Goal: Task Accomplishment & Management: Manage account settings

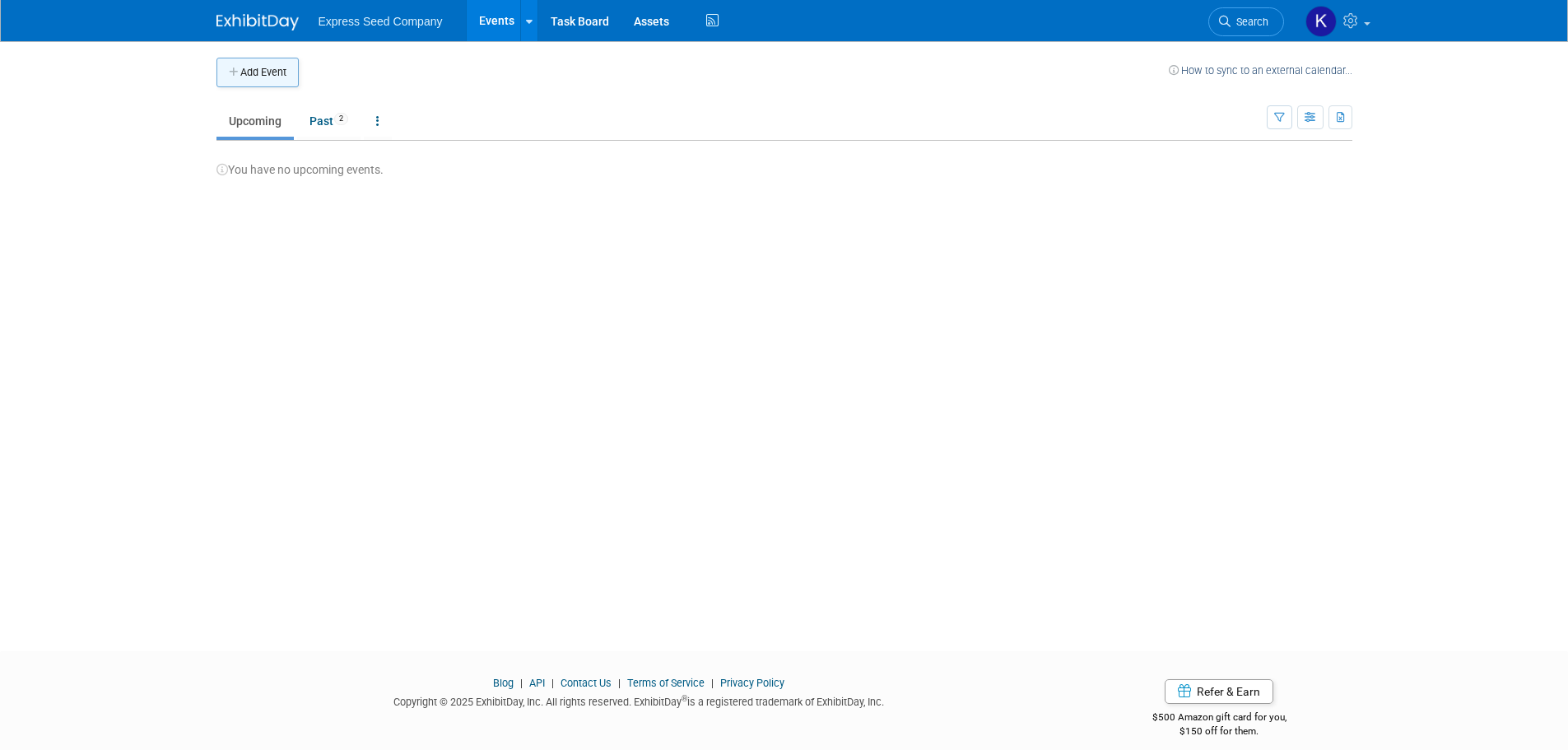
click at [275, 78] on button "Add Event" at bounding box center [257, 72] width 83 height 30
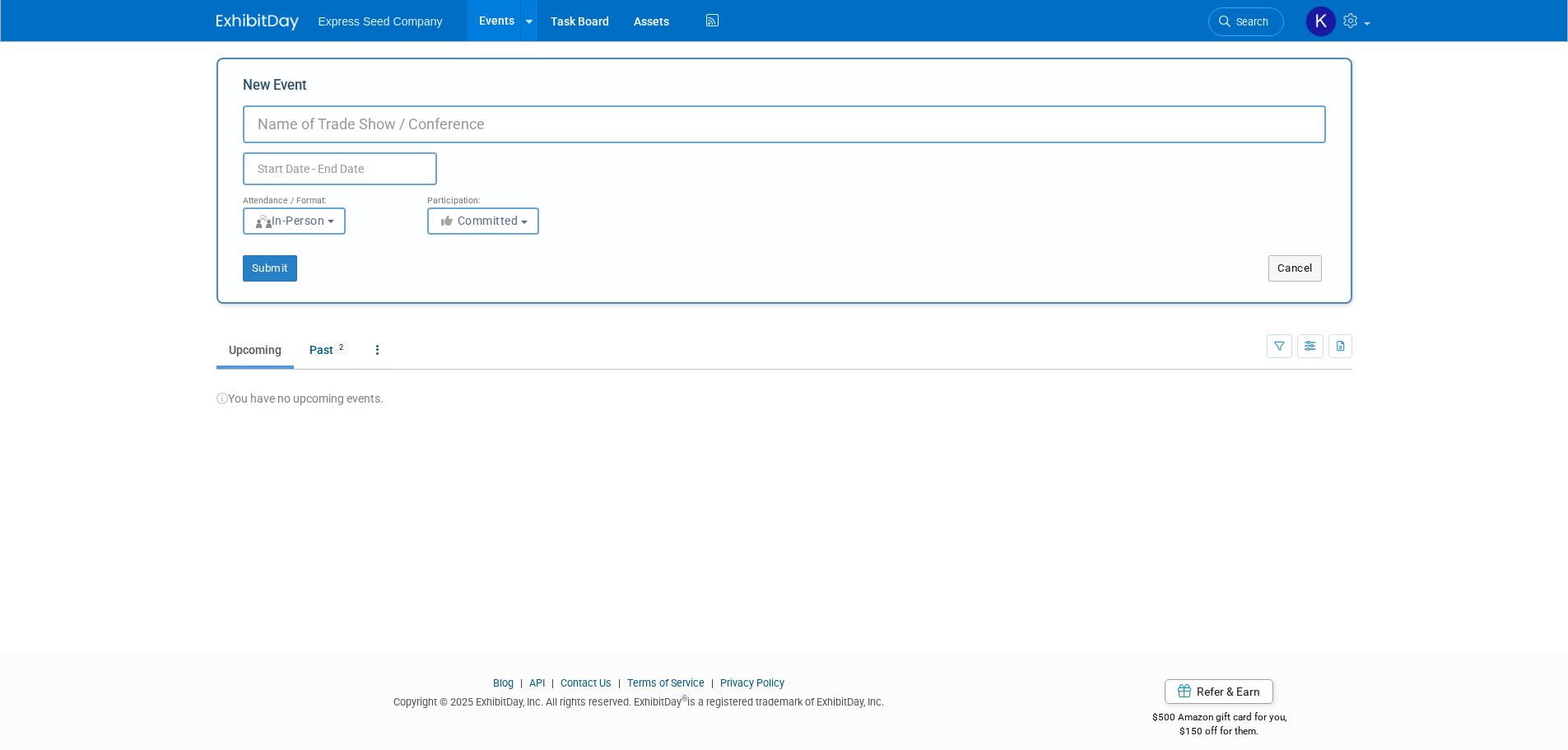
click at [321, 126] on input "New Event" at bounding box center [784, 124] width 1083 height 38
type input "Canadian Greenhouse Conference CGC"
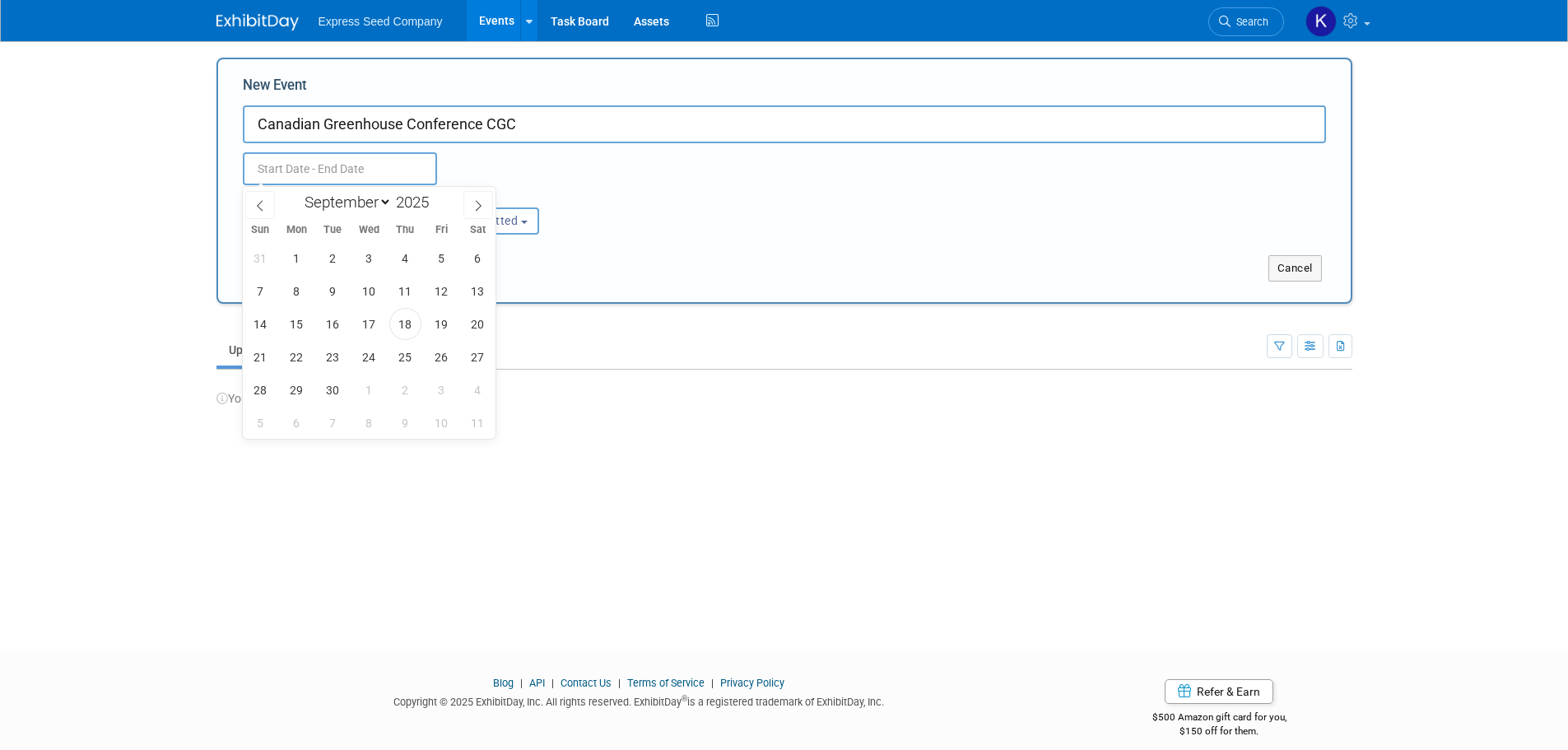
click at [333, 166] on input "text" at bounding box center [340, 169] width 194 height 33
click at [477, 203] on icon at bounding box center [478, 205] width 12 height 12
select select "9"
click at [365, 292] on span "8" at bounding box center [370, 291] width 32 height 32
click at [399, 292] on span "9" at bounding box center [405, 291] width 32 height 32
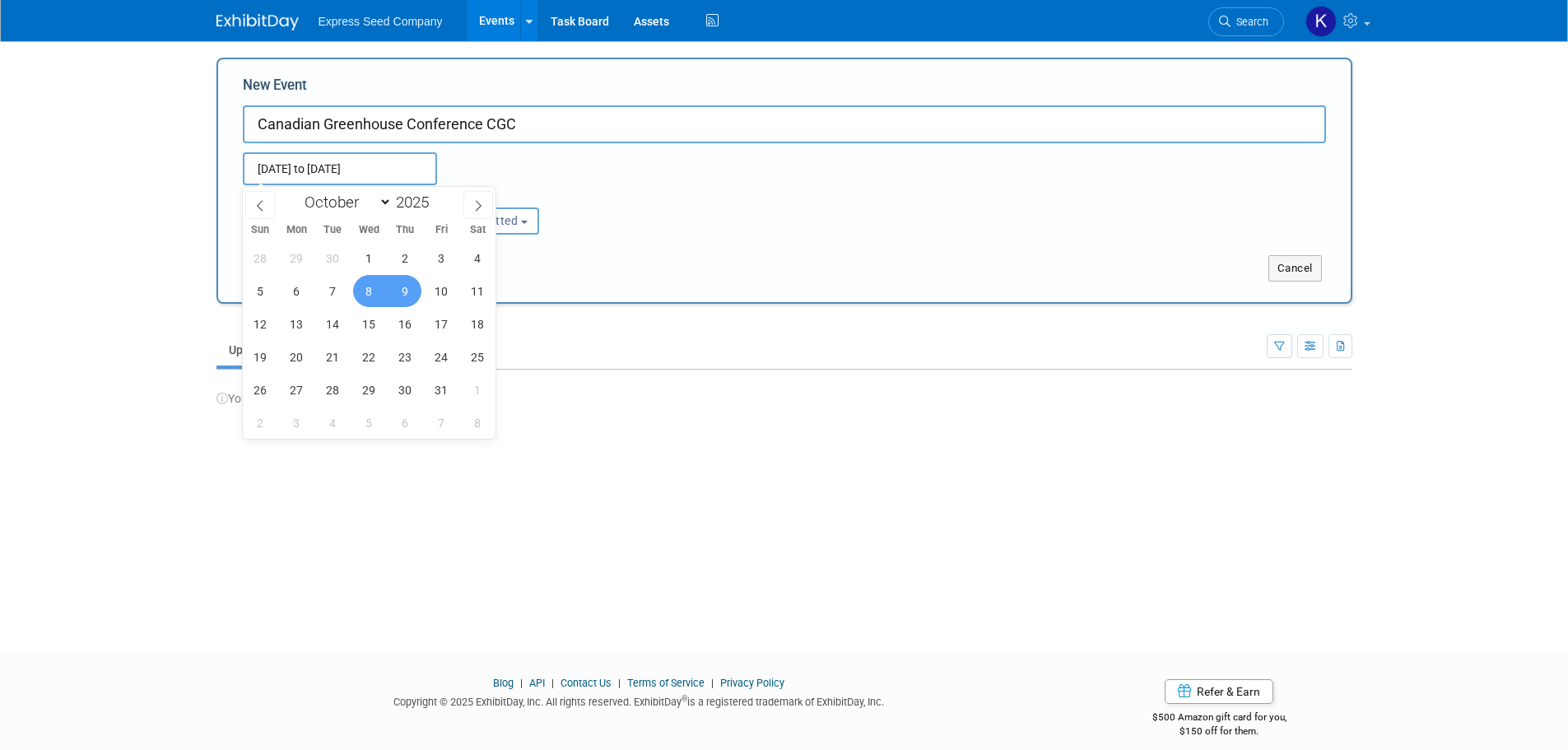
type input "Oct 8, 2025 to Oct 9, 2025"
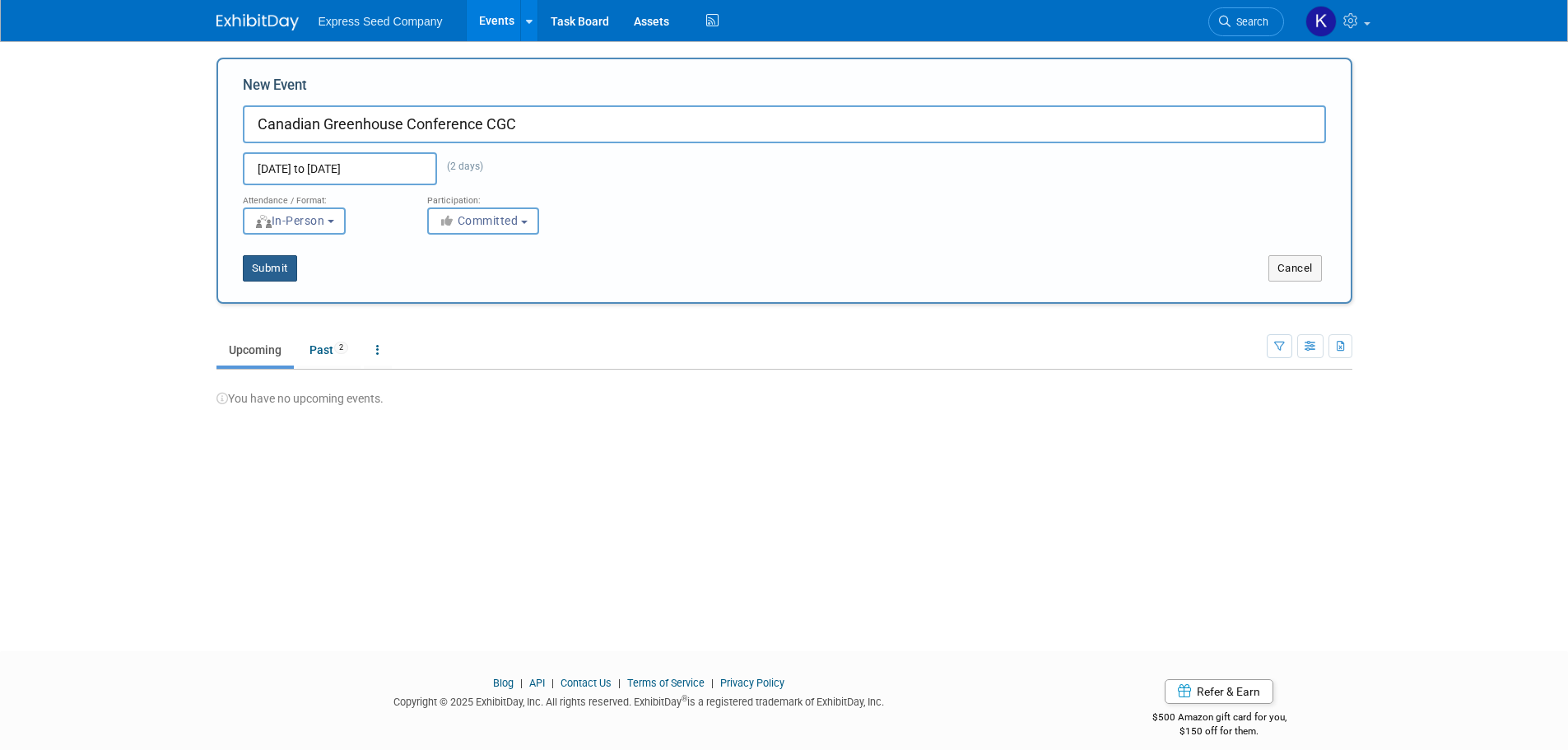
click at [266, 269] on button "Submit" at bounding box center [270, 267] width 55 height 26
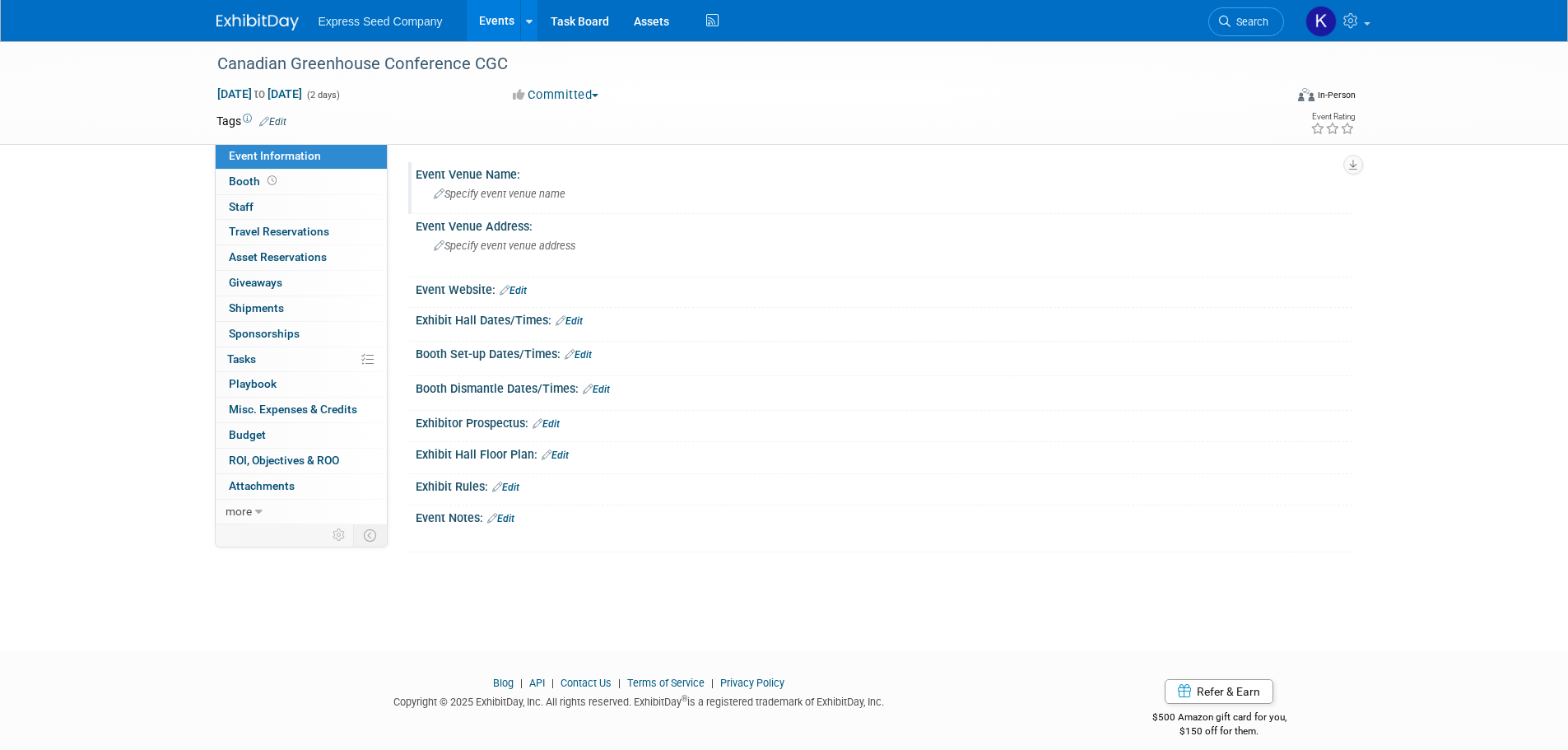
click at [494, 194] on span "Specify event venue name" at bounding box center [499, 194] width 132 height 13
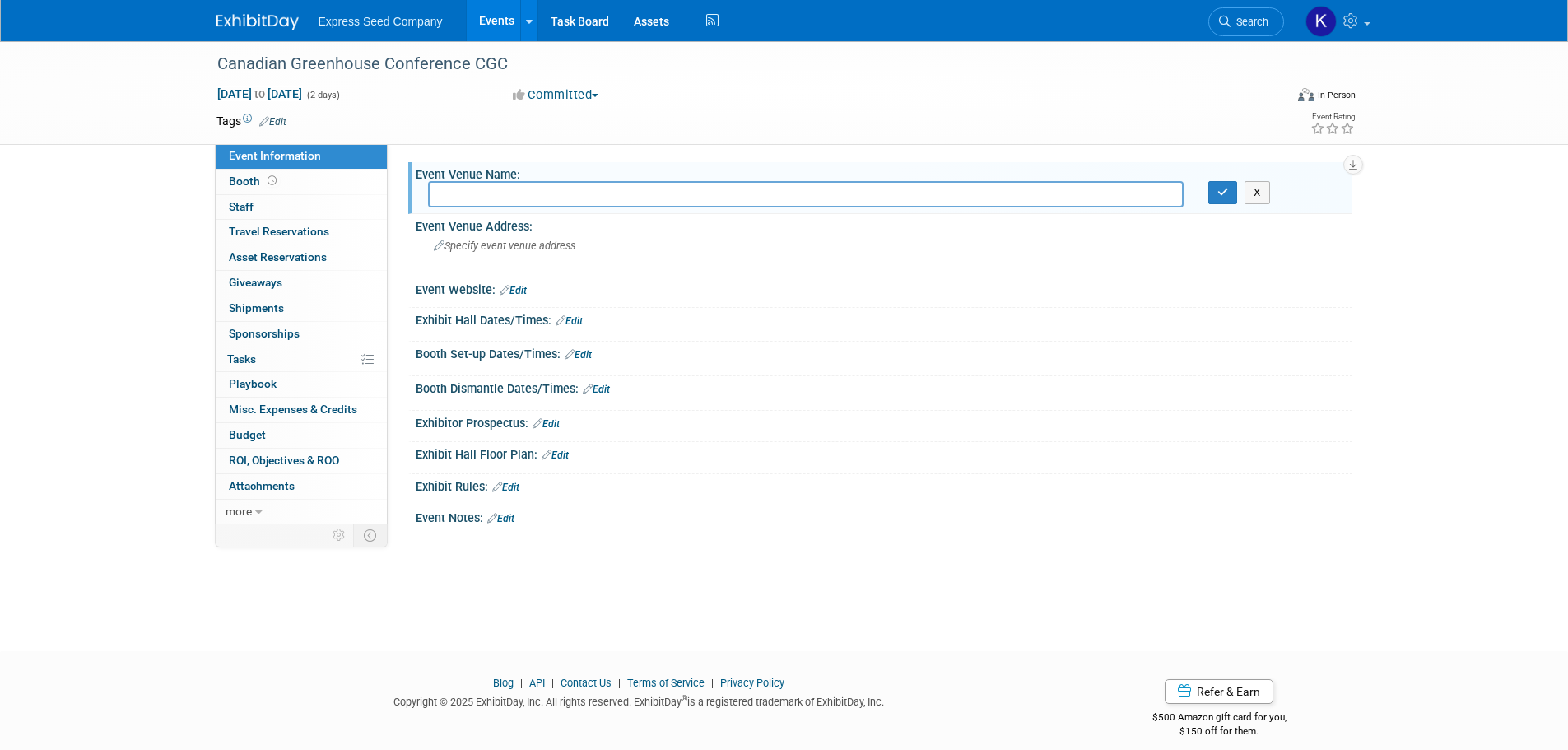
click at [482, 194] on input "text" at bounding box center [806, 194] width 755 height 25
click at [520, 290] on link "Edit" at bounding box center [513, 290] width 27 height 12
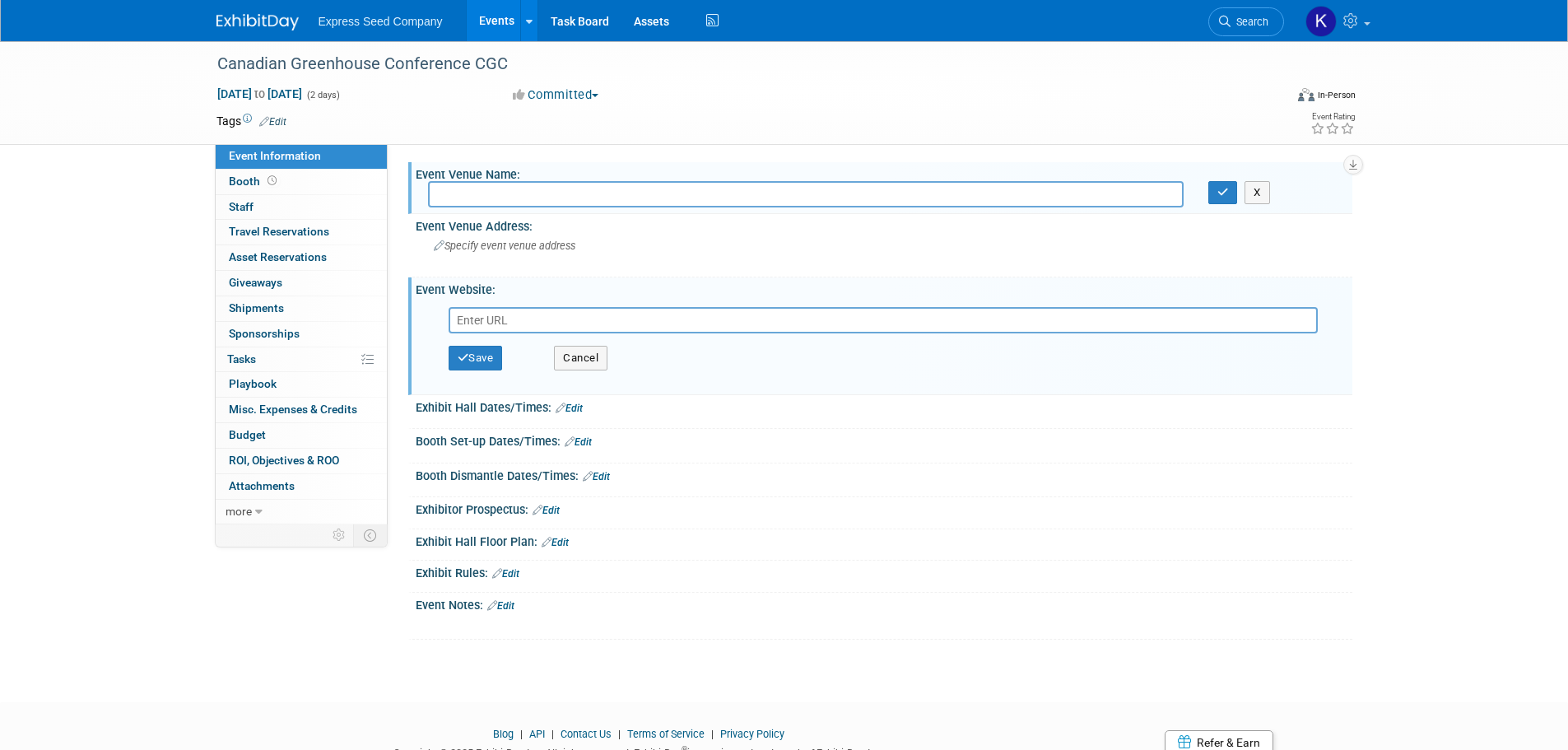
click at [498, 316] on input "text" at bounding box center [883, 319] width 869 height 26
type input "https://www.canadiangreenhouseconference.com/"
click at [481, 355] on button "Save" at bounding box center [475, 358] width 55 height 25
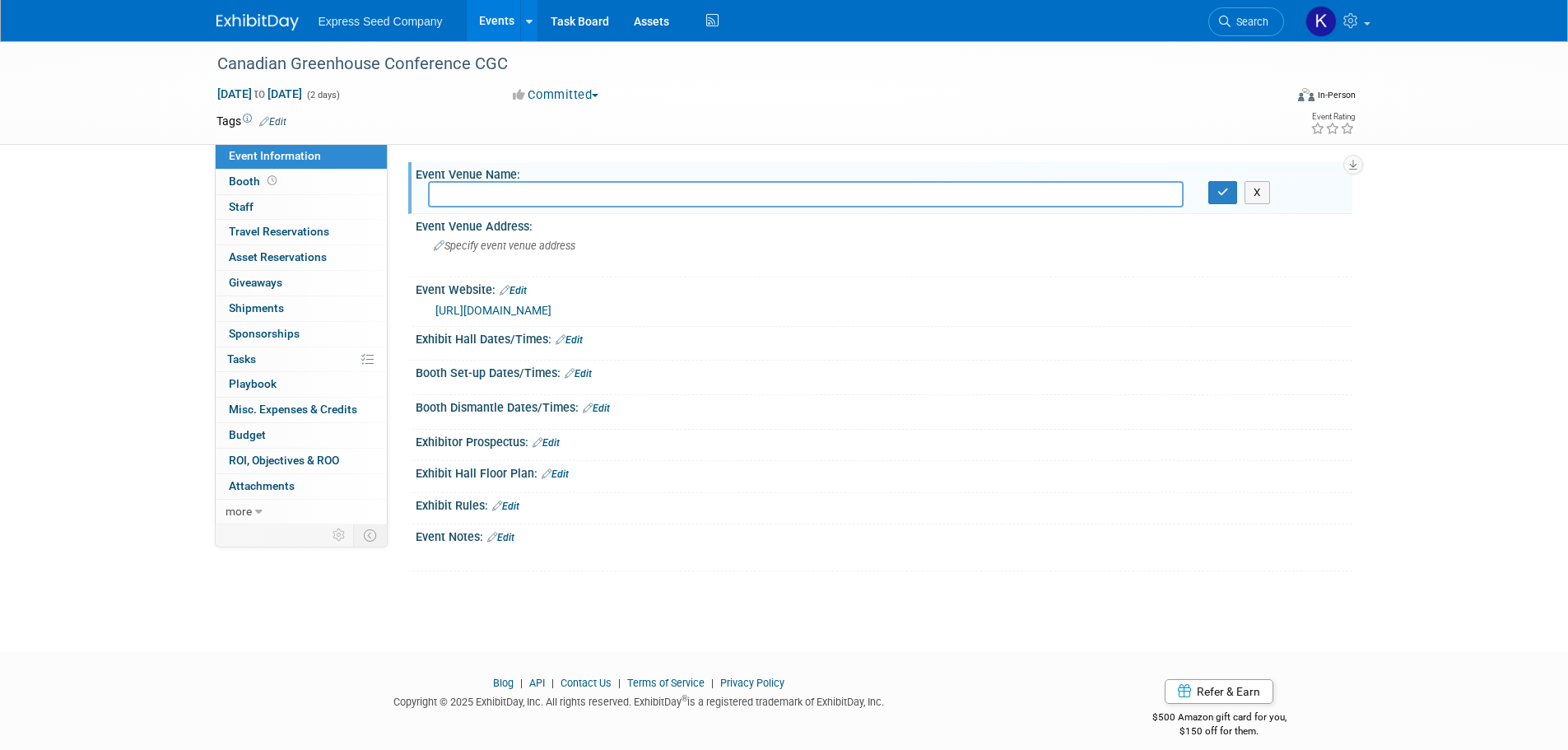
click at [466, 183] on div "Event Venue Name: X" at bounding box center [880, 188] width 944 height 52
click at [475, 203] on input "text" at bounding box center [806, 194] width 755 height 25
type input "Niagara Falls Convention Centre"
click at [1219, 192] on icon "button" at bounding box center [1223, 192] width 12 height 11
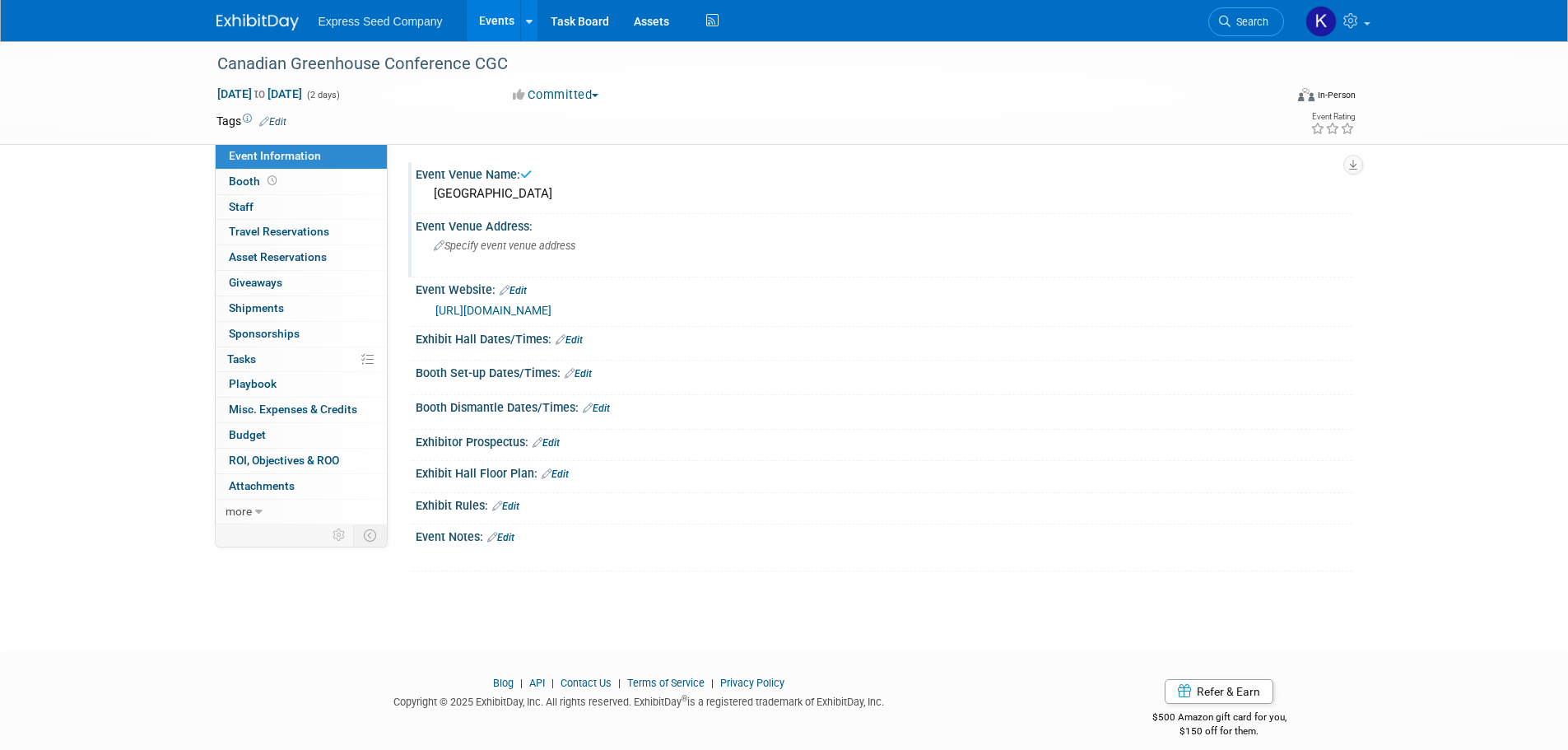
click at [544, 241] on span "Specify event venue address" at bounding box center [504, 246] width 142 height 13
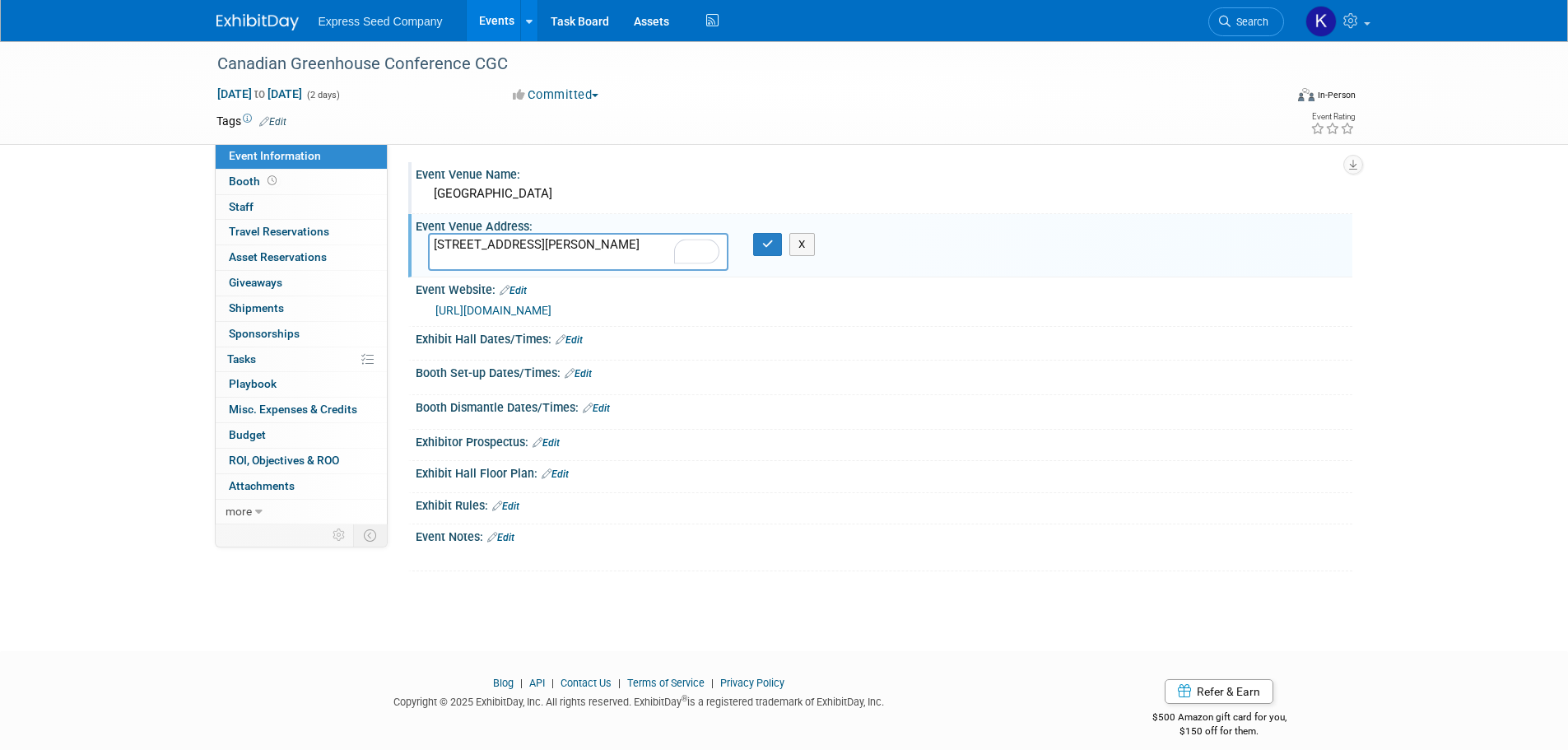
type textarea "6815 Stanley Avenue Niagara Falls, Ontario L2G 3Y9"
click at [569, 336] on link "Edit" at bounding box center [569, 339] width 27 height 12
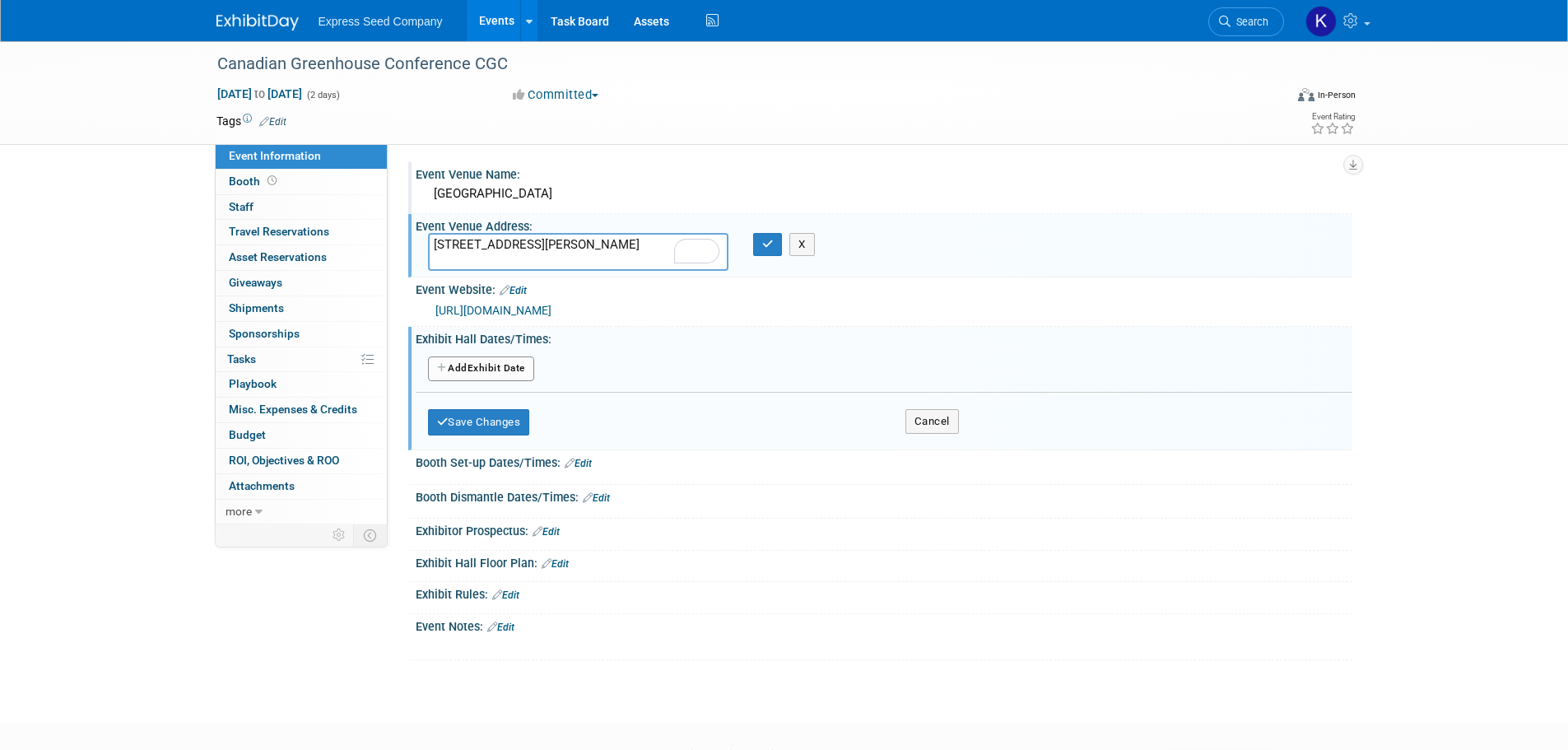
click at [583, 464] on link "Edit" at bounding box center [578, 463] width 27 height 12
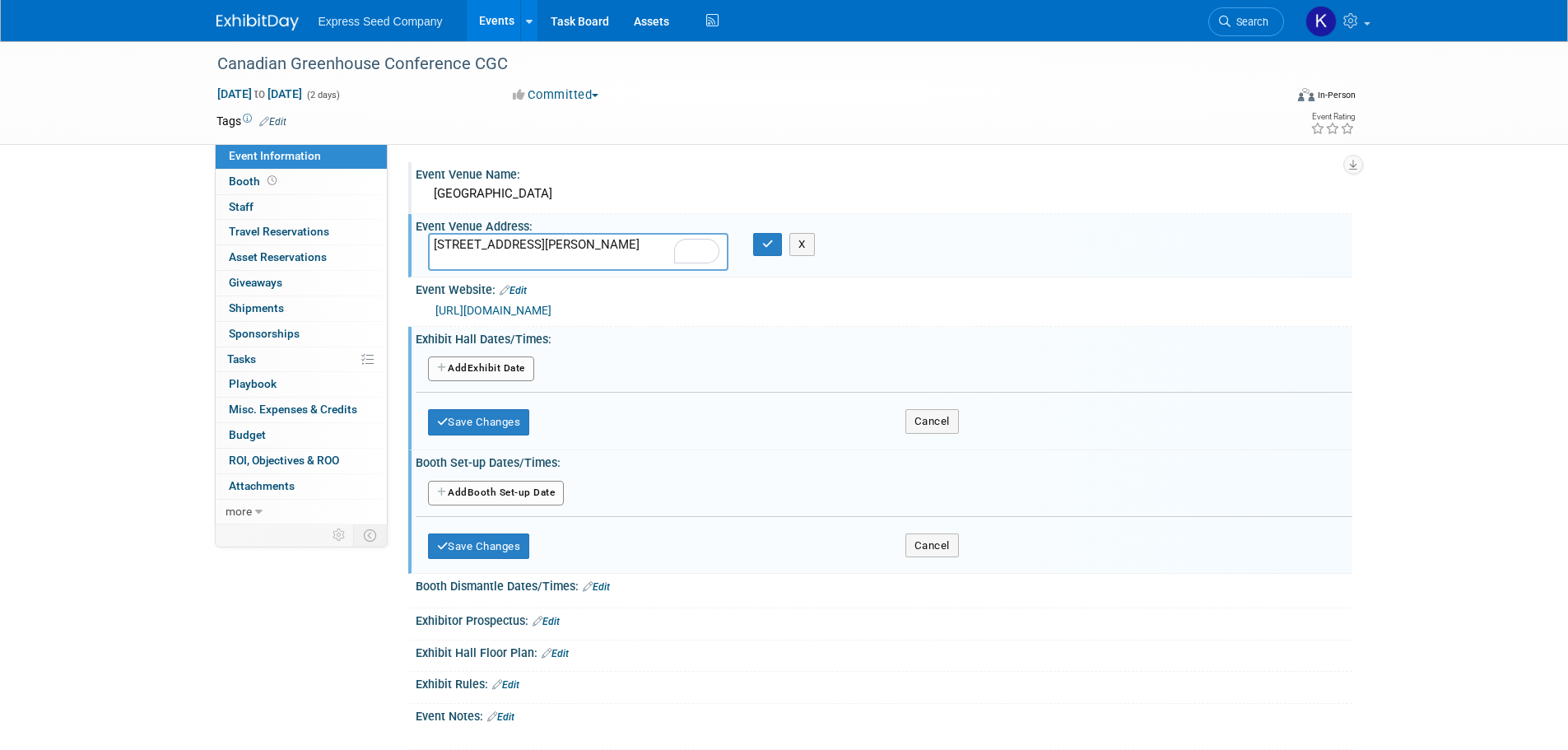
click at [511, 493] on button "Add Another Booth Set-up Date" at bounding box center [496, 493] width 136 height 25
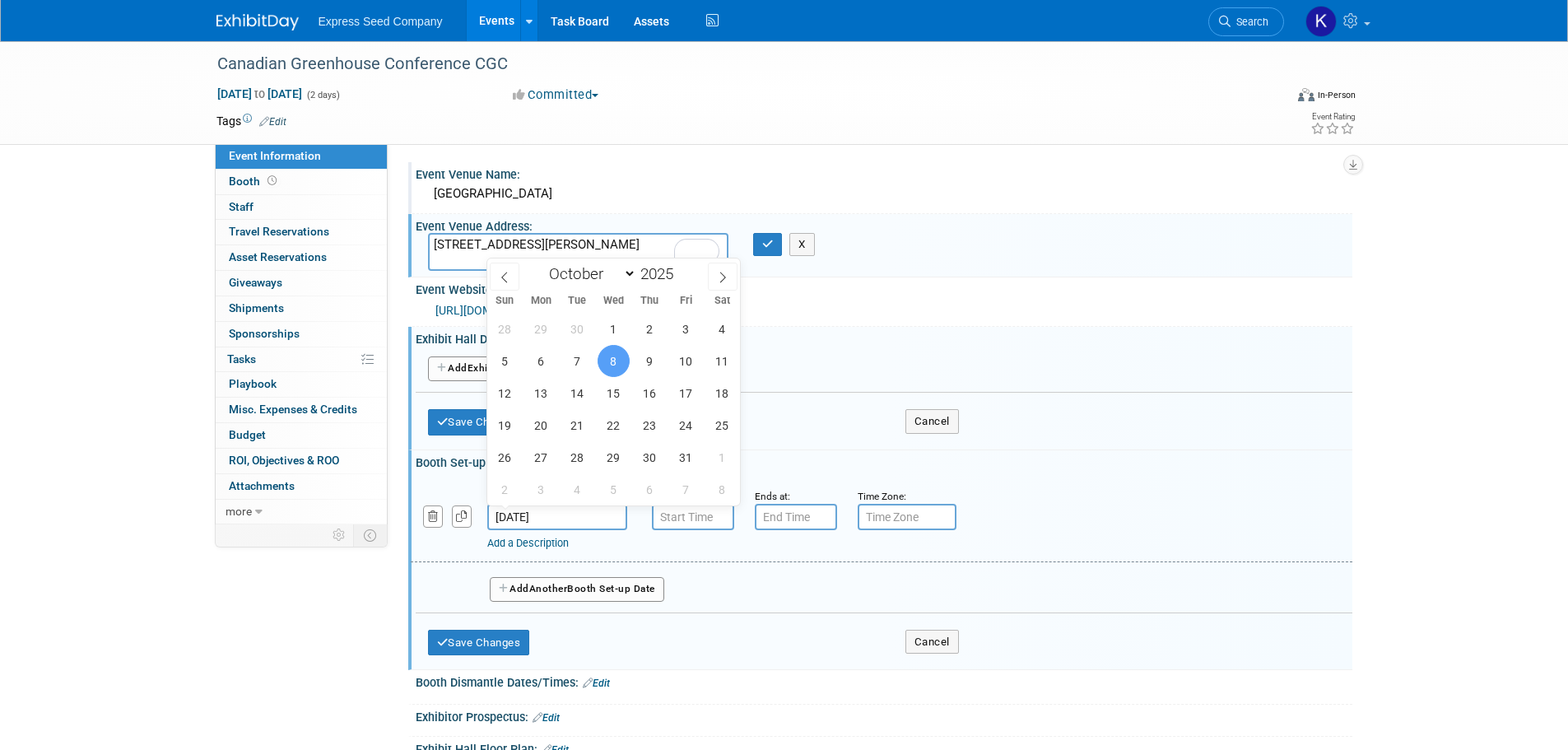
click at [523, 520] on input "Oct 8, 2025" at bounding box center [557, 516] width 140 height 26
click at [588, 362] on span "7" at bounding box center [578, 361] width 32 height 32
type input "Oct 7, 2025"
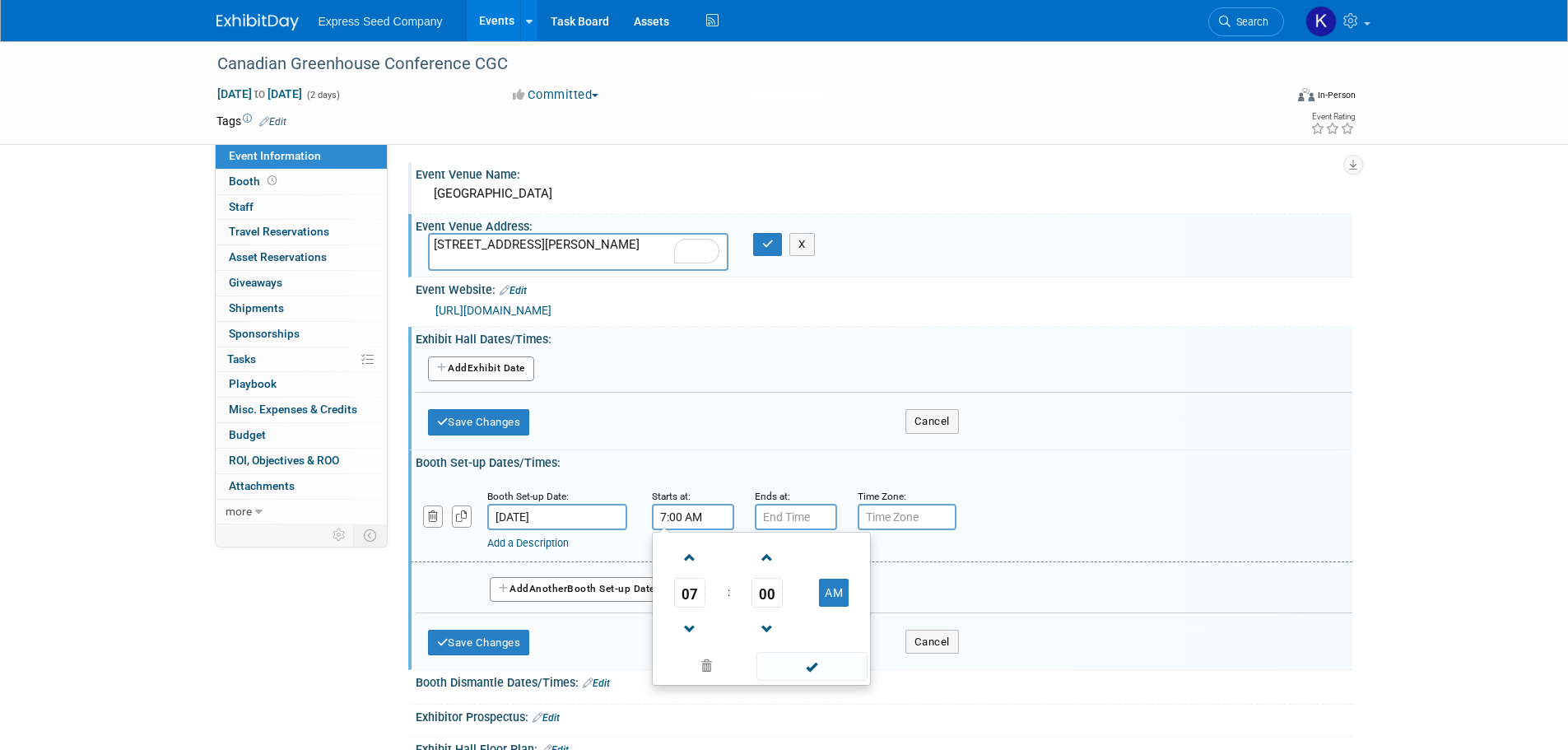
drag, startPoint x: 672, startPoint y: 519, endPoint x: 672, endPoint y: 505, distance: 14.0
click at [675, 516] on input "7:00 AM" at bounding box center [693, 516] width 83 height 26
click at [687, 557] on span at bounding box center [690, 557] width 29 height 29
click at [687, 556] on span at bounding box center [690, 557] width 29 height 29
click at [686, 562] on span at bounding box center [690, 557] width 29 height 29
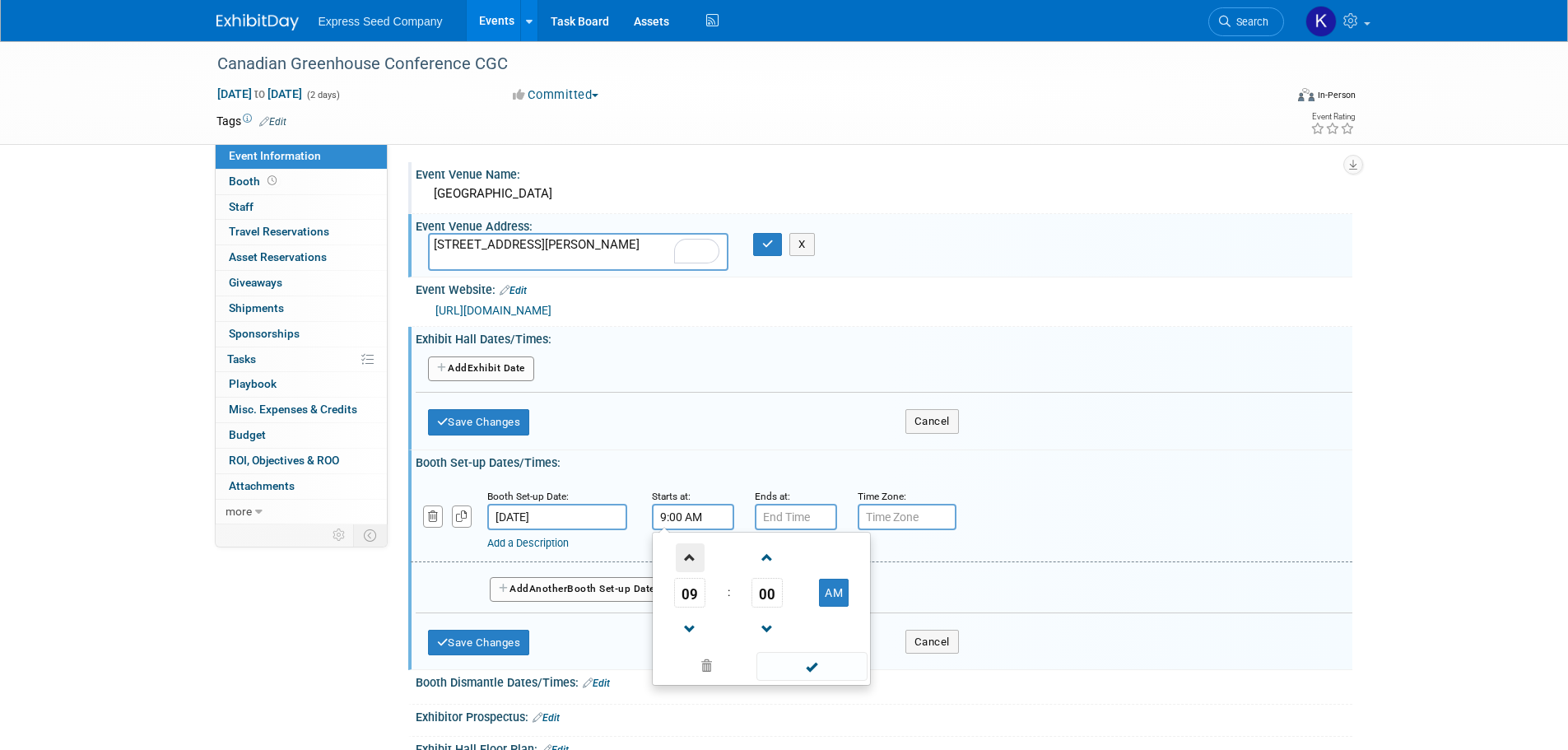
type input "10:00 AM"
type input "7:00 PM"
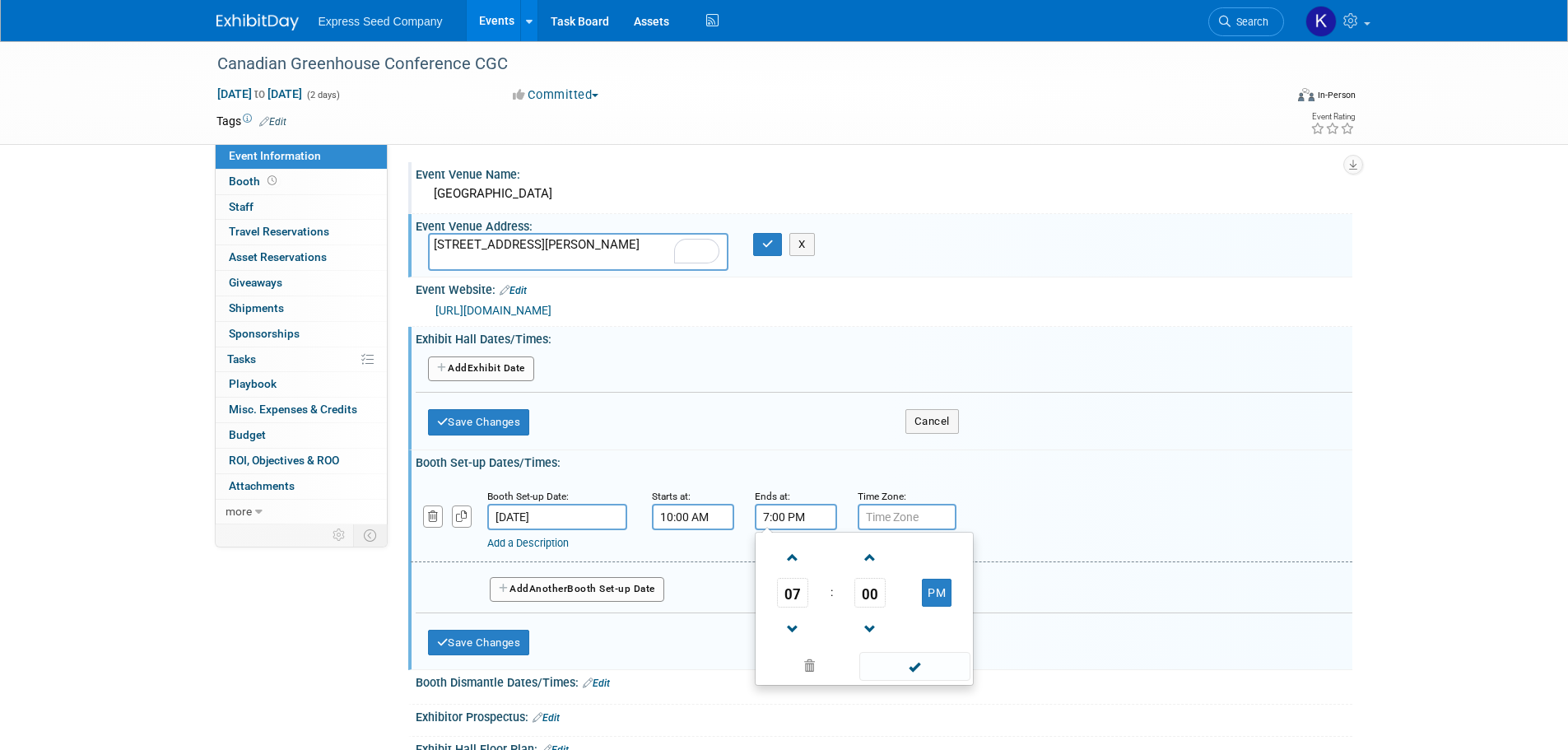
click at [902, 513] on input "text" at bounding box center [907, 516] width 99 height 26
type input "e"
click at [826, 582] on div "Add Another Booth Set-up Date" at bounding box center [884, 584] width 936 height 44
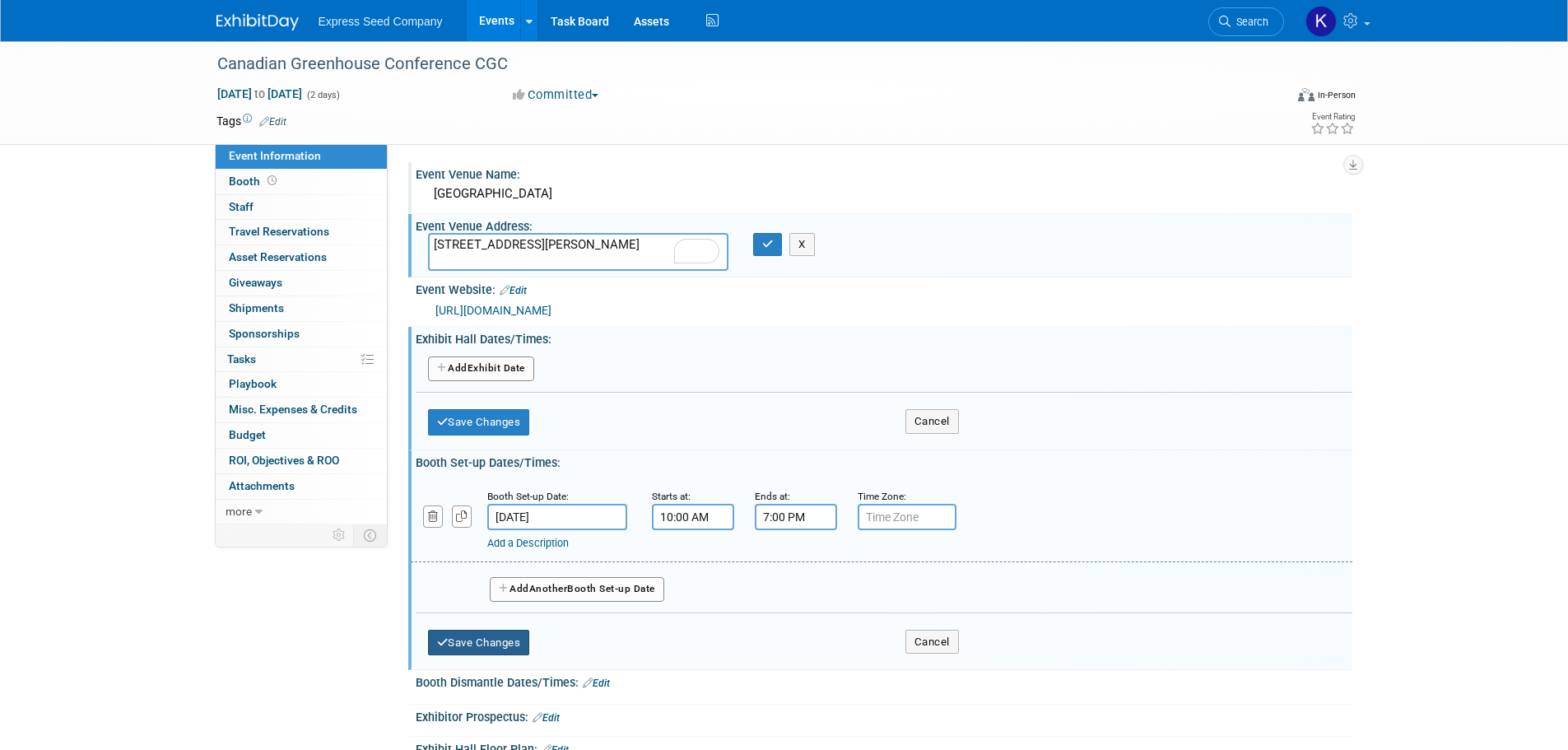
click at [483, 642] on button "Save Changes" at bounding box center [479, 642] width 102 height 26
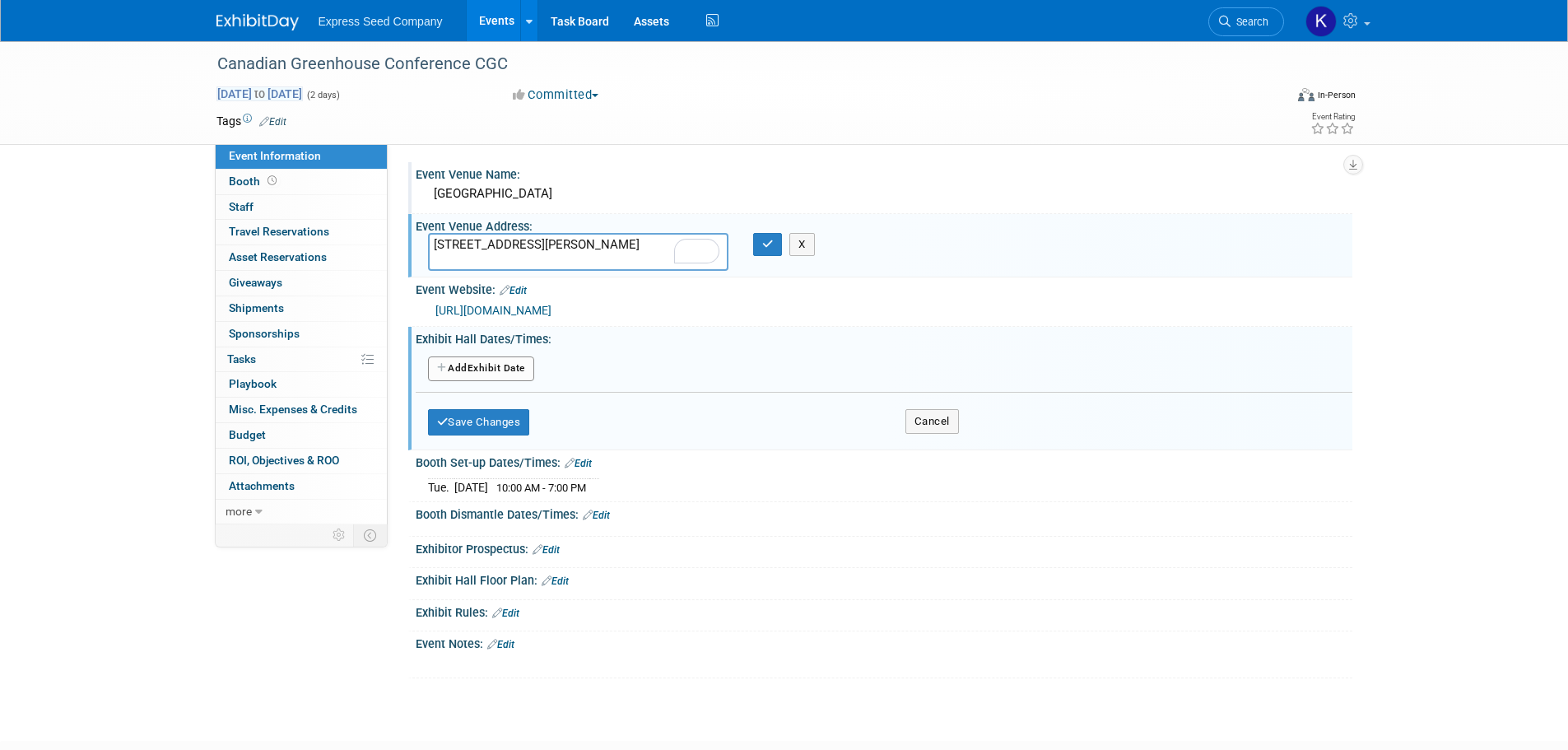
click at [254, 96] on span "Oct 8, 2025 to Oct 9, 2025" at bounding box center [259, 93] width 86 height 15
select select "9"
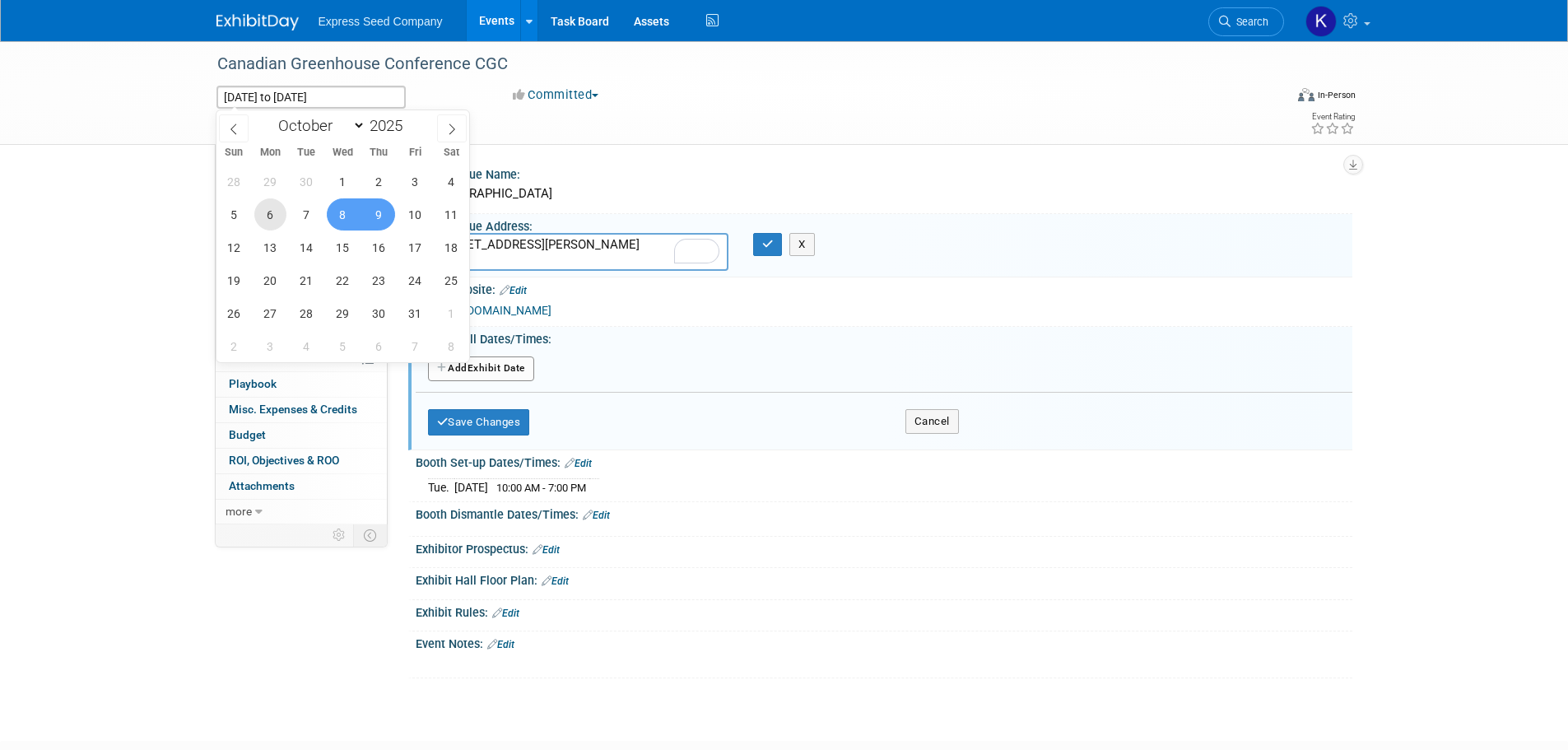
click at [274, 218] on span "6" at bounding box center [270, 214] width 32 height 32
type input "[DATE]"
click at [391, 214] on span "9" at bounding box center [379, 214] width 32 height 32
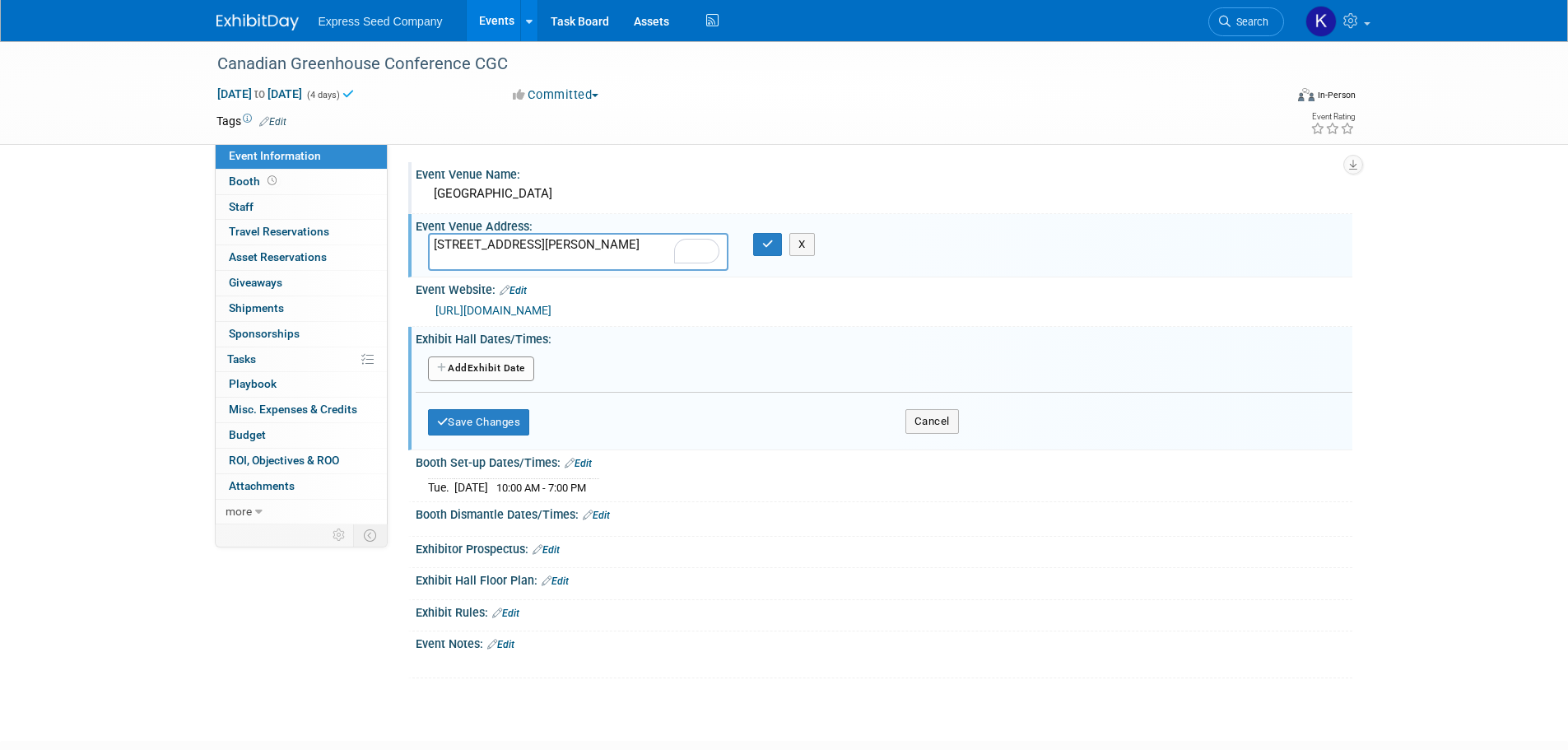
click at [688, 115] on td at bounding box center [724, 121] width 875 height 16
click at [463, 375] on button "Add Another Exhibit Date" at bounding box center [481, 369] width 106 height 25
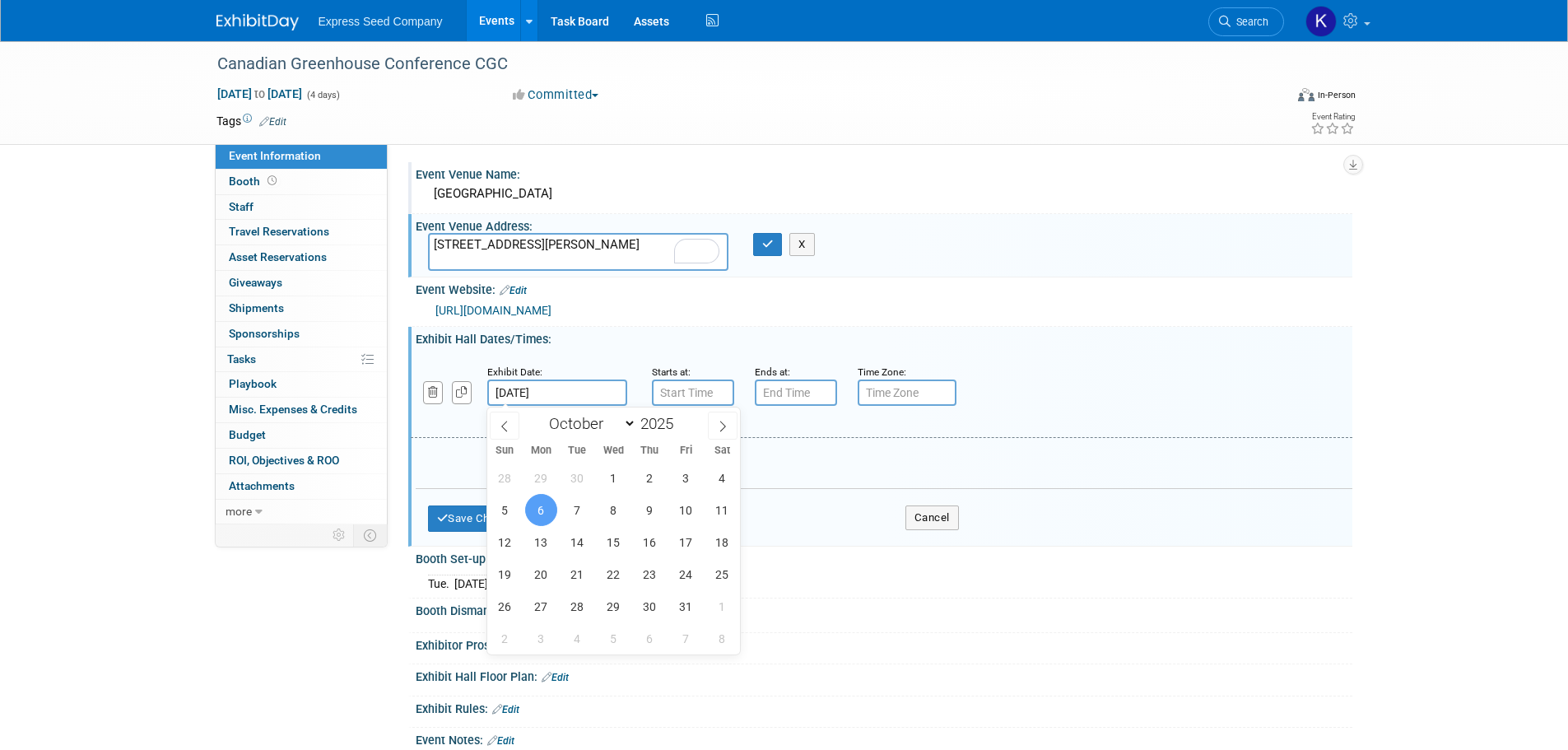
click at [553, 394] on input "[DATE]" at bounding box center [557, 392] width 140 height 26
click at [605, 506] on span "8" at bounding box center [614, 510] width 32 height 32
type input "[DATE]"
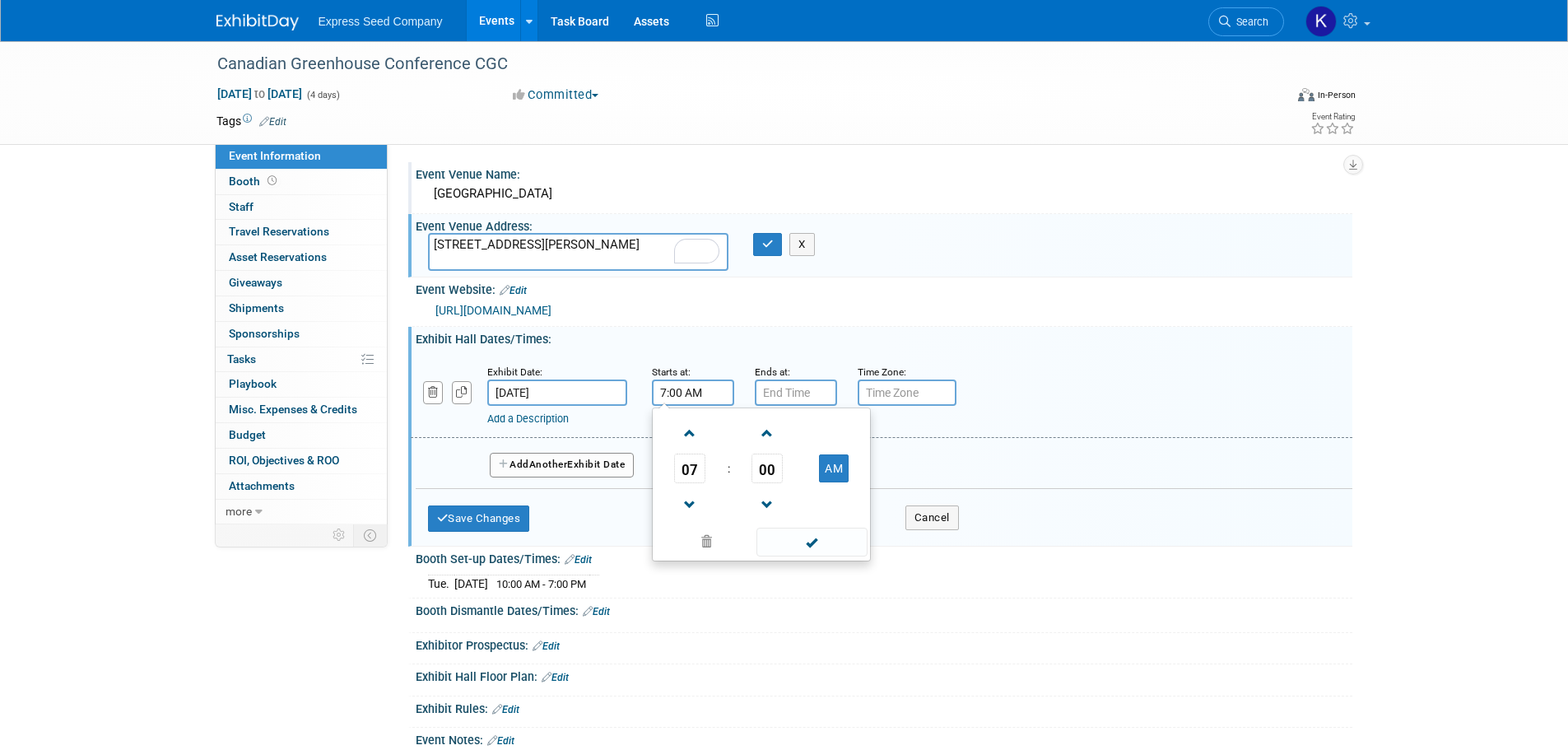
click at [663, 388] on input "7:00 AM" at bounding box center [693, 392] width 83 height 26
click at [693, 437] on span at bounding box center [690, 433] width 29 height 29
click at [841, 469] on button "AM" at bounding box center [833, 467] width 30 height 28
click at [832, 470] on button "PM" at bounding box center [833, 467] width 30 height 28
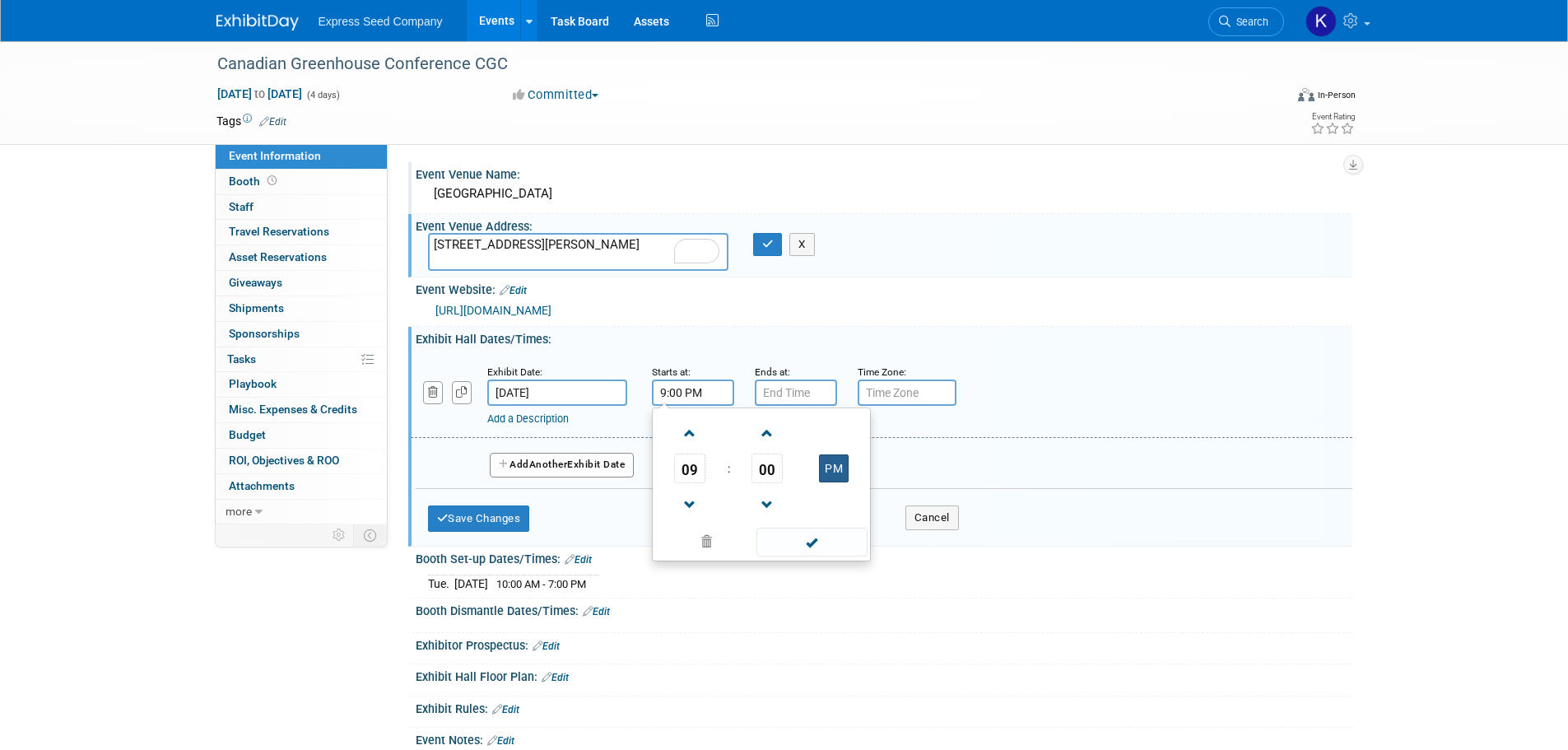
type input "9:00 AM"
click at [822, 548] on span at bounding box center [812, 542] width 111 height 29
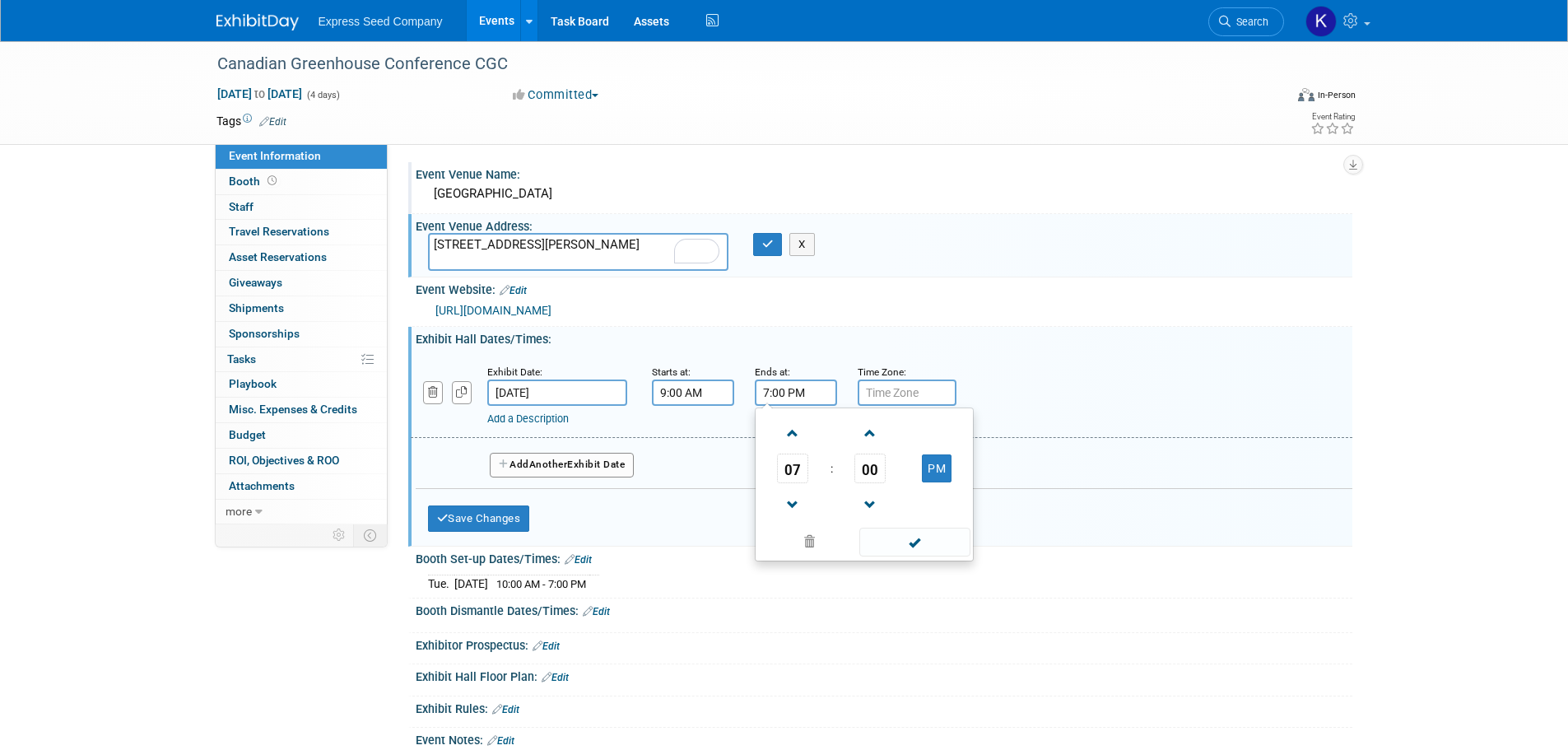
click at [797, 397] on input "7:00 PM" at bounding box center [796, 392] width 83 height 26
click at [796, 496] on span at bounding box center [793, 505] width 29 height 29
type input "4:00 PM"
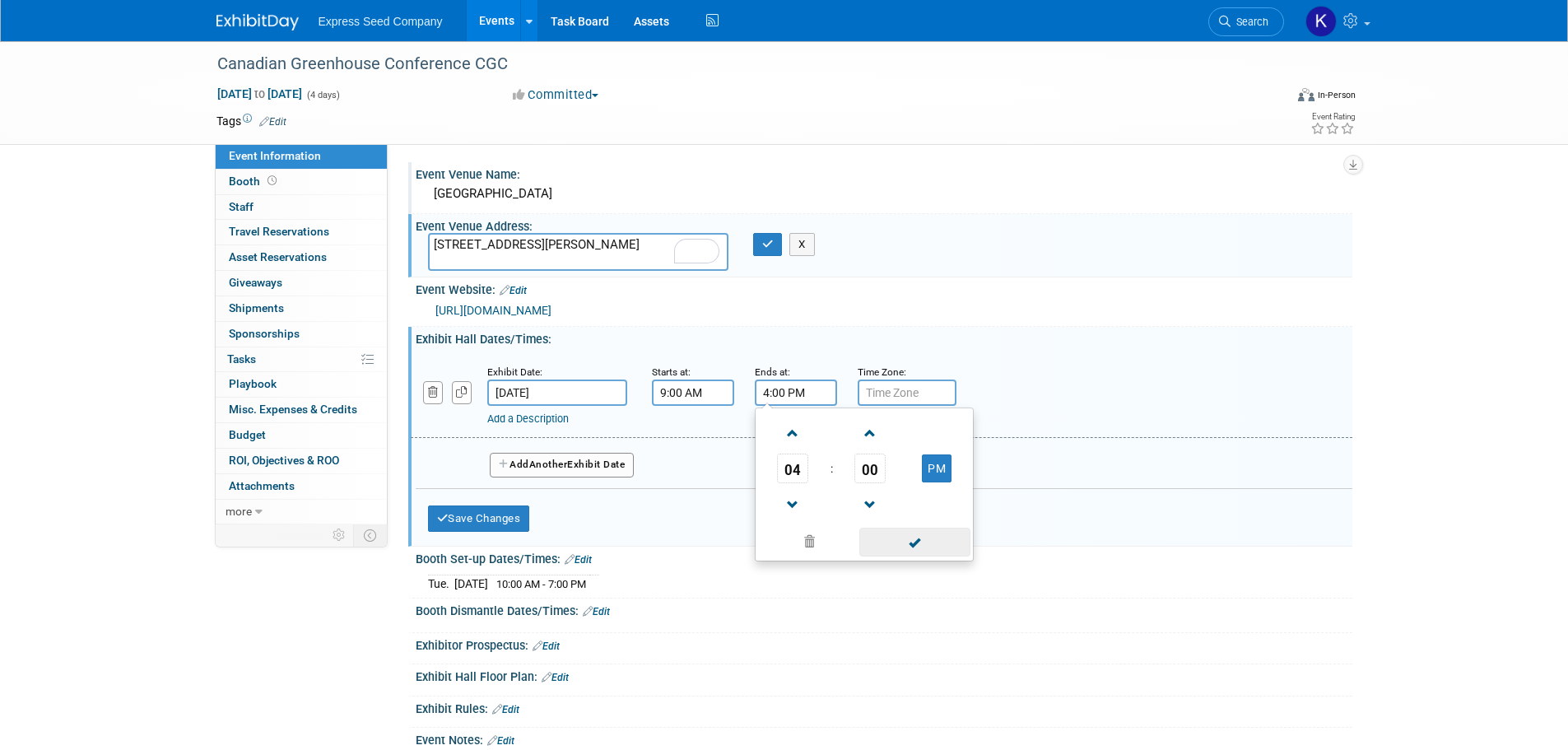
click at [915, 546] on span at bounding box center [915, 542] width 111 height 29
click at [548, 465] on span "Another" at bounding box center [548, 464] width 39 height 12
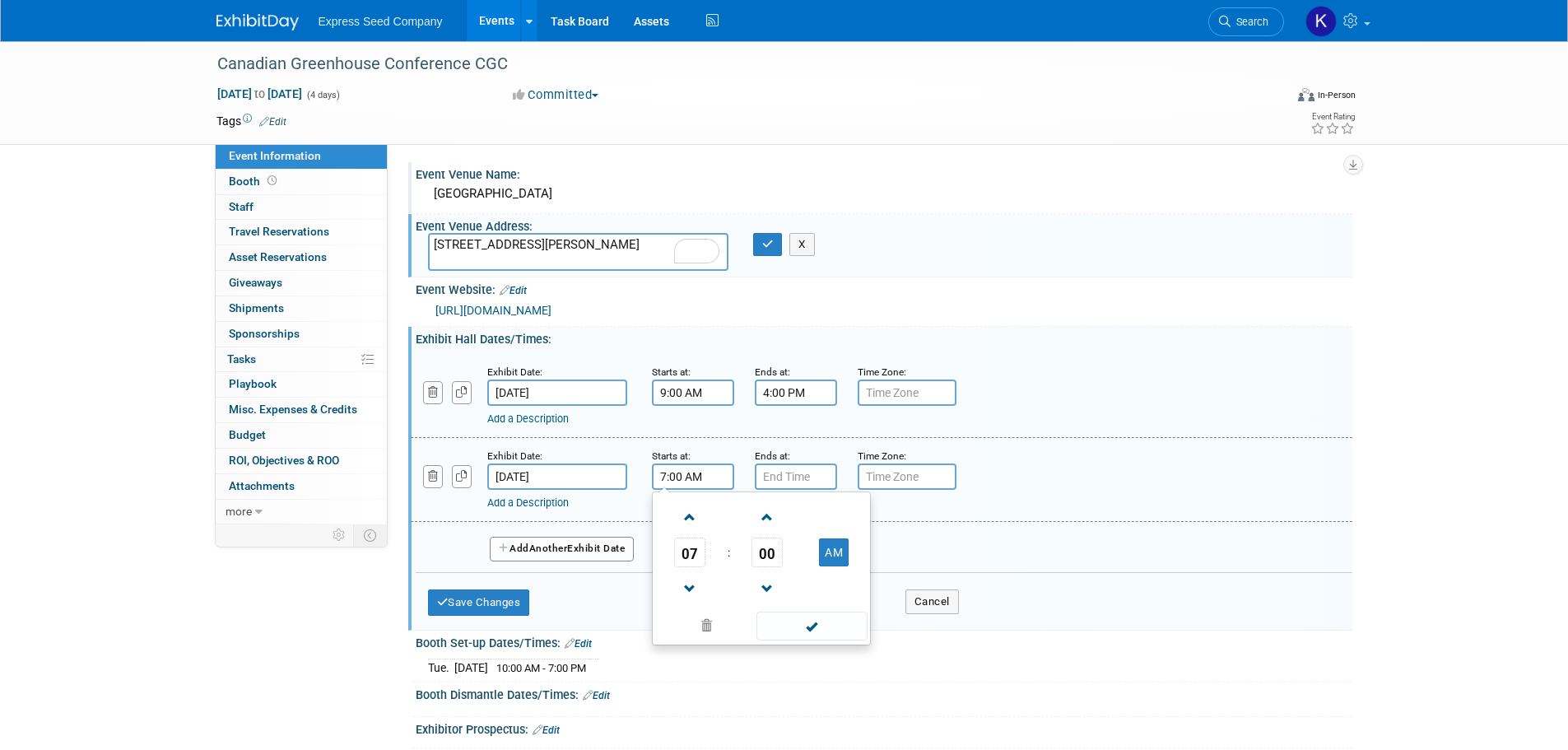
click at [714, 468] on input "7:00 AM" at bounding box center [693, 475] width 83 height 26
click at [688, 519] on span at bounding box center [690, 518] width 29 height 29
type input "9:00 AM"
click at [822, 638] on span at bounding box center [812, 626] width 111 height 29
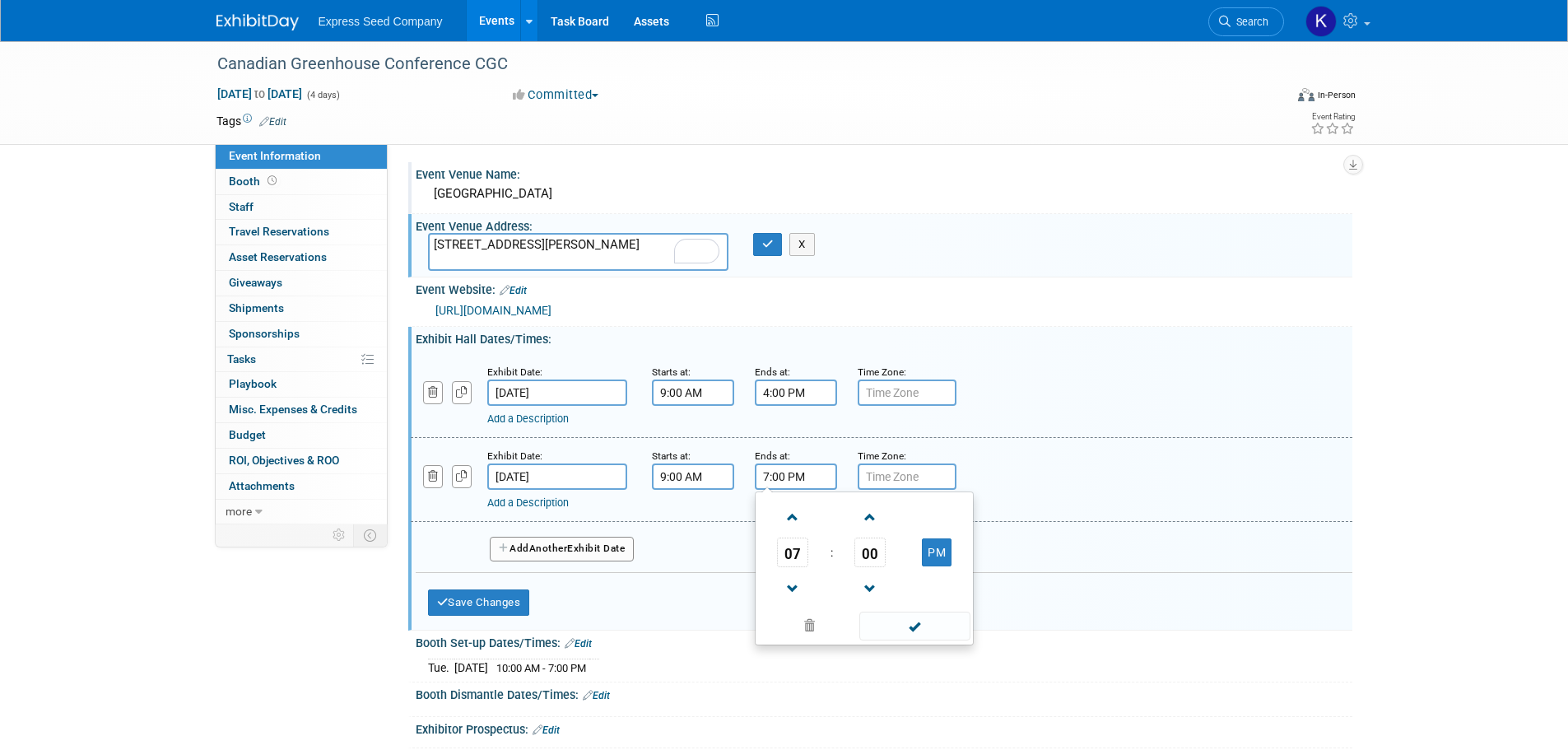
click at [803, 475] on input "7:00 PM" at bounding box center [796, 475] width 83 height 26
click at [790, 586] on span at bounding box center [793, 589] width 29 height 29
type input "4:00 PM"
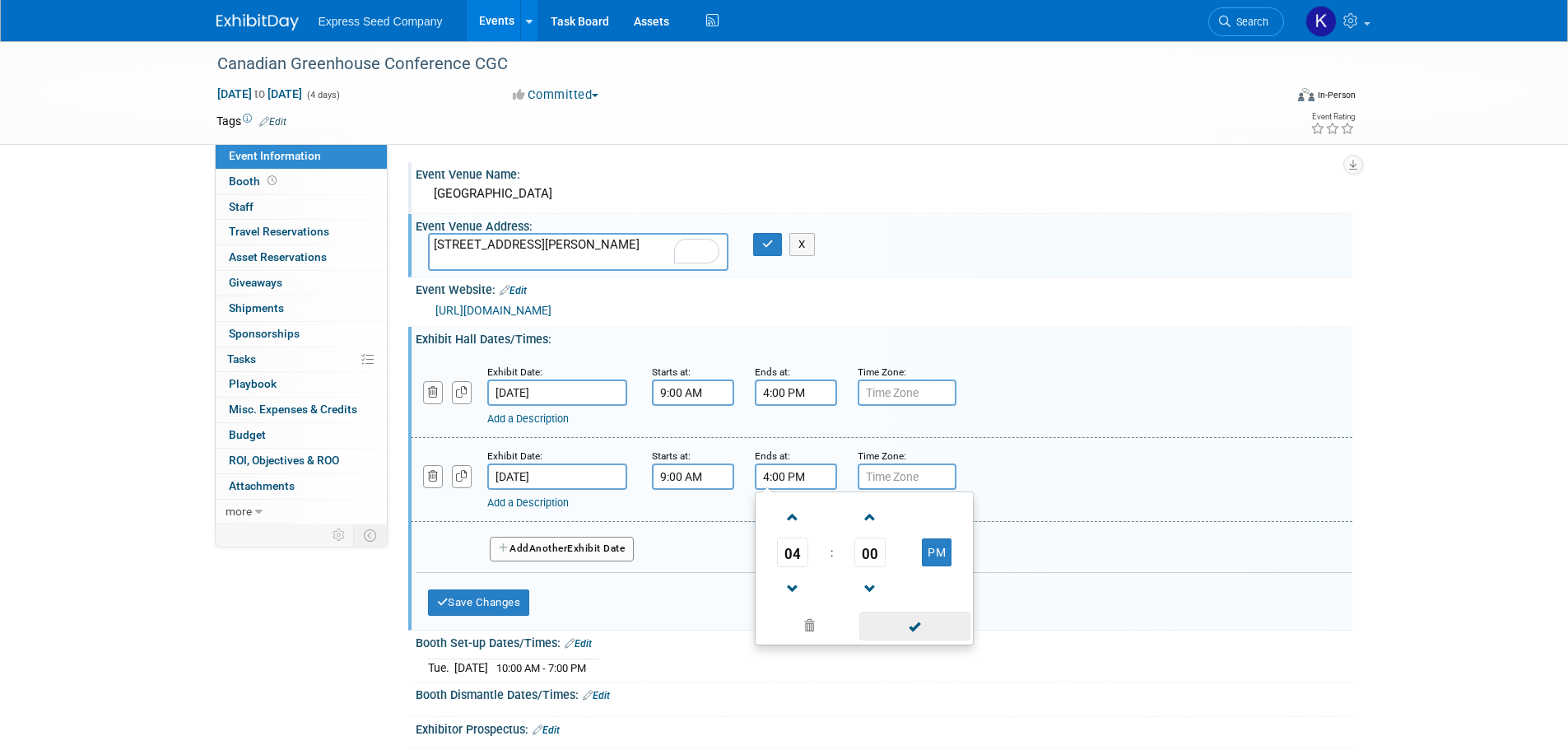
click at [916, 628] on span at bounding box center [915, 626] width 111 height 29
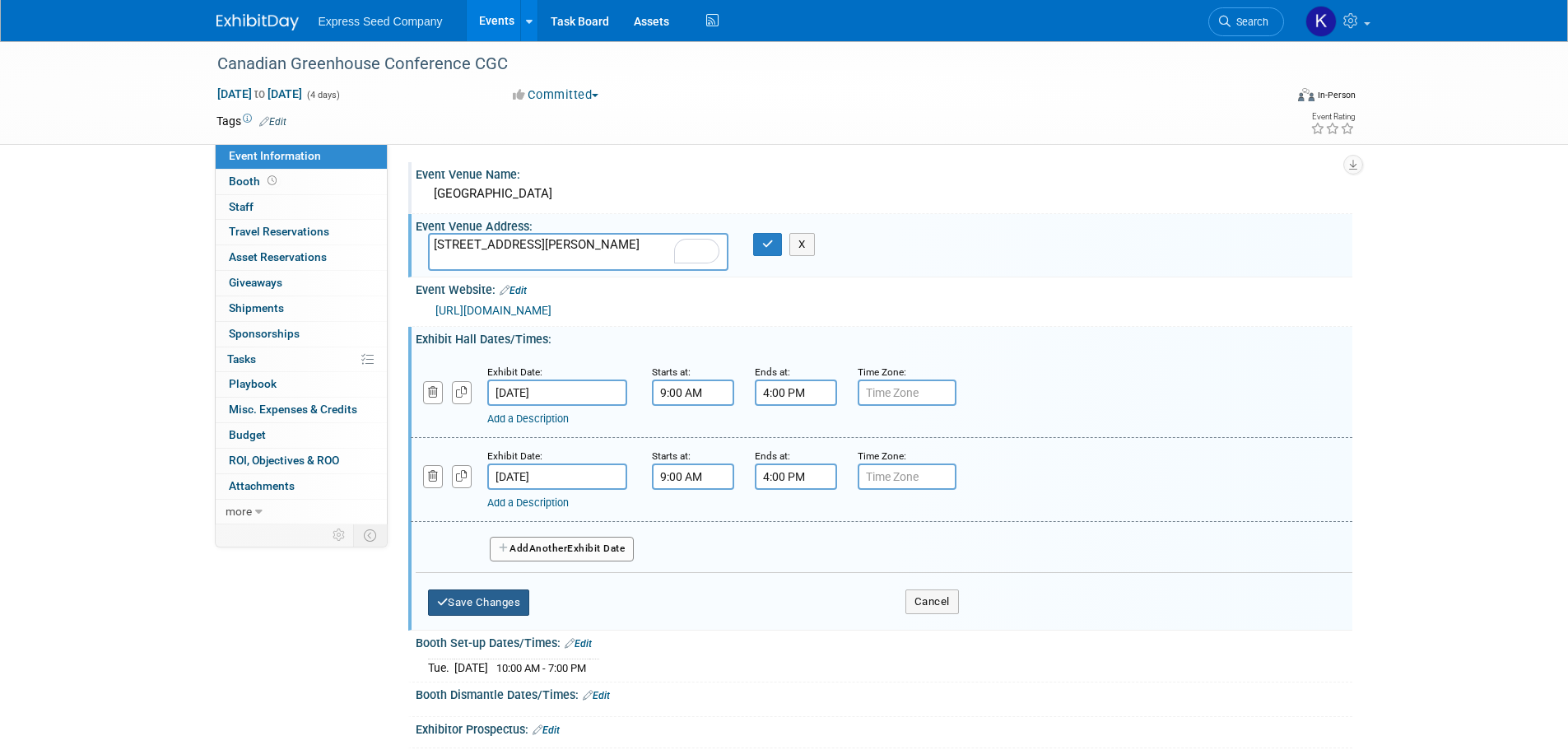
click at [466, 590] on button "Save Changes" at bounding box center [479, 602] width 102 height 26
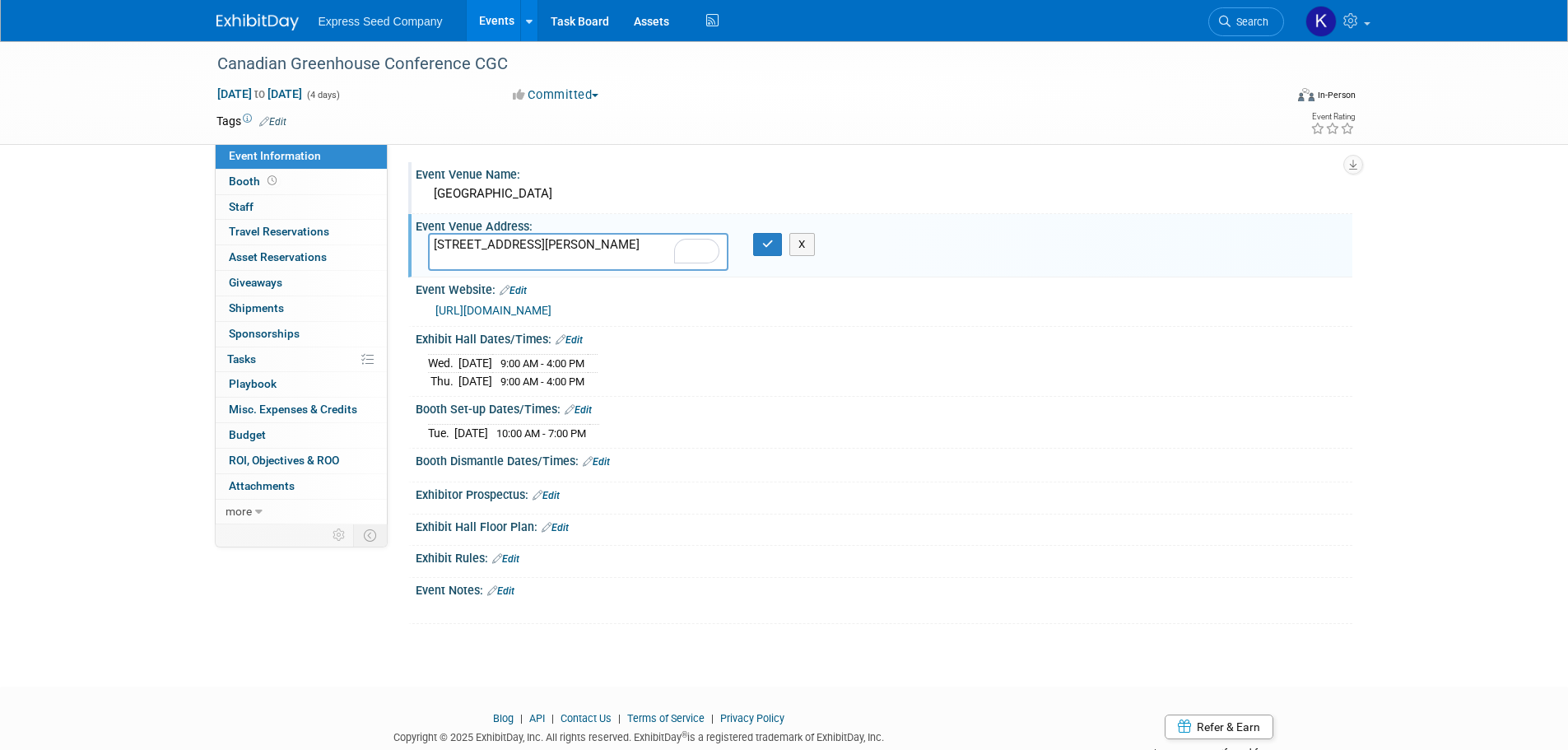
click at [596, 462] on link "Edit" at bounding box center [596, 461] width 27 height 12
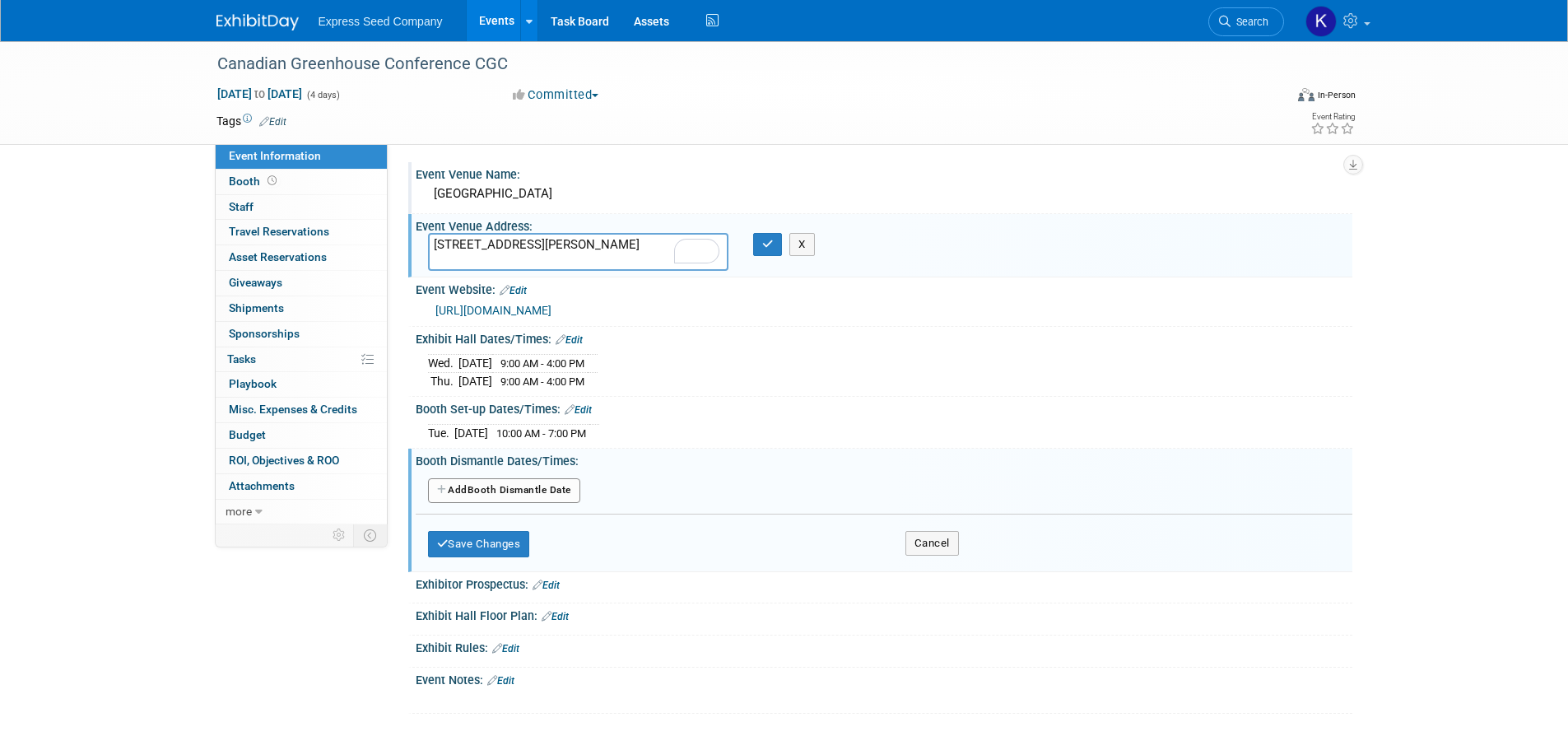
click at [498, 495] on button "Add Another Booth Dismantle Date" at bounding box center [504, 491] width 152 height 25
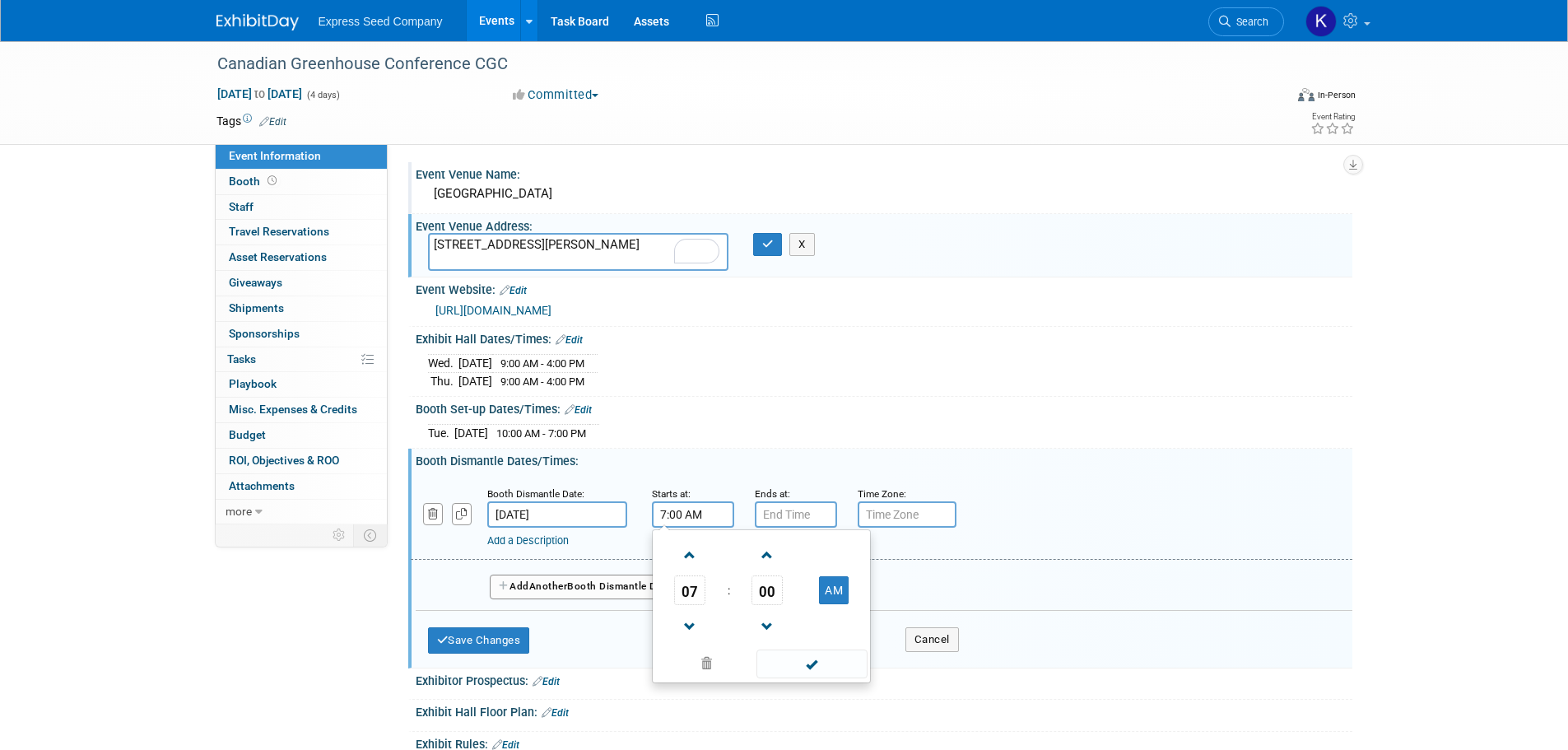
click at [675, 510] on input "7:00 AM" at bounding box center [693, 514] width 83 height 26
click at [693, 623] on span at bounding box center [690, 627] width 29 height 29
click at [835, 582] on button "AM" at bounding box center [833, 589] width 30 height 28
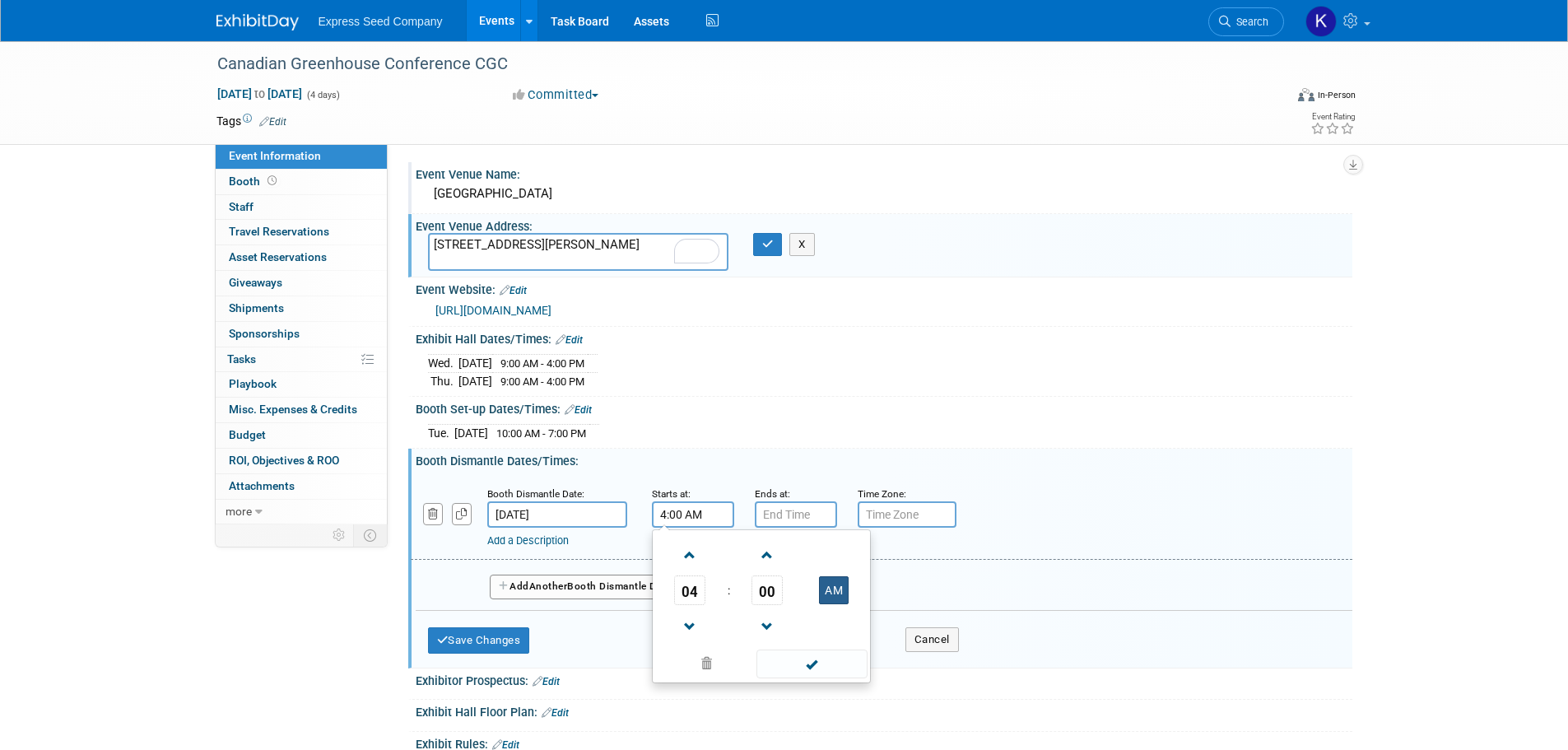
type input "4:00 PM"
click at [814, 664] on span at bounding box center [812, 664] width 111 height 29
type input "7:00 PM"
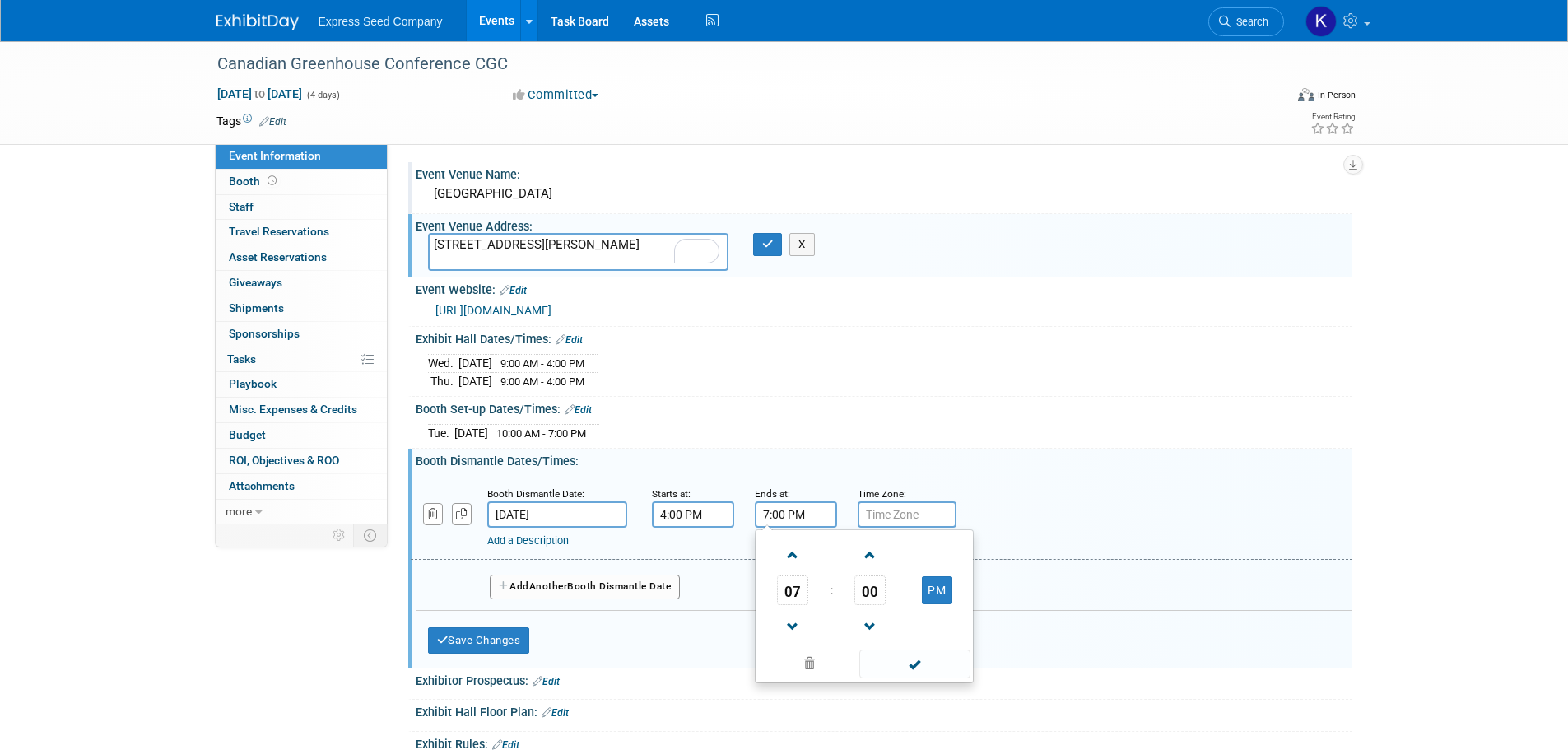
click at [792, 509] on input "7:00 PM" at bounding box center [796, 514] width 83 height 26
click at [918, 658] on span at bounding box center [915, 664] width 111 height 29
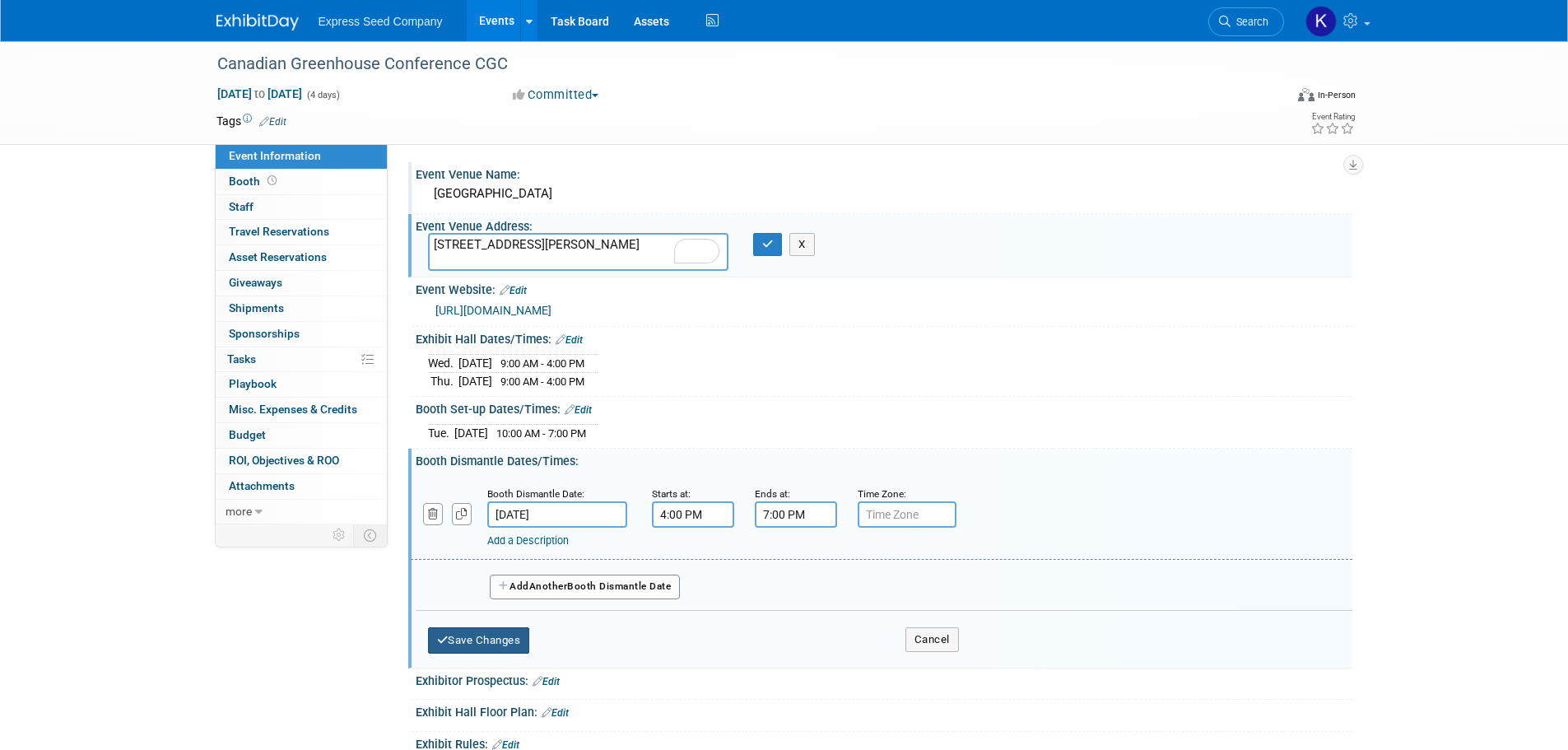
click at [499, 641] on button "Save Changes" at bounding box center [479, 640] width 102 height 26
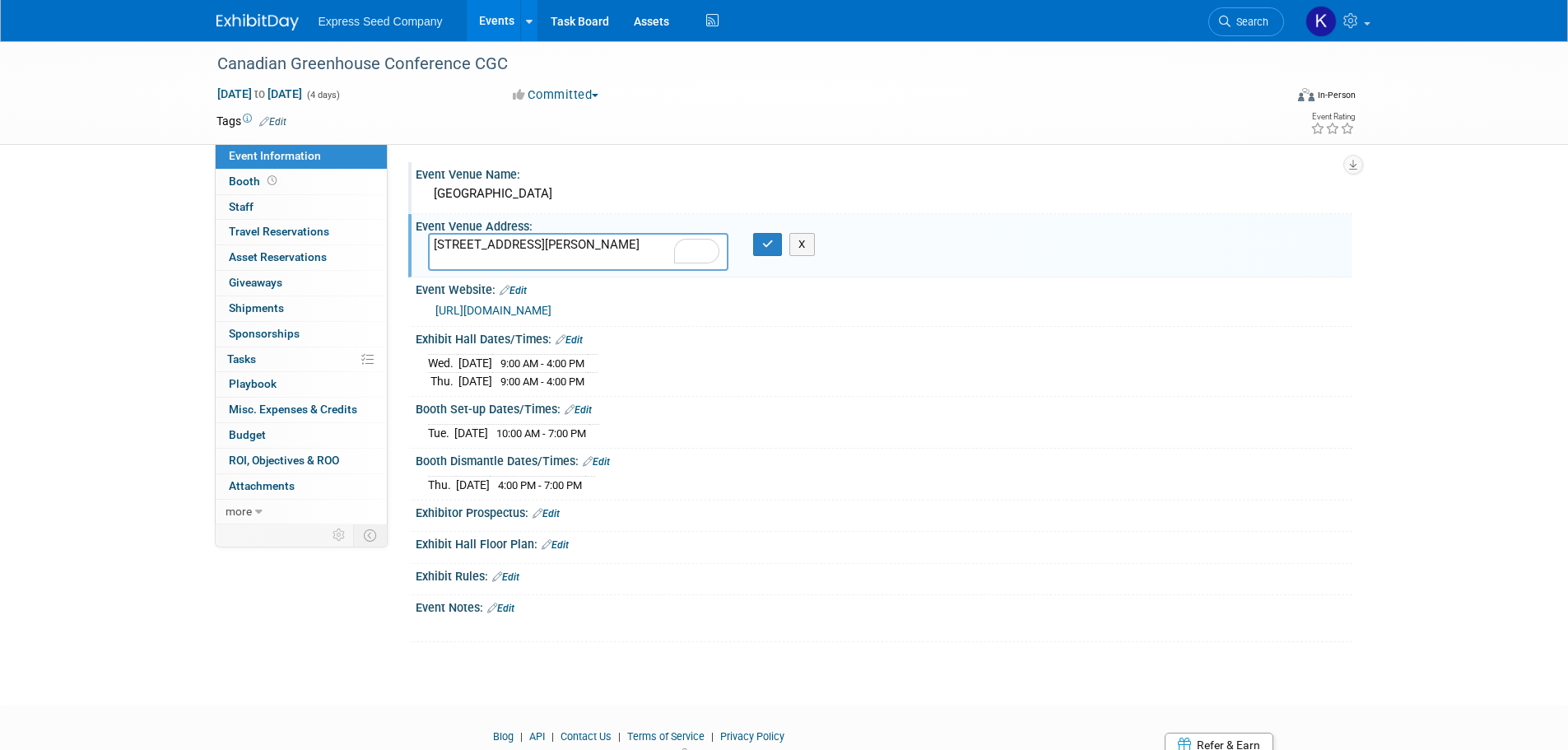
click at [548, 508] on link "Edit" at bounding box center [546, 513] width 27 height 12
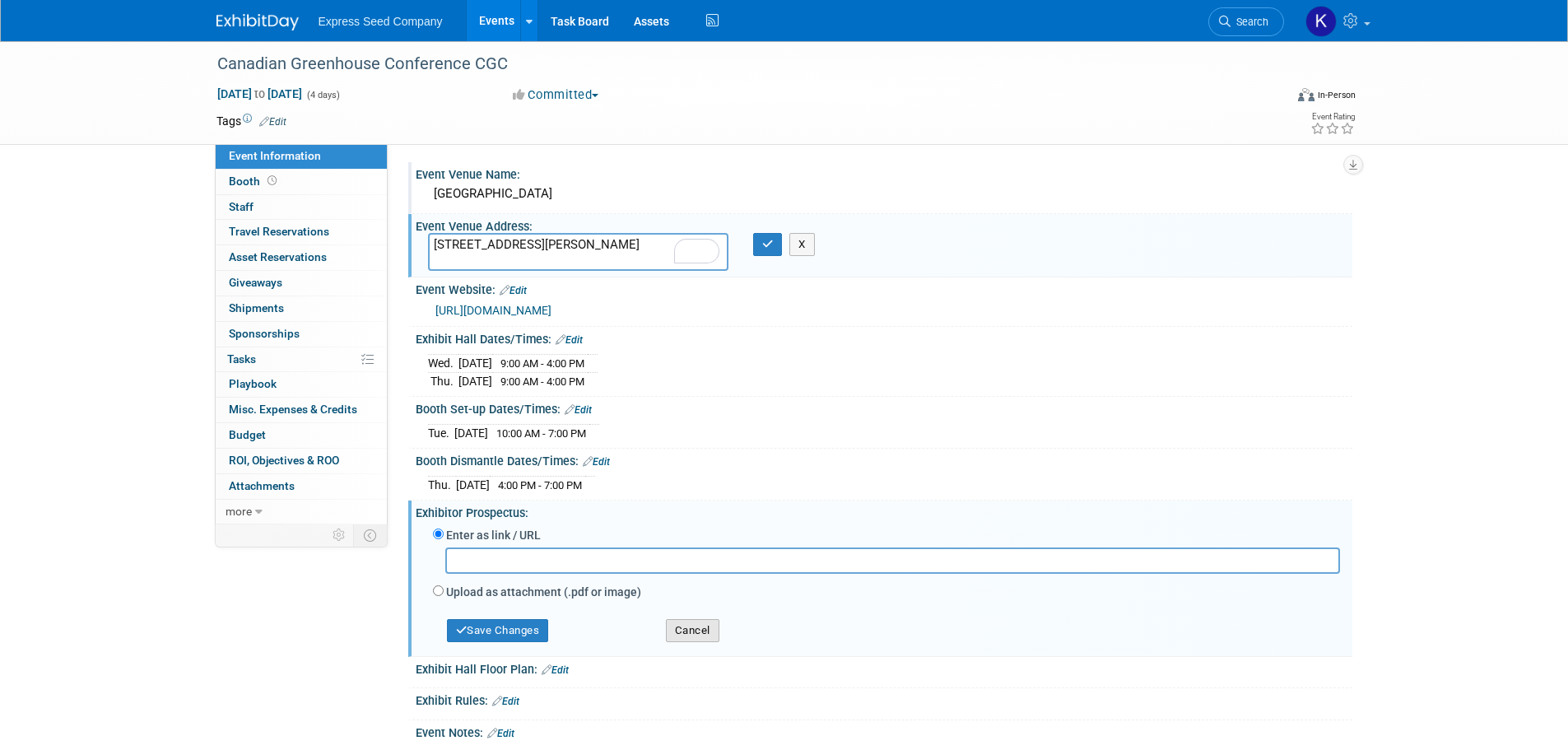
click at [682, 629] on button "Cancel" at bounding box center [693, 631] width 54 height 23
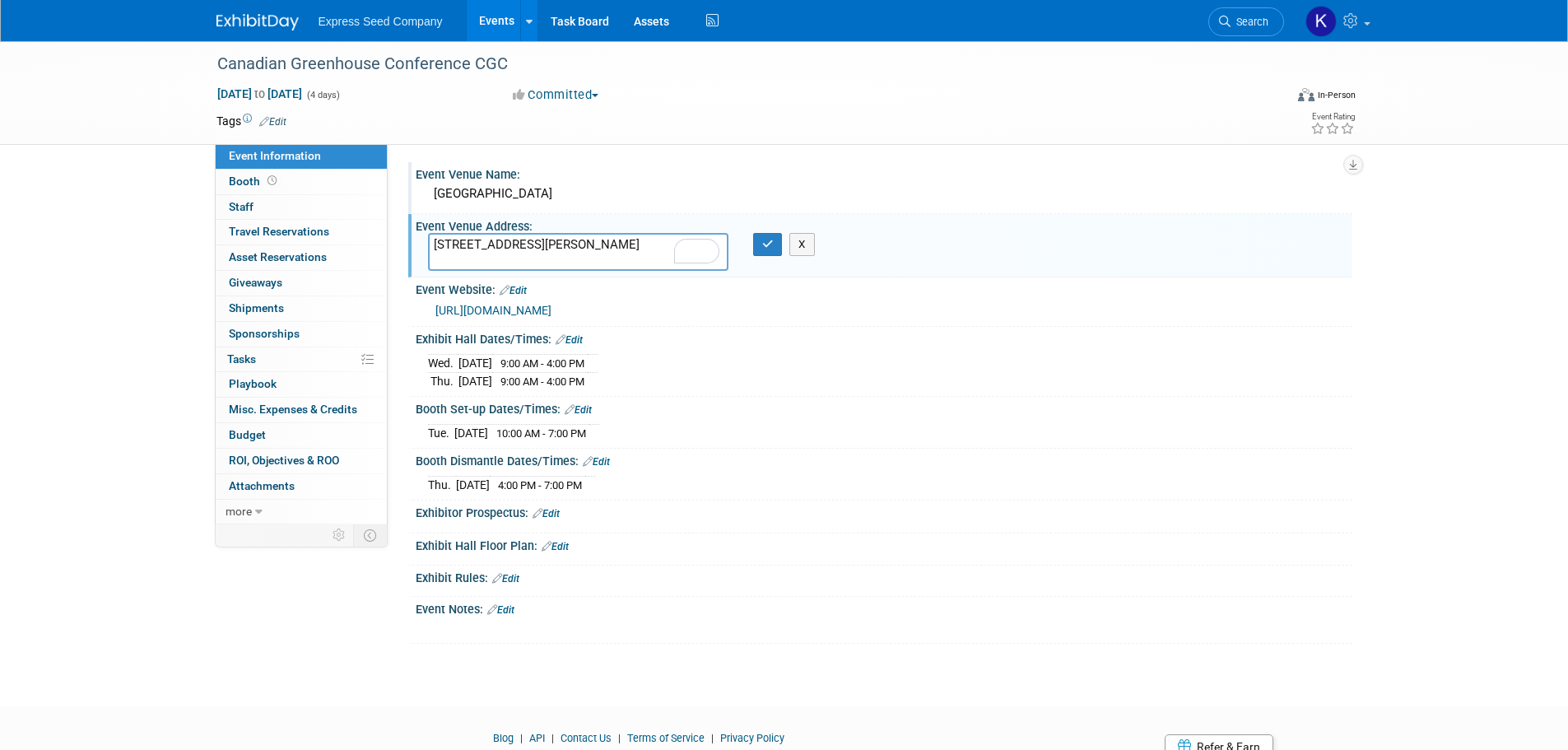
click at [561, 549] on link "Edit" at bounding box center [555, 546] width 27 height 12
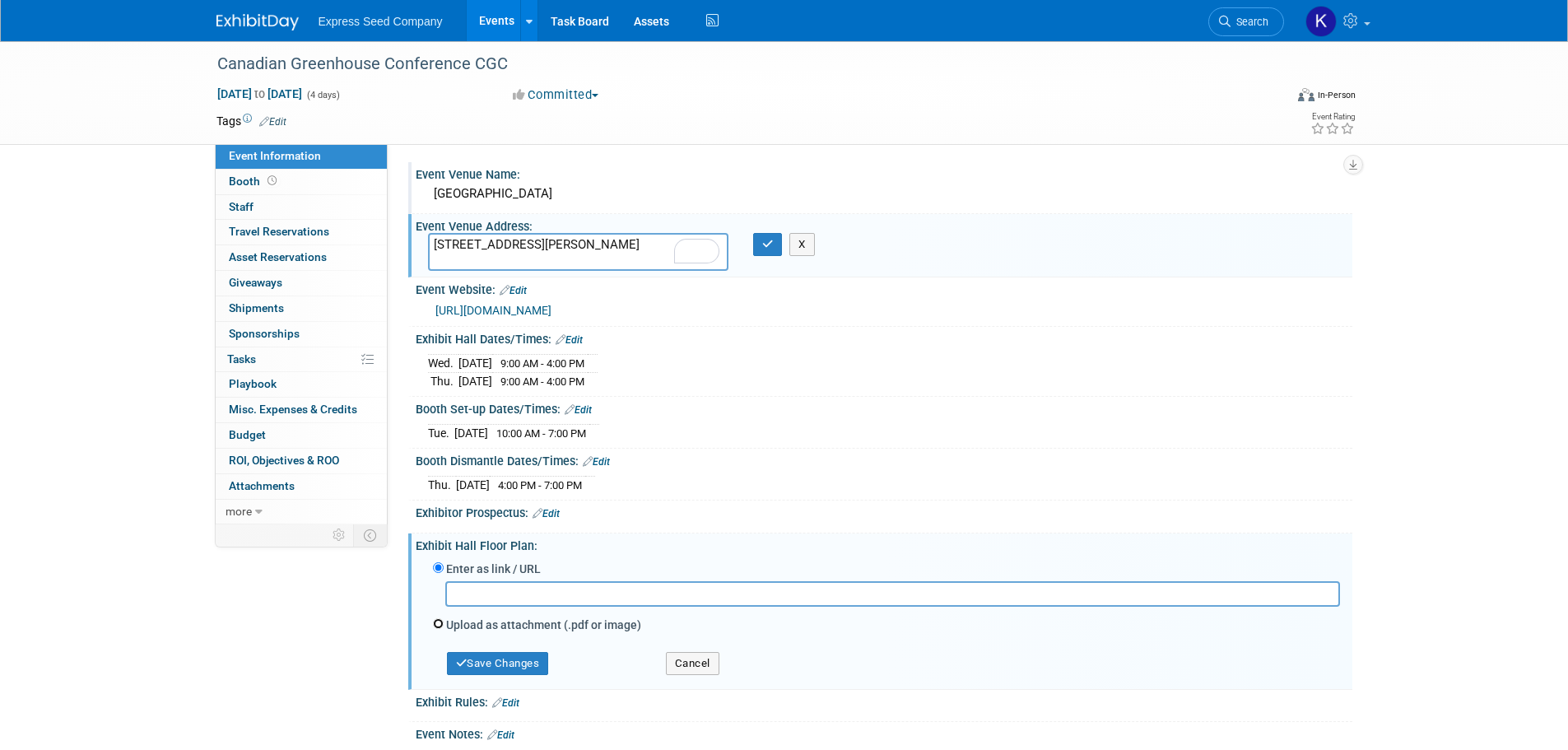
click at [442, 625] on input "Upload as attachment (.pdf or image)" at bounding box center [439, 624] width 11 height 11
radio input "true"
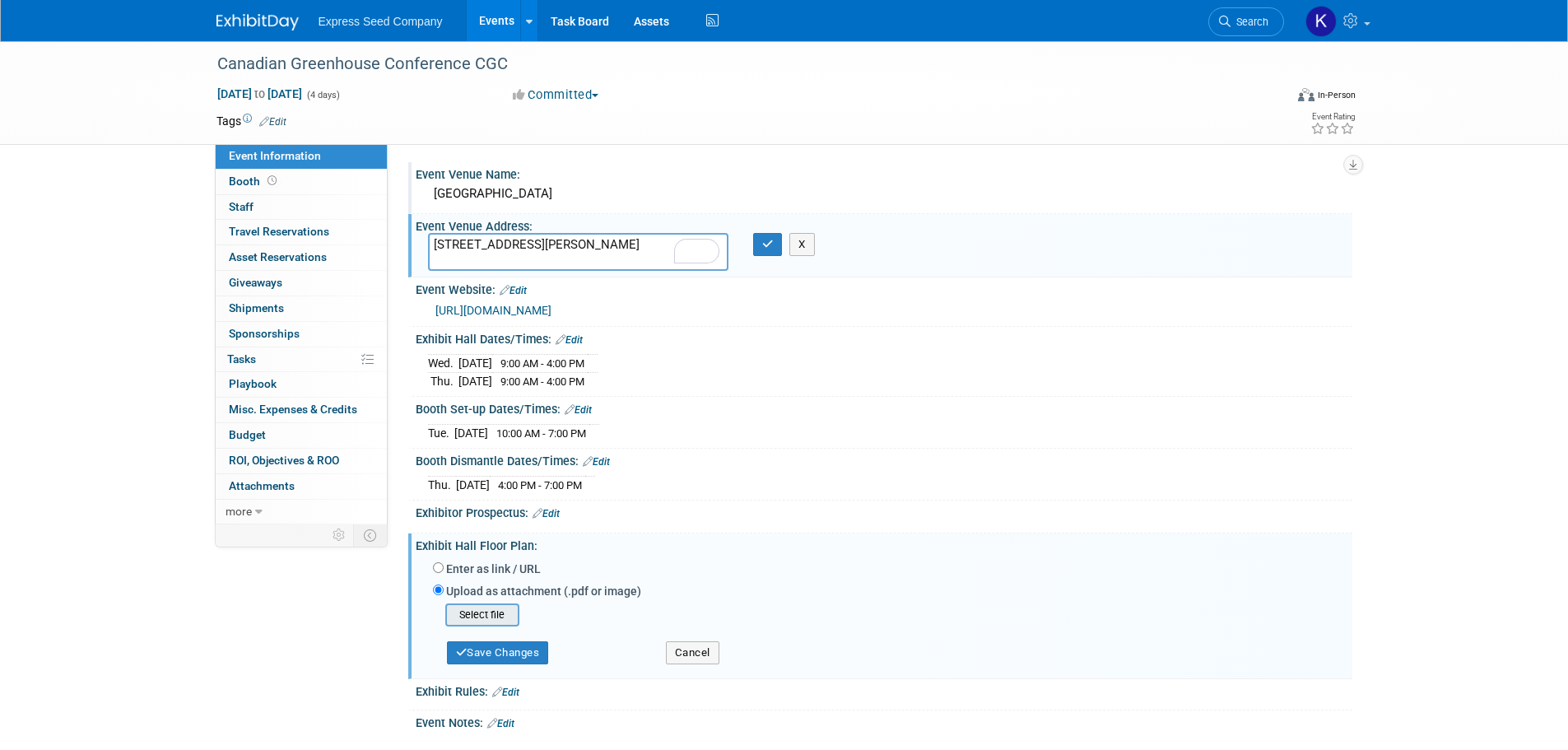
click at [500, 620] on input "file" at bounding box center [420, 615] width 196 height 20
click at [508, 647] on button "Save Changes" at bounding box center [498, 647] width 102 height 23
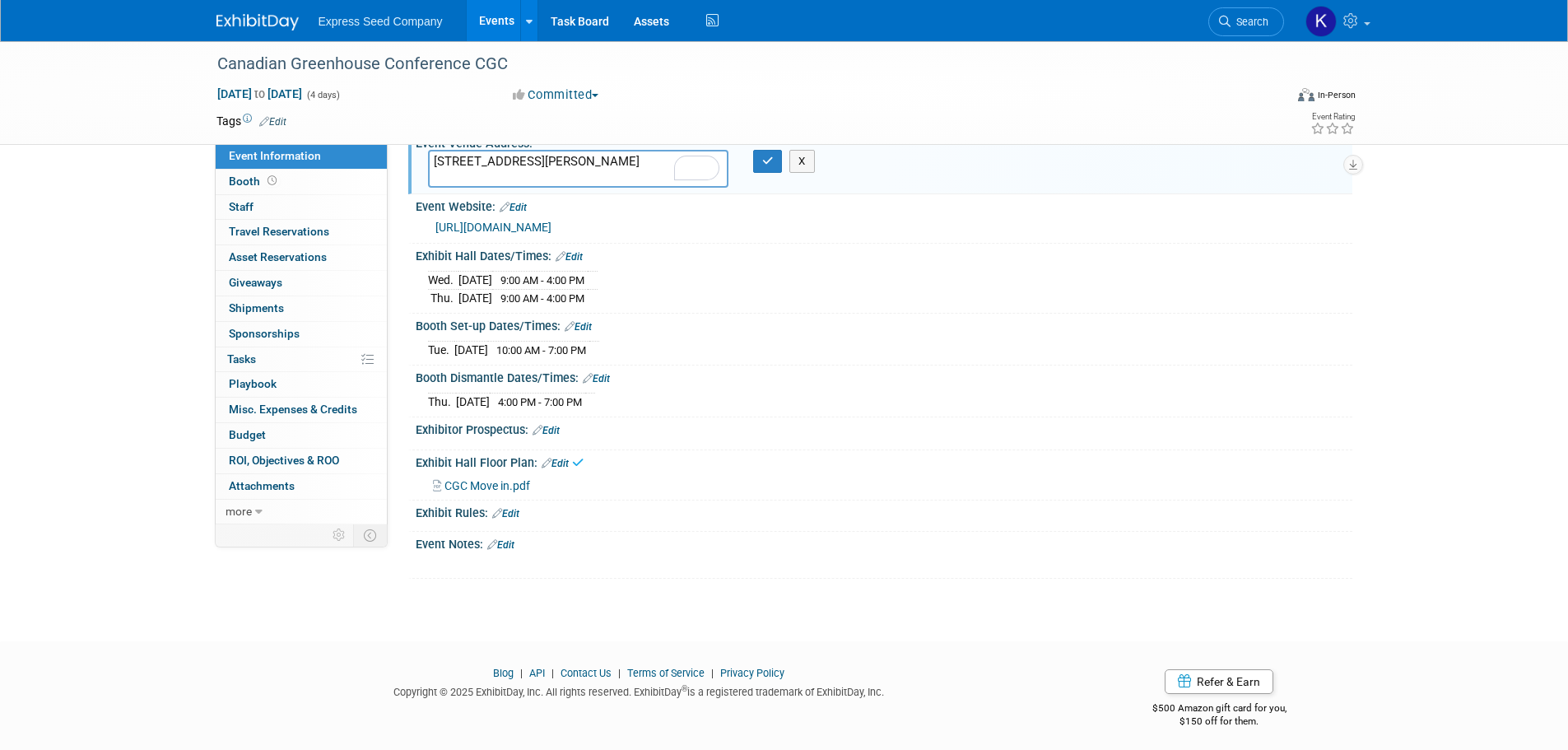
scroll to position [87, 0]
click at [513, 508] on link "Edit" at bounding box center [506, 509] width 27 height 12
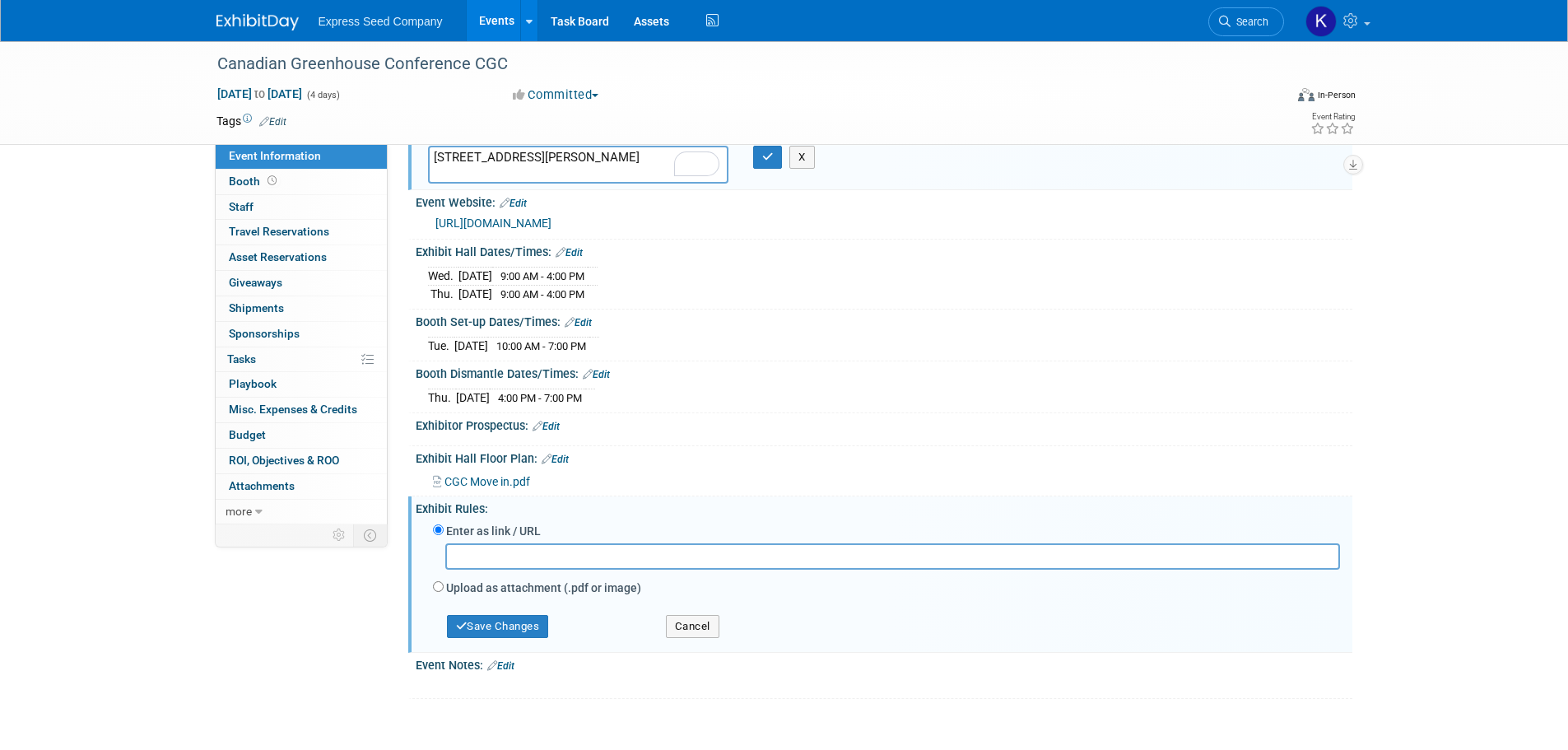
click at [477, 582] on label "Upload as attachment (.pdf or image)" at bounding box center [543, 588] width 195 height 16
click at [443, 582] on input "Upload as attachment (.pdf or image)" at bounding box center [439, 587] width 11 height 11
radio input "true"
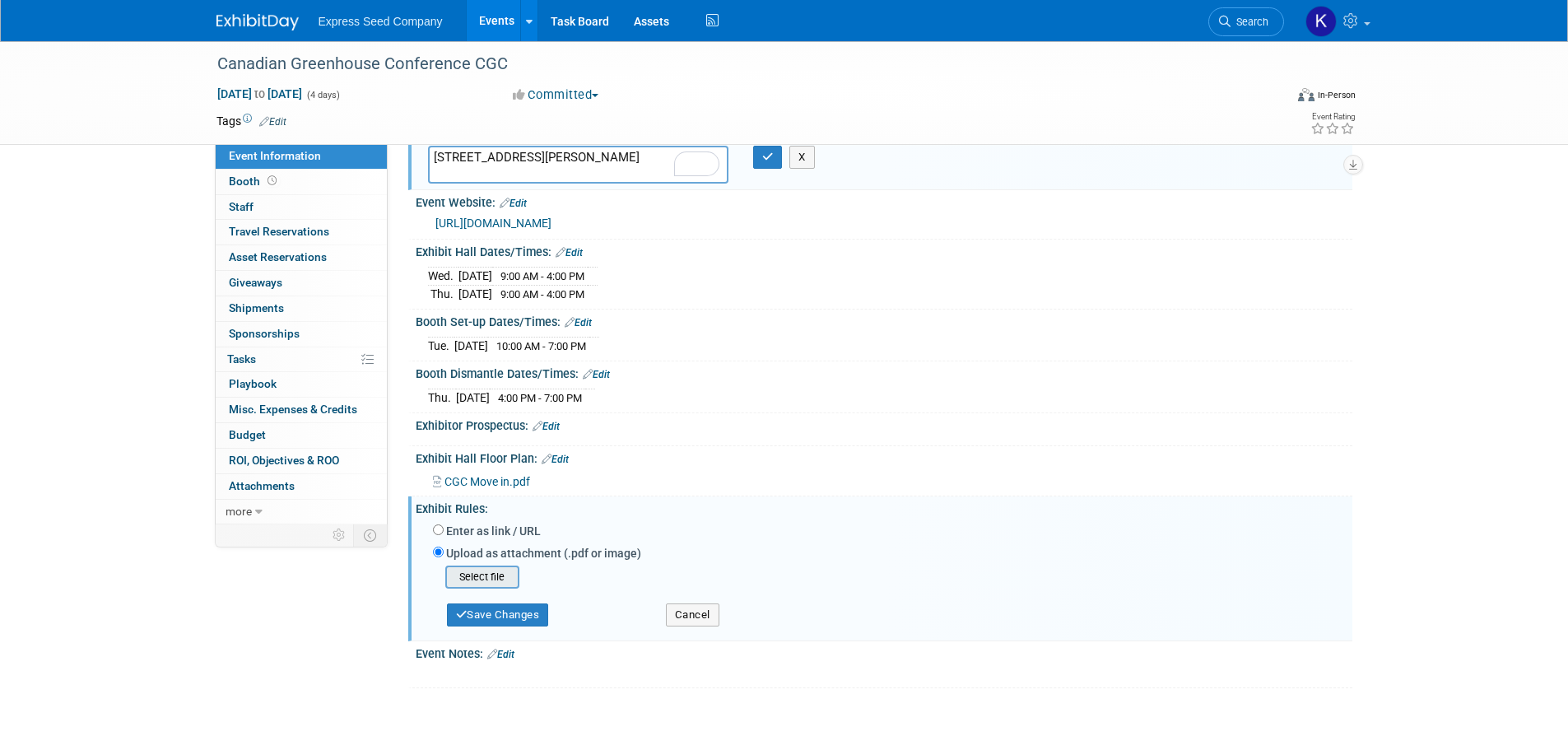
click at [488, 571] on input "file" at bounding box center [420, 577] width 196 height 20
click at [528, 603] on button "Save Changes" at bounding box center [498, 610] width 102 height 23
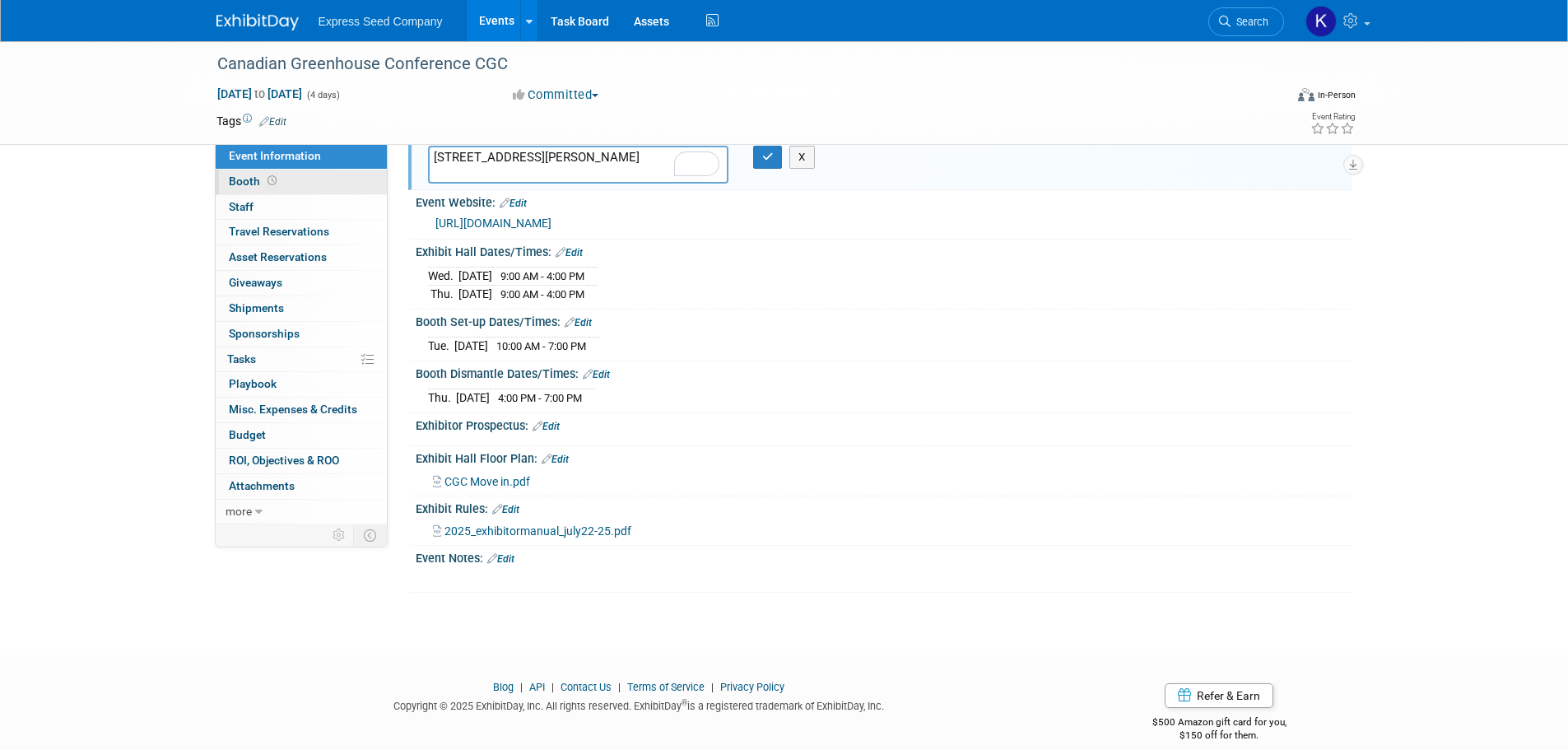
click at [249, 179] on span "Booth" at bounding box center [254, 180] width 51 height 13
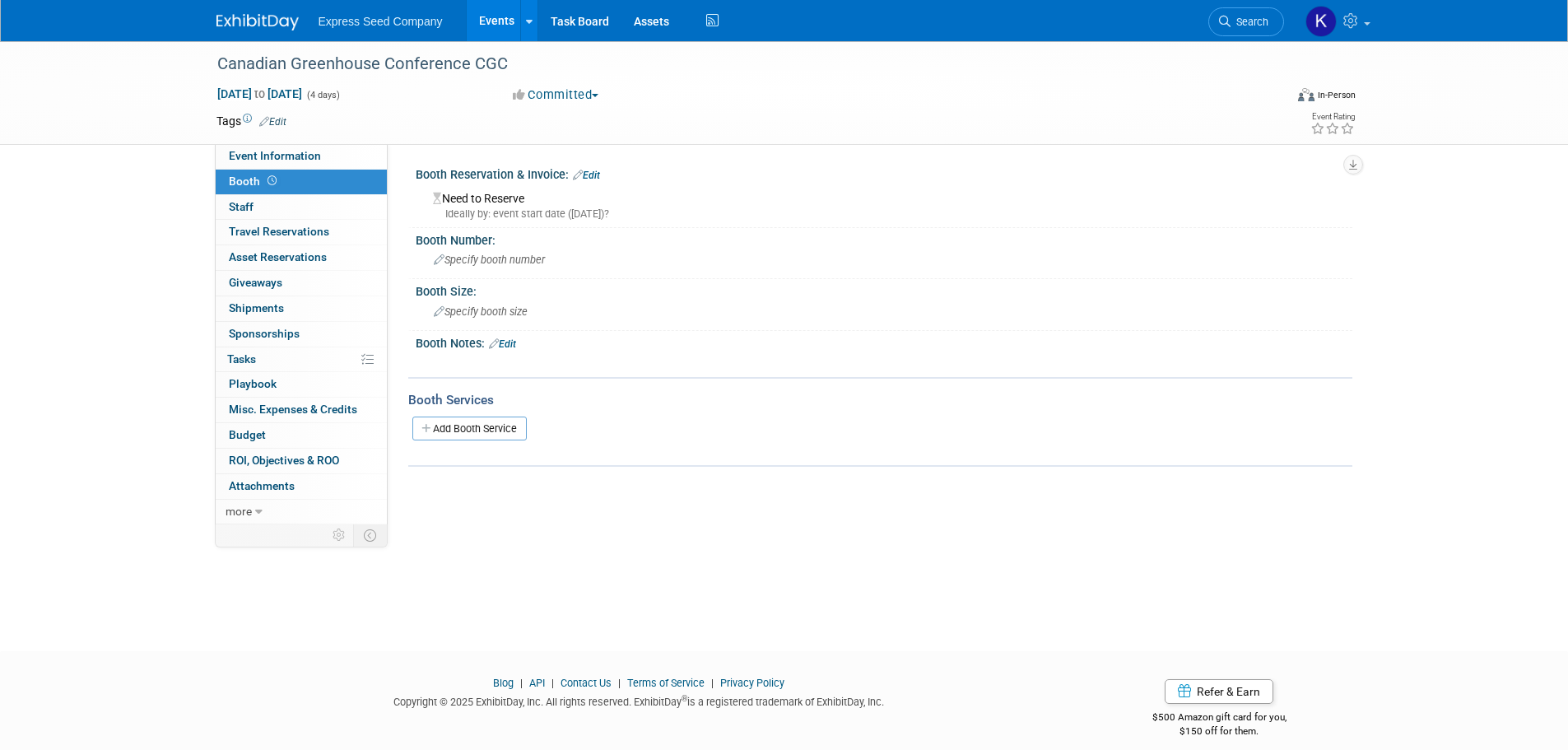
click at [593, 175] on link "Edit" at bounding box center [586, 175] width 27 height 12
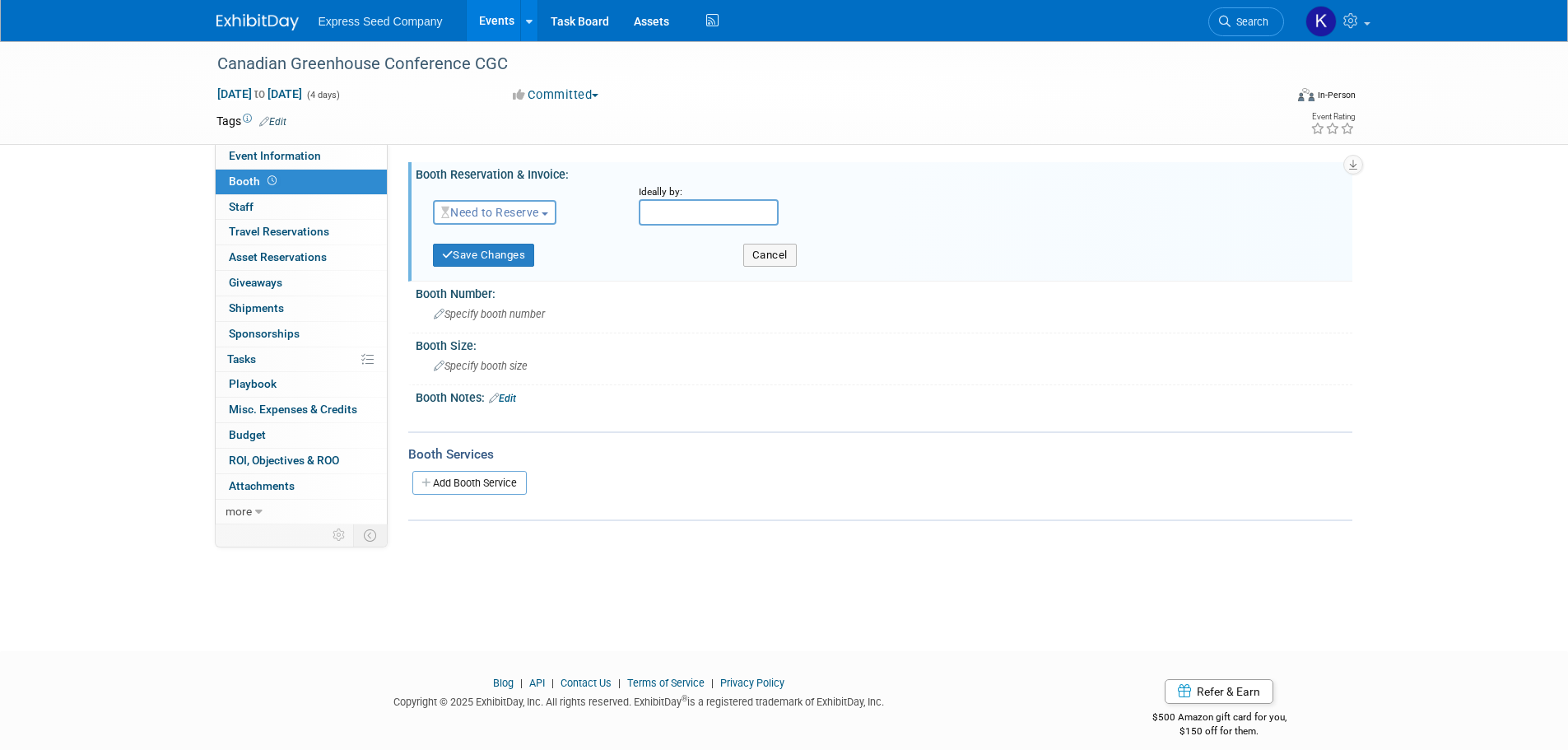
click at [524, 215] on span "Need to Reserve" at bounding box center [490, 212] width 98 height 13
click at [523, 257] on link "Reserved" at bounding box center [521, 264] width 176 height 23
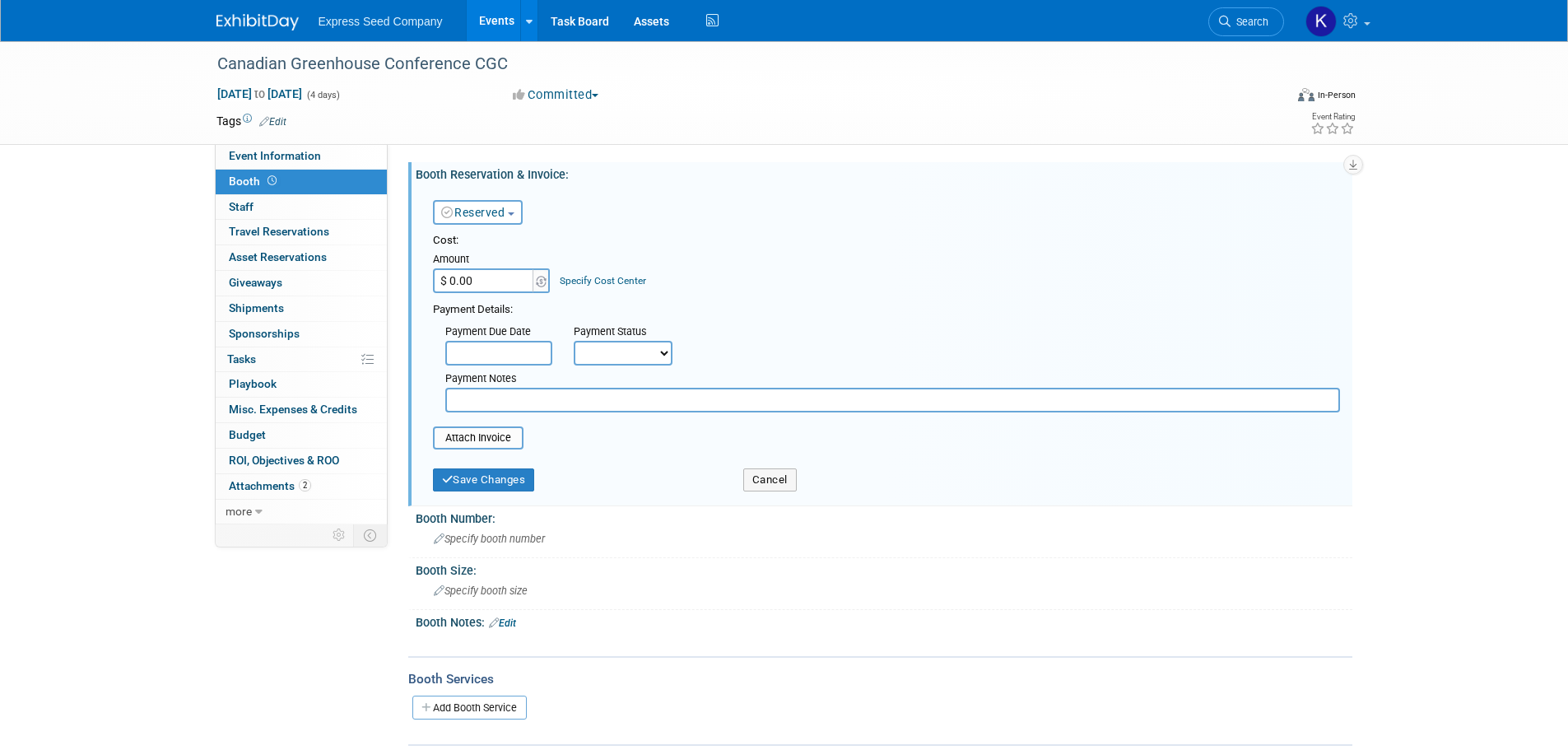
click at [463, 281] on input "$ 0.00" at bounding box center [484, 281] width 103 height 25
type input "$ 7,006.00"
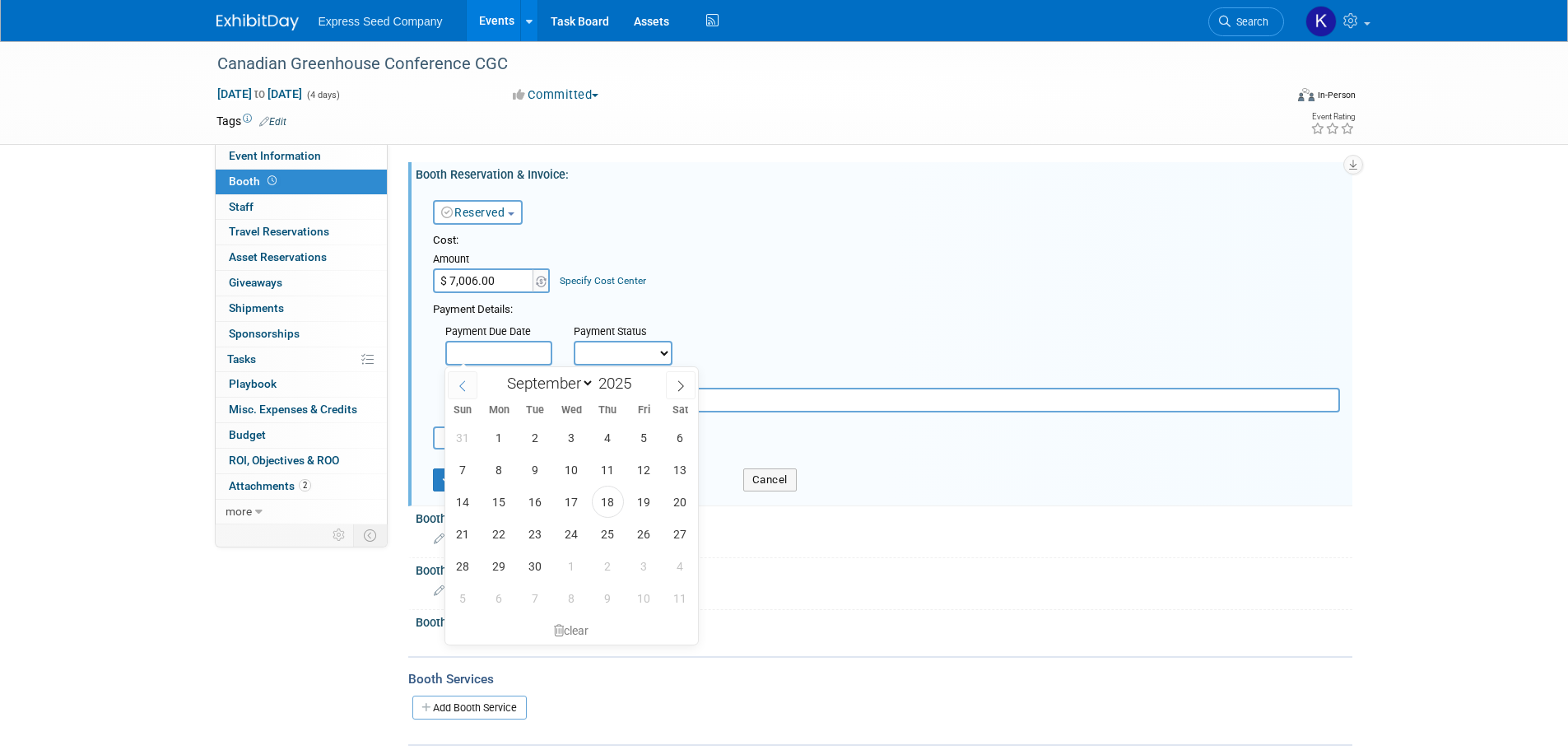
click at [470, 388] on span at bounding box center [462, 385] width 30 height 28
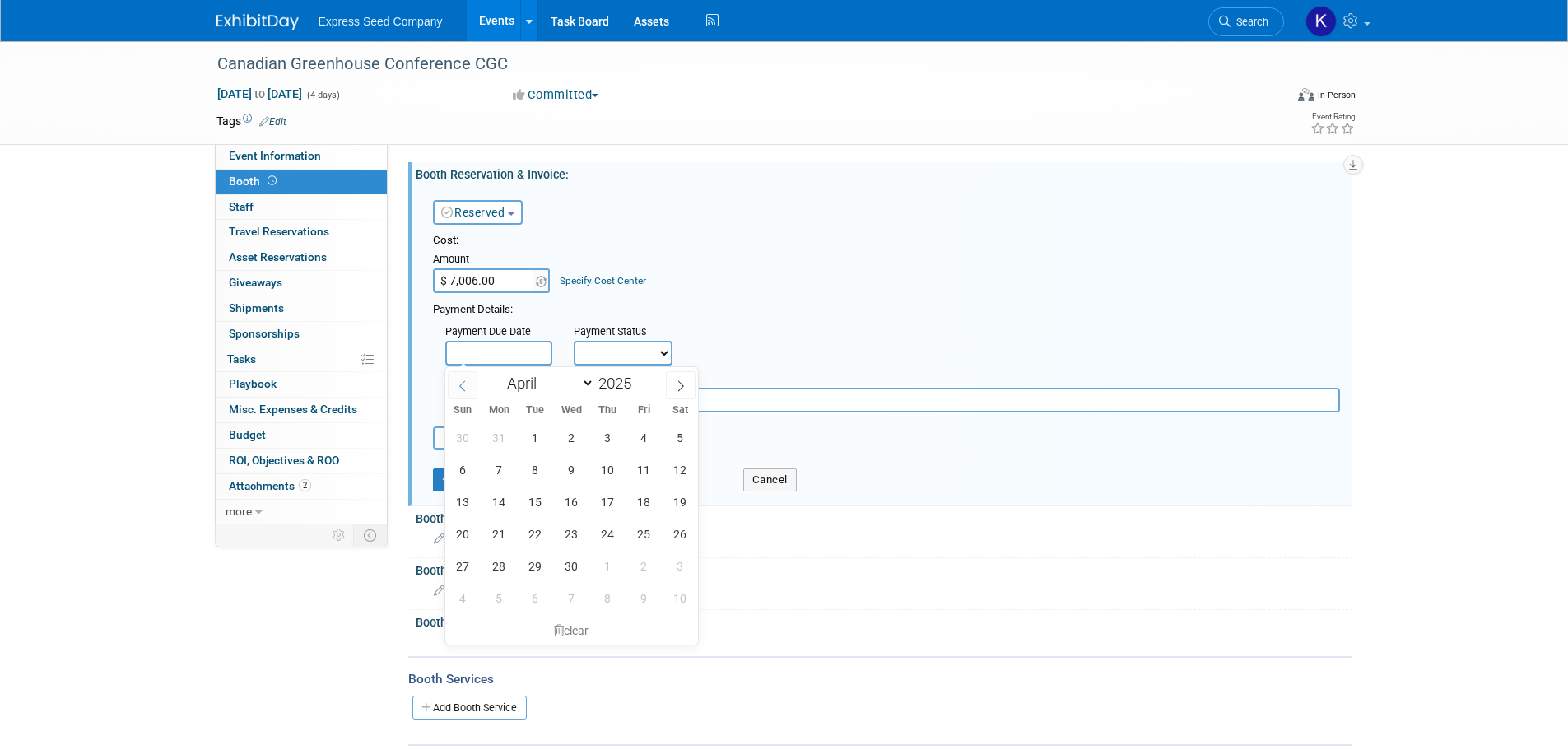
click at [470, 388] on span at bounding box center [462, 385] width 30 height 28
select select "2"
click at [640, 477] on span "7" at bounding box center [644, 469] width 32 height 32
type input "Mar 7, 2025"
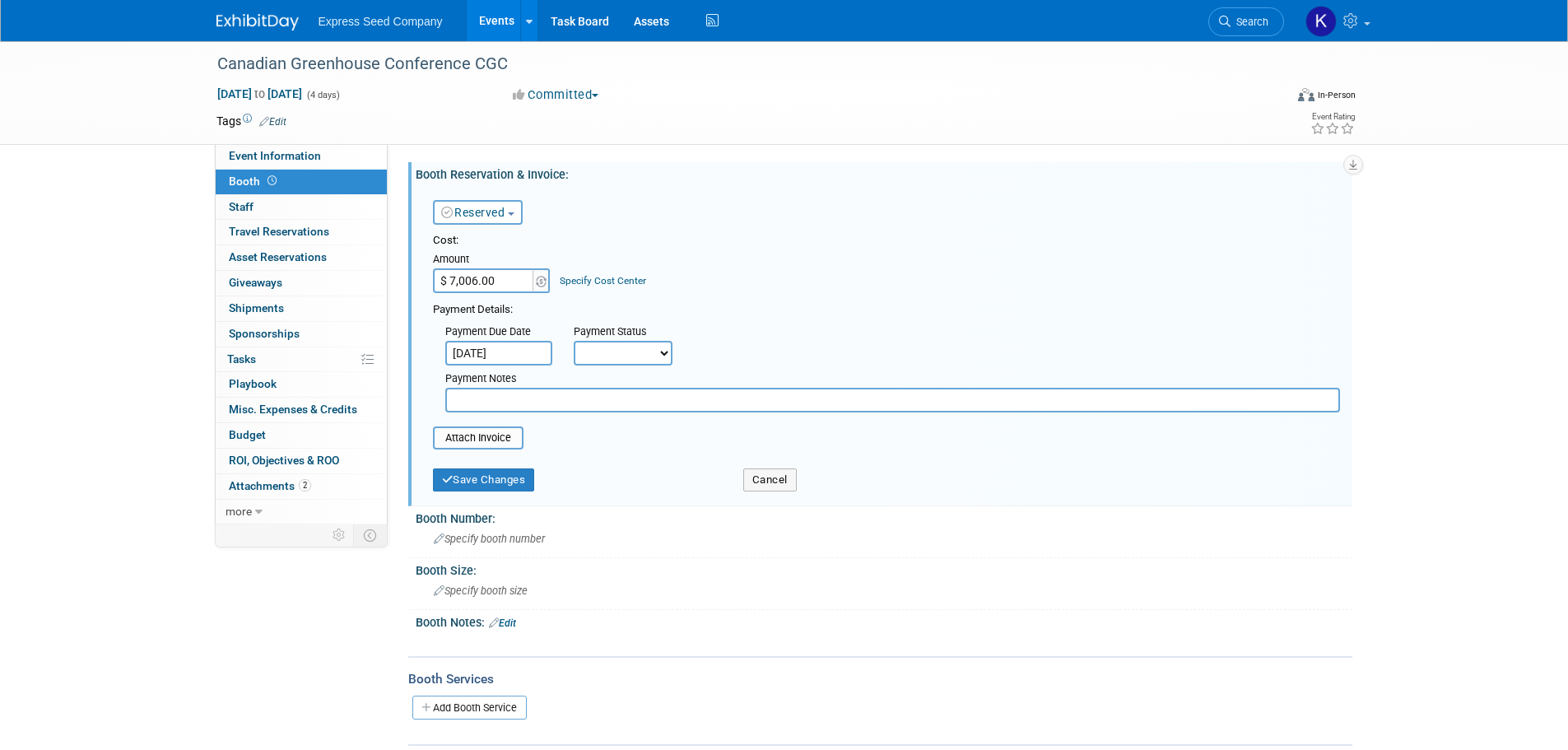
click at [684, 353] on div "Payment Due Date Mar 7, 2025 Payment Status Not Paid Yet Partially Paid Paid in…" at bounding box center [886, 364] width 931 height 94
click at [652, 344] on select "Not Paid Yet Partially Paid Paid in Full" at bounding box center [623, 353] width 99 height 25
select select "1"
click at [573, 341] on select "Not Paid Yet Partially Paid Paid in Full" at bounding box center [623, 353] width 99 height 25
click at [506, 396] on input "text" at bounding box center [892, 400] width 894 height 25
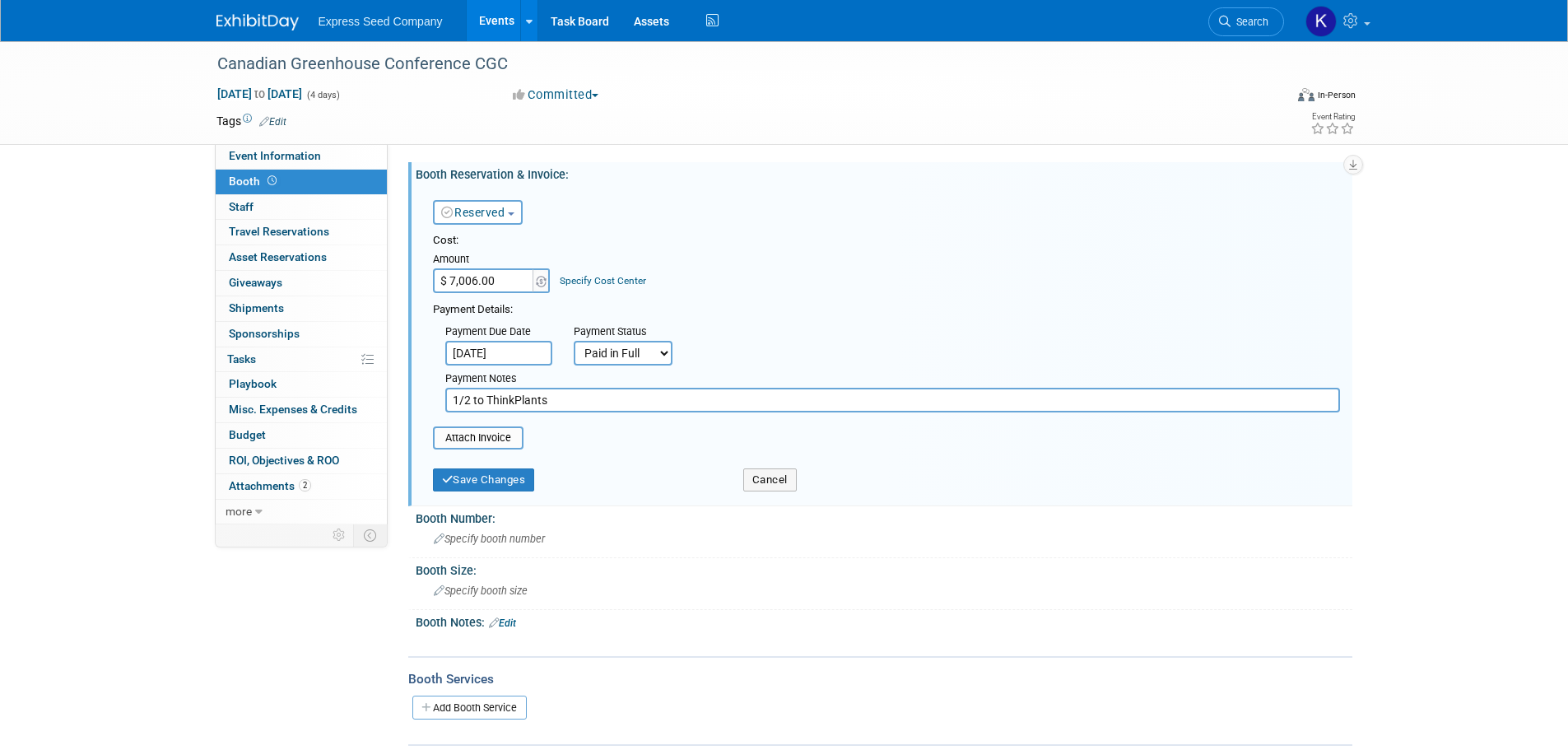
type input "1/2 to ThinkPlants"
click at [480, 436] on input "file" at bounding box center [423, 438] width 196 height 20
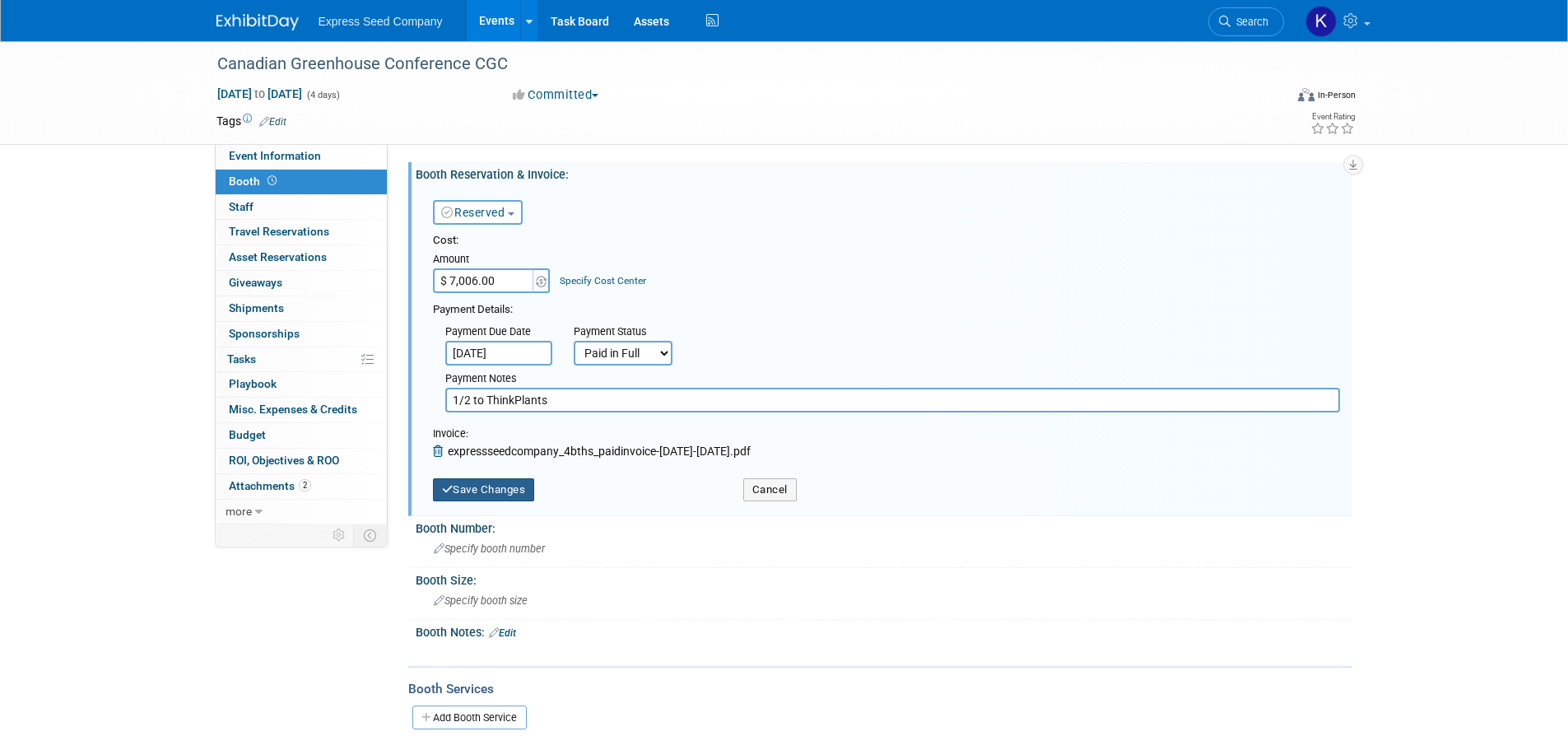
click at [492, 498] on button "Save Changes" at bounding box center [484, 490] width 102 height 23
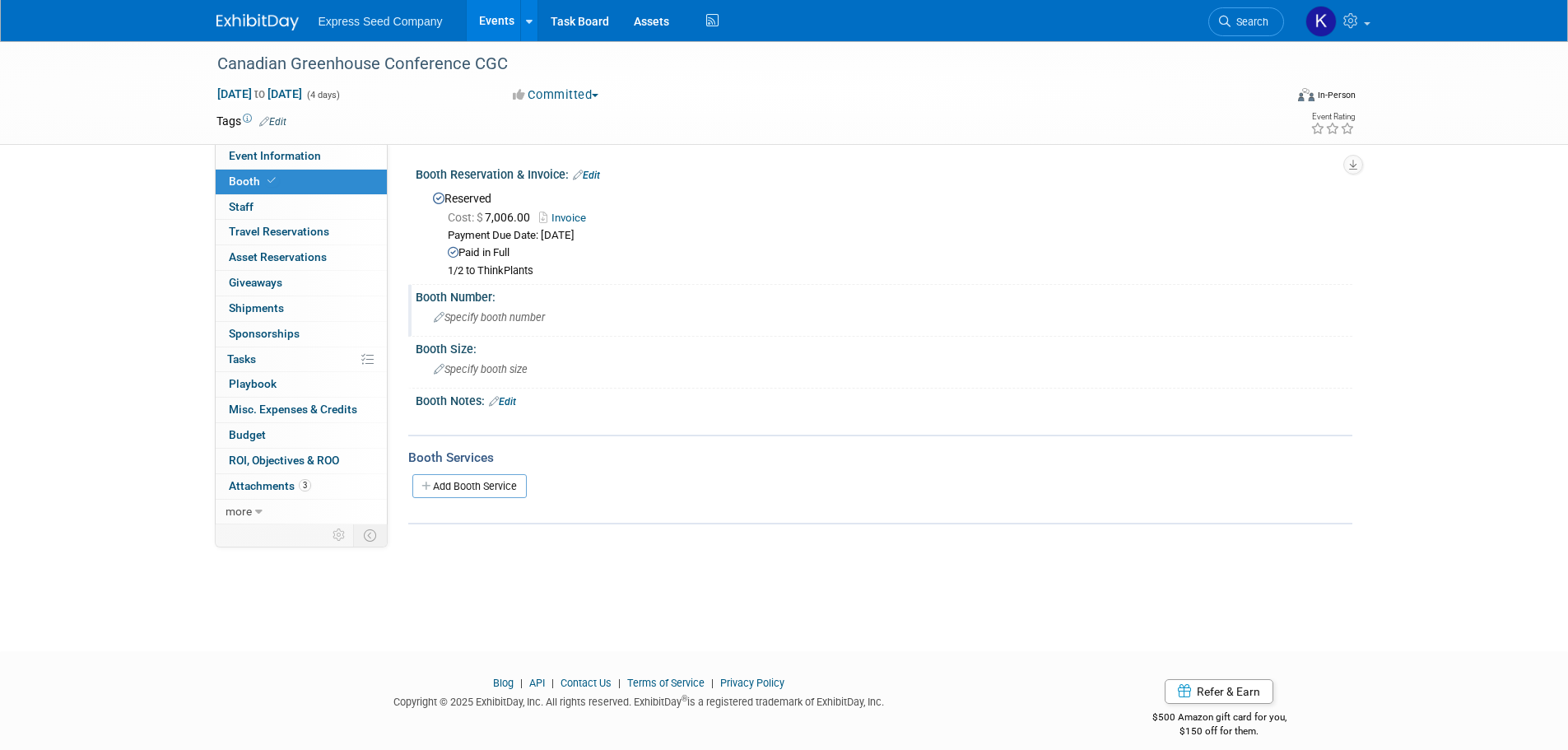
click at [475, 319] on span "Specify booth number" at bounding box center [489, 318] width 111 height 13
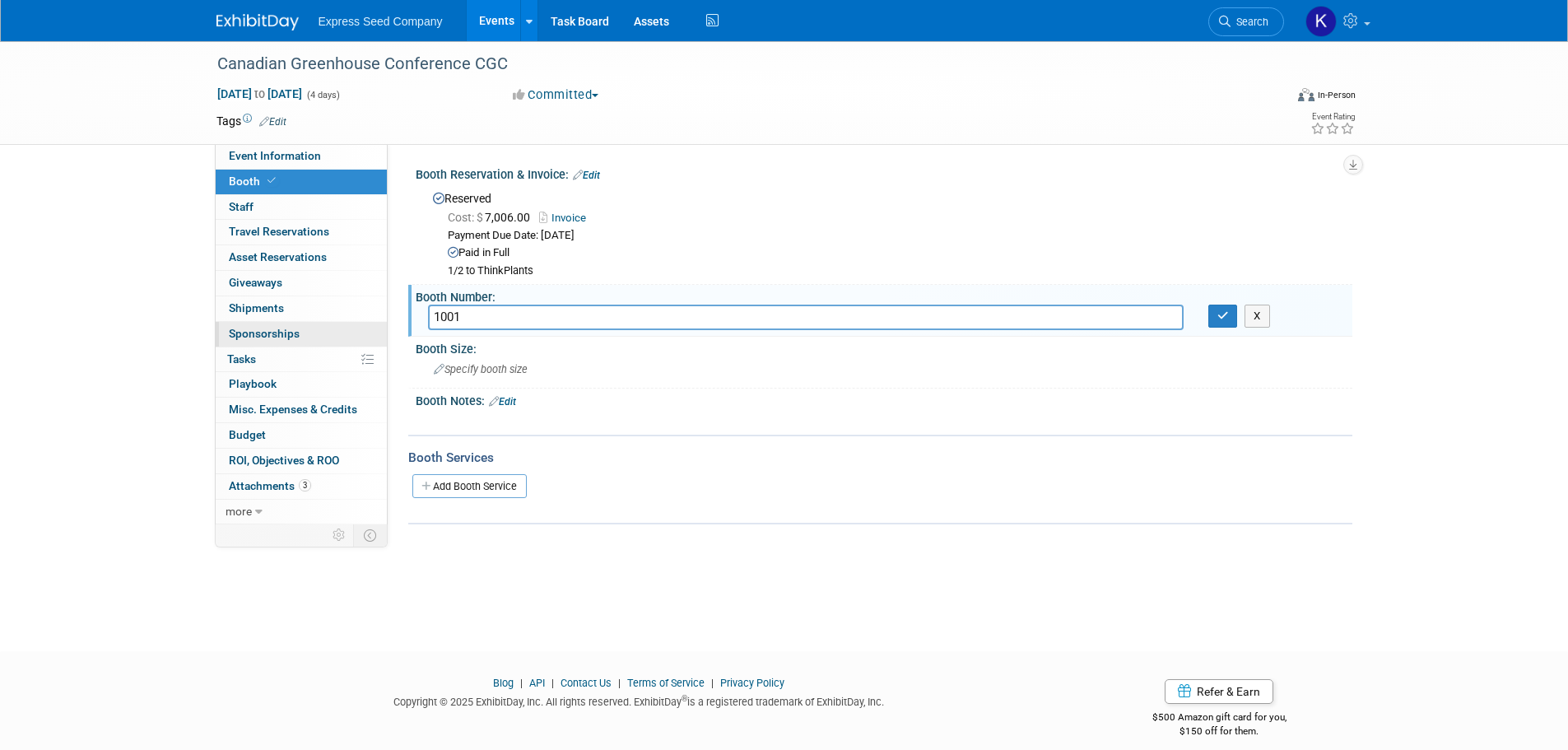
type input "1001"
drag, startPoint x: 549, startPoint y: 302, endPoint x: 539, endPoint y: 306, distance: 10.8
click at [546, 303] on div "Booth Number: 1001 X" at bounding box center [880, 310] width 944 height 52
click at [507, 321] on input "1001" at bounding box center [806, 317] width 755 height 25
type input "1006 & 1010"
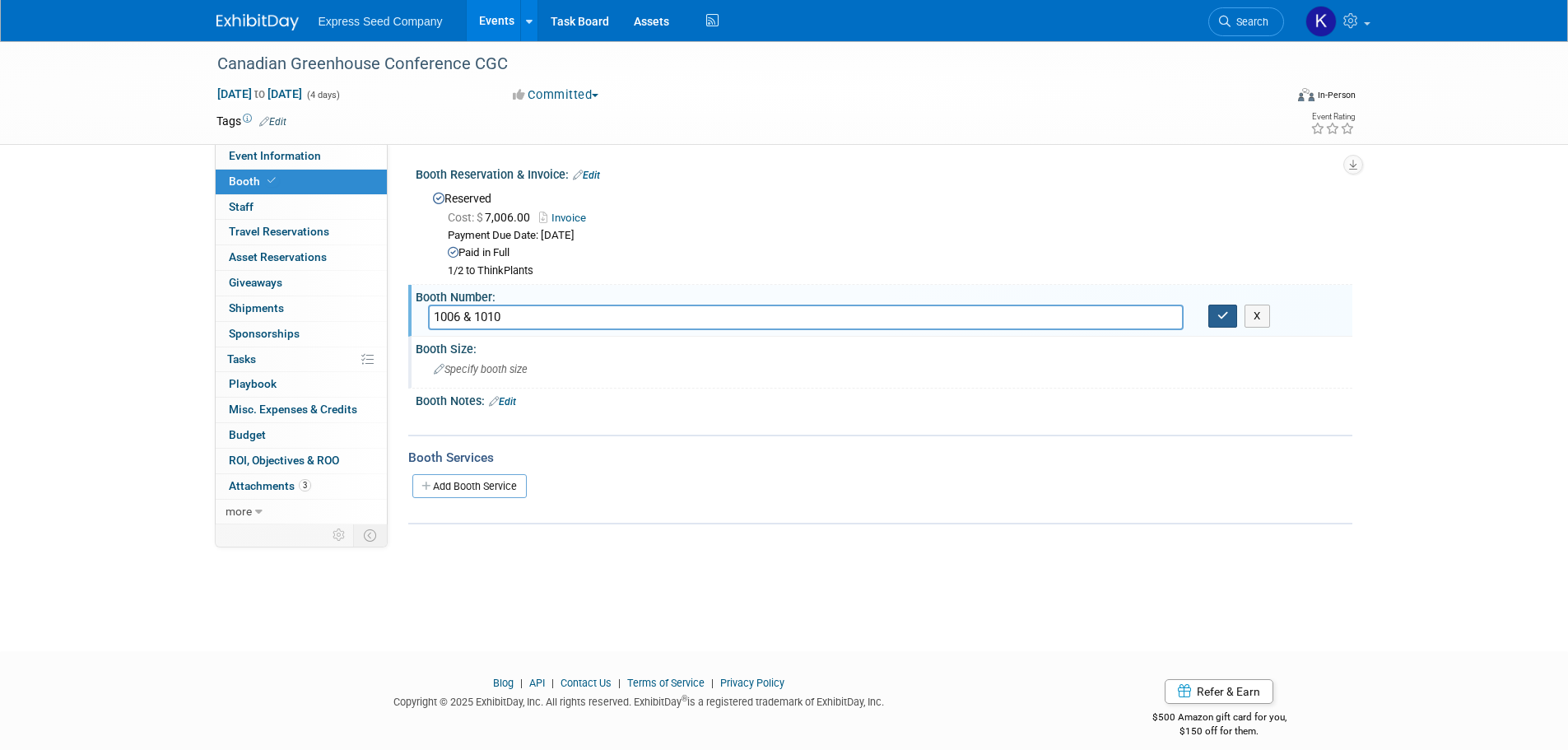
drag, startPoint x: 1222, startPoint y: 310, endPoint x: 990, endPoint y: 380, distance: 242.3
click at [1219, 313] on icon "button" at bounding box center [1223, 316] width 12 height 11
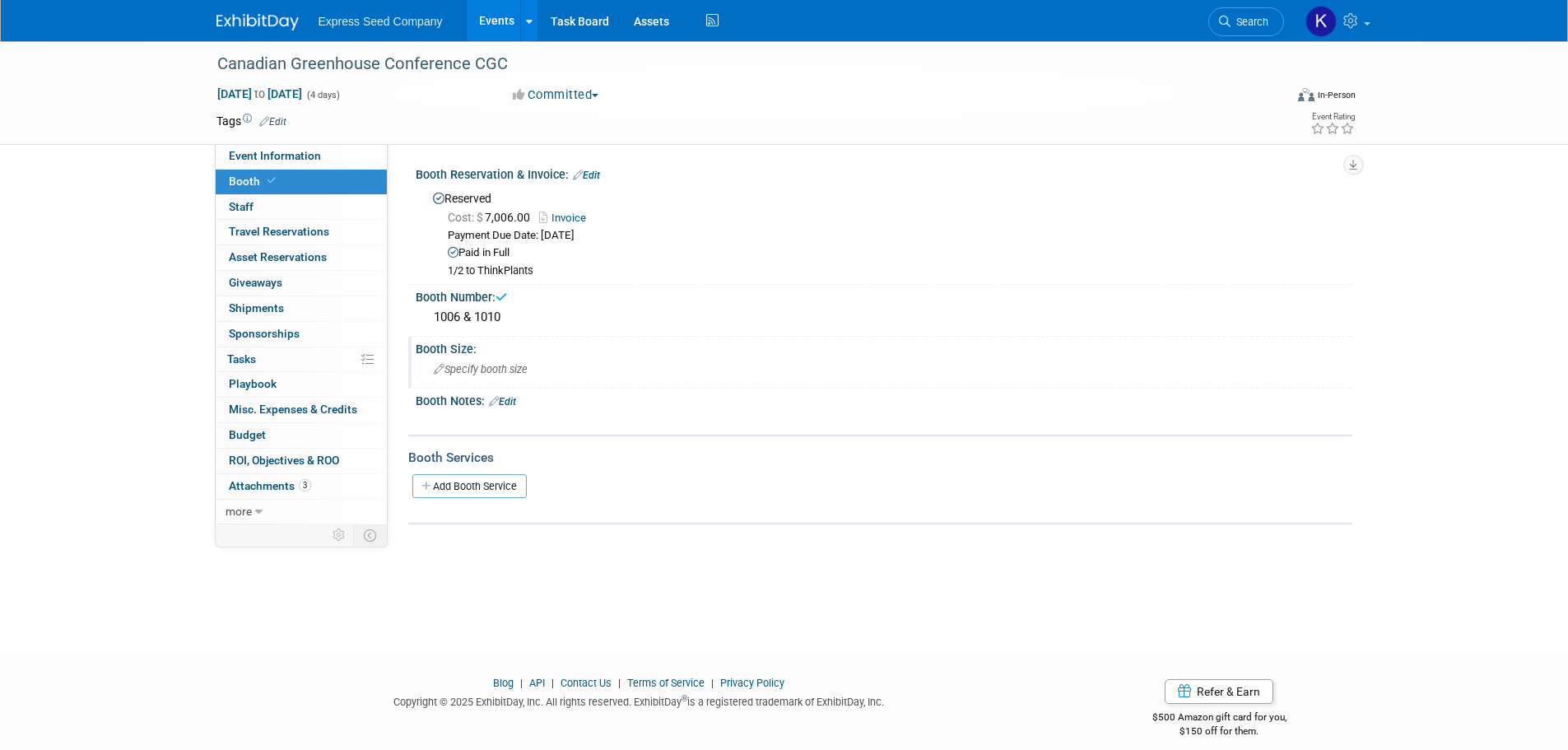
click at [439, 372] on icon at bounding box center [439, 370] width 11 height 11
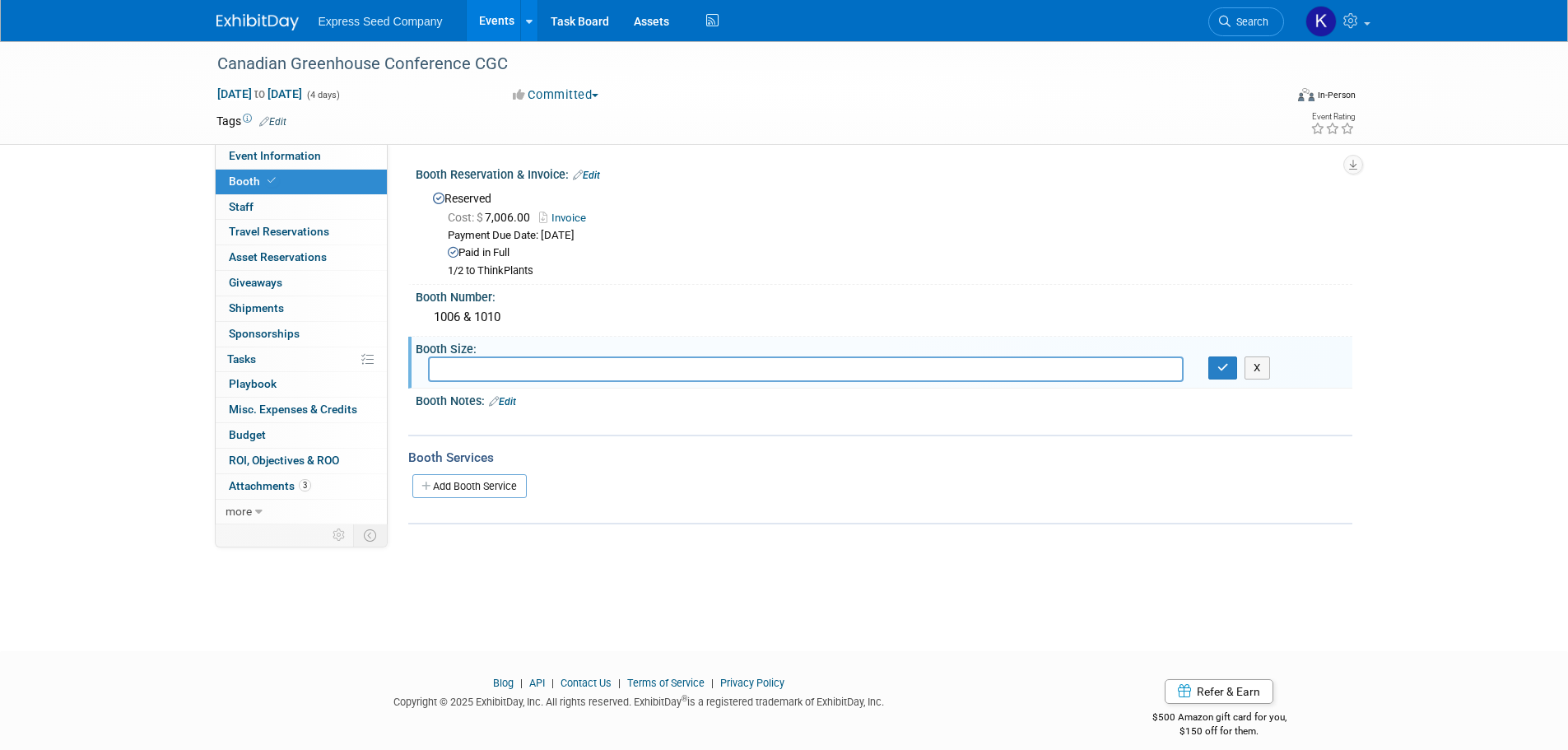
click at [471, 365] on input "text" at bounding box center [806, 369] width 755 height 25
type input "10x40"
click at [513, 406] on div "Booth Notes: Edit X" at bounding box center [880, 412] width 944 height 47
click at [492, 398] on icon at bounding box center [493, 401] width 10 height 11
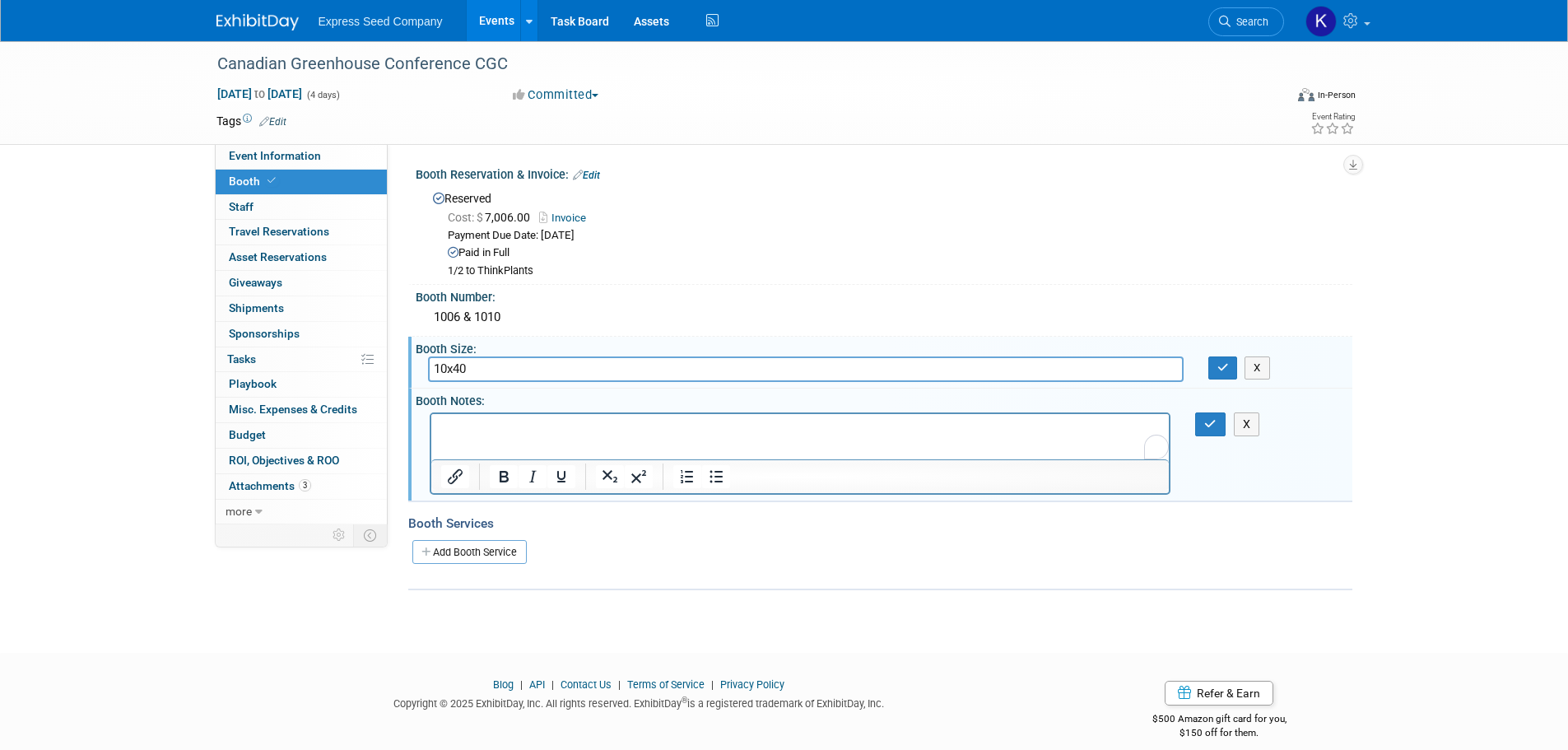
click at [452, 436] on html at bounding box center [799, 425] width 738 height 23
drag, startPoint x: 1219, startPoint y: 426, endPoint x: 1206, endPoint y: 458, distance: 34.5
click at [1219, 427] on button "button" at bounding box center [1210, 424] width 30 height 24
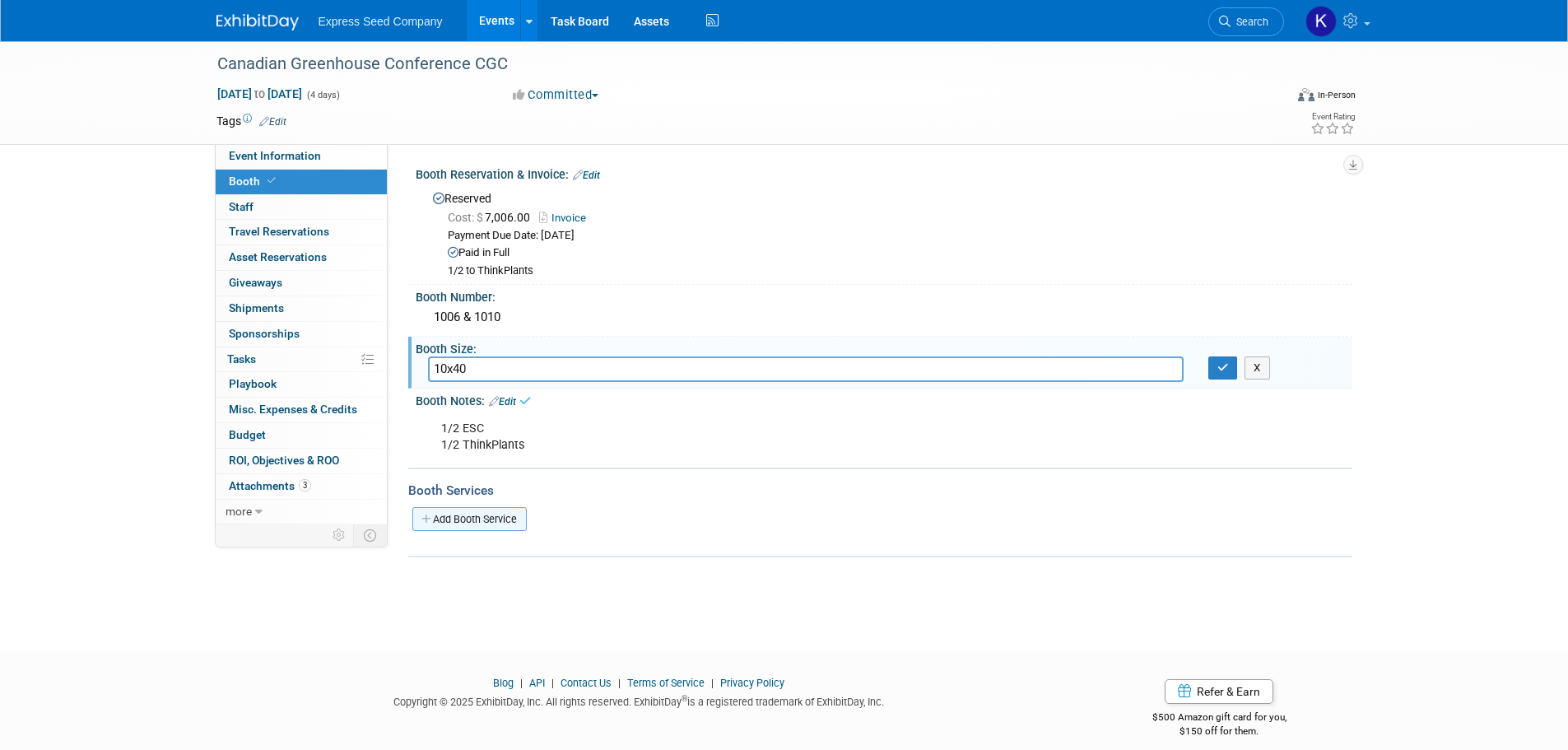
click at [426, 523] on link "Add Booth Service" at bounding box center [470, 519] width 115 height 24
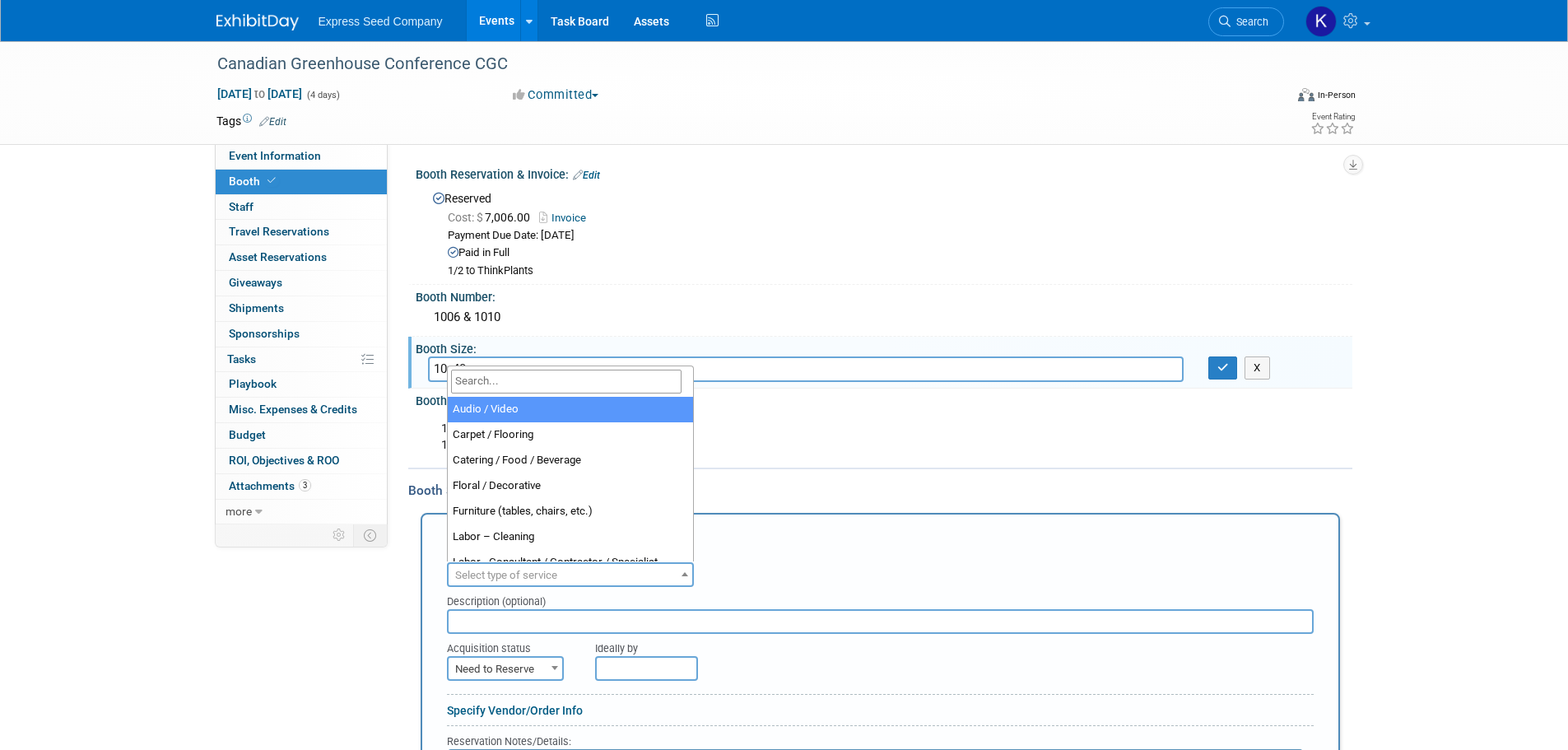
click at [512, 571] on span "Select type of service" at bounding box center [506, 575] width 102 height 13
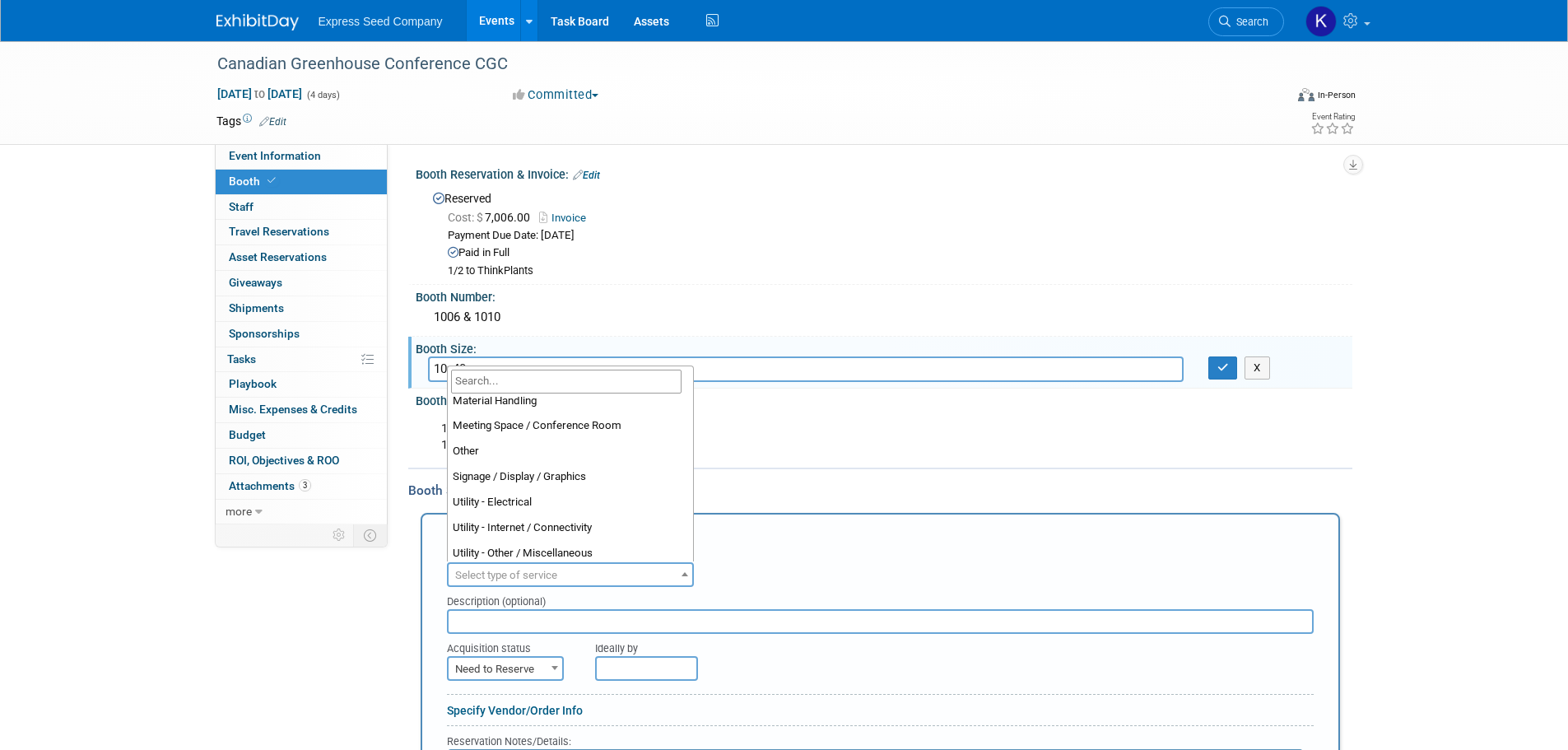
scroll to position [412, 0]
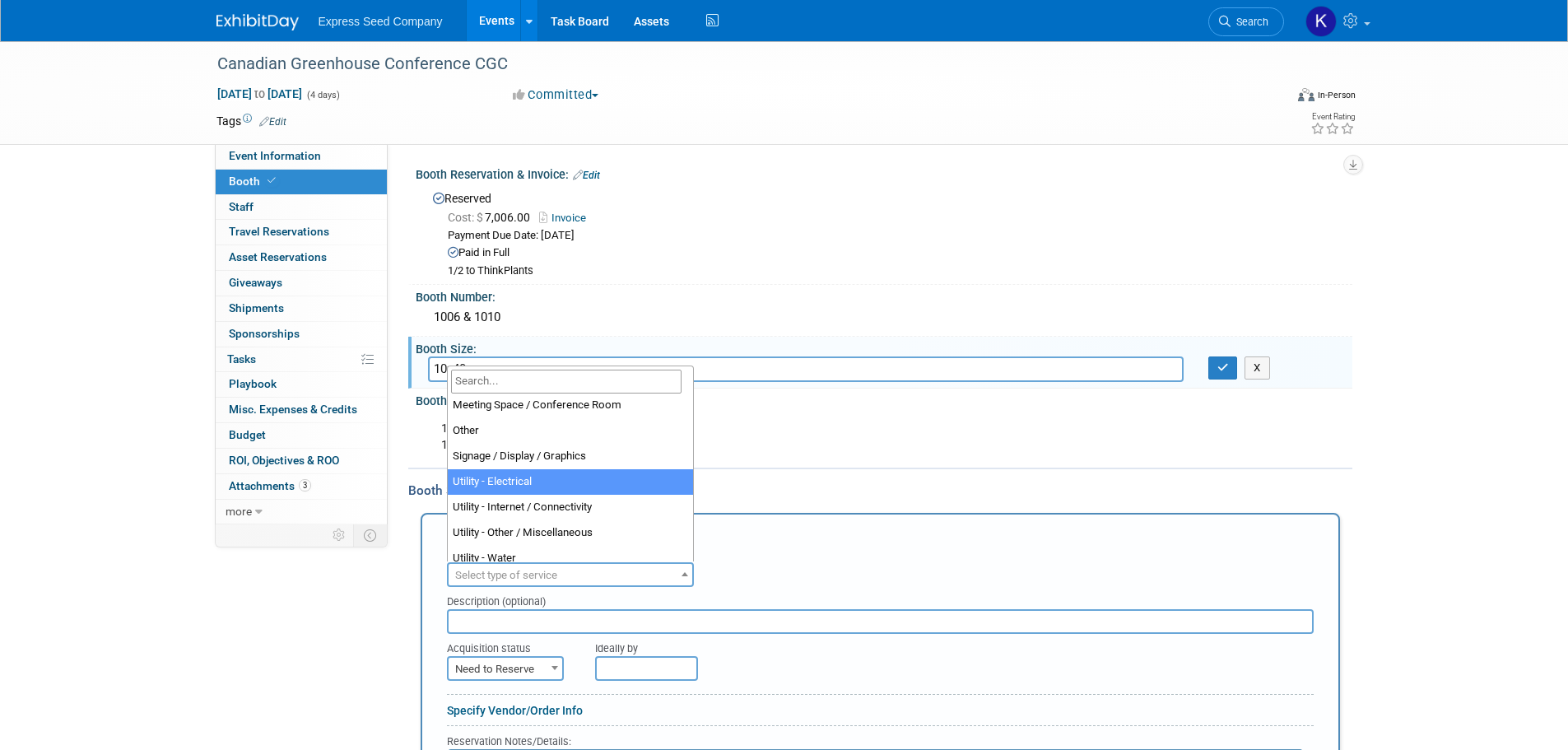
select select "8"
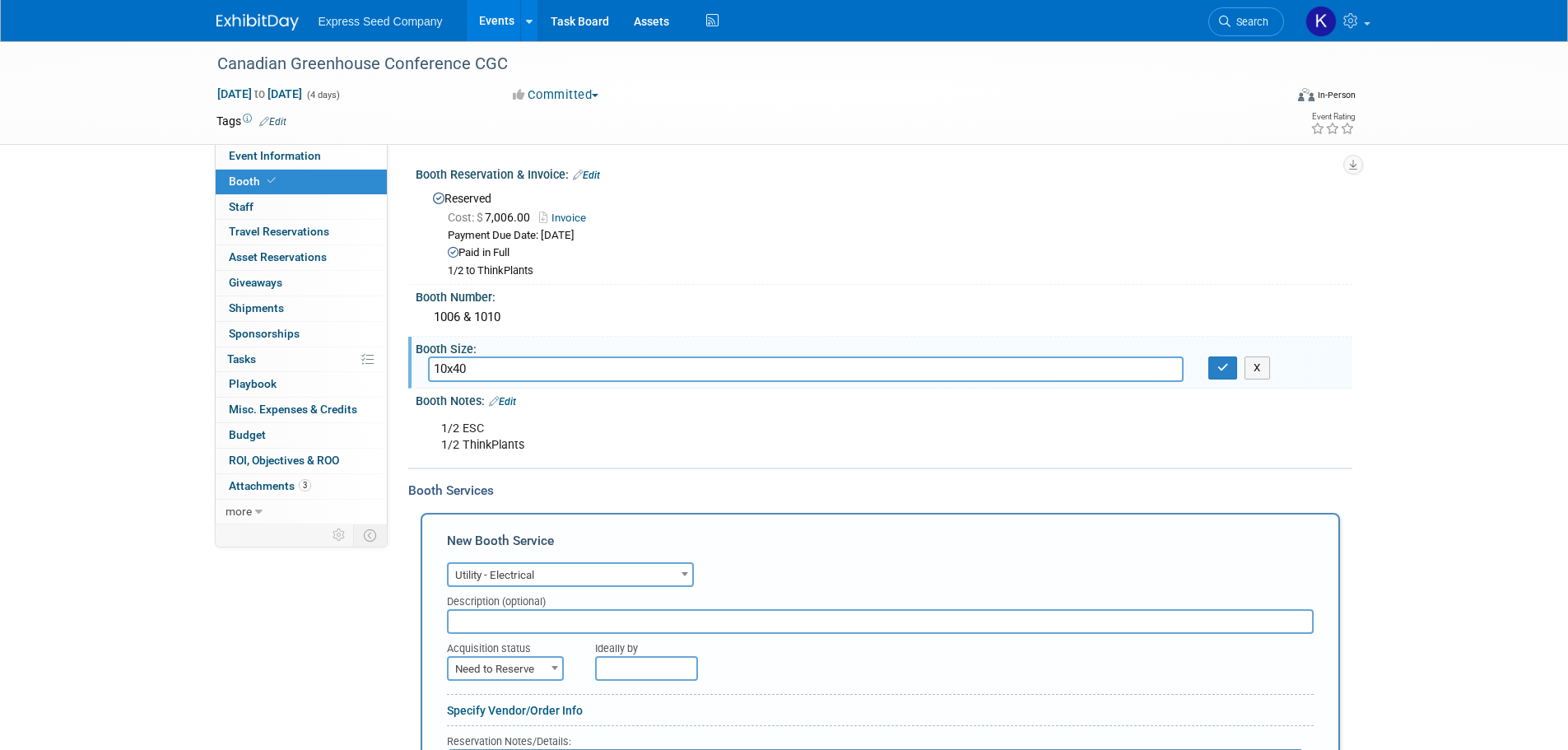
click at [477, 602] on div "Description (optional)" at bounding box center [880, 597] width 867 height 22
click at [480, 623] on input "text" at bounding box center [880, 622] width 867 height 25
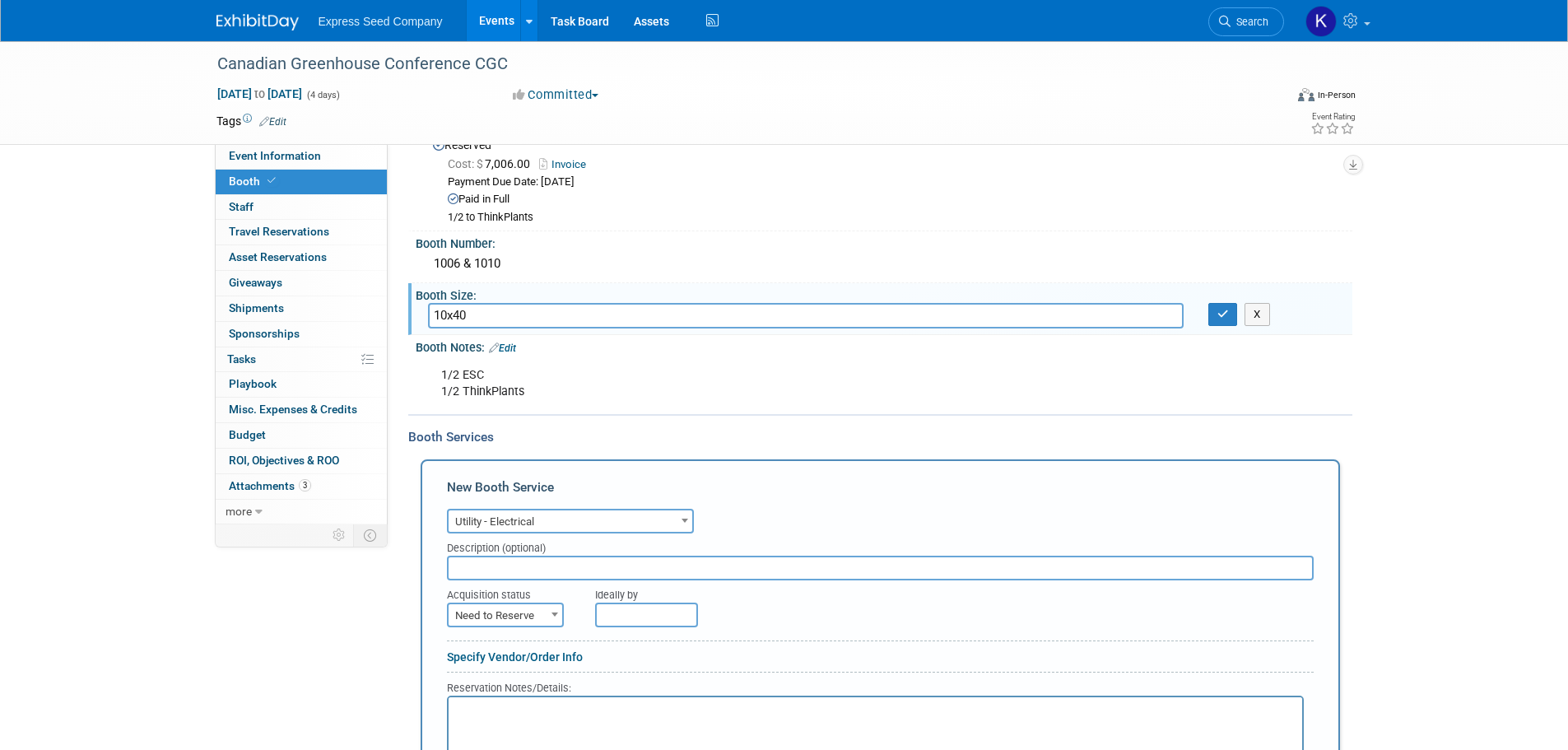
scroll to position [83, 0]
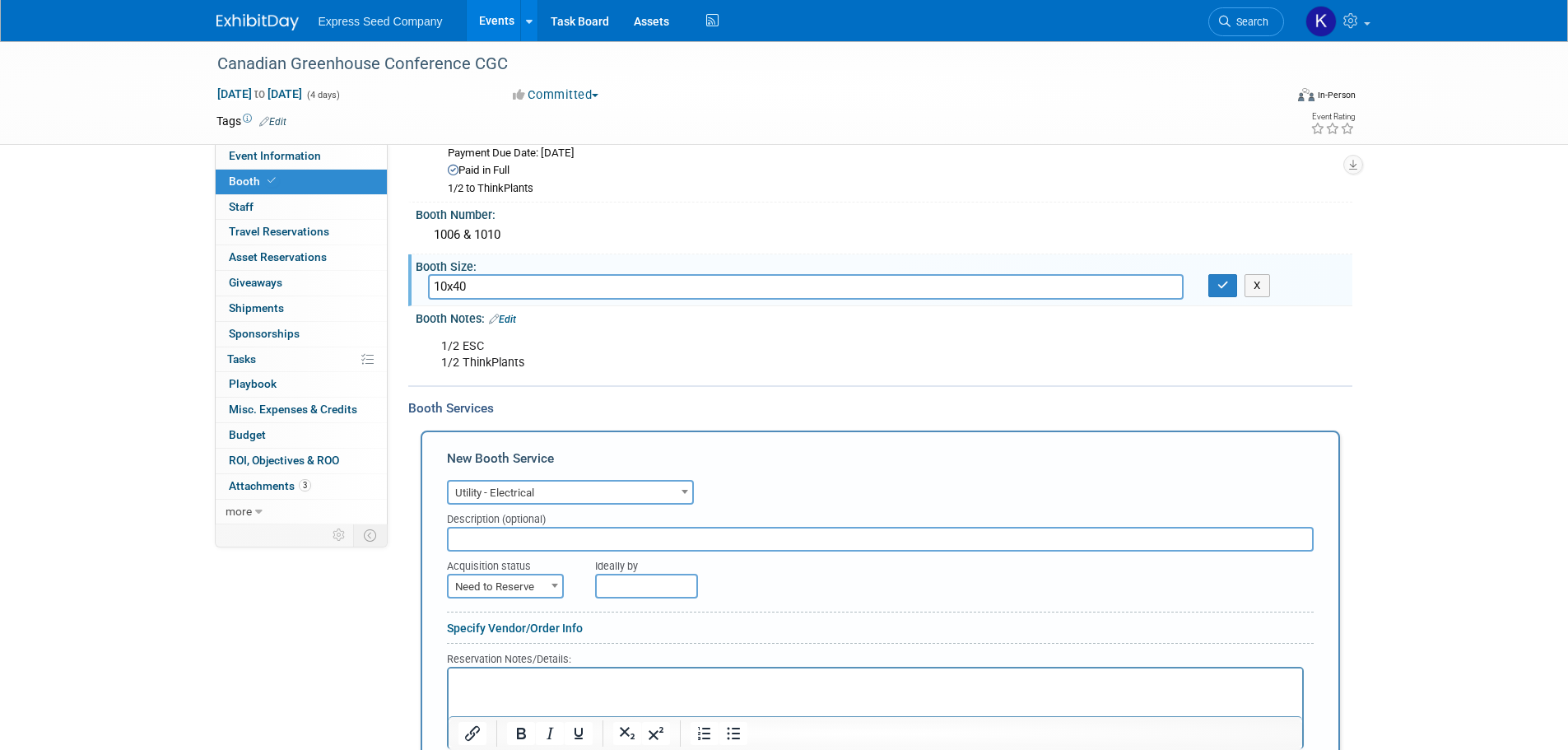
click at [492, 544] on input "text" at bounding box center [880, 539] width 867 height 25
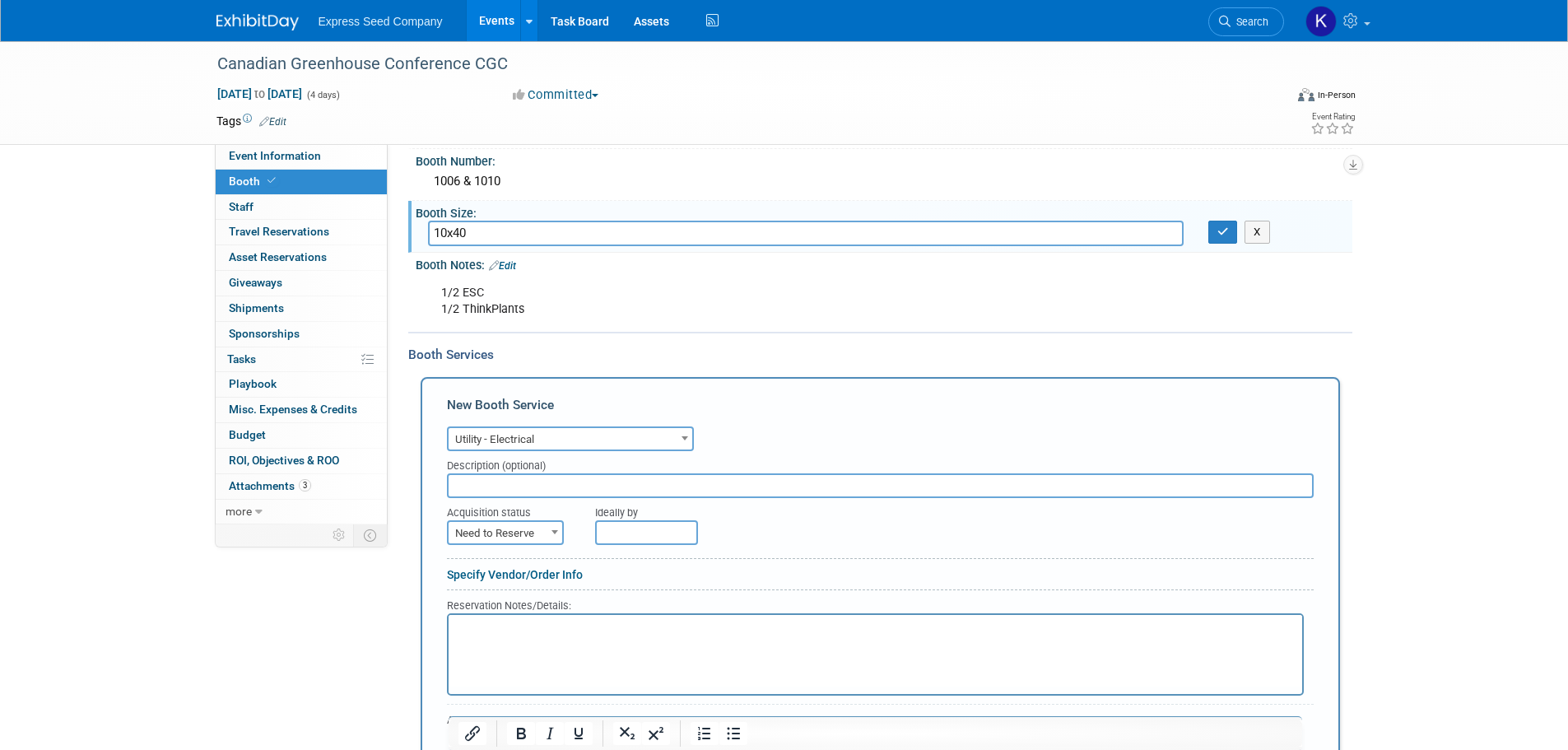
scroll to position [164, 0]
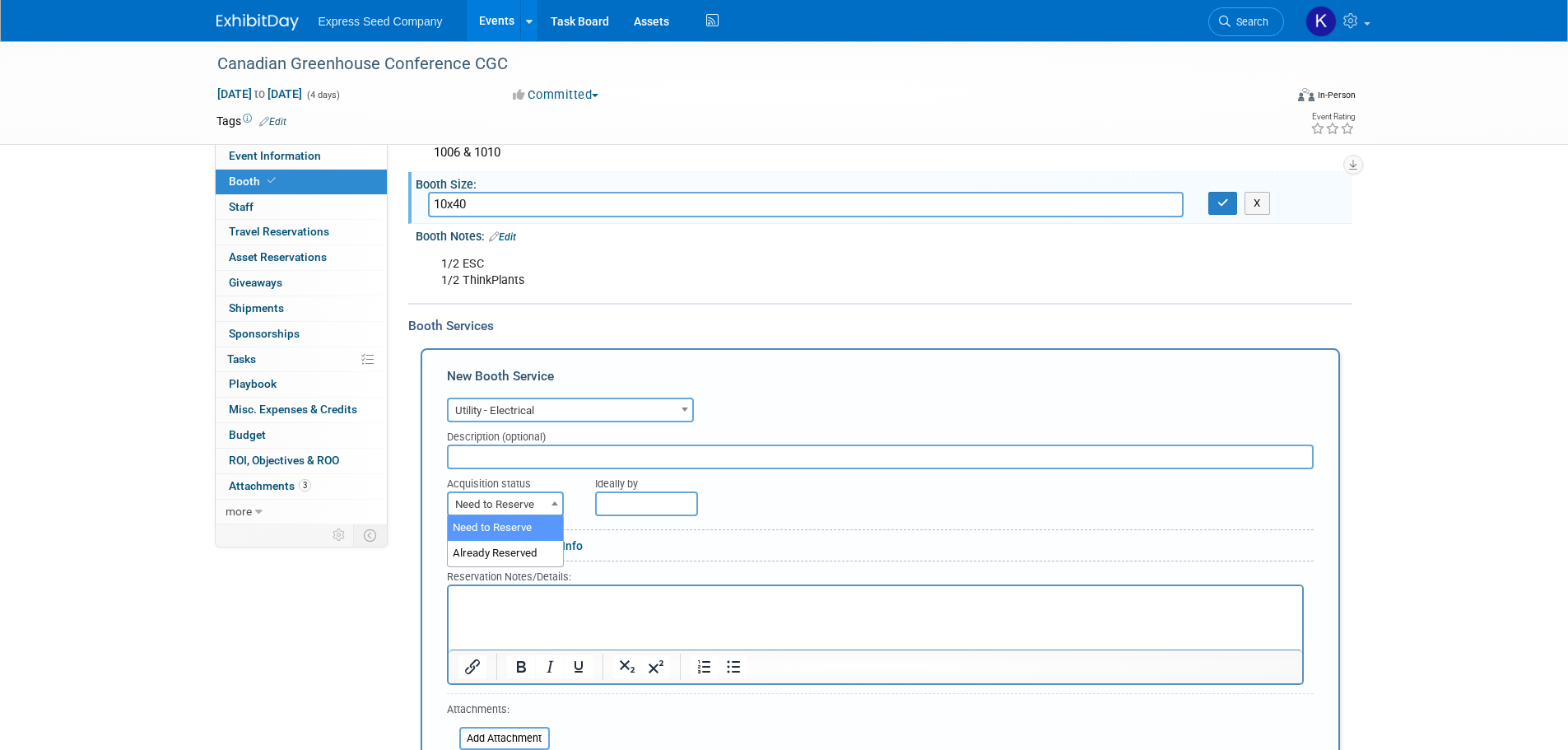
click at [506, 504] on span "Need to Reserve" at bounding box center [505, 504] width 114 height 23
drag, startPoint x: 518, startPoint y: 556, endPoint x: 632, endPoint y: 513, distance: 121.8
select select "2"
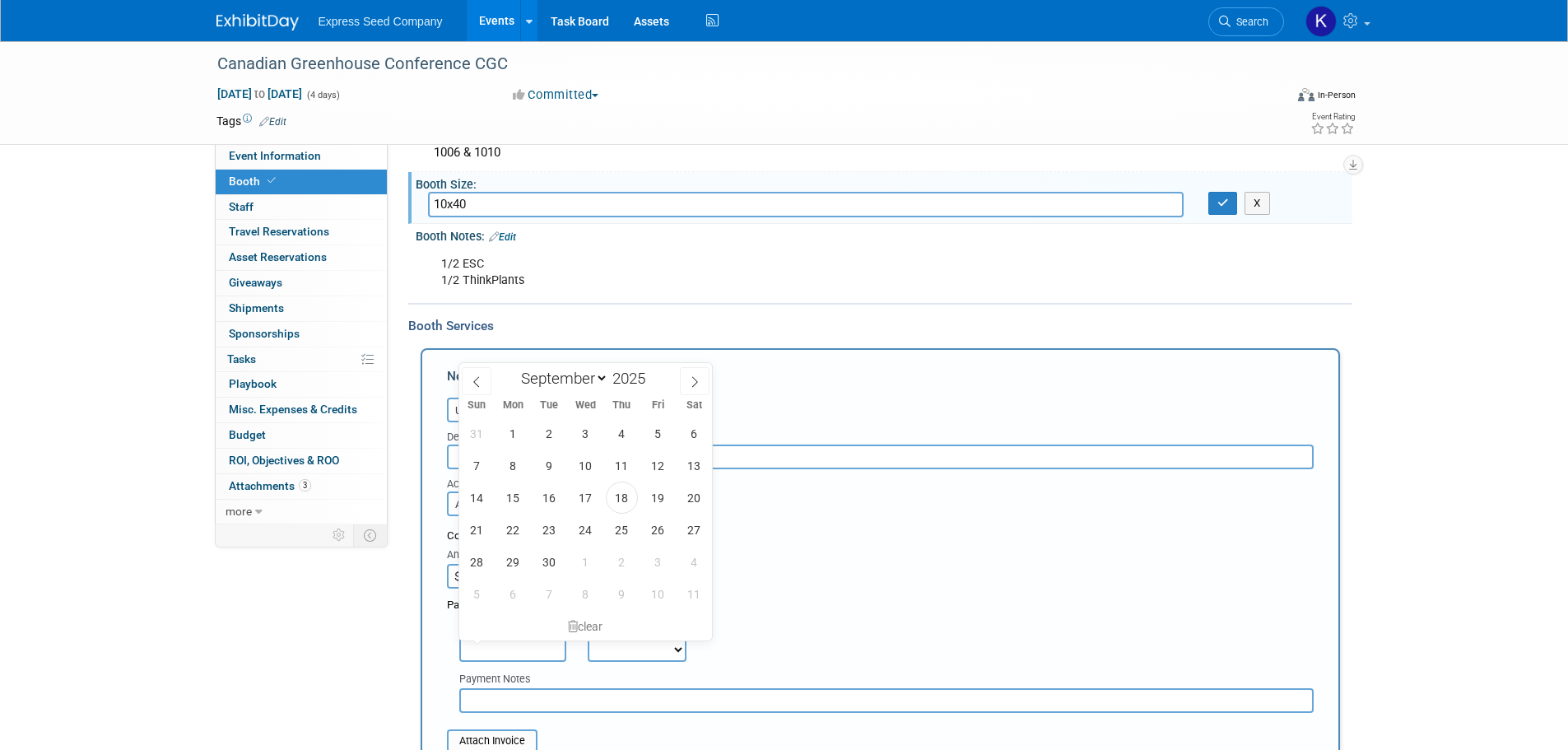
click at [513, 650] on input "text" at bounding box center [512, 650] width 107 height 25
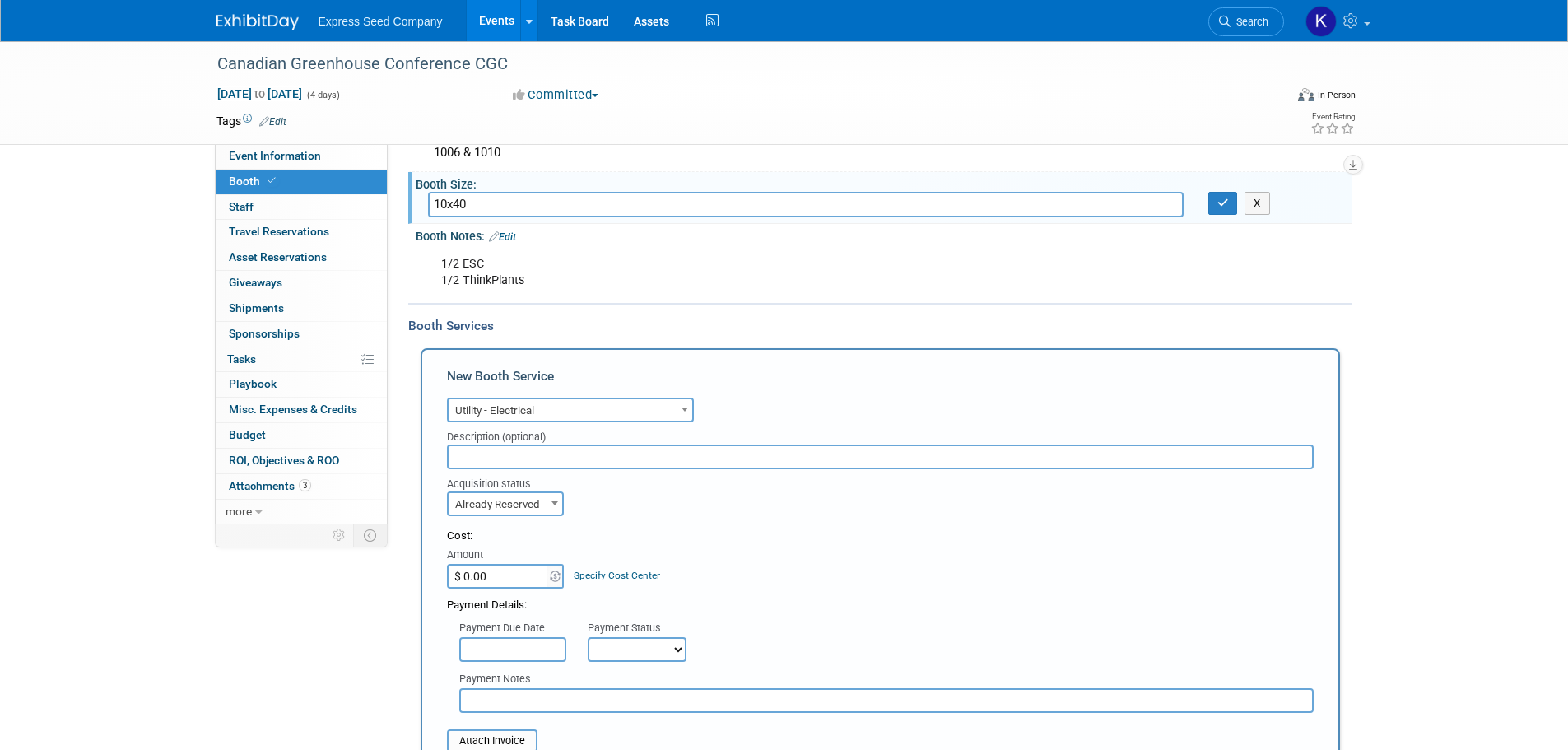
click at [967, 615] on div "Payment Due Date Payment Status Not Paid Yet Partially Paid Paid in Full Next P…" at bounding box center [880, 637] width 892 height 48
click at [576, 471] on div "Acquisition status Need to Reserve Already Reserved Already Reserved" at bounding box center [509, 493] width 149 height 47
click at [562, 456] on input "text" at bounding box center [880, 457] width 867 height 25
type input "120 Volt 15 amp"
click at [505, 578] on input "$ 0.00" at bounding box center [498, 576] width 103 height 25
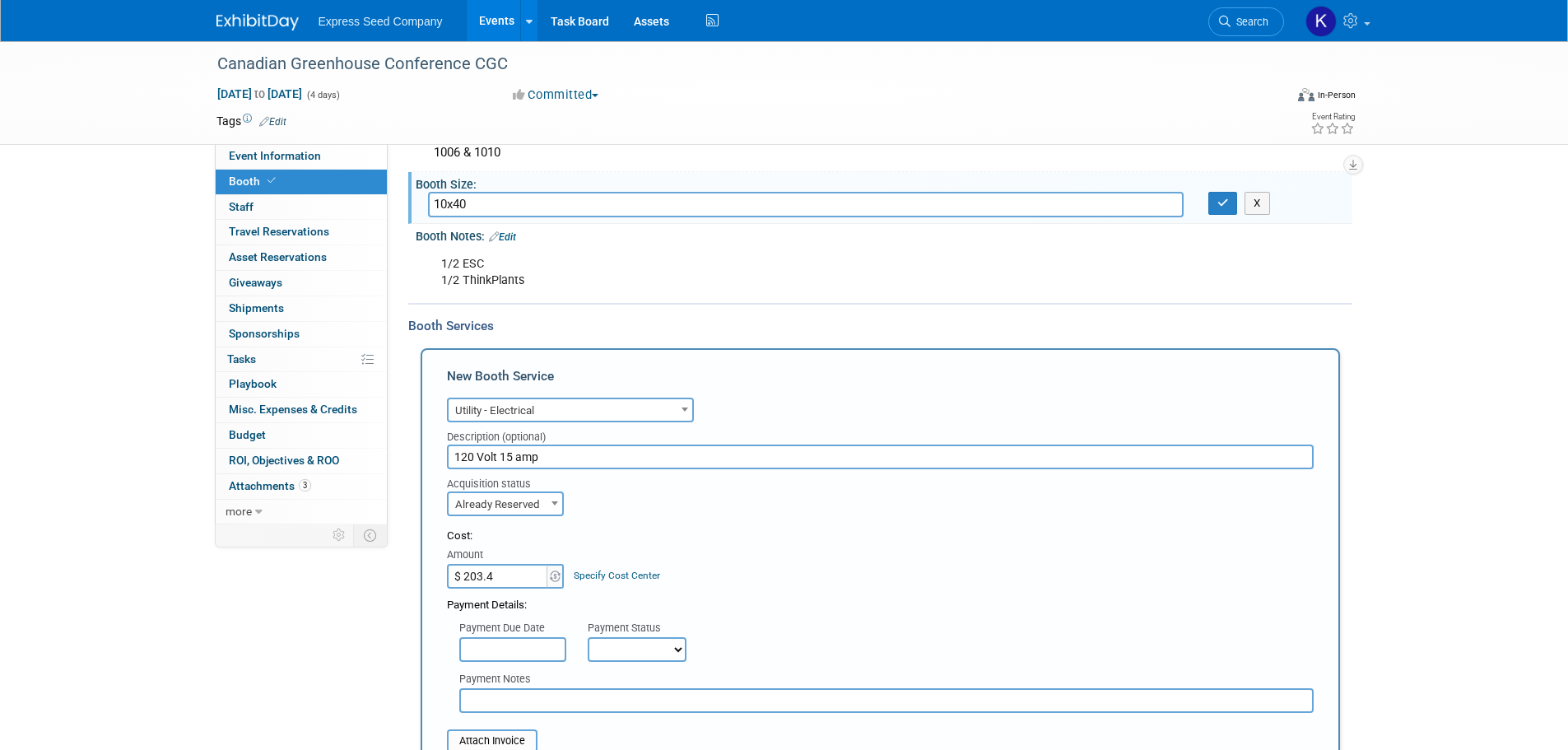
type input "$ 203.40"
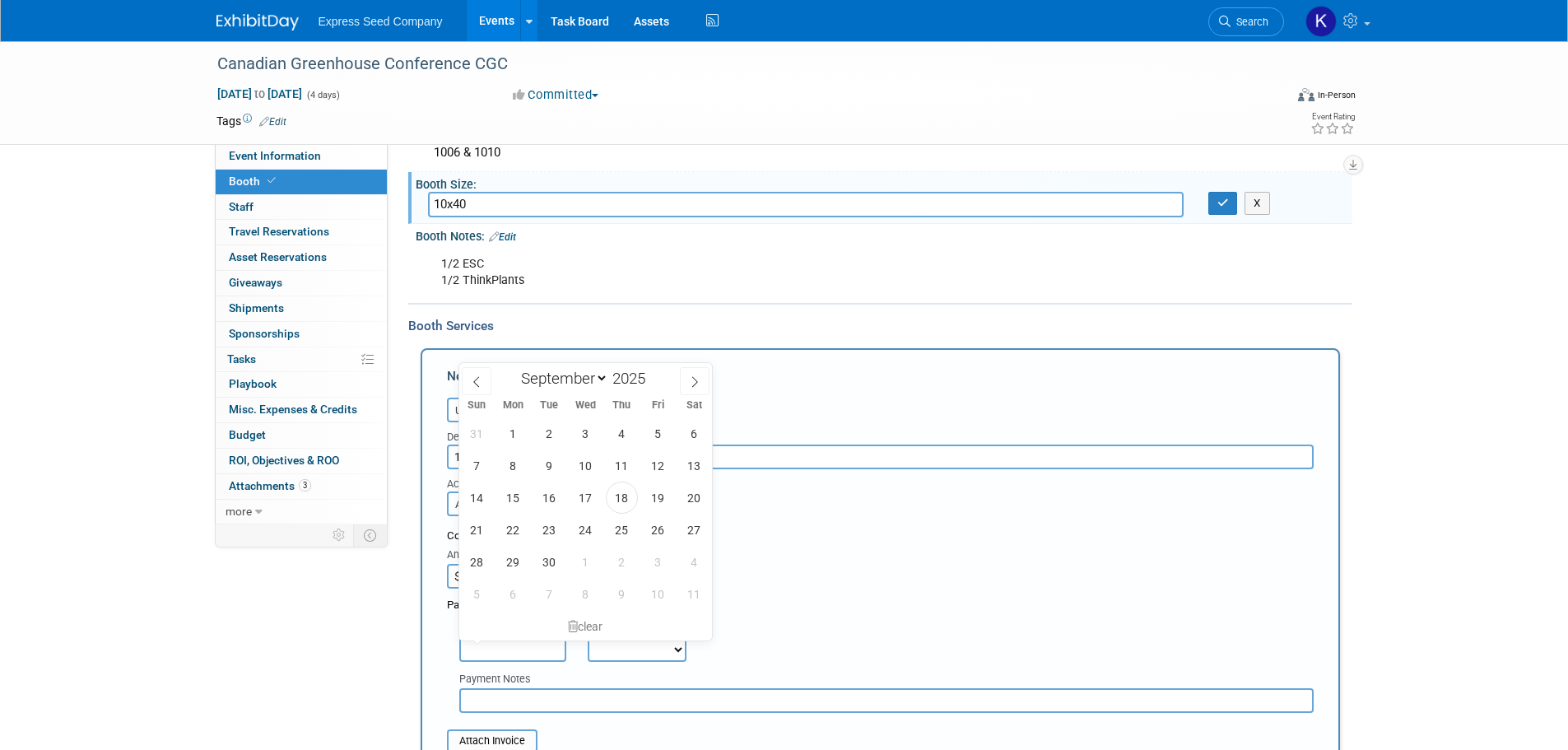
drag, startPoint x: 867, startPoint y: 400, endPoint x: 841, endPoint y: 424, distance: 35.4
click at [865, 401] on div "Audio / Video Carpet / Flooring Catering / Food / Beverage Floral / Decorative …" at bounding box center [880, 407] width 867 height 29
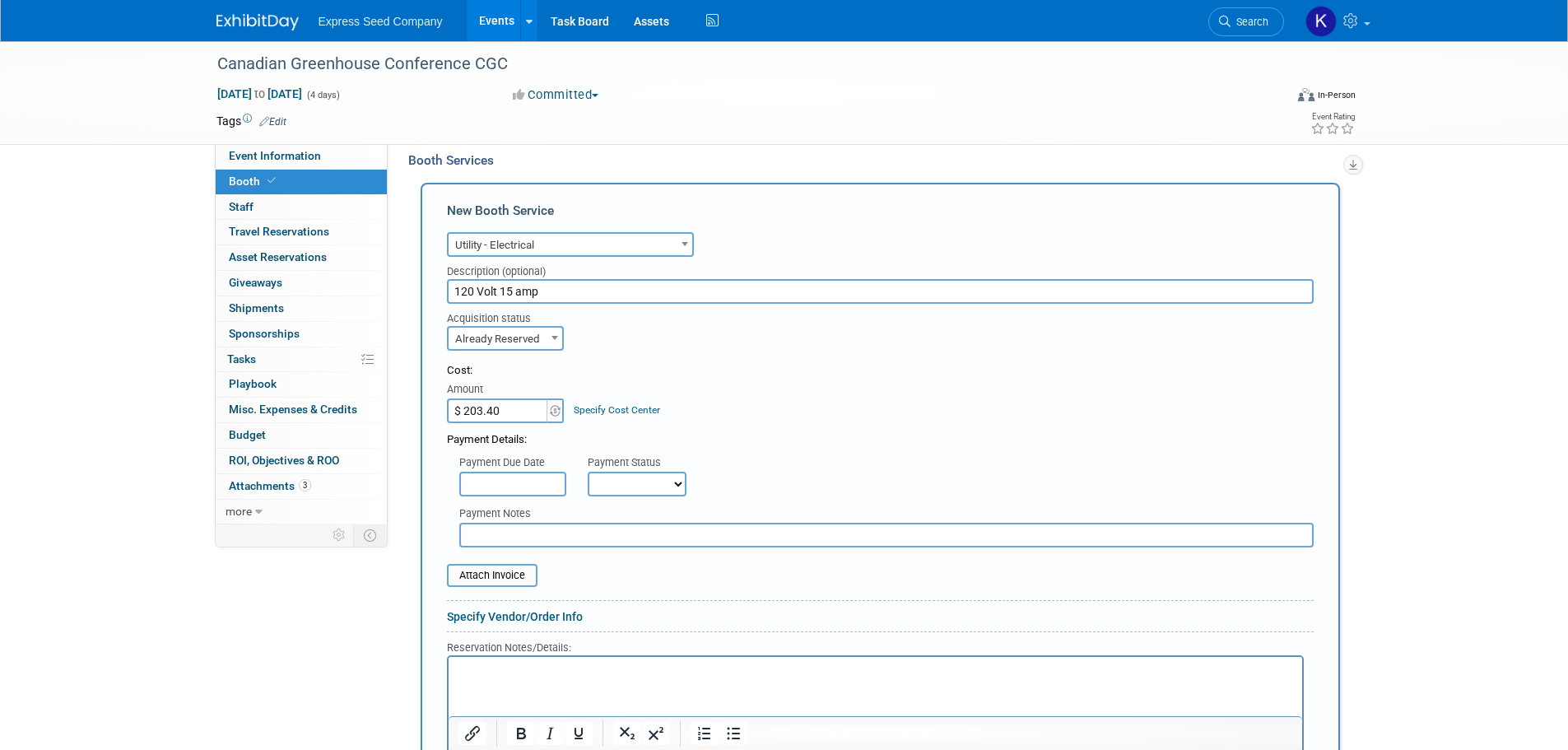
scroll to position [329, 0]
click at [633, 477] on select "Not Paid Yet Partially Paid Paid in Full" at bounding box center [637, 485] width 99 height 25
select select "1"
click at [588, 473] on select "Not Paid Yet Partially Paid Paid in Full" at bounding box center [637, 485] width 99 height 25
click at [512, 533] on input "text" at bounding box center [886, 536] width 854 height 25
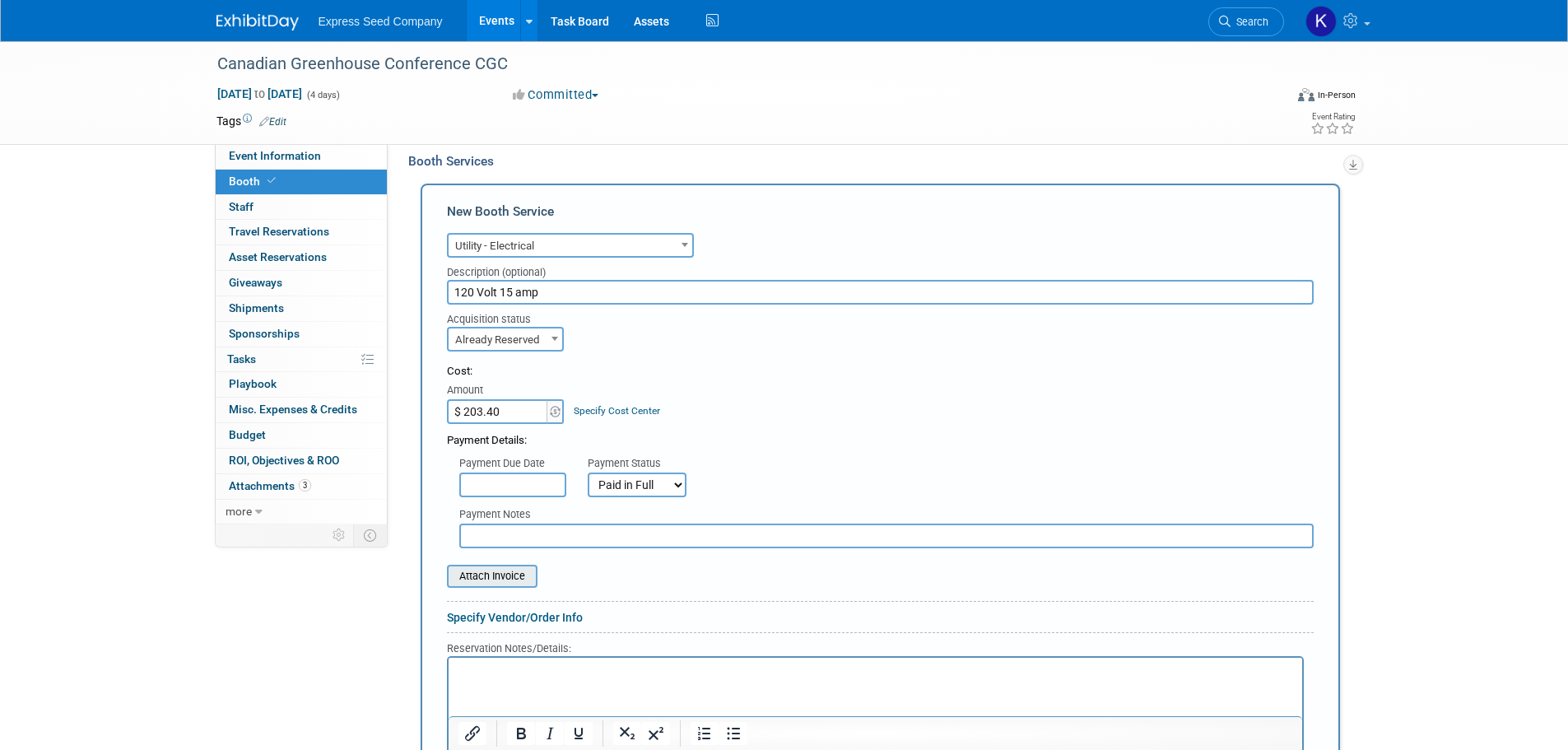
click at [488, 575] on input "file" at bounding box center [438, 576] width 196 height 20
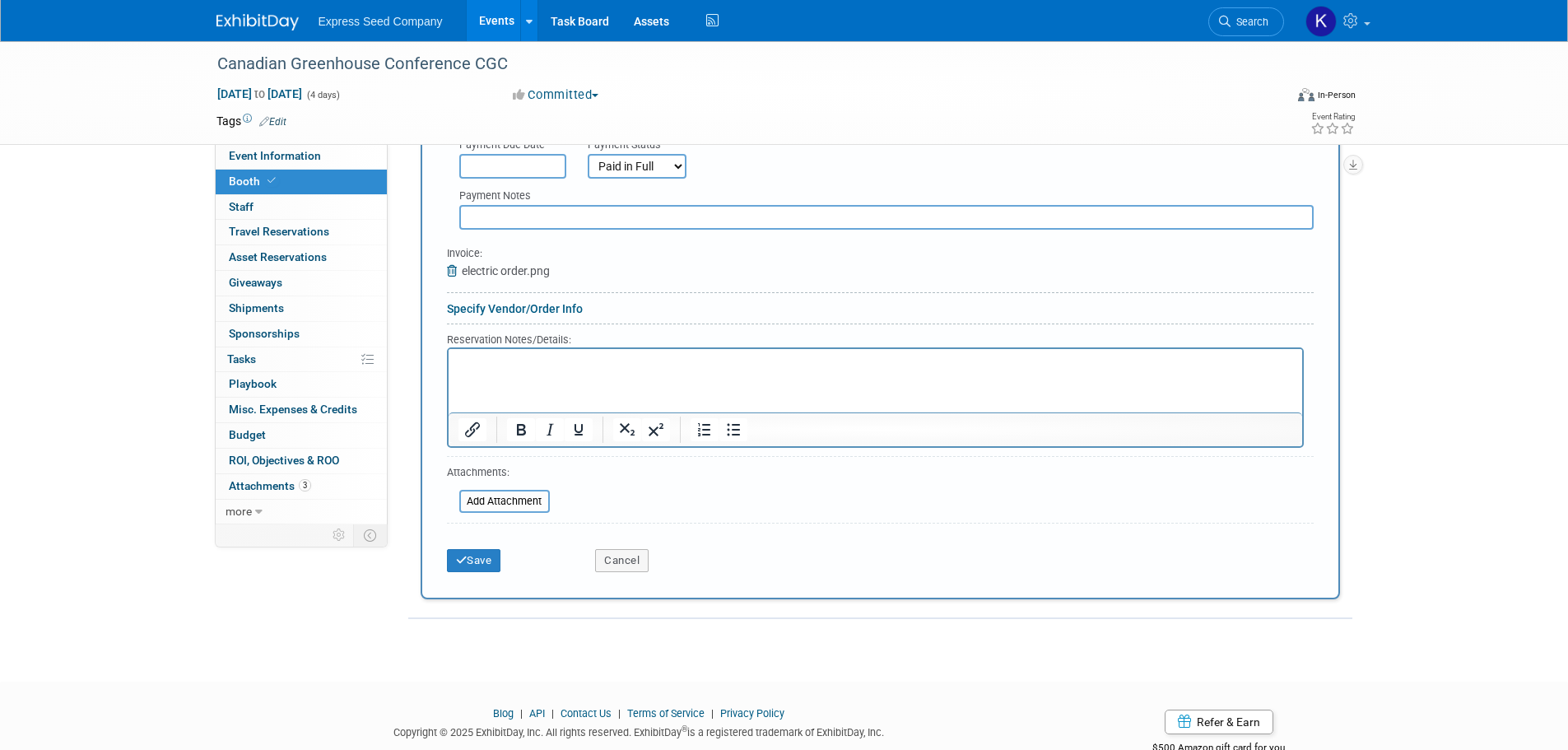
scroll to position [694, 0]
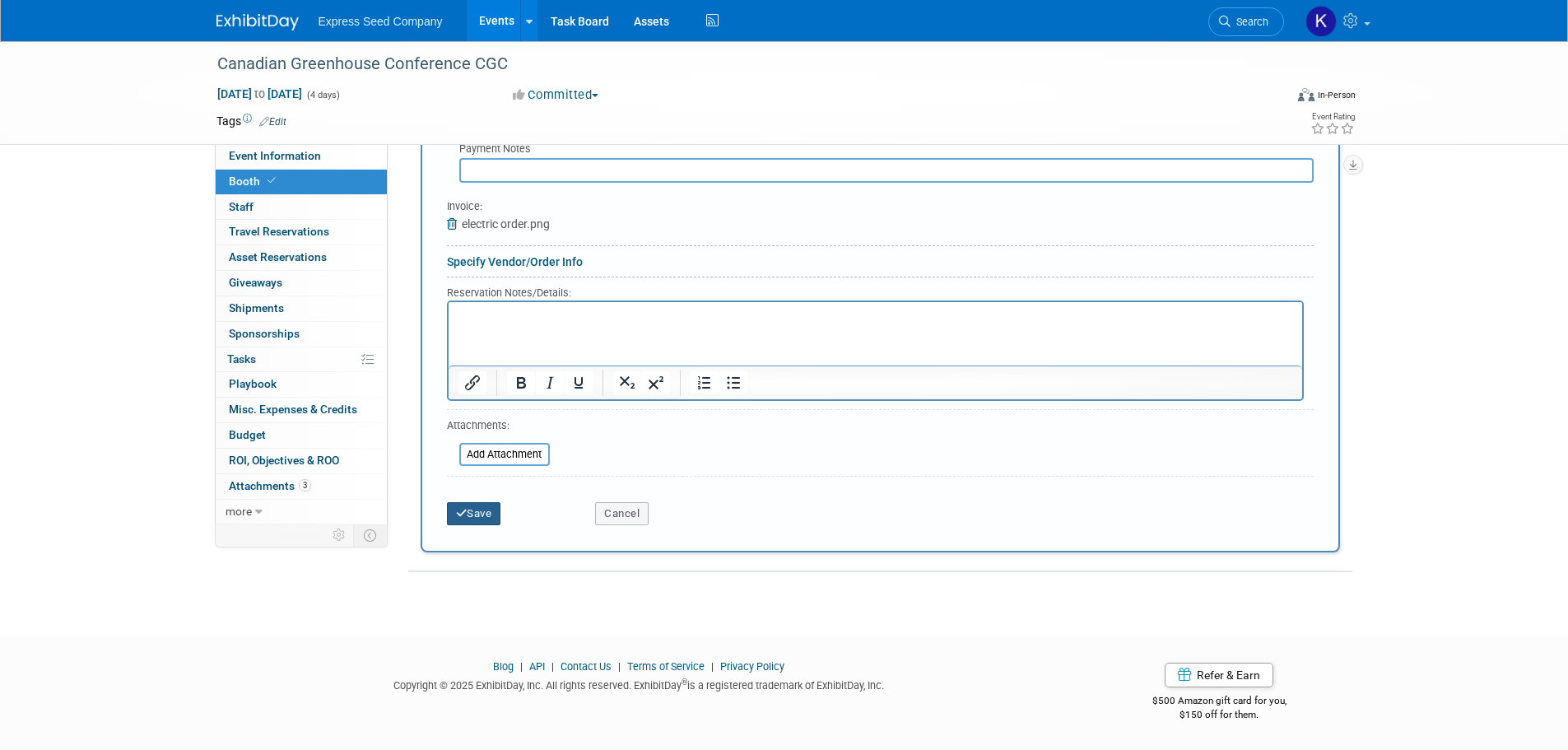
click at [487, 514] on button "Save" at bounding box center [474, 514] width 55 height 23
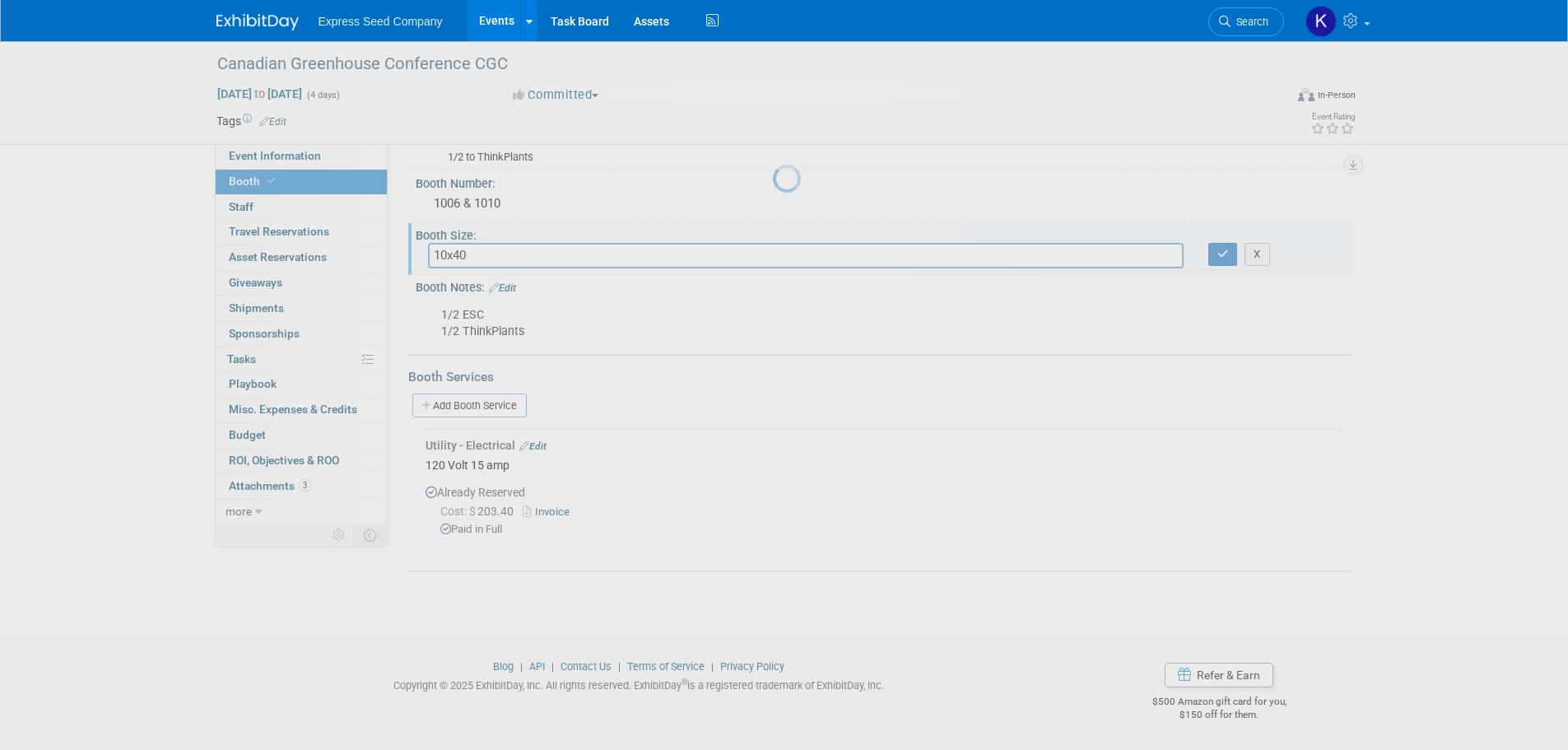
scroll to position [112, 0]
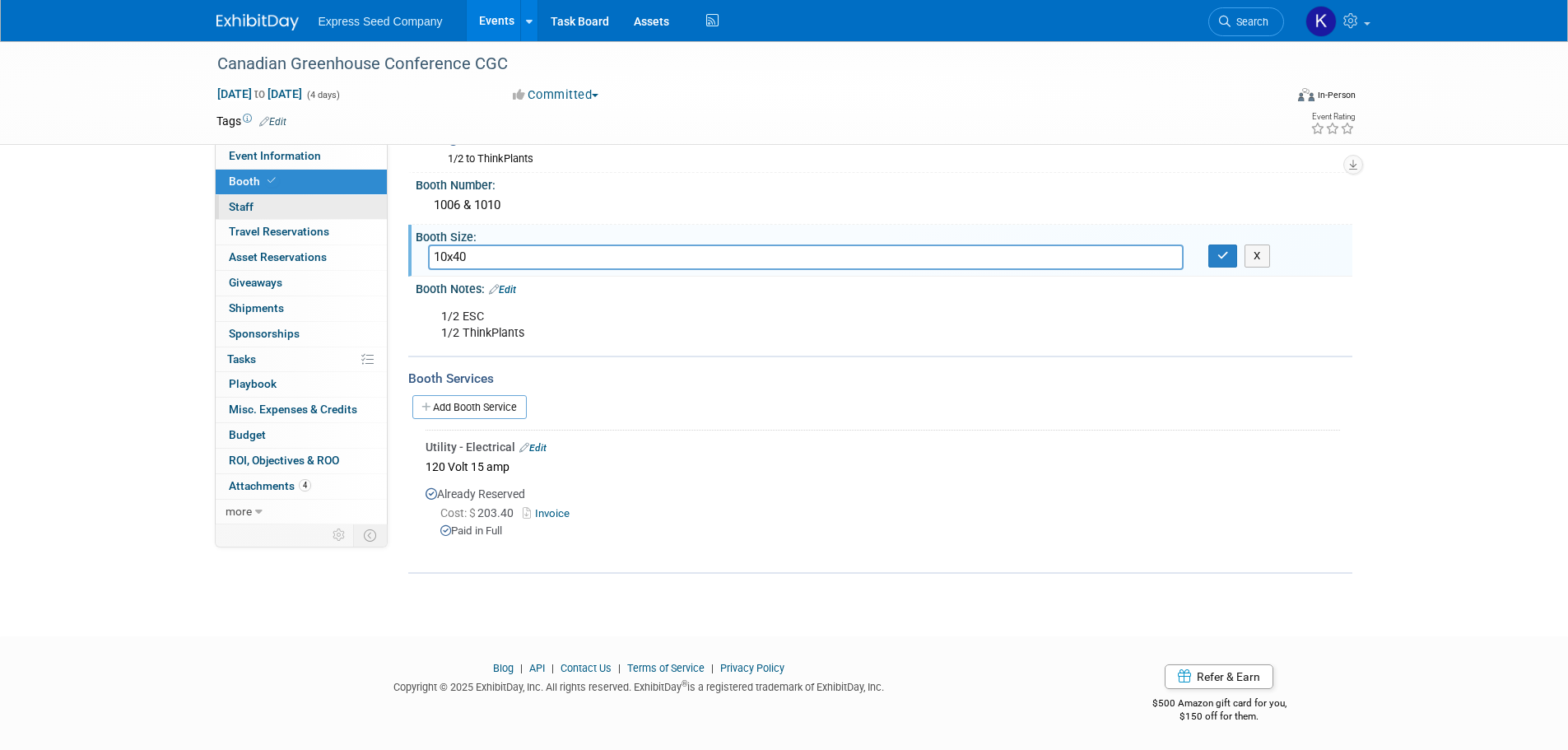
click at [264, 196] on link "0 Staff 0" at bounding box center [301, 207] width 171 height 25
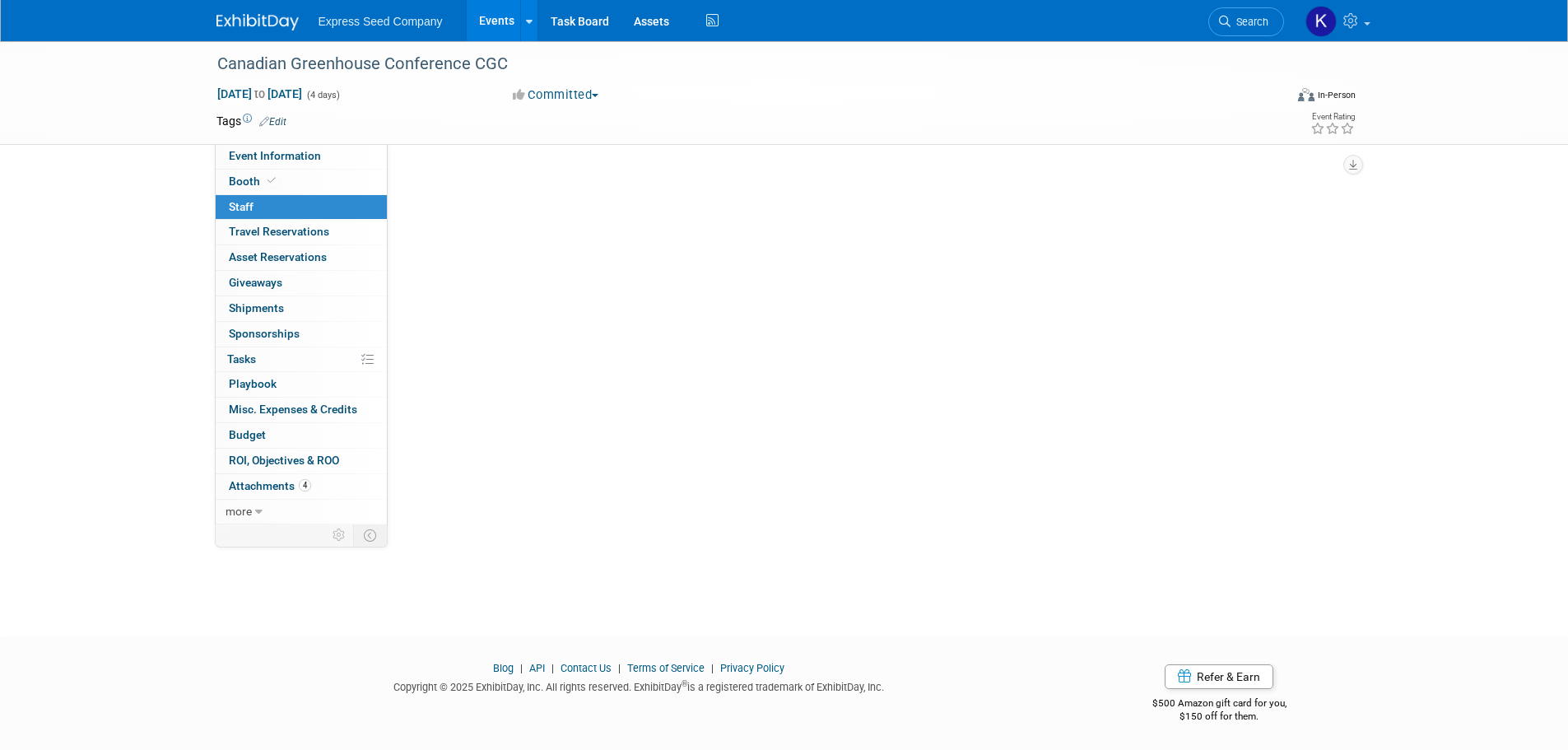
scroll to position [0, 0]
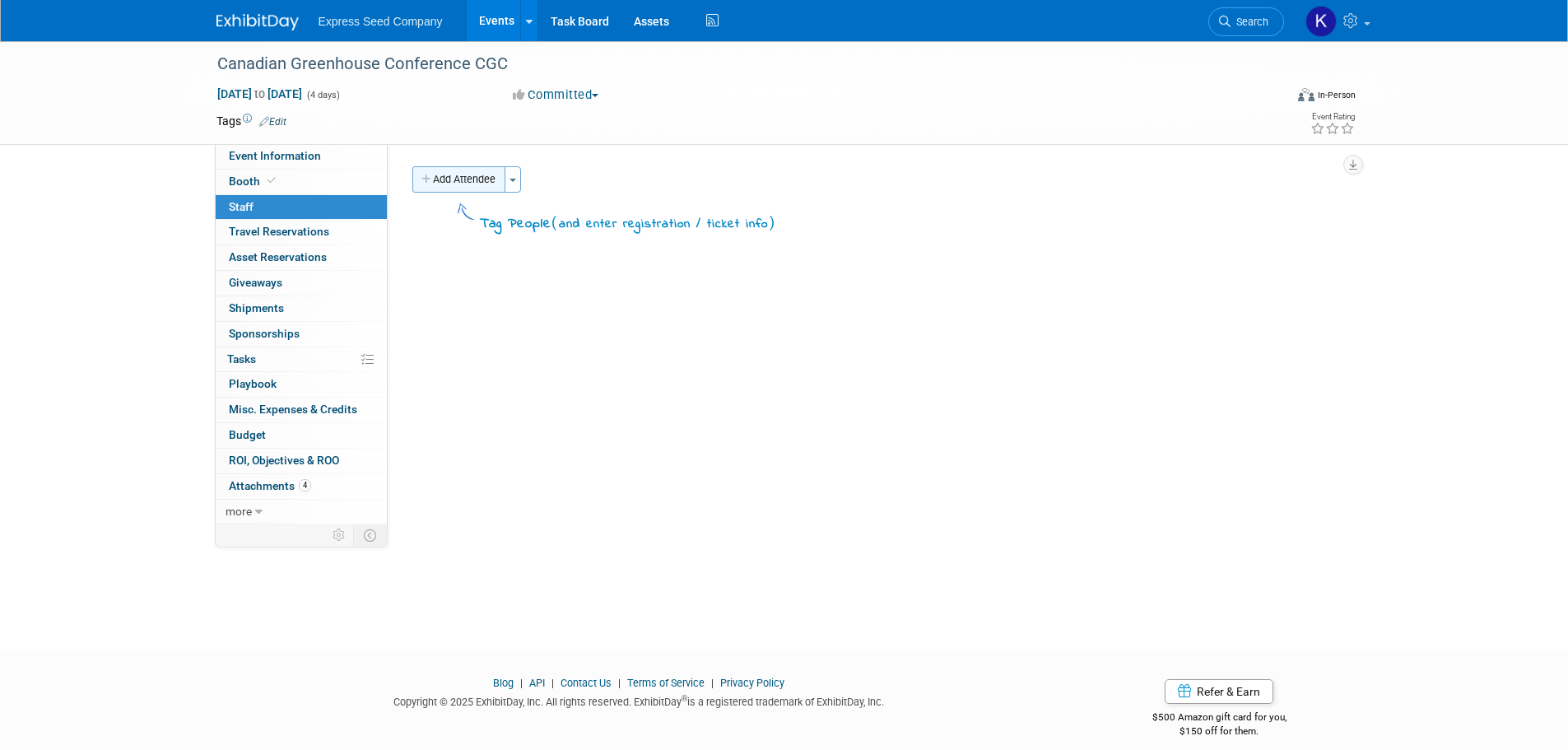
click at [448, 183] on button "Add Attendee" at bounding box center [459, 179] width 93 height 26
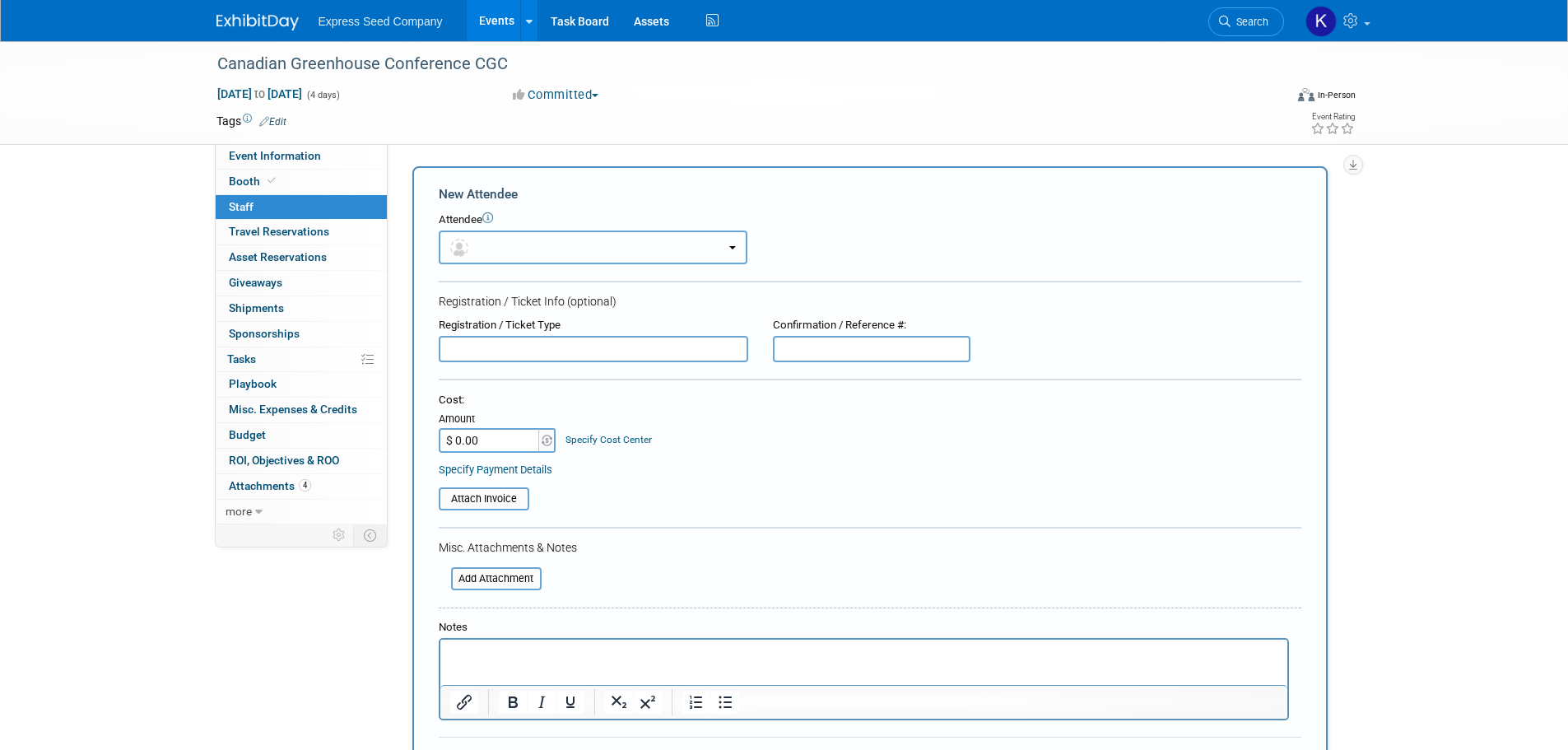
click at [487, 248] on button "button" at bounding box center [593, 248] width 309 height 34
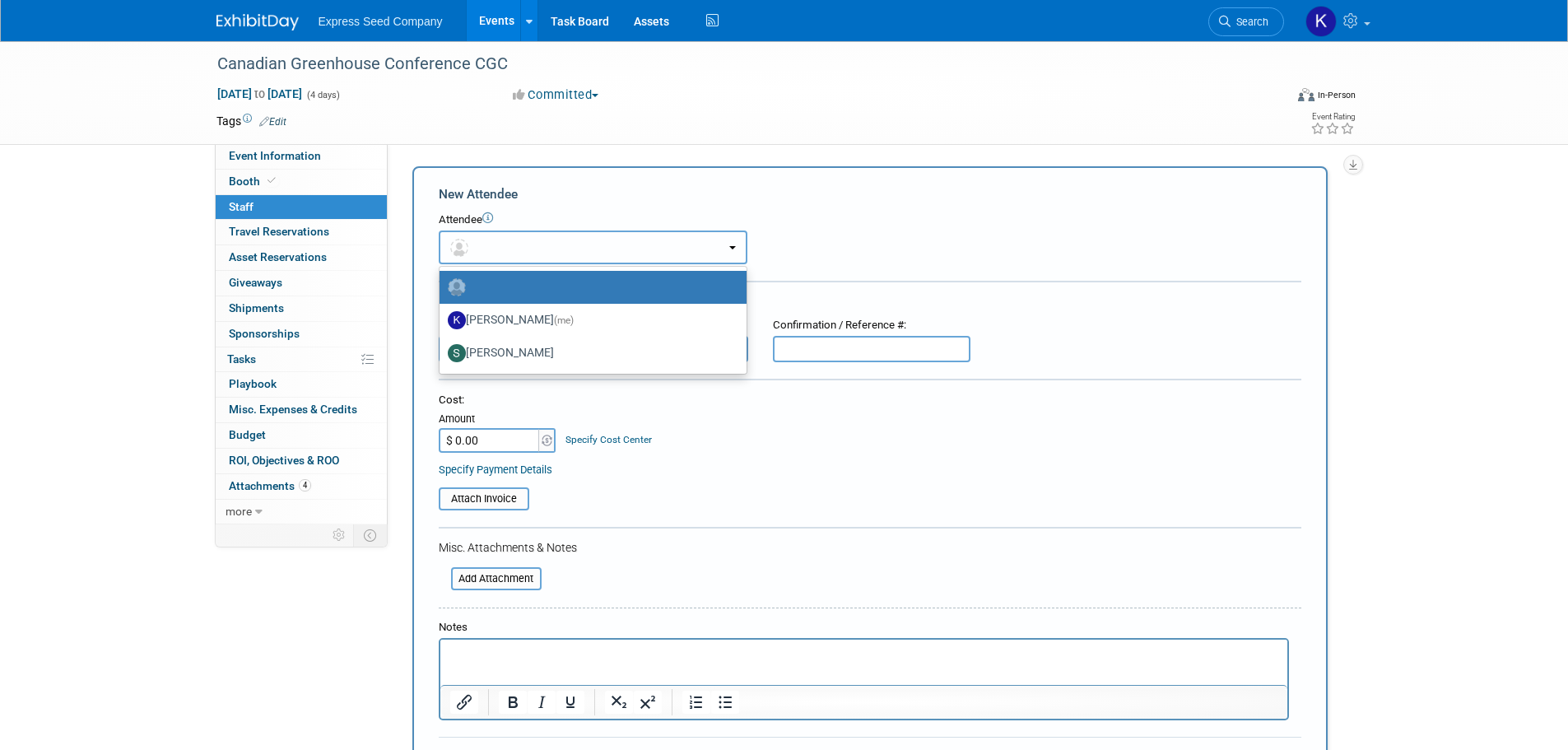
radio input "false"
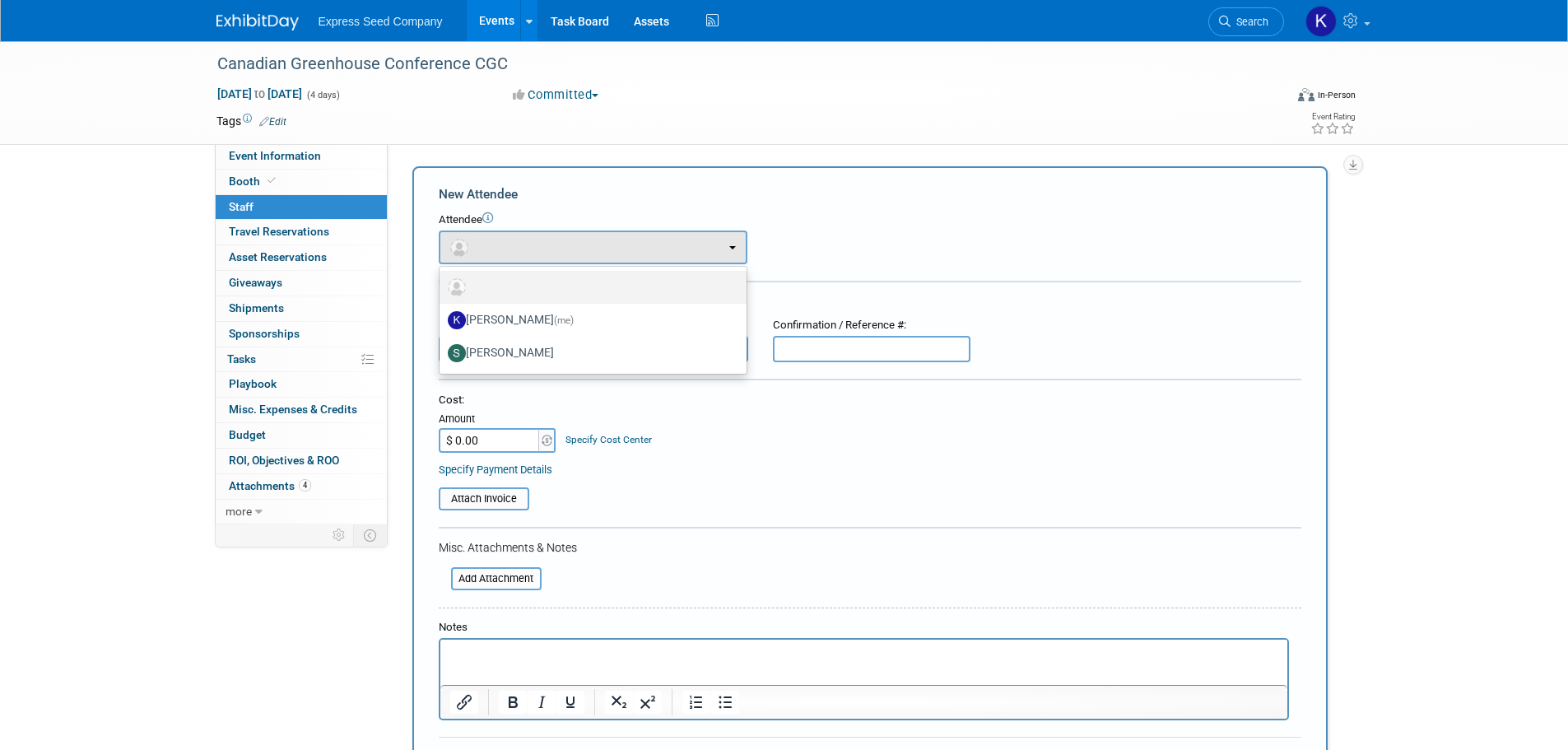
click at [514, 285] on label at bounding box center [588, 286] width 283 height 26
click at [442, 285] on input "radio" at bounding box center [437, 285] width 11 height 11
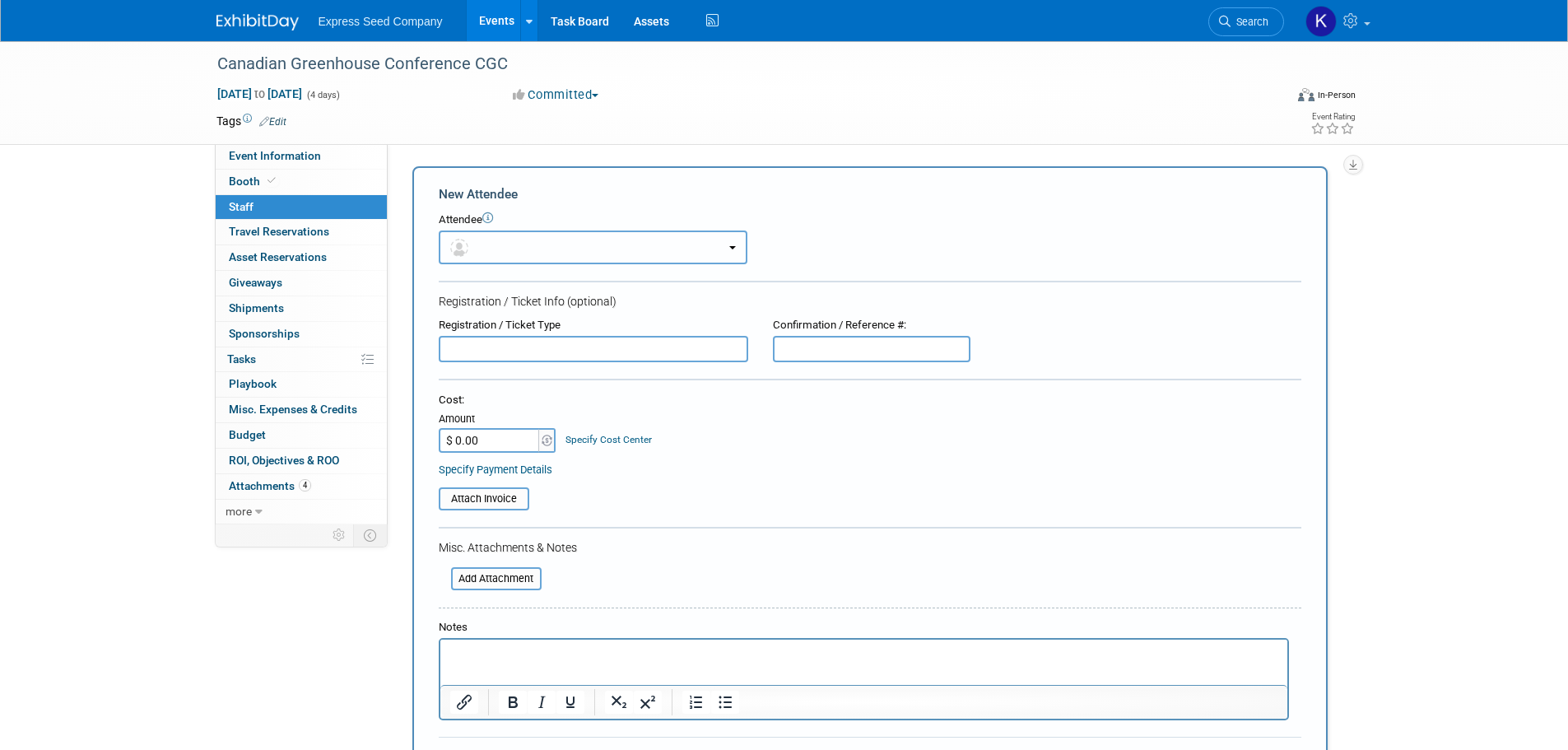
drag, startPoint x: 733, startPoint y: 250, endPoint x: 722, endPoint y: 256, distance: 12.5
click at [732, 250] on button "button" at bounding box center [593, 248] width 309 height 34
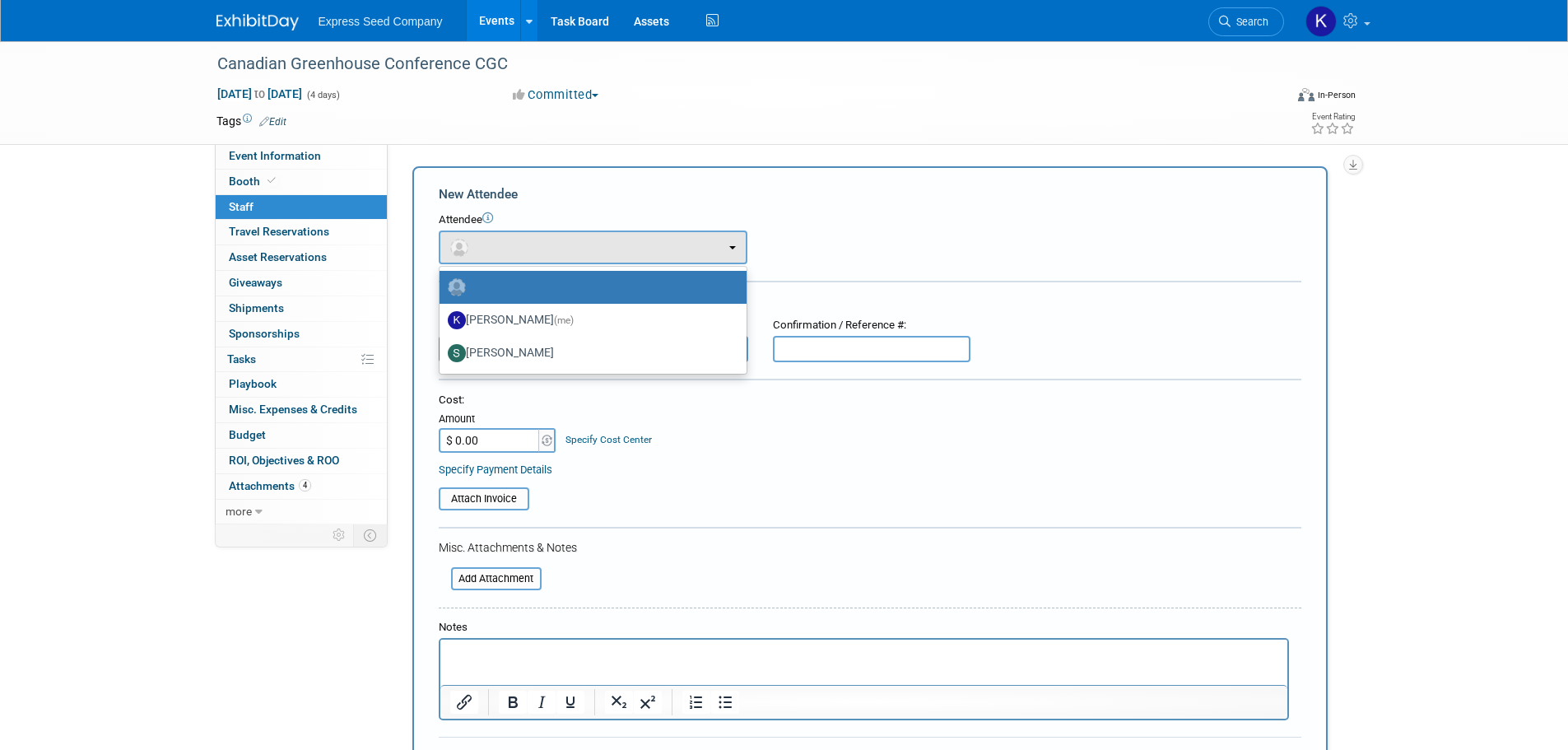
click at [1052, 315] on form "New Attendee Attendee <img src="https://www.exhibitday.com/Images/Unassigned-Us…" at bounding box center [869, 486] width 862 height 604
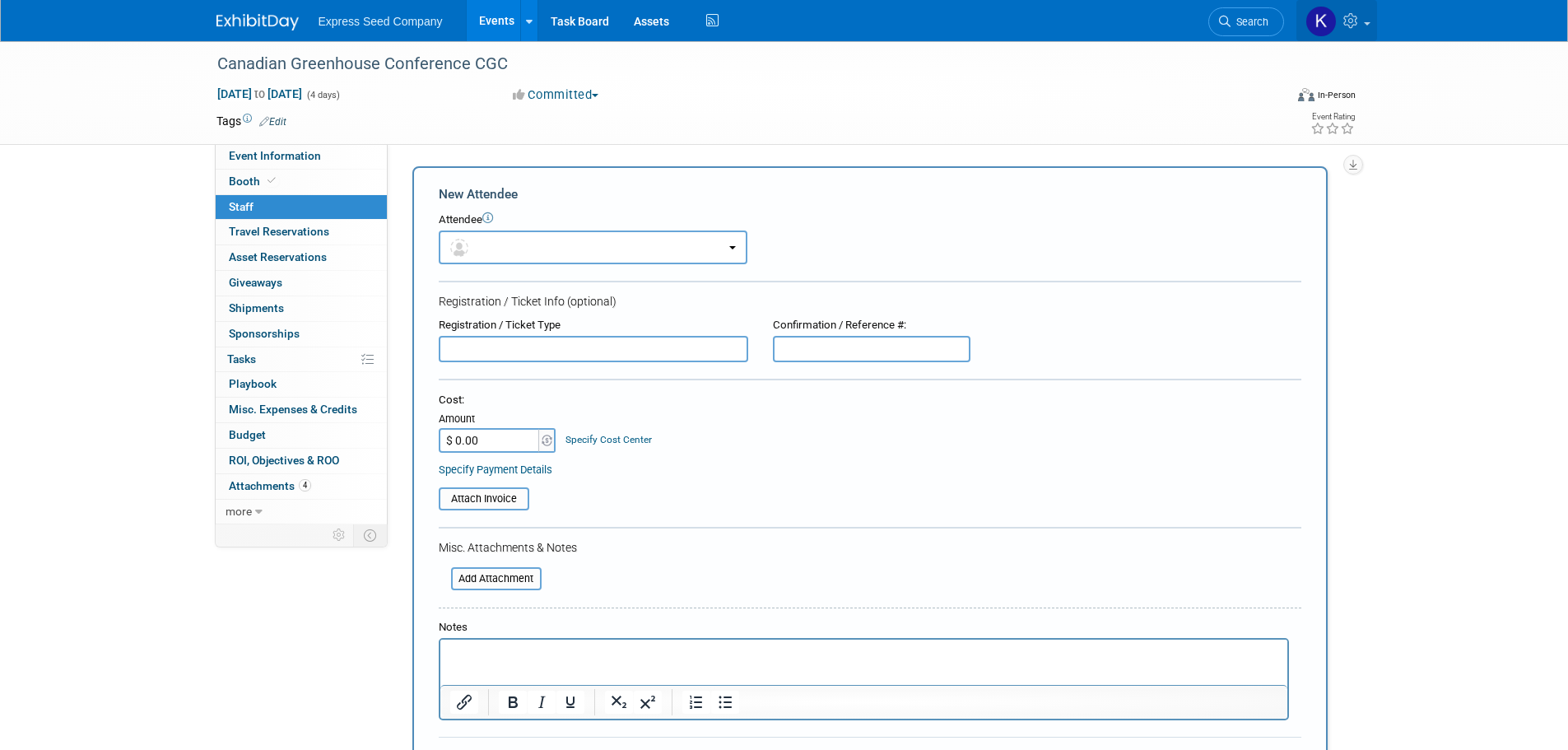
click at [1328, 18] on img at bounding box center [1320, 21] width 31 height 31
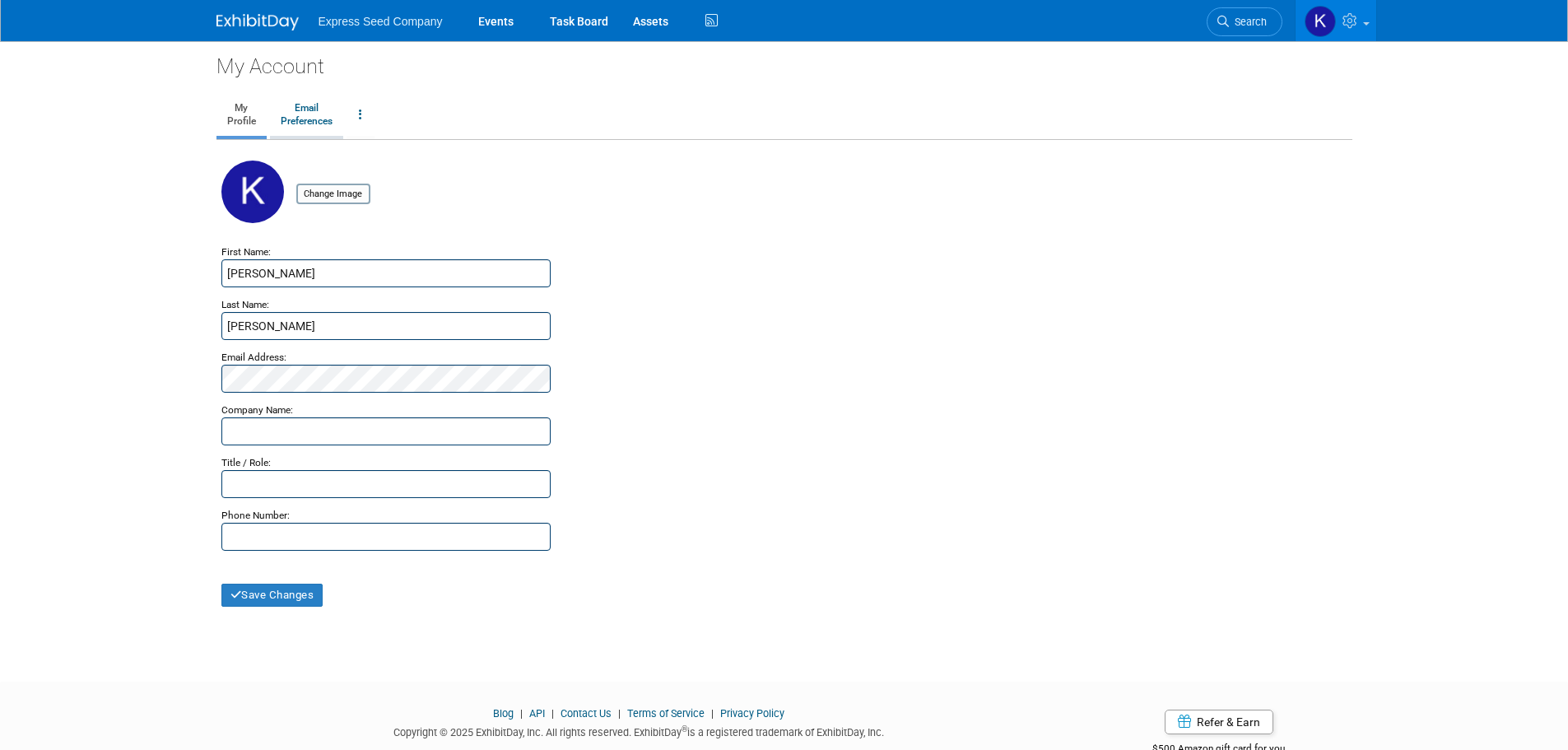
click at [322, 128] on link "Email Preferences" at bounding box center [307, 115] width 74 height 41
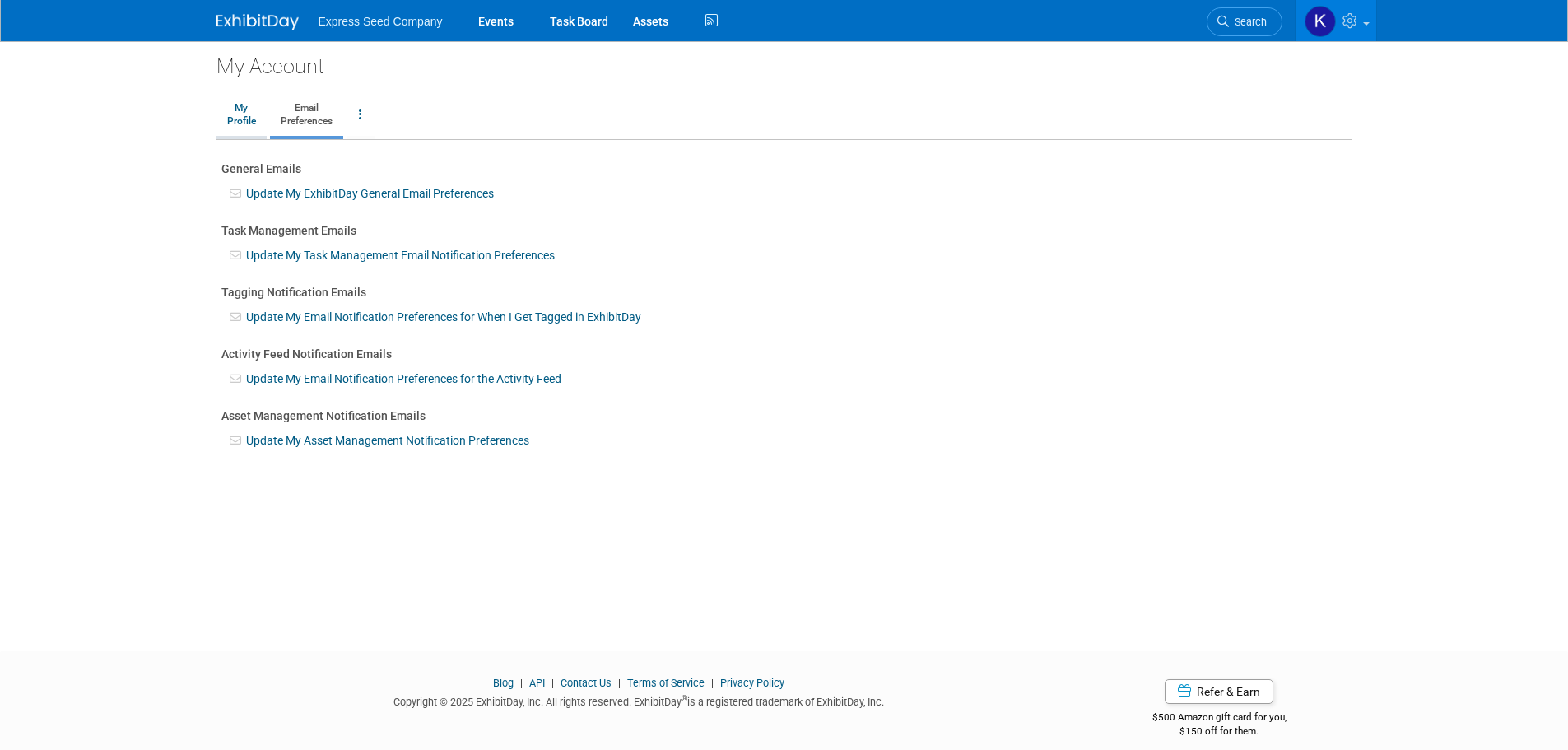
click at [252, 118] on link "My Profile" at bounding box center [241, 115] width 50 height 41
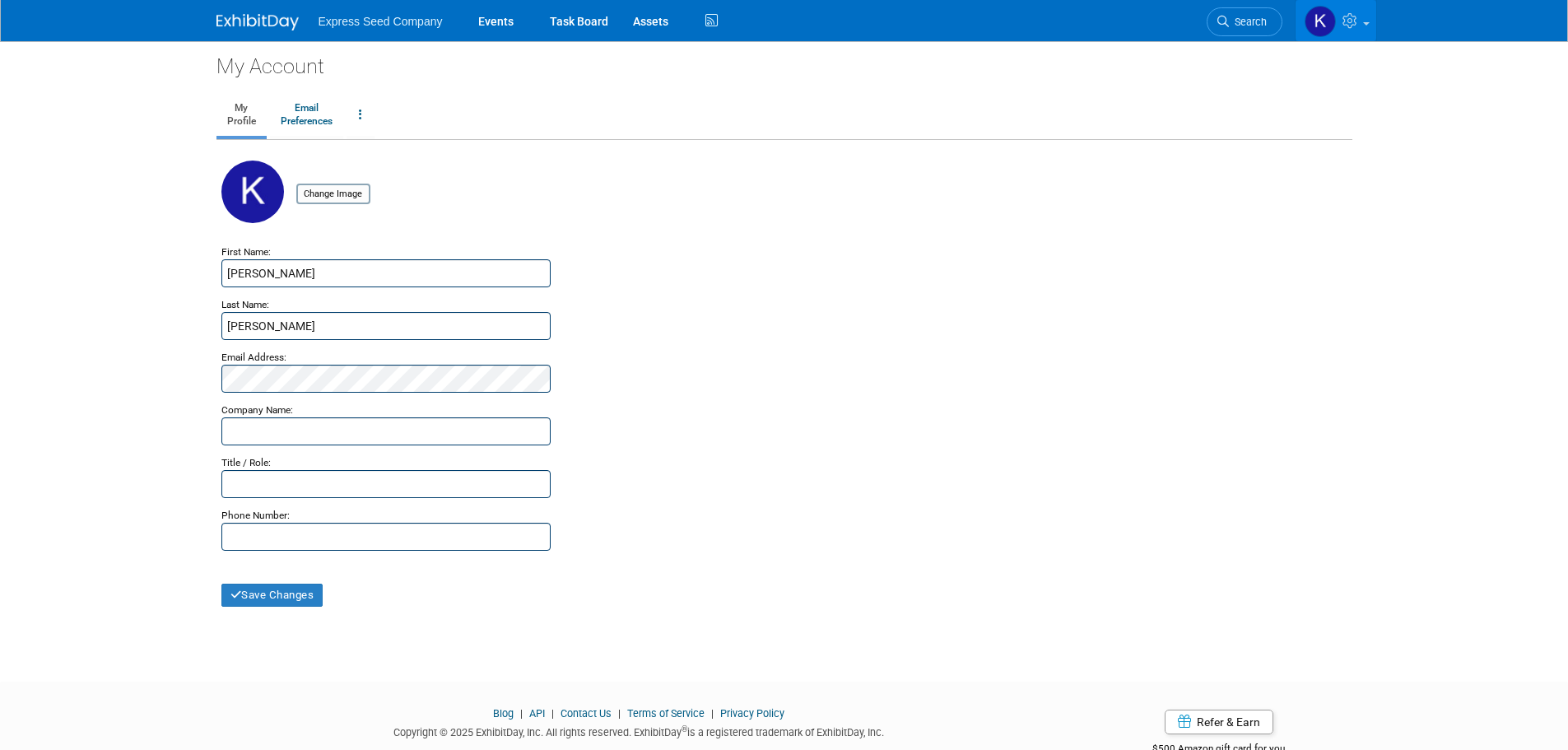
click at [1314, 15] on img at bounding box center [1320, 21] width 31 height 31
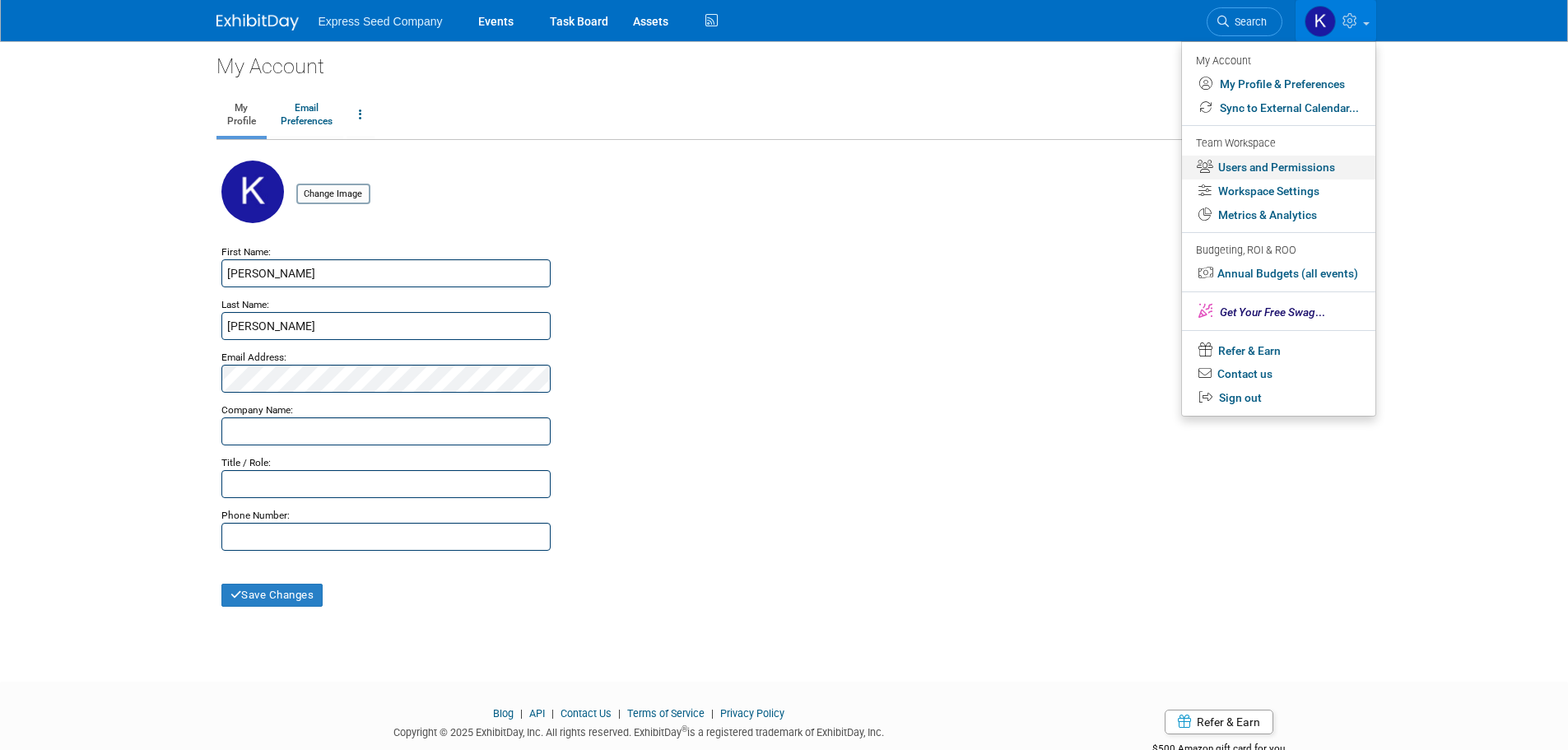
click at [1292, 162] on link "Users and Permissions" at bounding box center [1278, 167] width 194 height 24
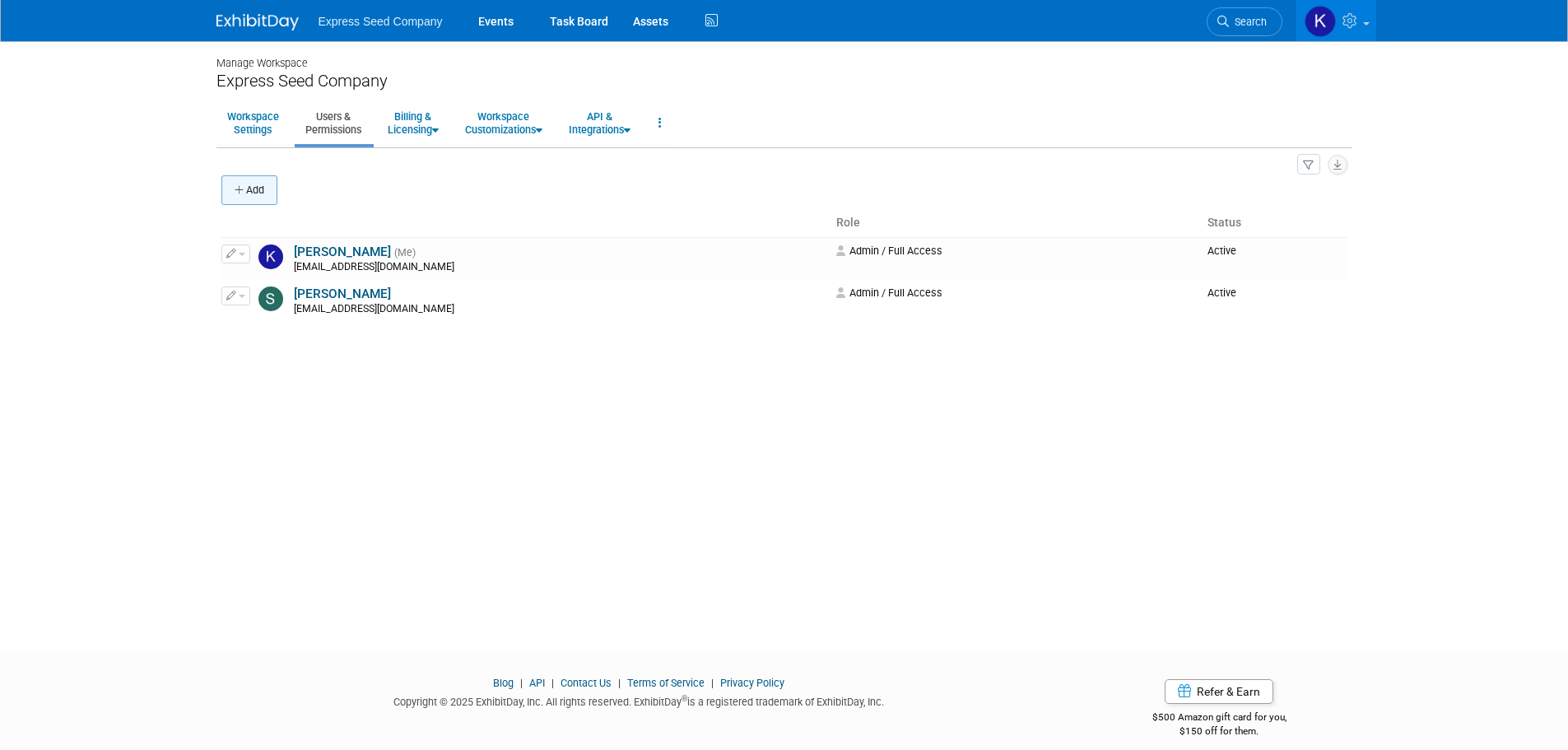
click at [252, 193] on button "Add" at bounding box center [249, 189] width 56 height 30
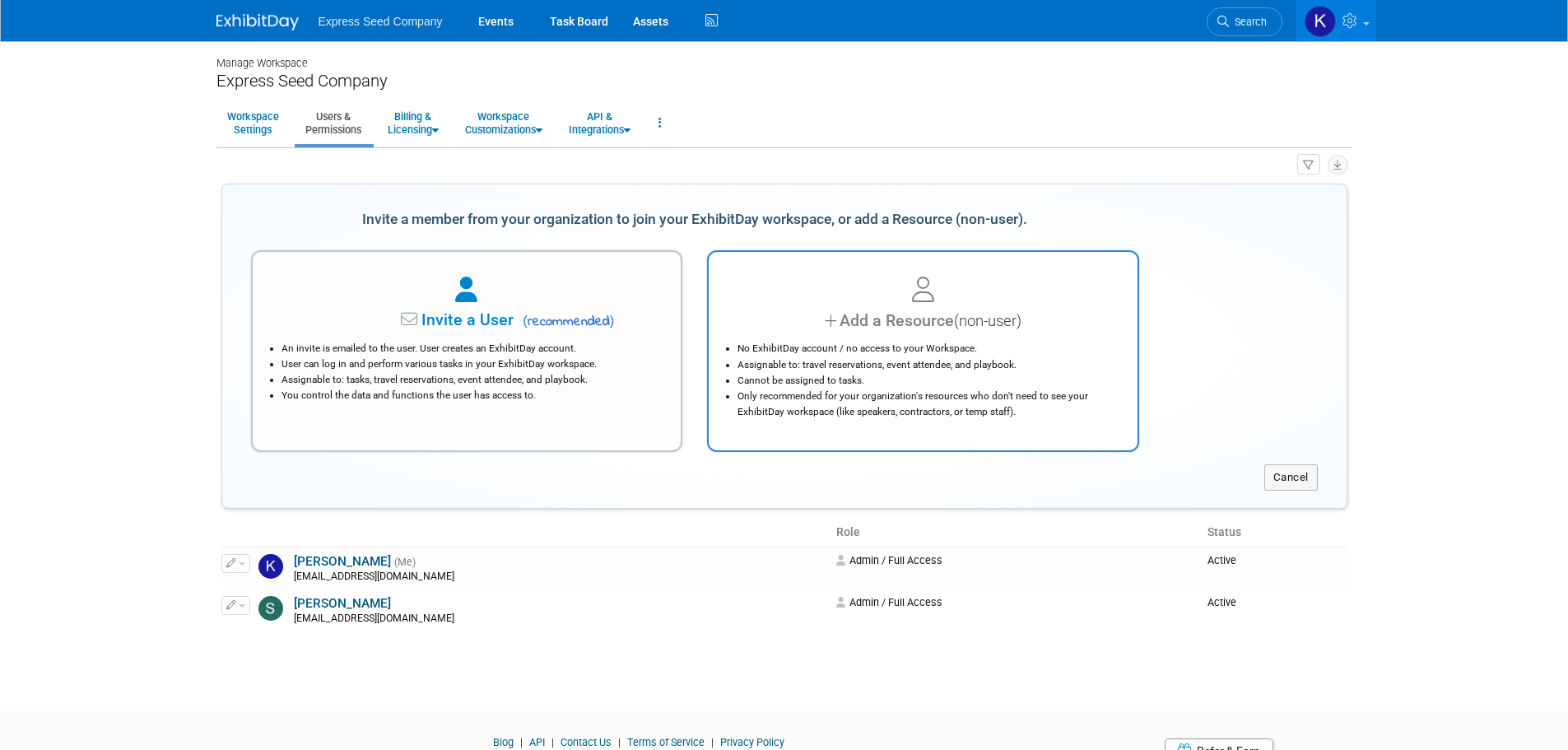
click at [895, 357] on li "Assignable to: travel reservations, event attendee, and playbook." at bounding box center [927, 364] width 379 height 15
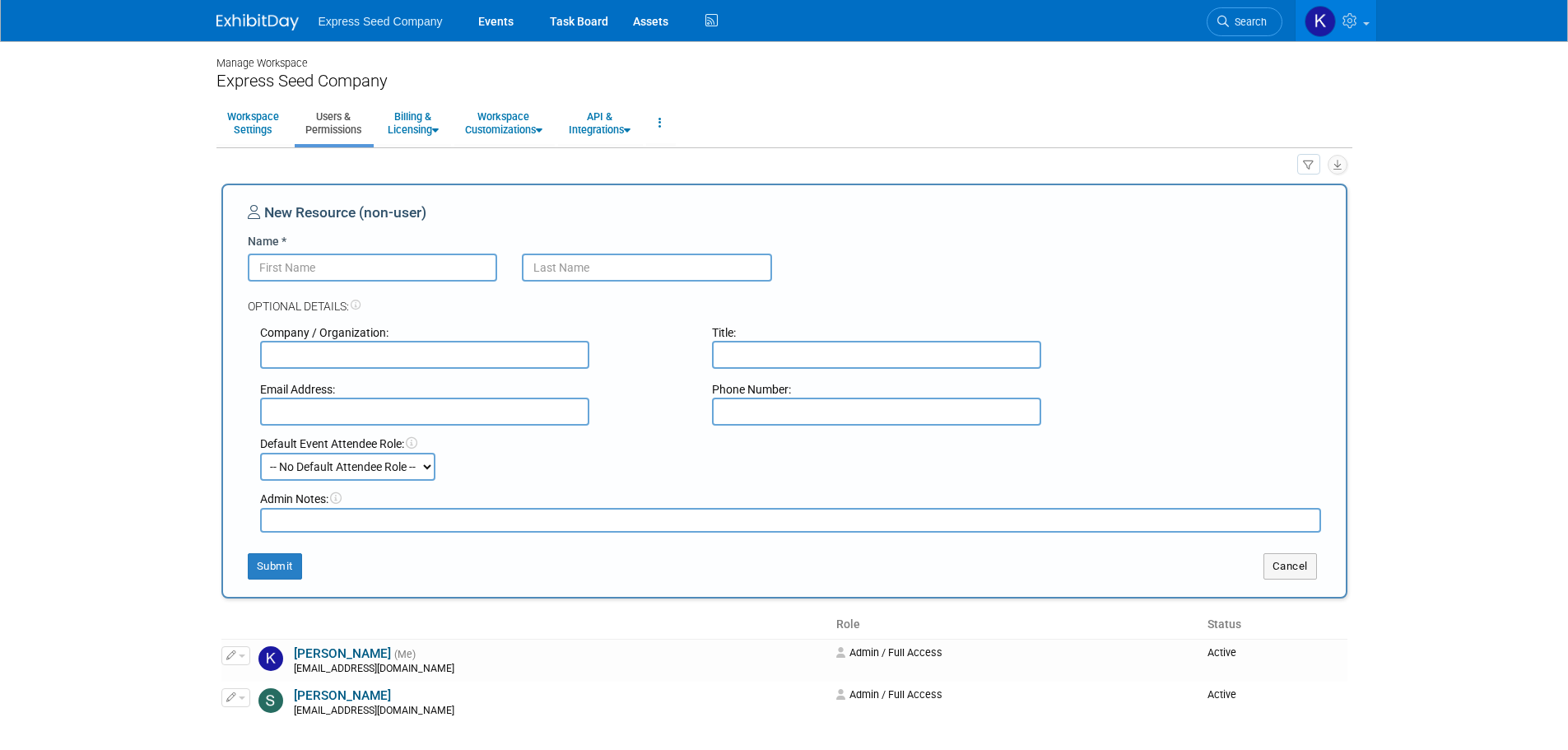
click at [269, 272] on input "Name *" at bounding box center [372, 267] width 250 height 28
type input "Mike"
type input "Chow"
type input "Express Seed Company"
type input "[EMAIL_ADDRESS][DOMAIN_NAME]"
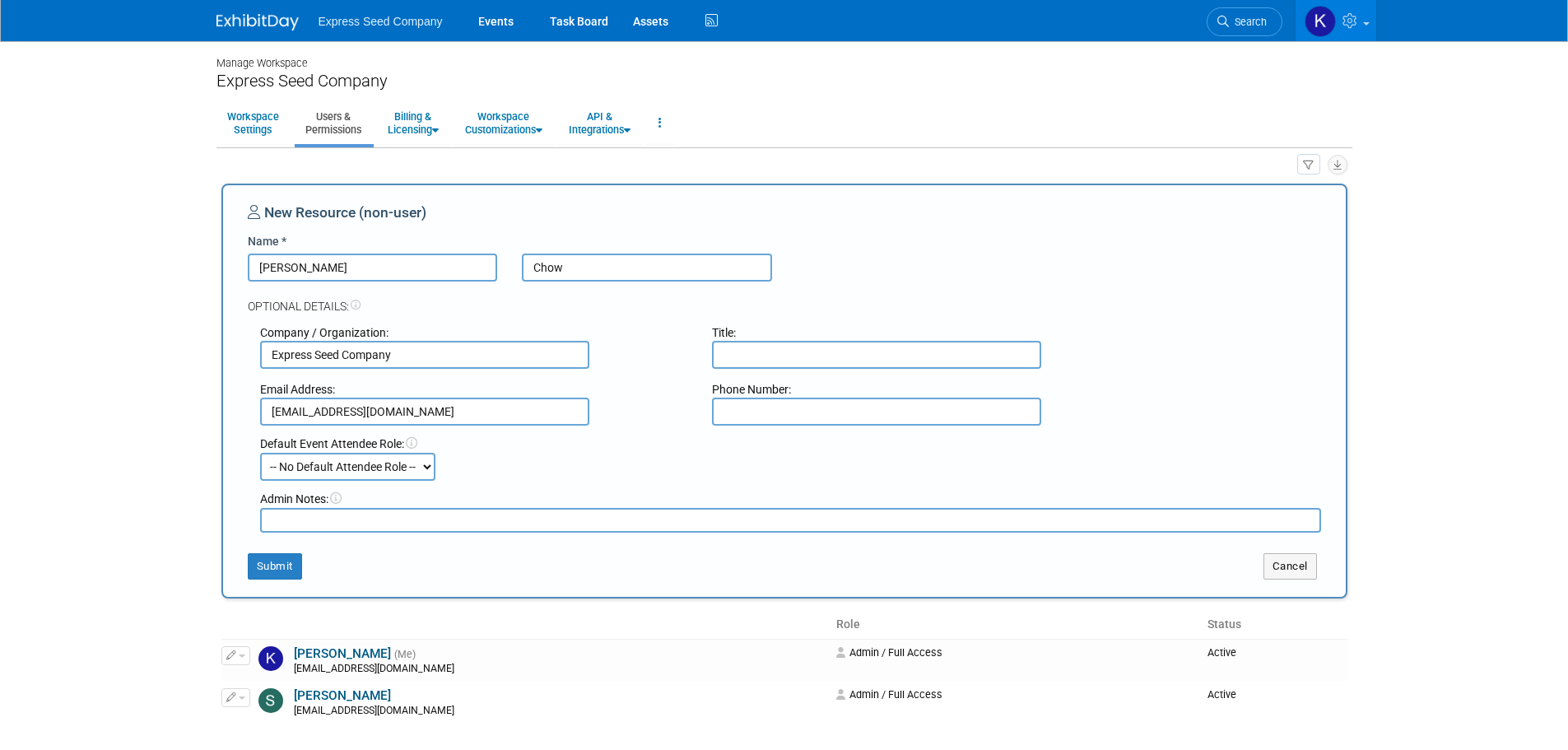
type input "4409355899"
drag, startPoint x: 495, startPoint y: 413, endPoint x: 222, endPoint y: 416, distance: 273.0
click at [222, 416] on div "New Resource (non-user) Name * Mike Chow Optional Details: Company / Organizati…" at bounding box center [784, 391] width 1126 height 414
type input "m"
type input "MChow@ExpressSeed.com"
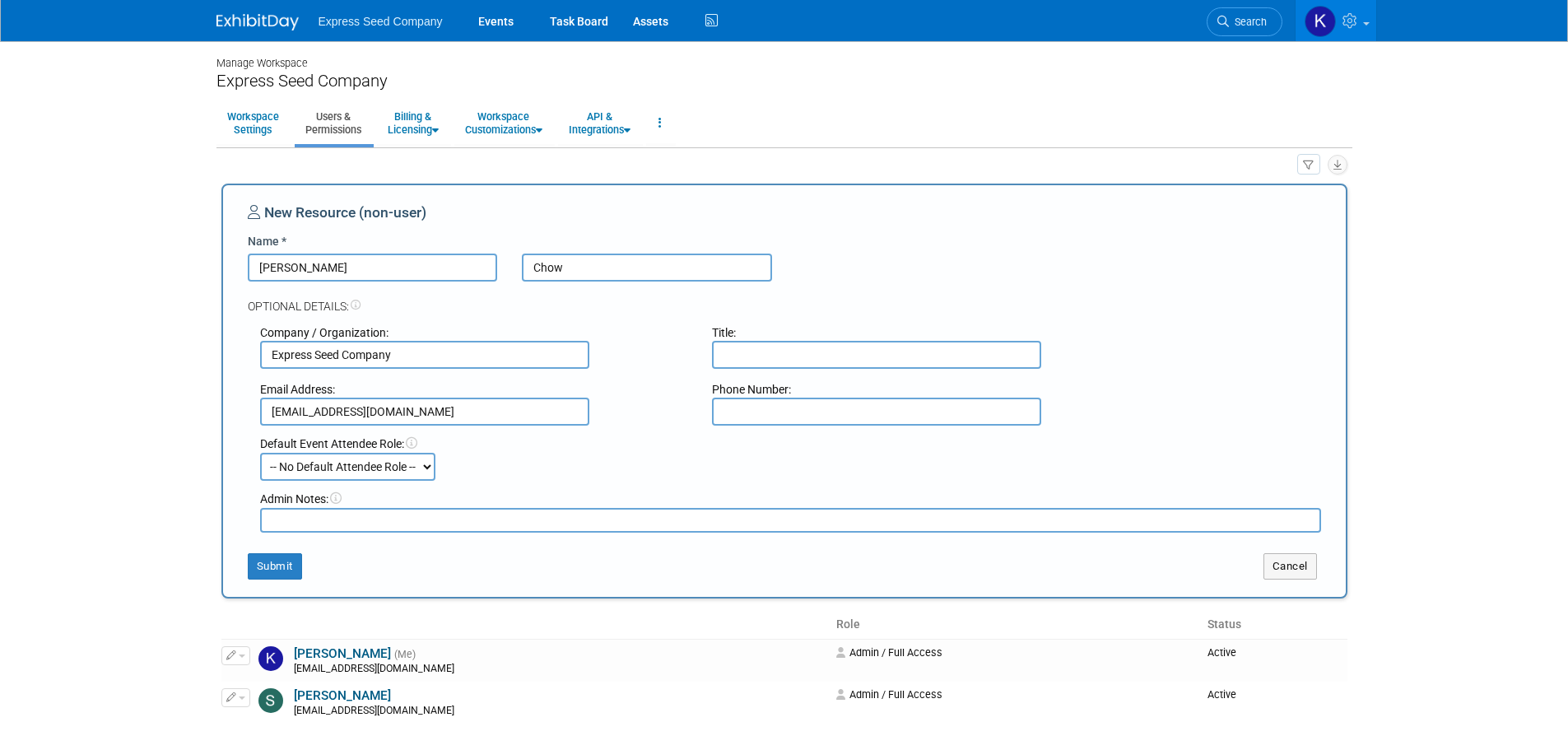
click at [347, 463] on select "-- No Default Attendee Role -- Demonstrator Host Planner Presenter Sales Repres…" at bounding box center [347, 467] width 175 height 28
click at [568, 508] on div "Admin Notes:" at bounding box center [790, 511] width 1085 height 42
click at [774, 347] on input "text" at bounding box center [876, 354] width 329 height 28
type input "Canadian Team Sales Manager"
click at [280, 572] on button "Submit" at bounding box center [274, 565] width 55 height 26
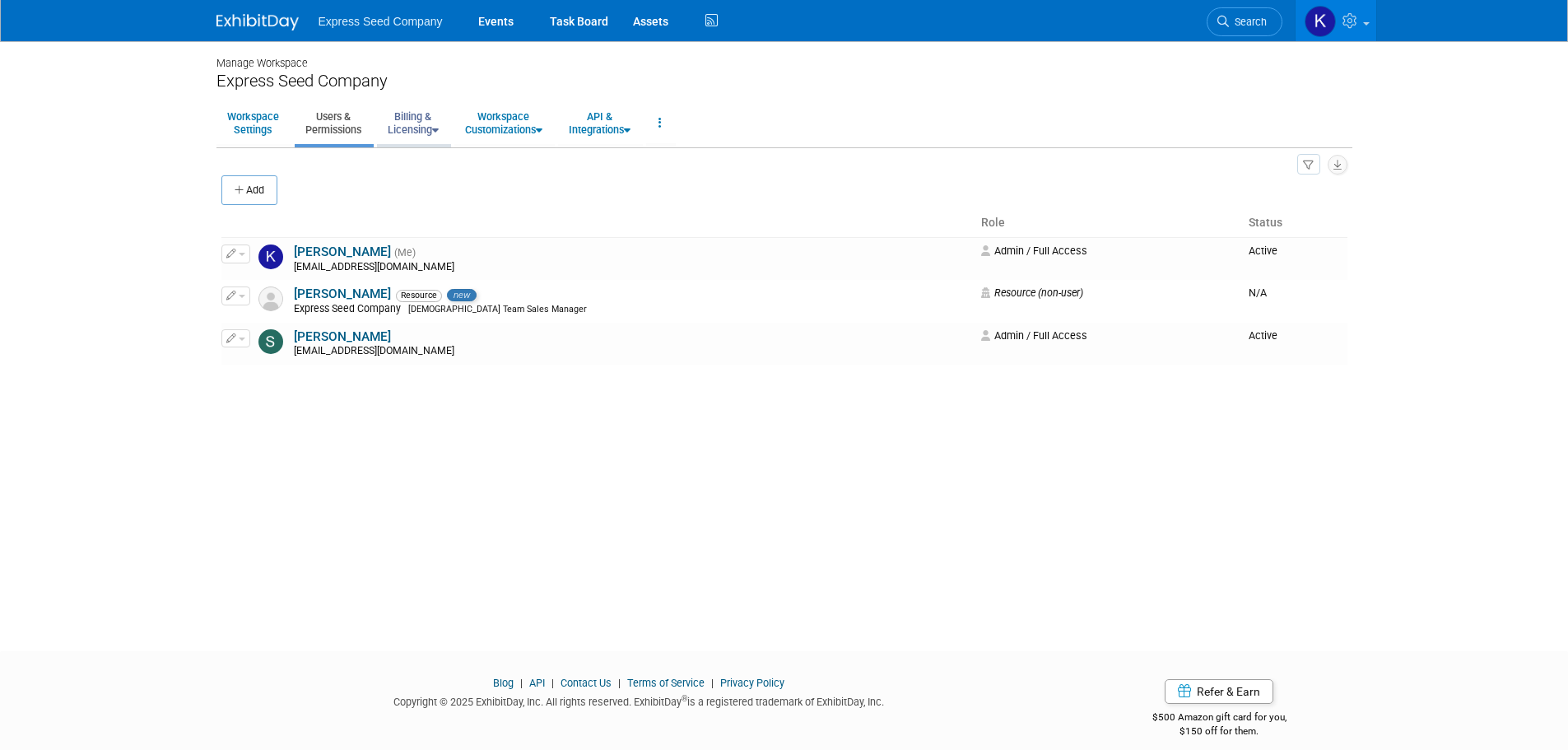
click at [405, 131] on link "Billing & Licensing" at bounding box center [413, 123] width 73 height 40
click at [398, 164] on link "Manage Plan / Subscription" at bounding box center [451, 161] width 149 height 25
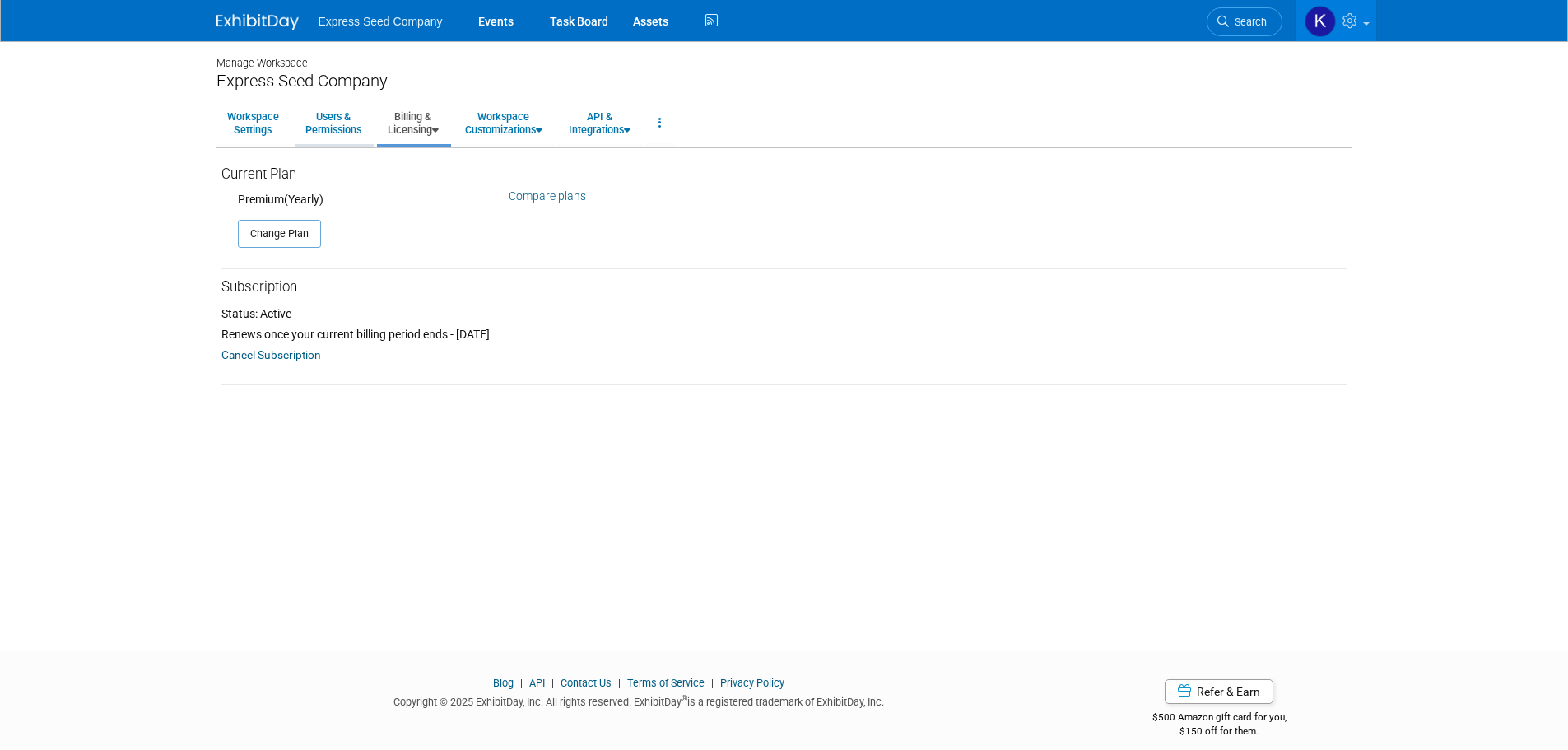
click at [334, 106] on link "Users & Permissions" at bounding box center [333, 123] width 77 height 40
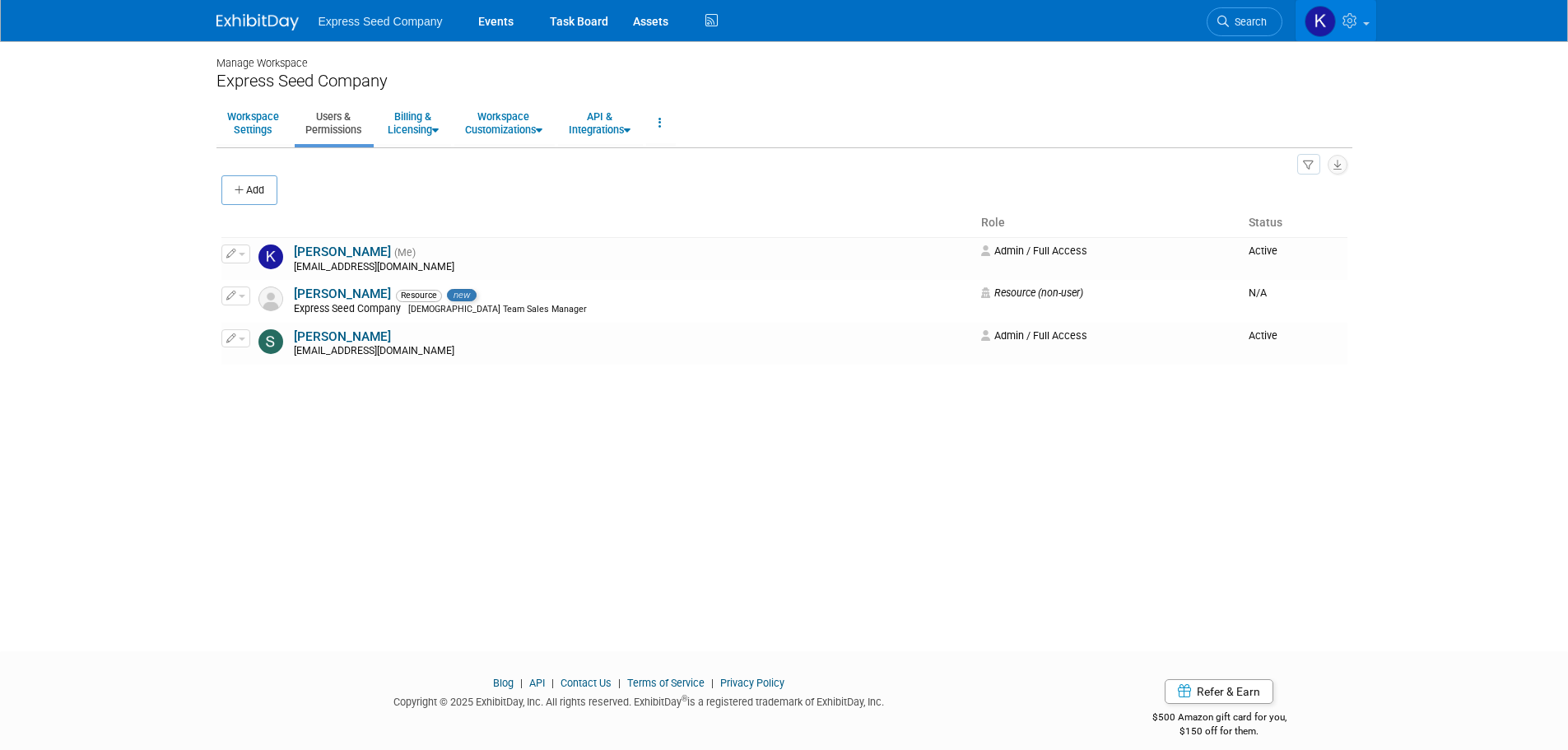
click at [1349, 25] on icon at bounding box center [1351, 21] width 19 height 15
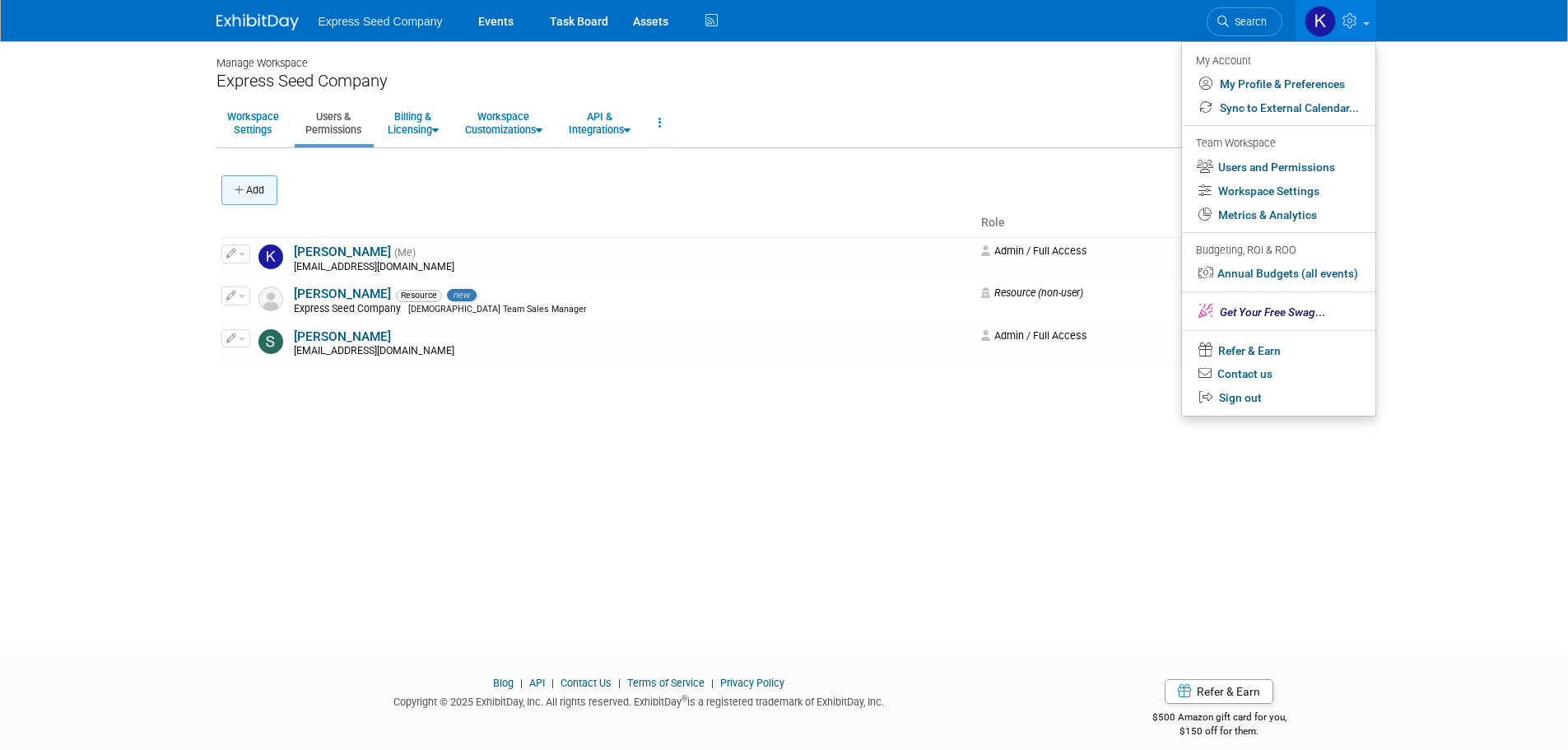
click at [228, 195] on button "Add" at bounding box center [249, 189] width 56 height 30
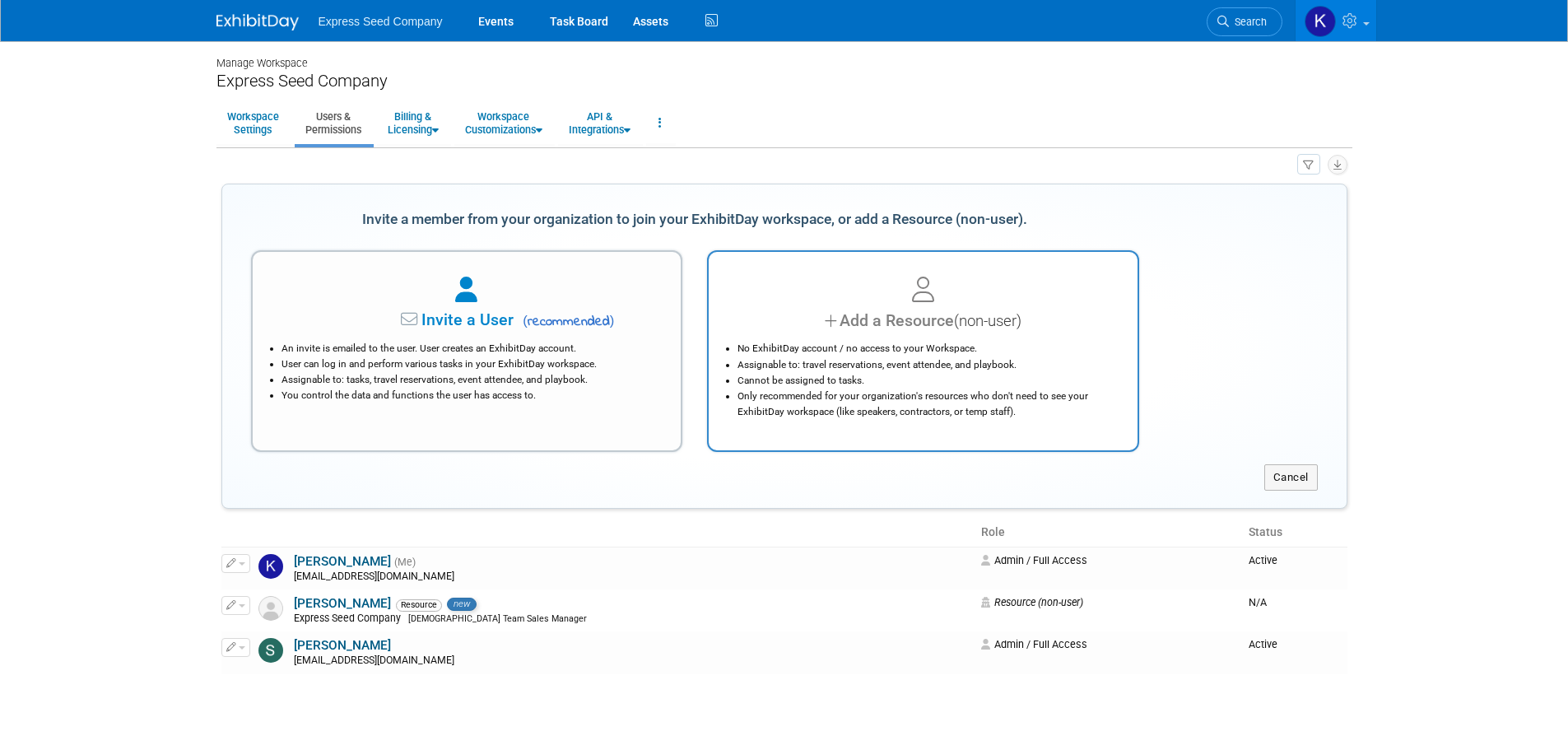
click at [810, 387] on li "Cannot be assigned to tasks." at bounding box center [927, 380] width 379 height 15
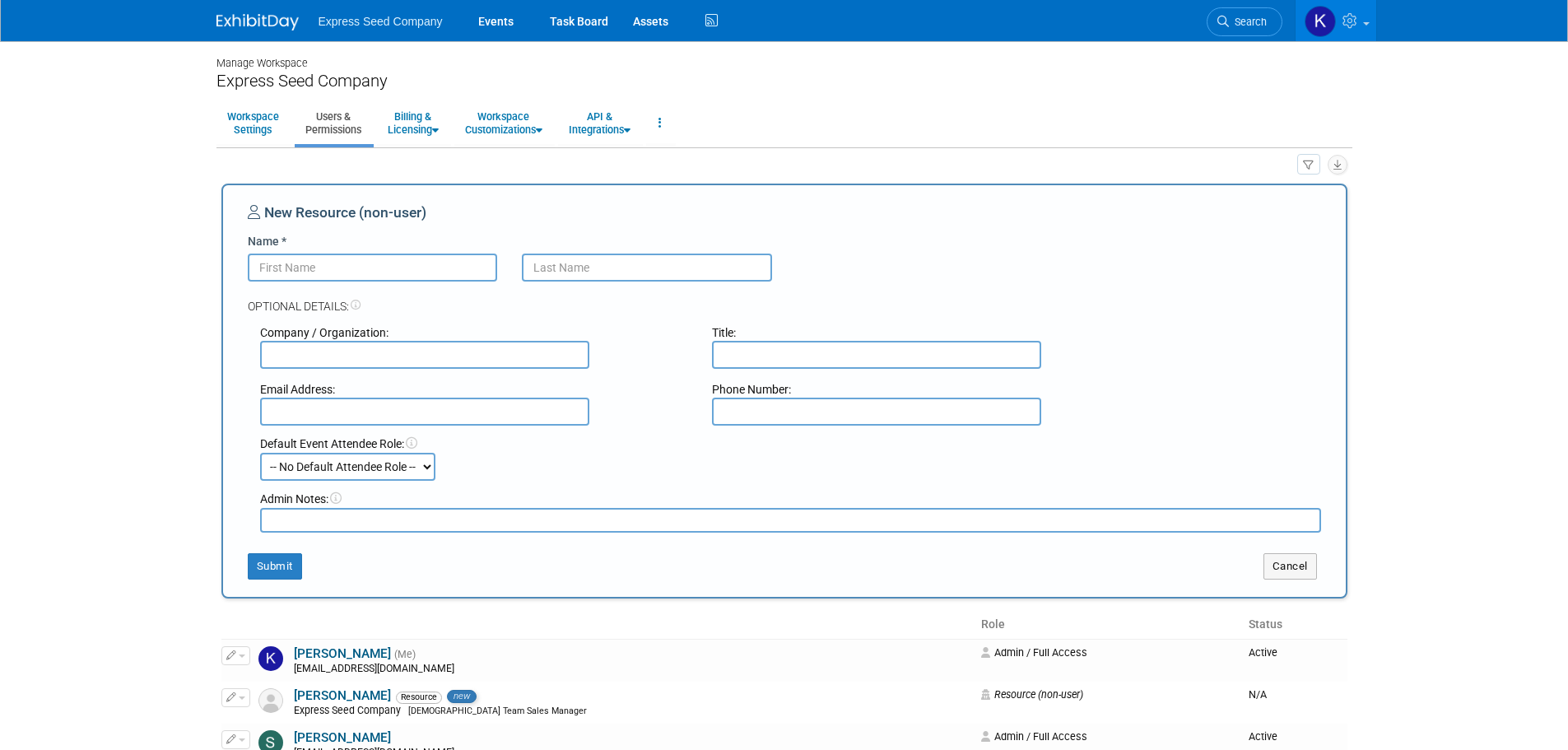
click at [370, 266] on input "Name *" at bounding box center [372, 267] width 250 height 28
click at [1337, 167] on icon "button" at bounding box center [1337, 165] width 8 height 11
click at [319, 125] on link "Users & Permissions" at bounding box center [333, 123] width 77 height 40
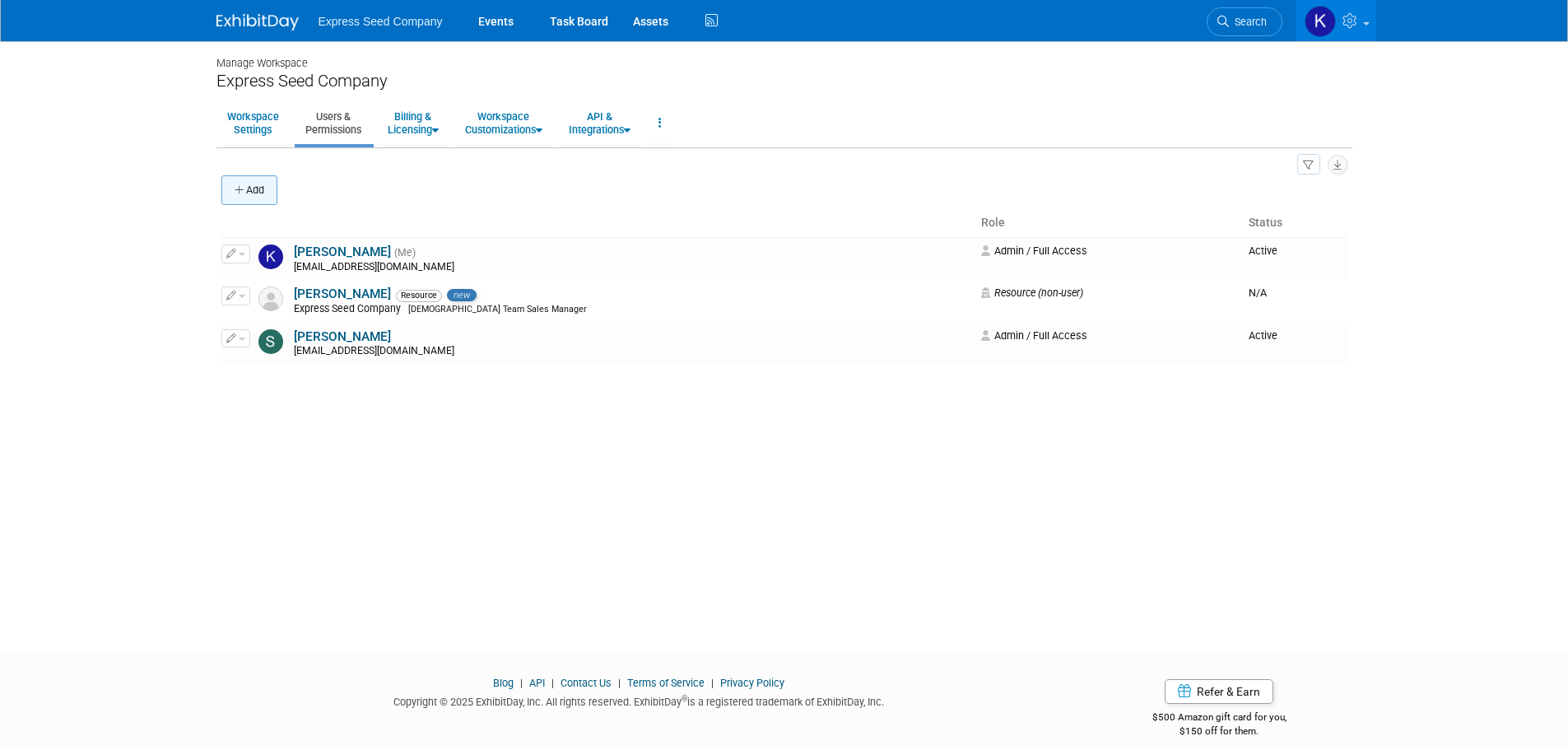
click at [245, 184] on button "Add" at bounding box center [249, 189] width 56 height 30
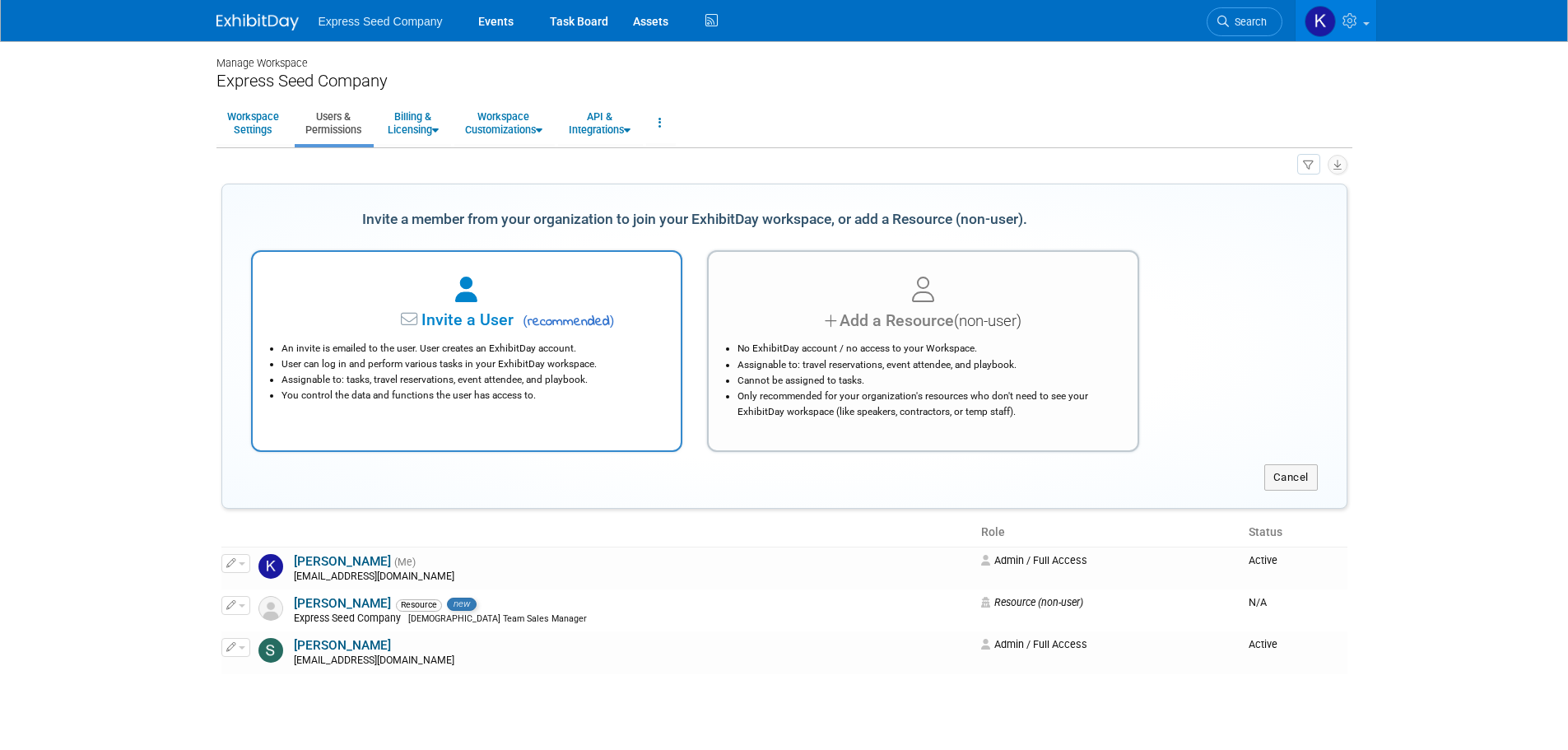
click at [417, 358] on li "User can log in and perform various tasks in your ExhibitDay workspace." at bounding box center [471, 363] width 379 height 15
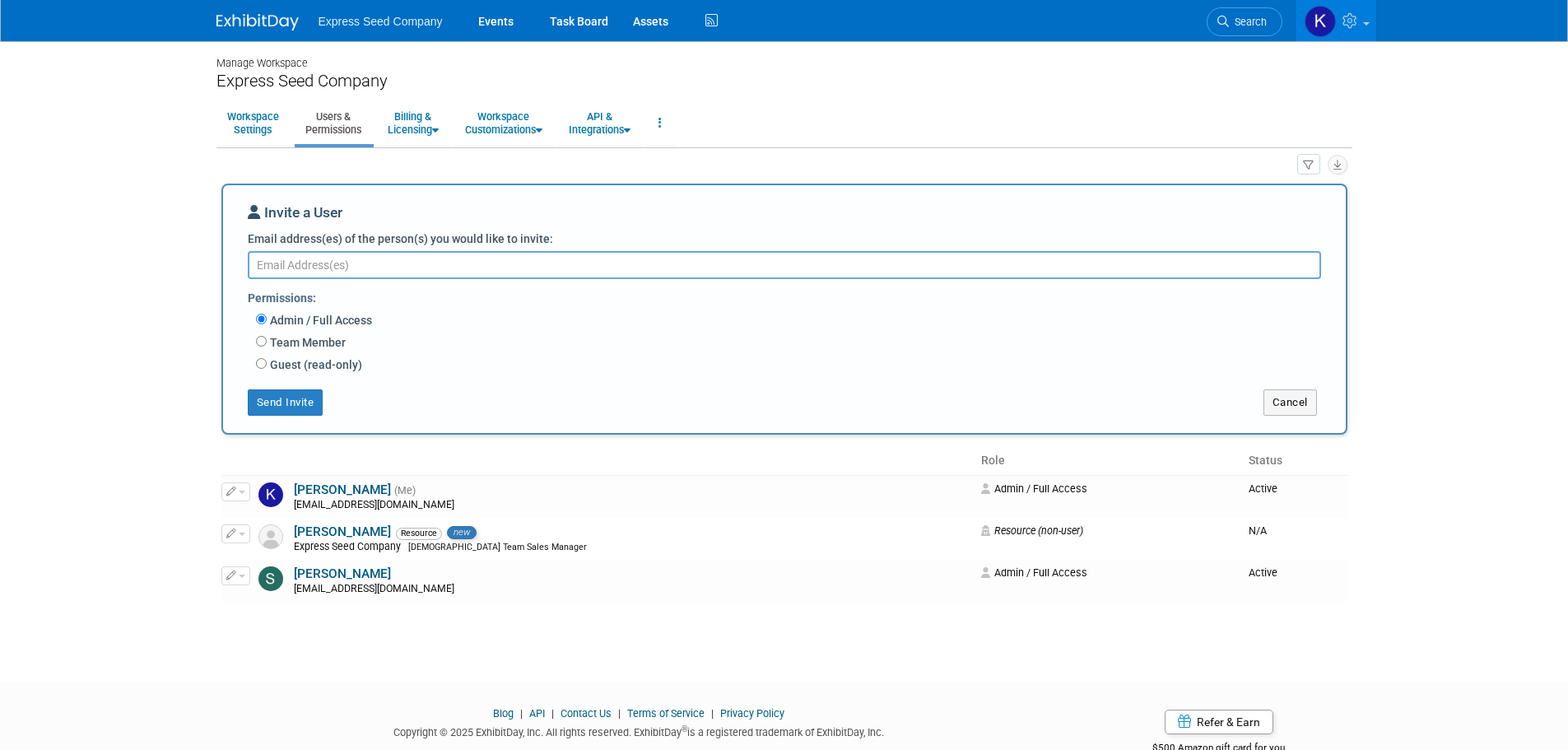
click at [322, 345] on label "Team Member" at bounding box center [306, 342] width 79 height 16
click at [266, 345] on input "Team Member" at bounding box center [261, 341] width 11 height 11
radio input "true"
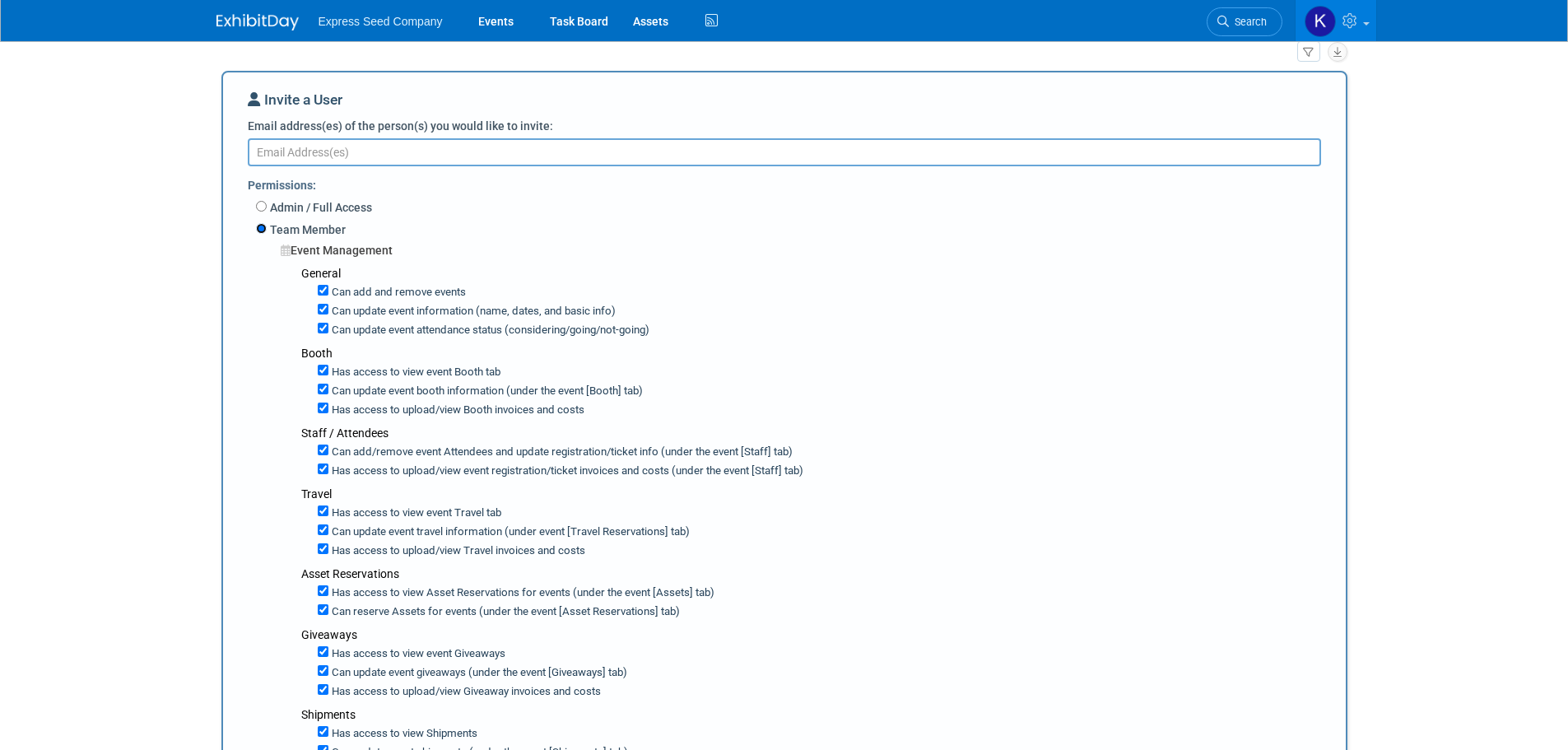
scroll to position [83, 0]
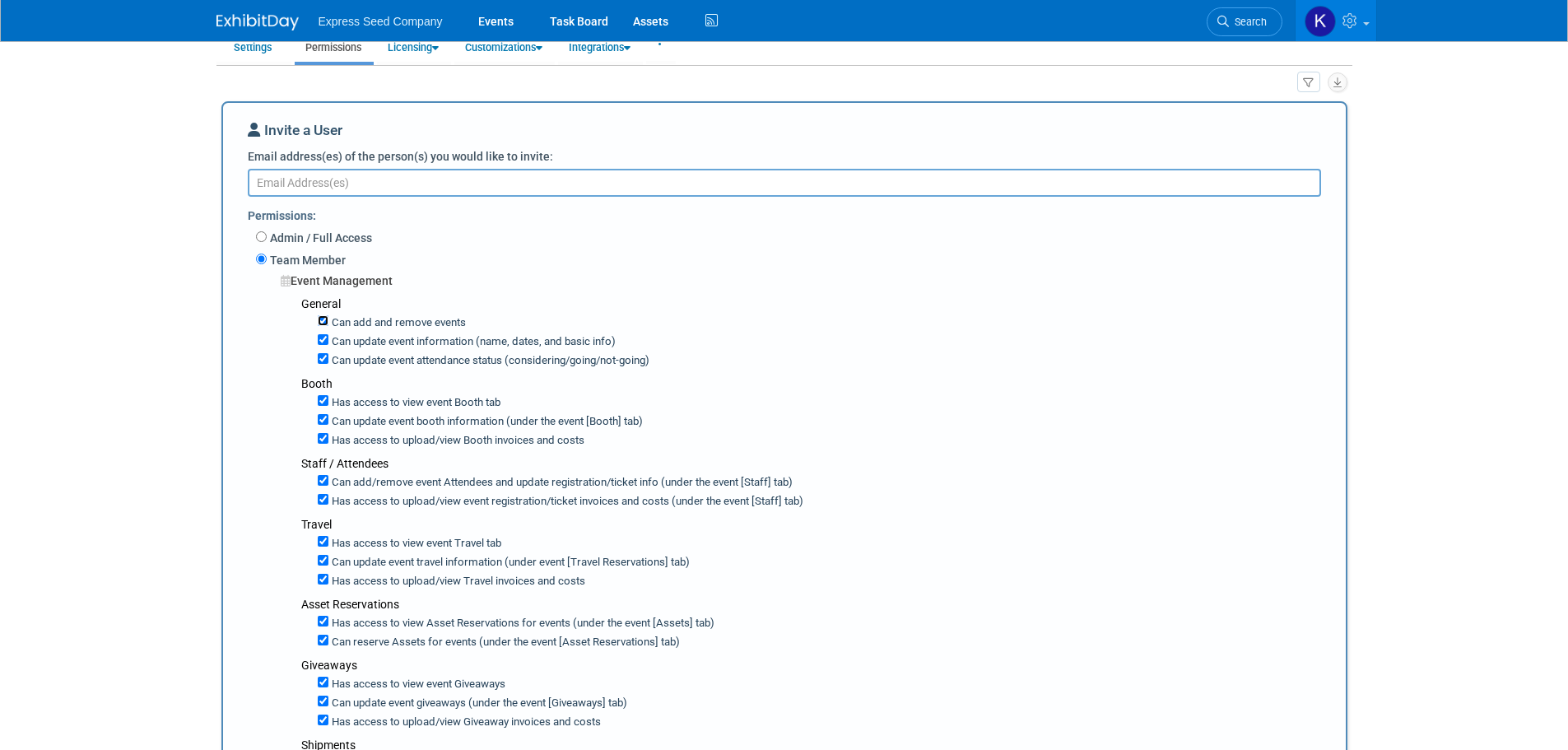
click at [322, 320] on input "Can add and remove events" at bounding box center [323, 320] width 11 height 11
checkbox input "false"
click at [324, 340] on input "Can update event information (name, dates, and basic info)" at bounding box center [323, 339] width 11 height 11
checkbox input "false"
click at [320, 422] on input "Can update event booth information (under the event [Booth] tab)" at bounding box center [323, 419] width 11 height 11
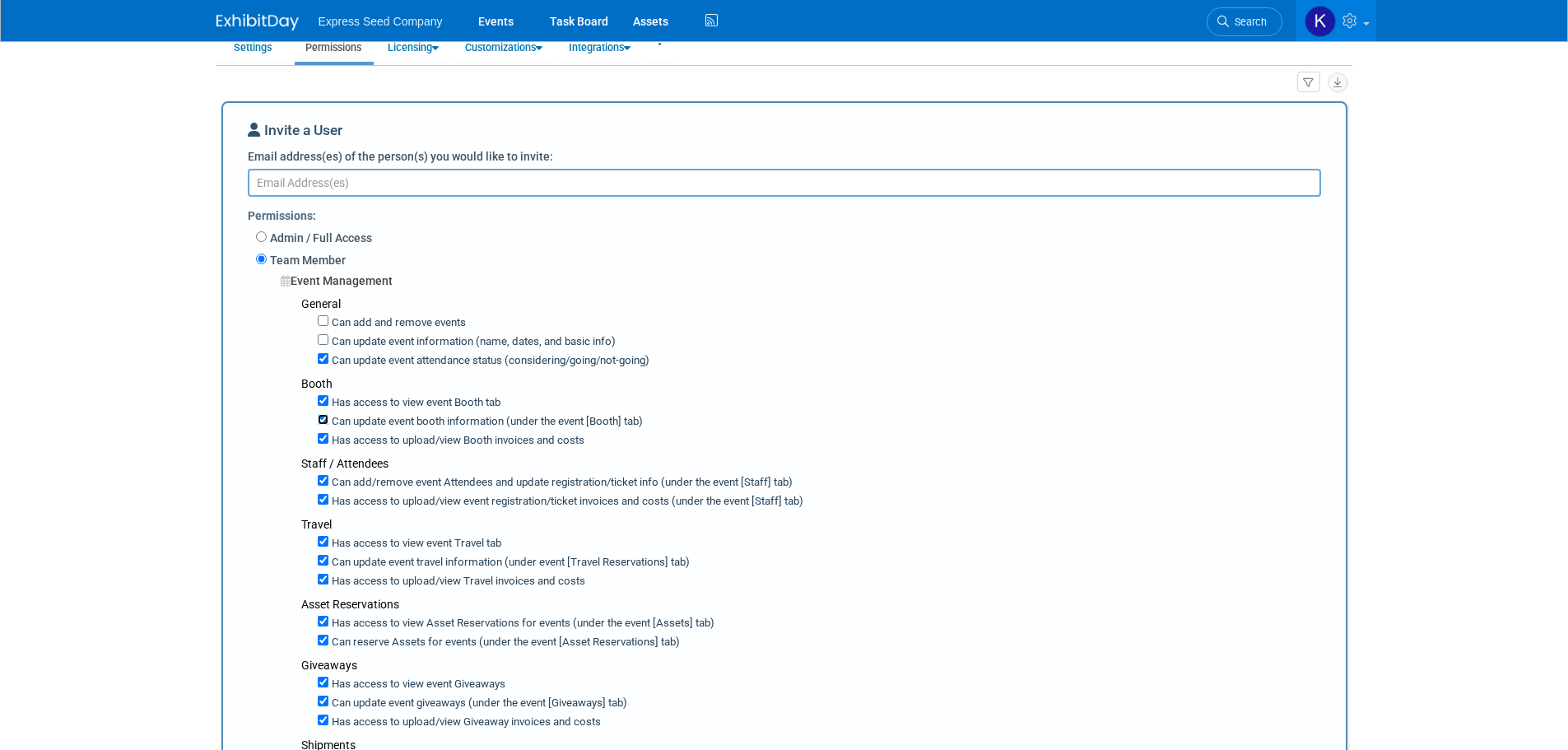
checkbox input "false"
click at [321, 443] on input "Has access to view Booth invoices and costs" at bounding box center [323, 439] width 11 height 11
checkbox input "false"
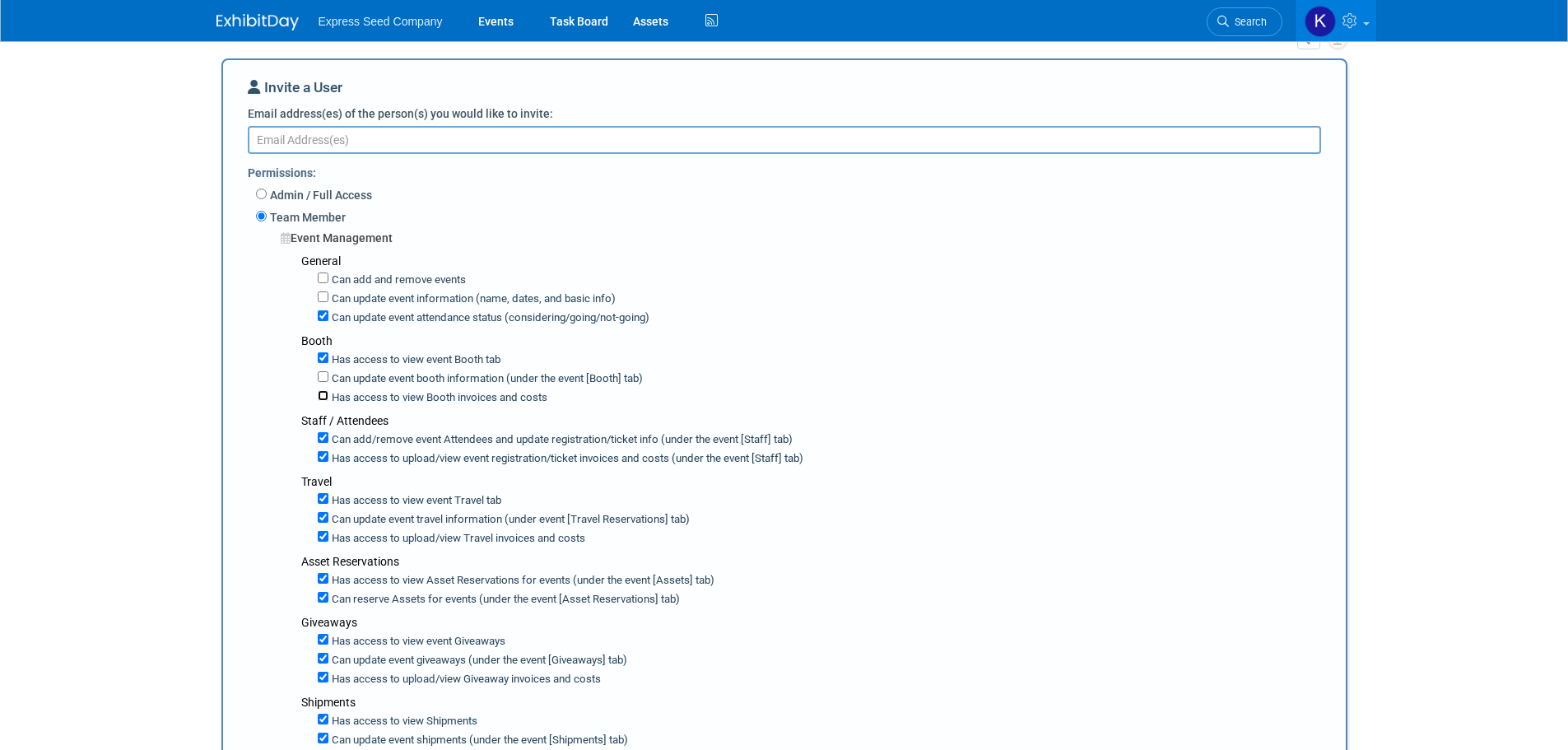
scroll to position [164, 0]
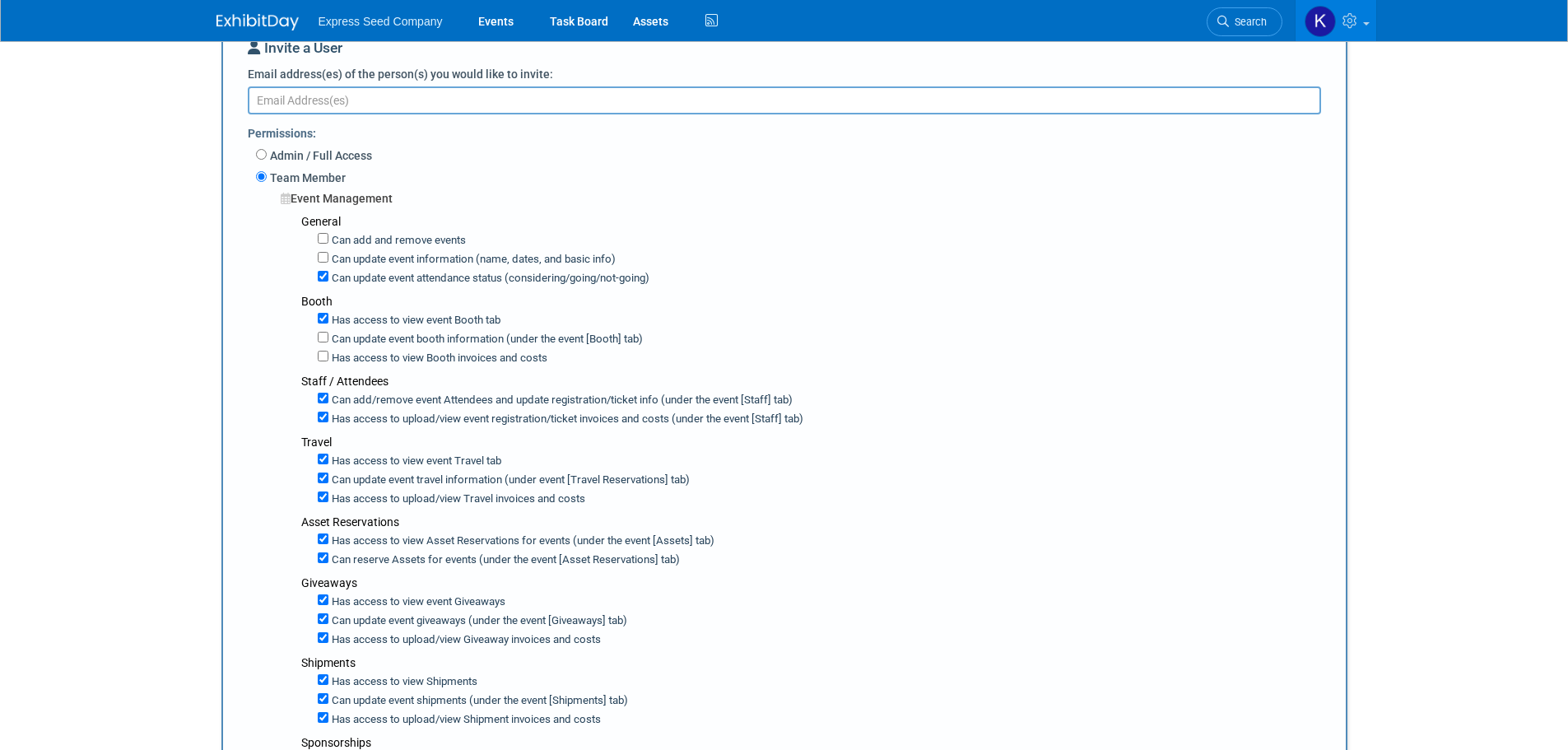
click at [328, 396] on label "Can add/remove event Attendees and update registration/ticket info (under the e…" at bounding box center [560, 400] width 464 height 15
click at [327, 396] on input "Can add/remove event Attendees and update registration/ticket info (under the e…" at bounding box center [323, 398] width 11 height 11
checkbox input "false"
click at [323, 423] on input "Has access to view event registration/ticket invoices and costs (under the even…" at bounding box center [323, 417] width 11 height 11
checkbox input "false"
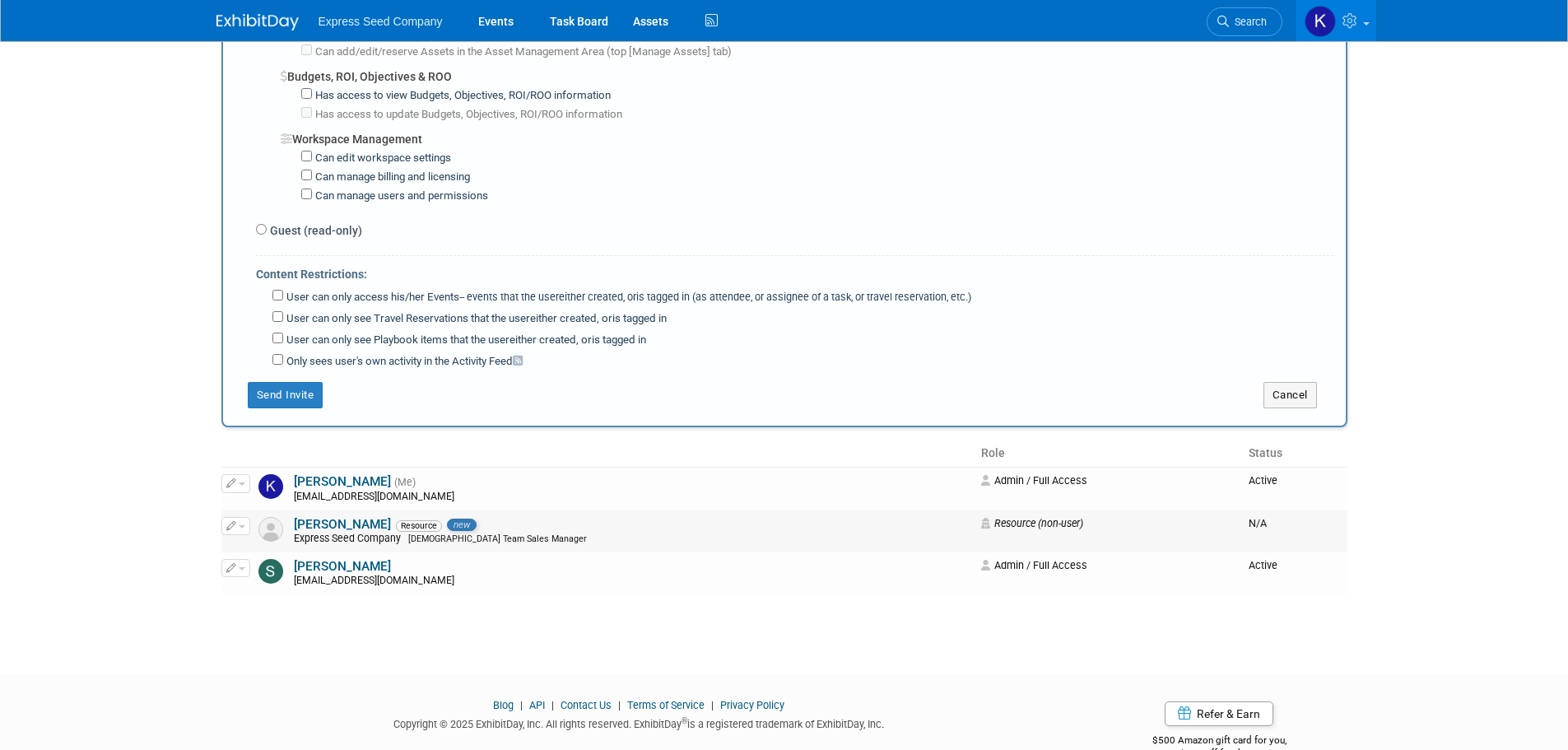
scroll to position [1199, 0]
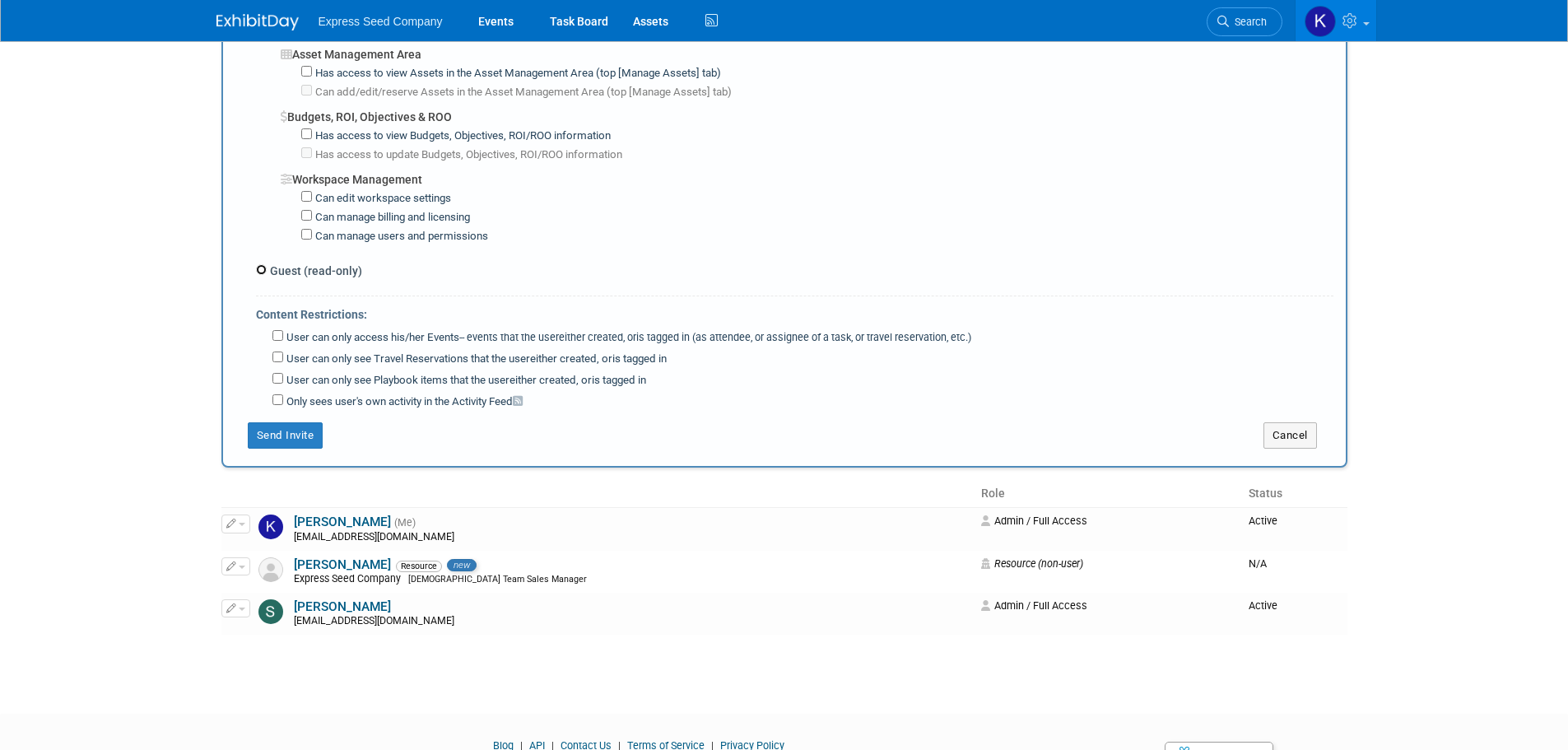
click at [257, 273] on input "Guest (read-only)" at bounding box center [261, 269] width 11 height 11
radio input "true"
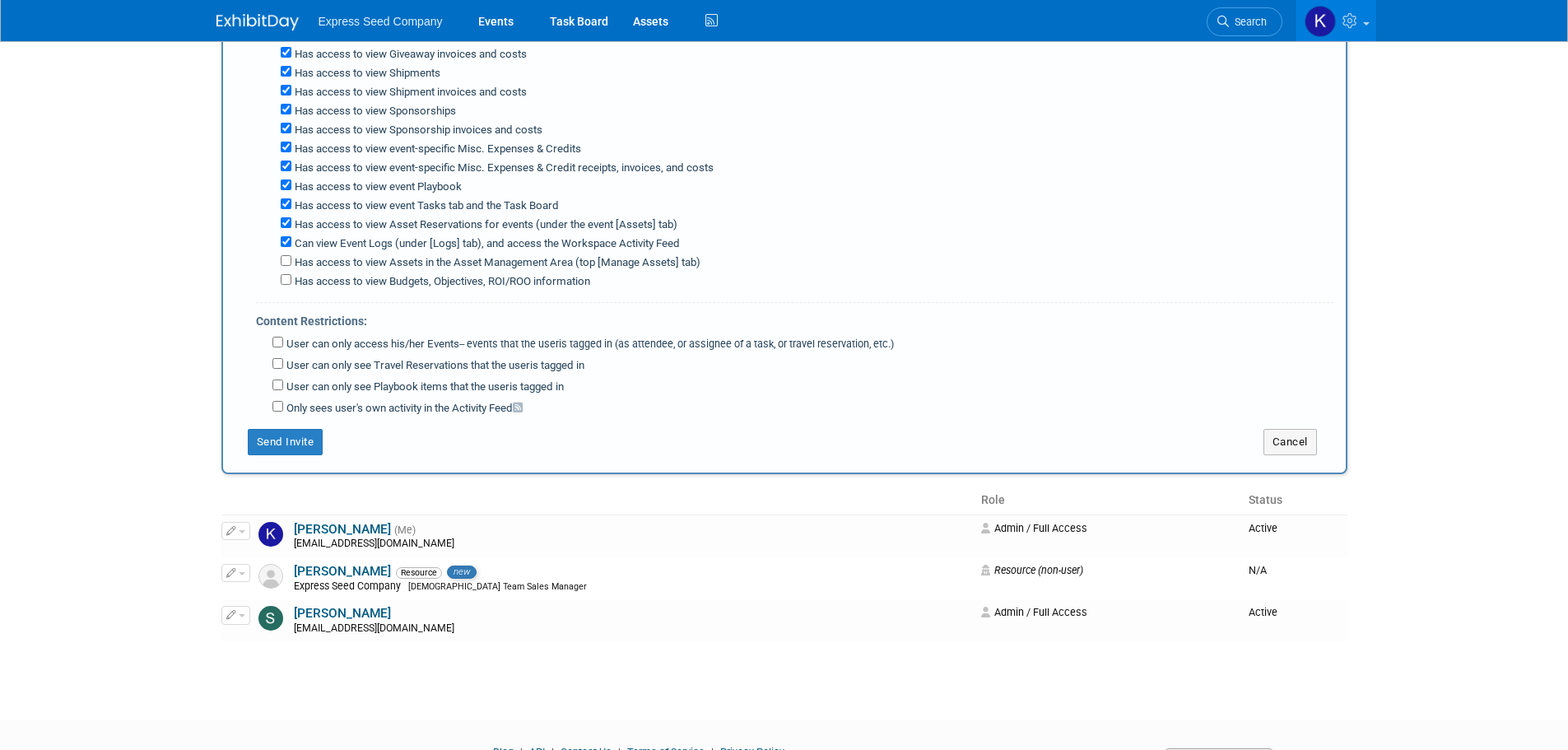
scroll to position [493, 0]
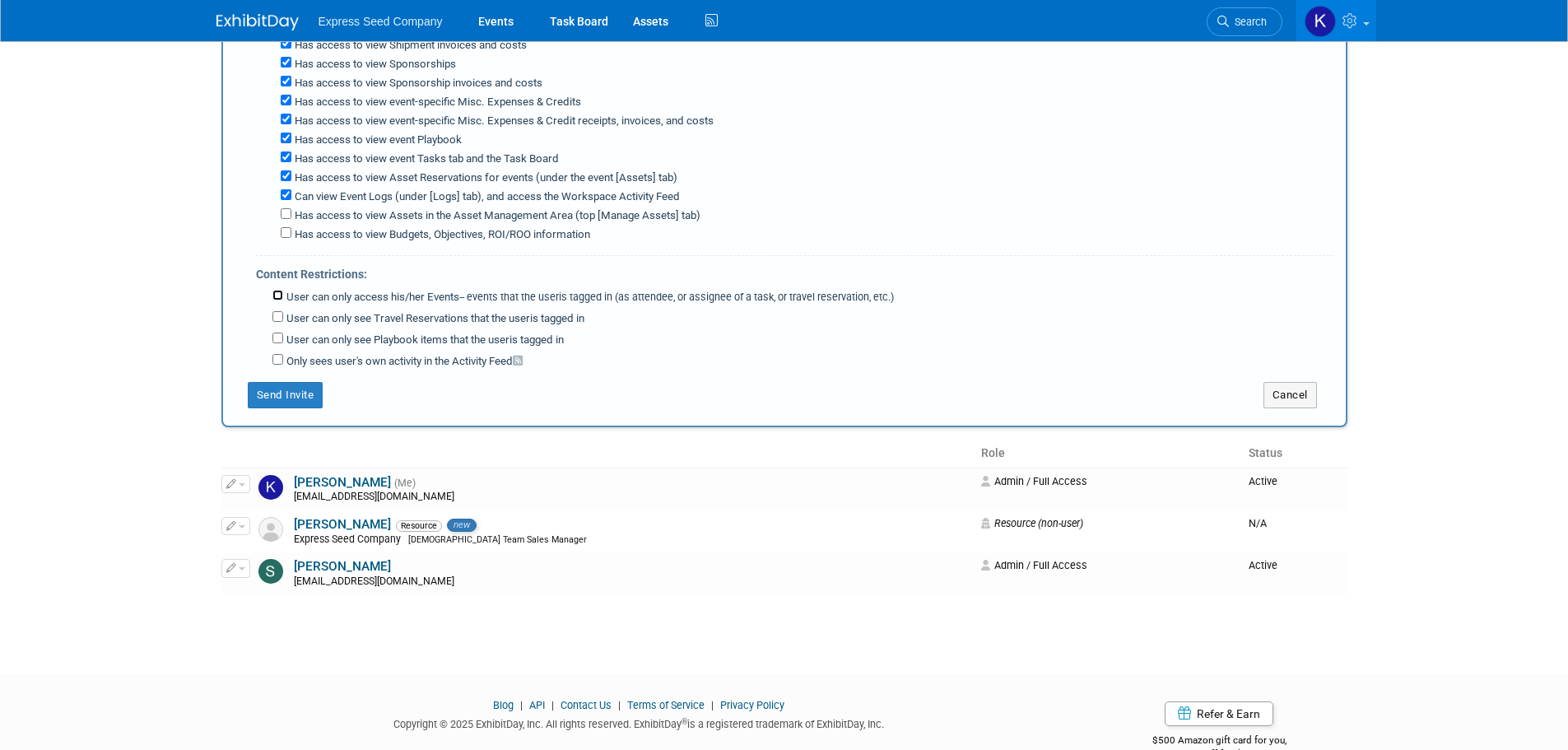
click at [277, 298] on input "User can only access his/her Events -- events that the user either created, or …" at bounding box center [278, 295] width 11 height 11
checkbox input "true"
click at [280, 318] on input "User can only see Travel Reservations that the user either created, or is tagge…" at bounding box center [278, 317] width 11 height 11
checkbox input "true"
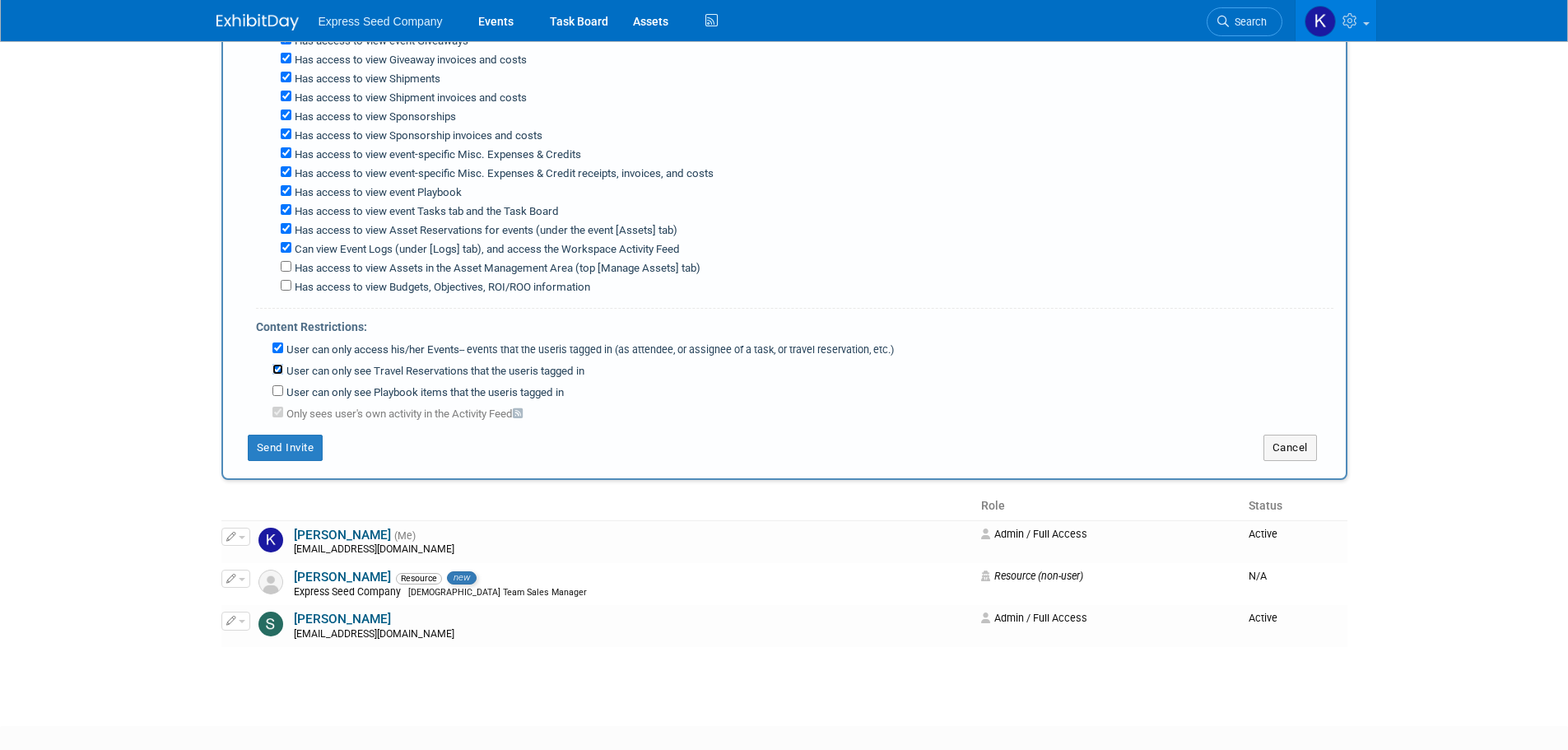
scroll to position [164, 0]
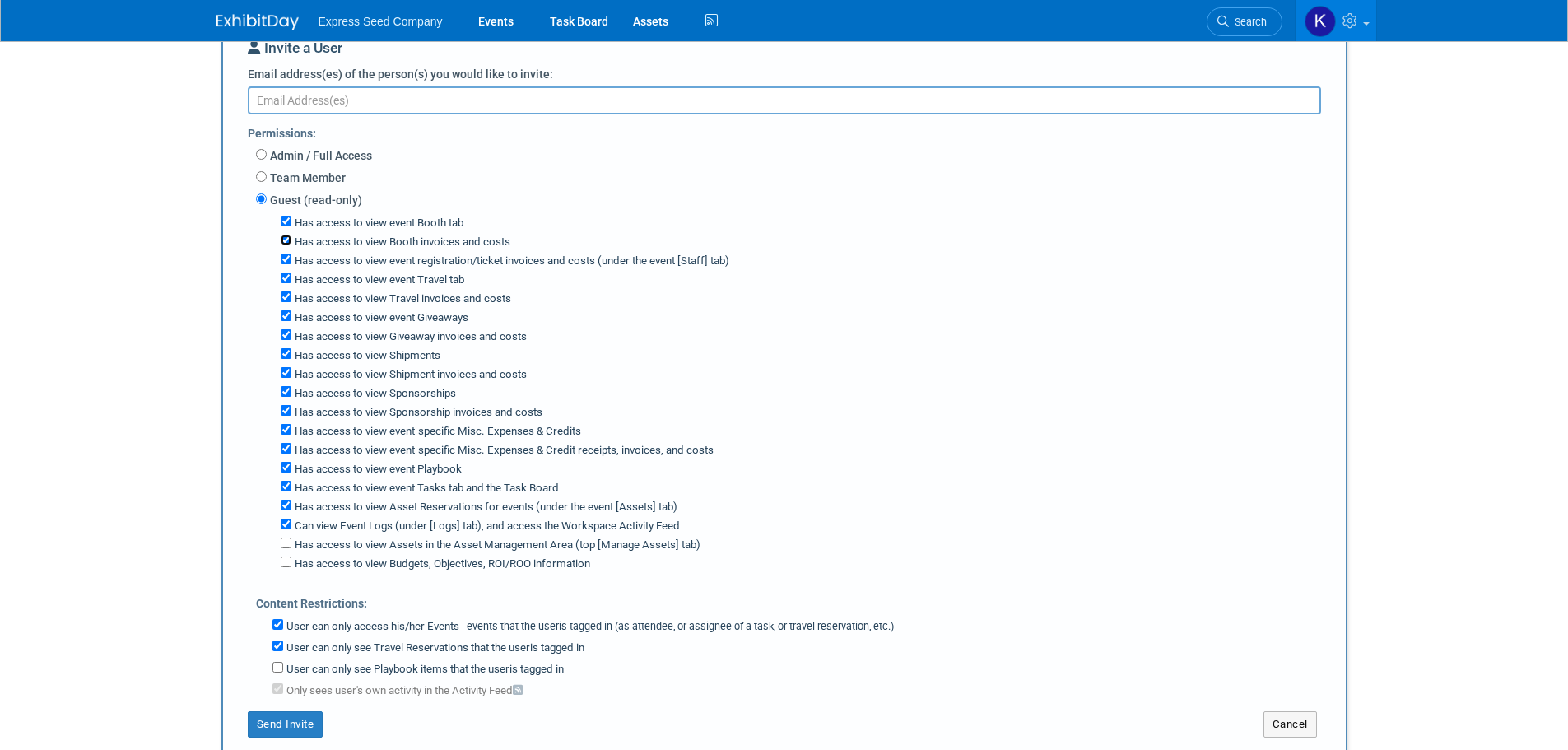
click at [291, 244] on div "Has access to view Booth invoices and costs" at bounding box center [806, 240] width 1052 height 19
click at [283, 240] on input "Has access to view Booth invoices and costs" at bounding box center [286, 240] width 11 height 11
checkbox input "false"
click at [286, 257] on input "Has access to view event registration/ticket invoices and costs (under the even…" at bounding box center [286, 259] width 11 height 11
checkbox input "false"
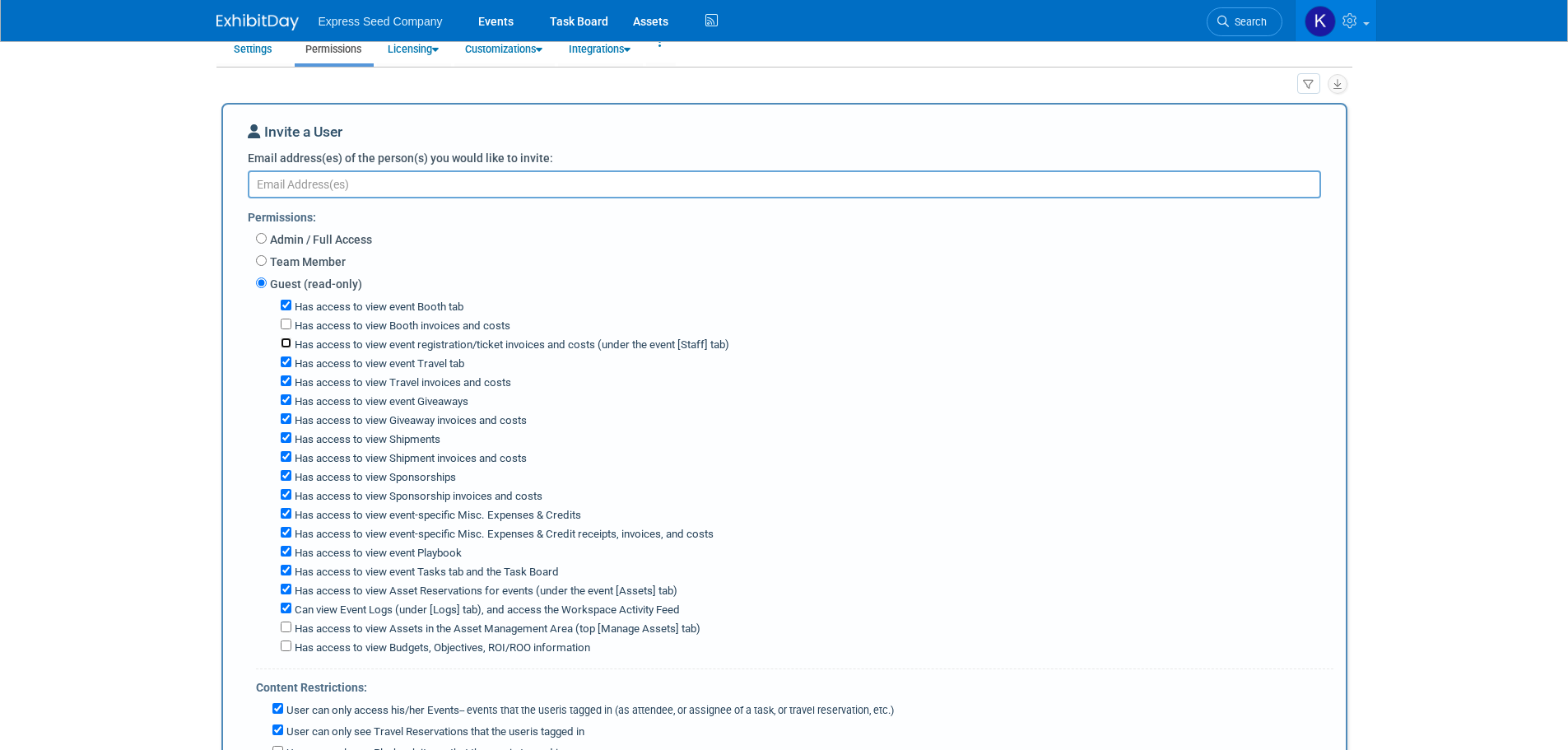
scroll to position [0, 0]
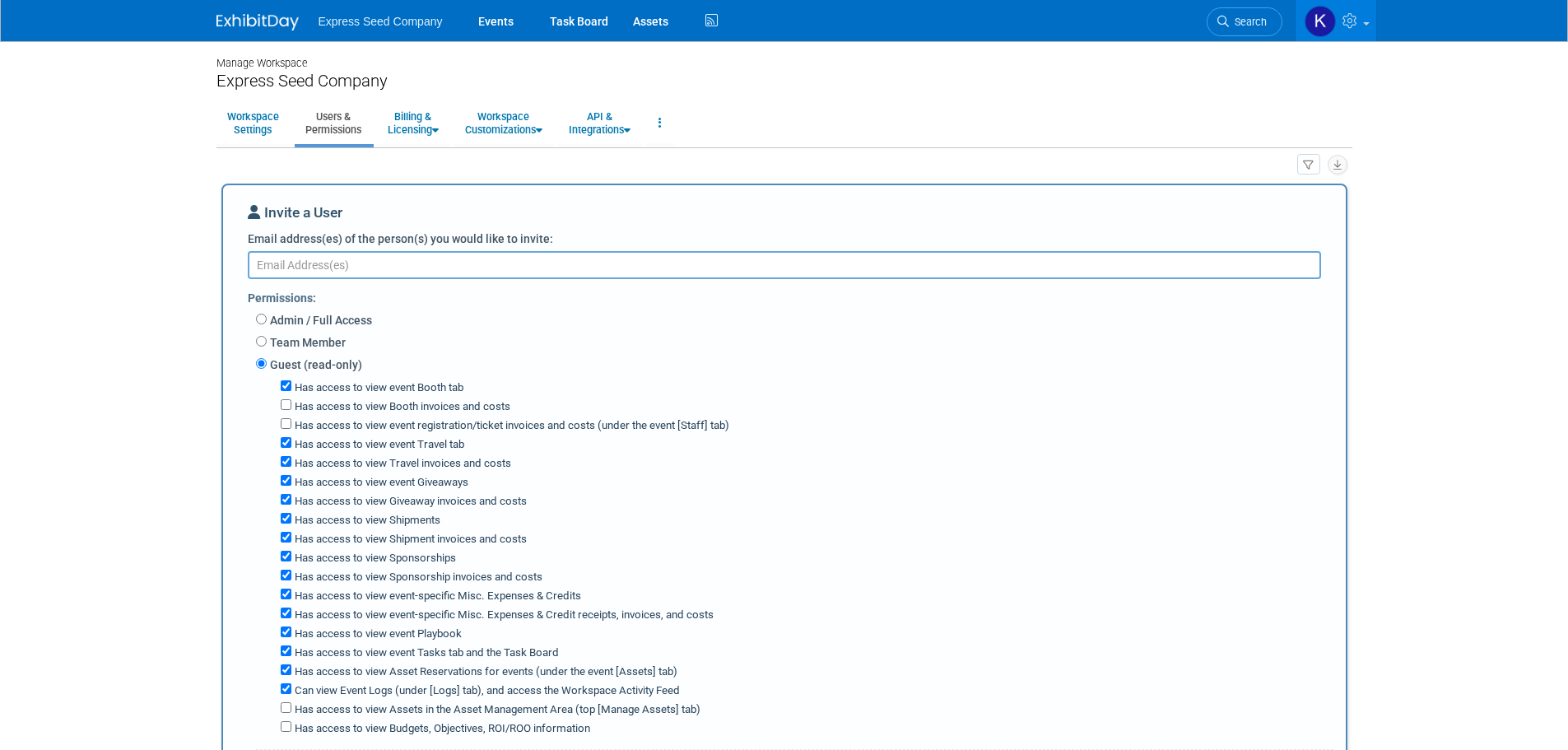
click at [308, 123] on link "Users & Permissions" at bounding box center [333, 123] width 77 height 40
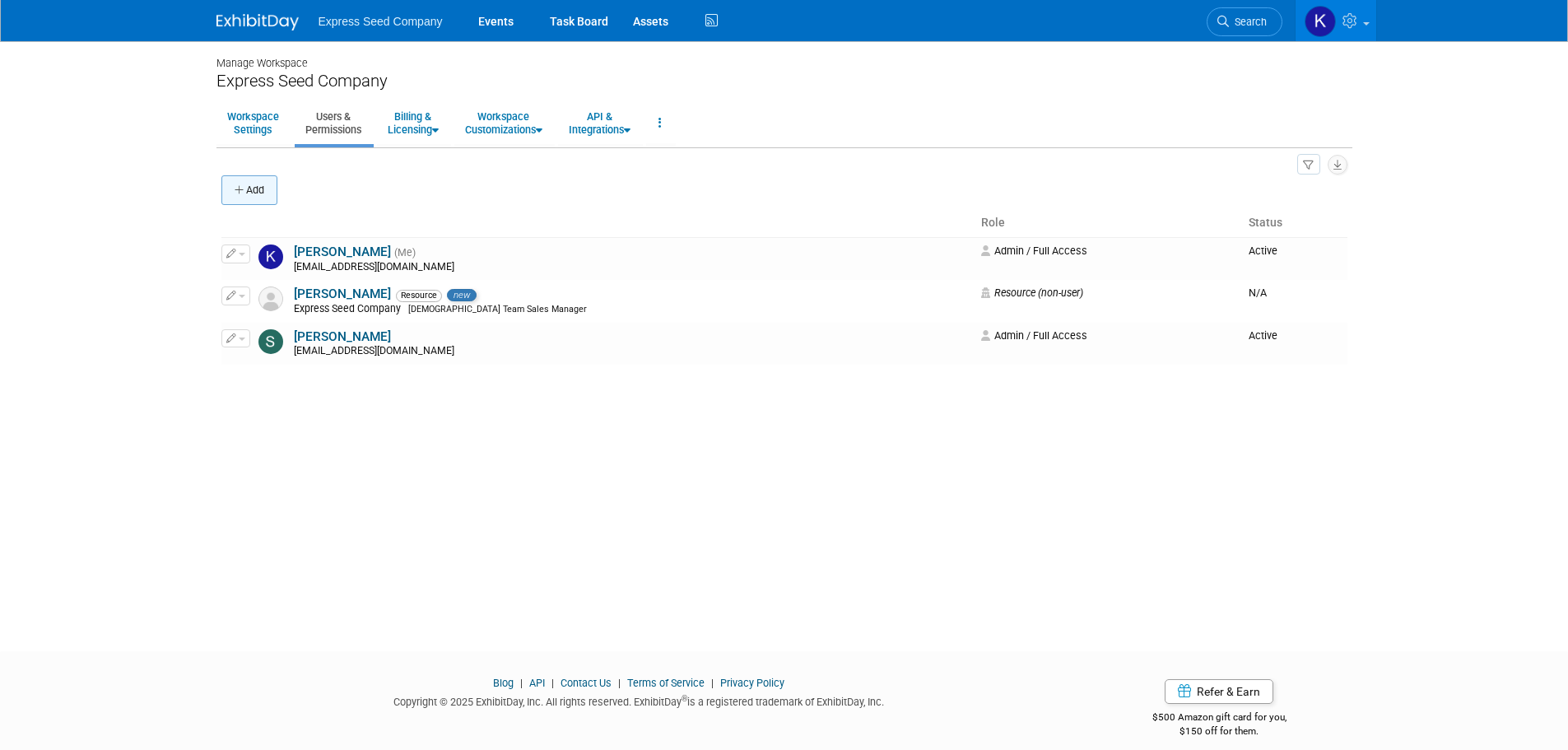
click at [239, 191] on icon "button" at bounding box center [240, 190] width 12 height 11
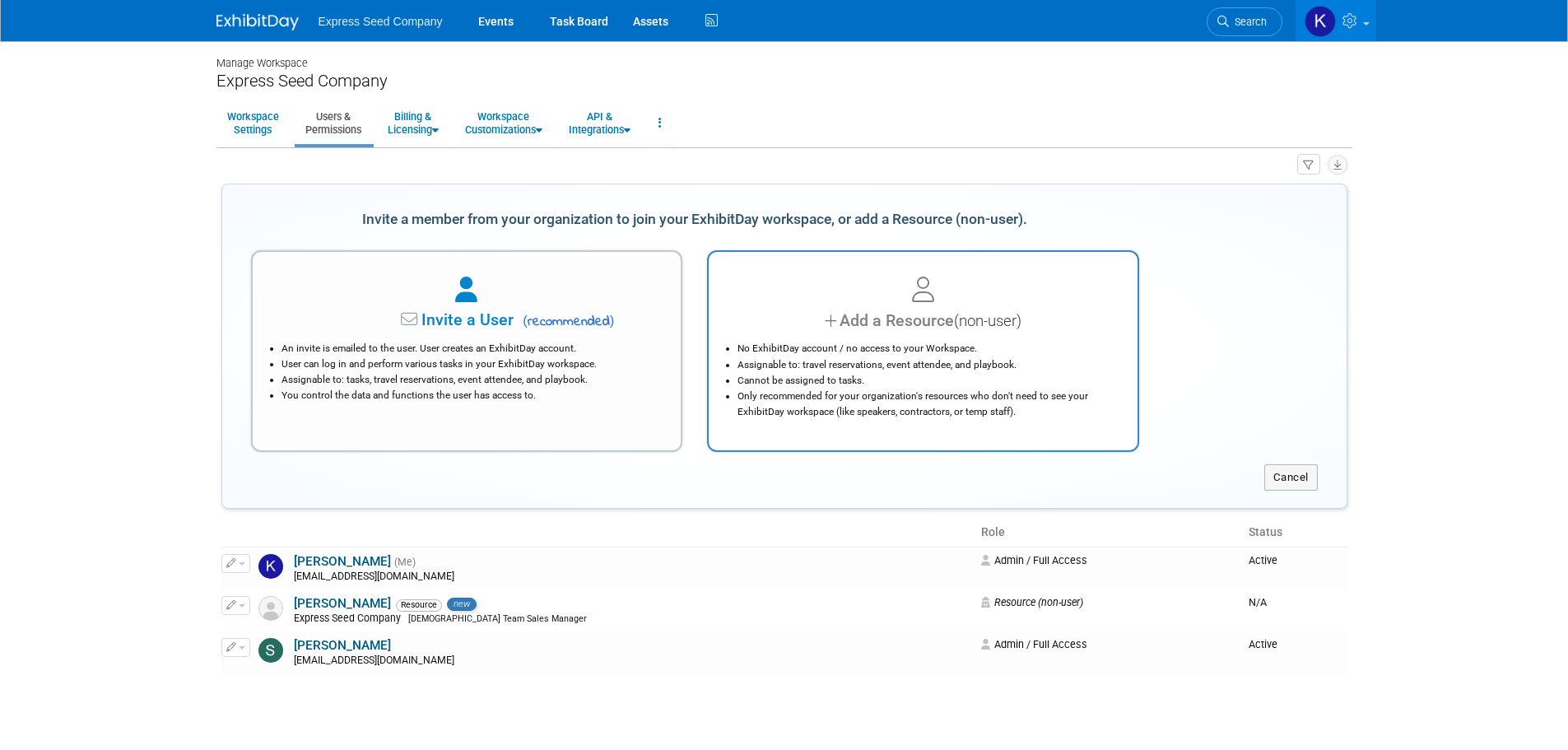
click at [937, 388] on li "Only recommended for your organization's resources who don't need to see your E…" at bounding box center [927, 404] width 379 height 31
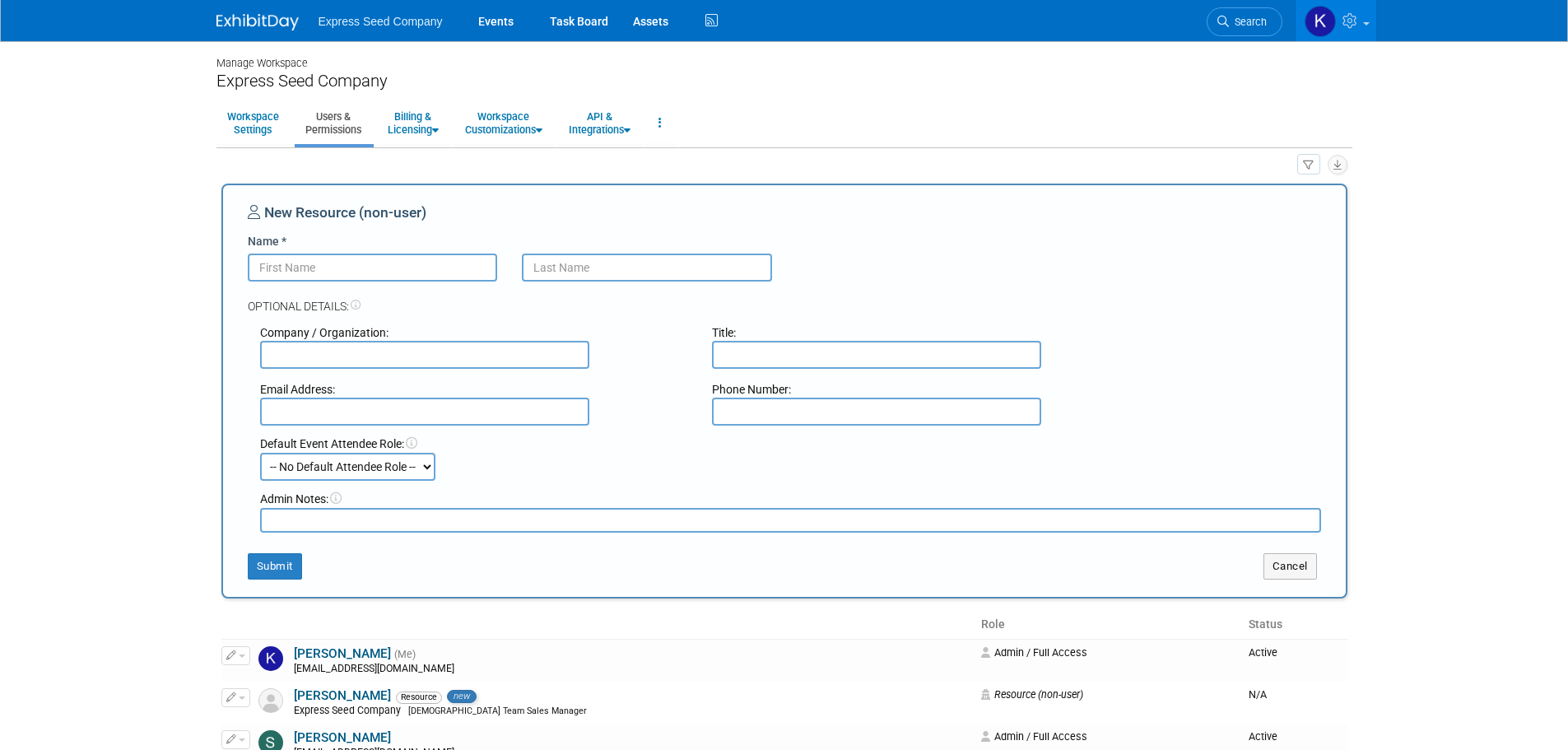
click at [368, 257] on input "Name *" at bounding box center [372, 267] width 250 height 28
type input "David"
type input "Keeler"
type input "Express Seed Company"
type input "krittenour@expressseed.com"
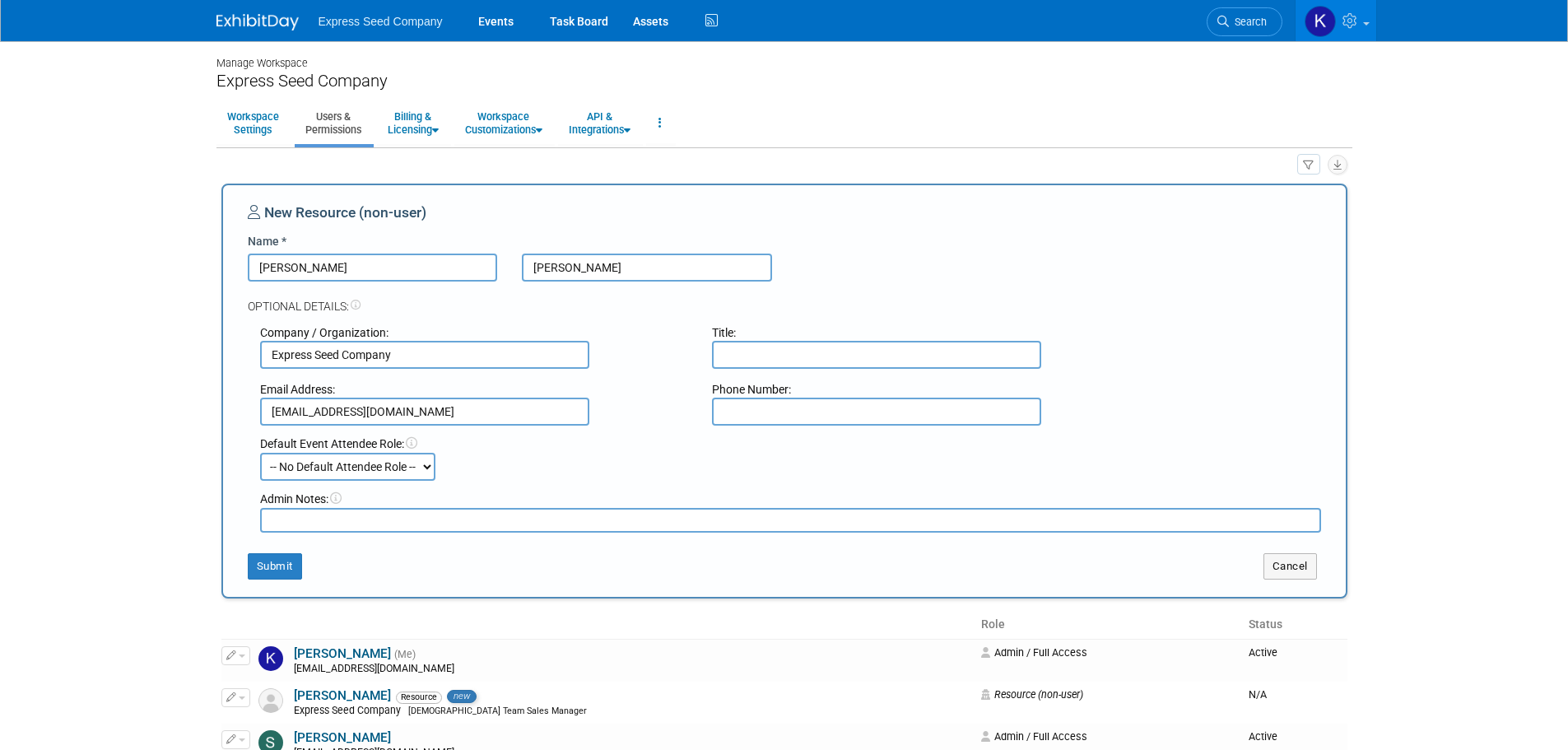
type input "4409355899"
type input "Sales Representative"
drag, startPoint x: 449, startPoint y: 414, endPoint x: 0, endPoint y: 404, distance: 449.1
click at [0, 404] on body "Express Seed Company Events Task Board Assets Activity Feed ..." at bounding box center [784, 375] width 1568 height 750
type input "DKeeler@ExpressSeed.com"
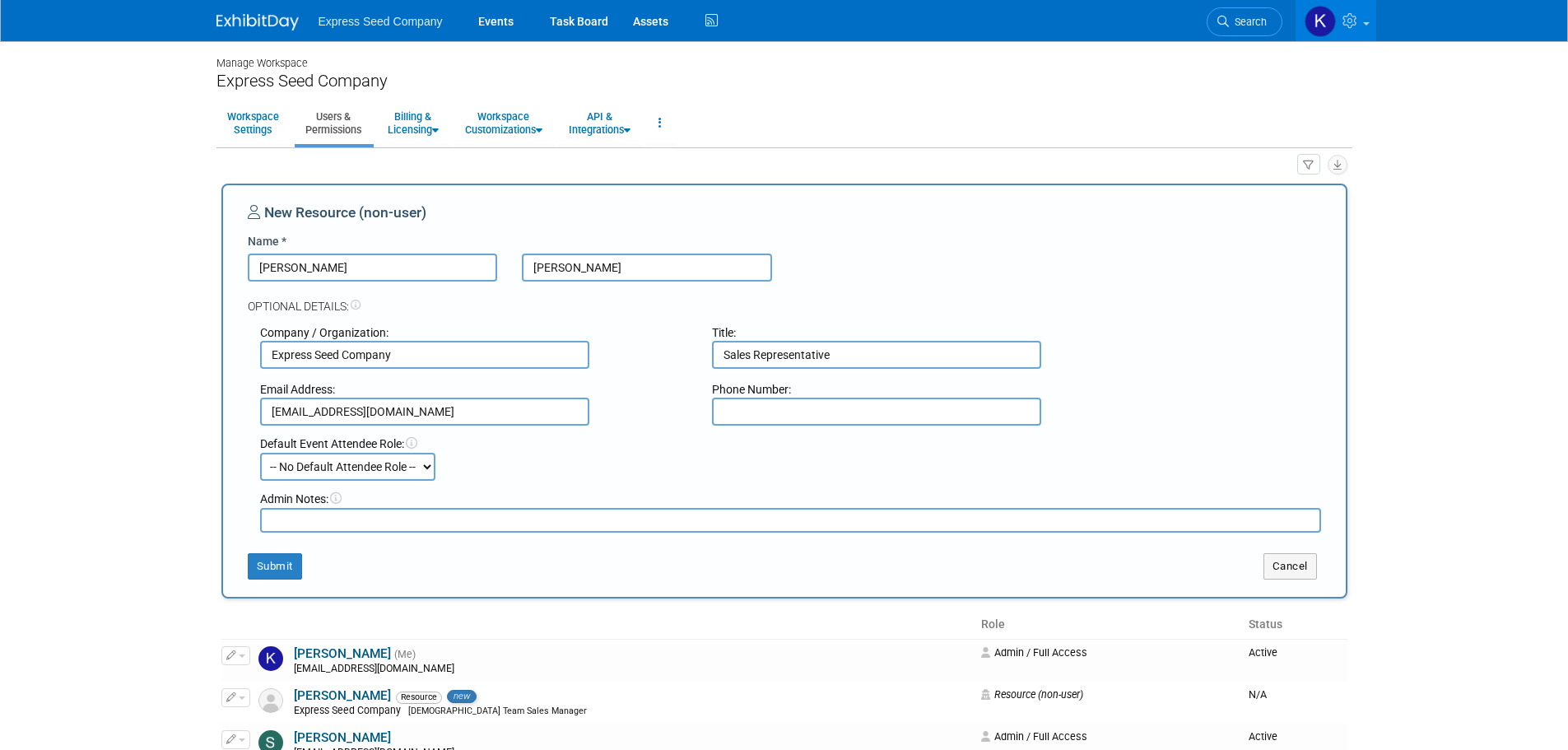
click at [362, 455] on select "-- No Default Attendee Role -- Demonstrator Host Planner Presenter Sales Repres…" at bounding box center [347, 467] width 175 height 28
select select "4"
click at [260, 453] on select "-- No Default Attendee Role -- Demonstrator Host Planner Presenter Sales Repres…" at bounding box center [347, 467] width 175 height 28
click at [264, 570] on button "Submit" at bounding box center [274, 565] width 55 height 26
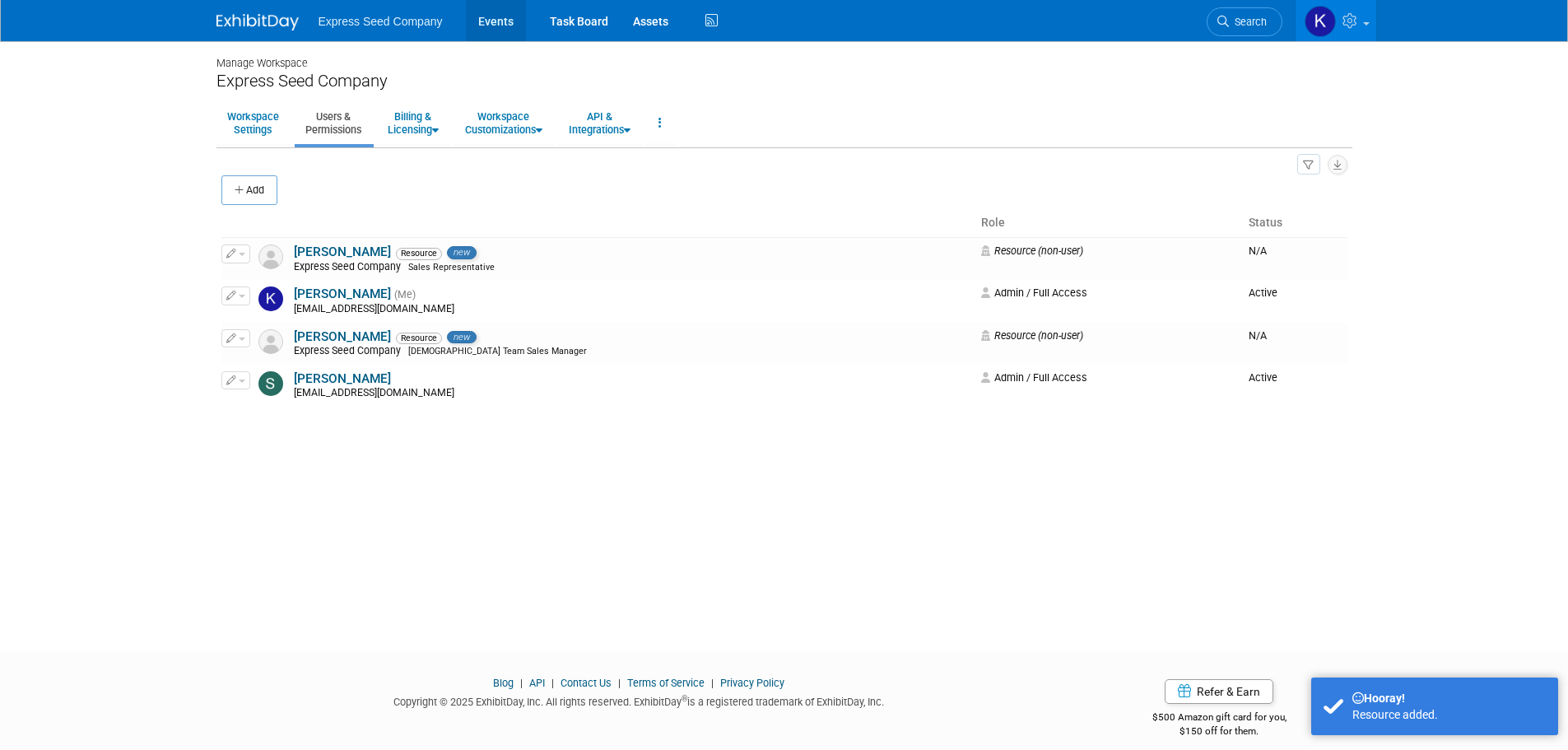
click at [498, 27] on link "Events" at bounding box center [495, 21] width 60 height 41
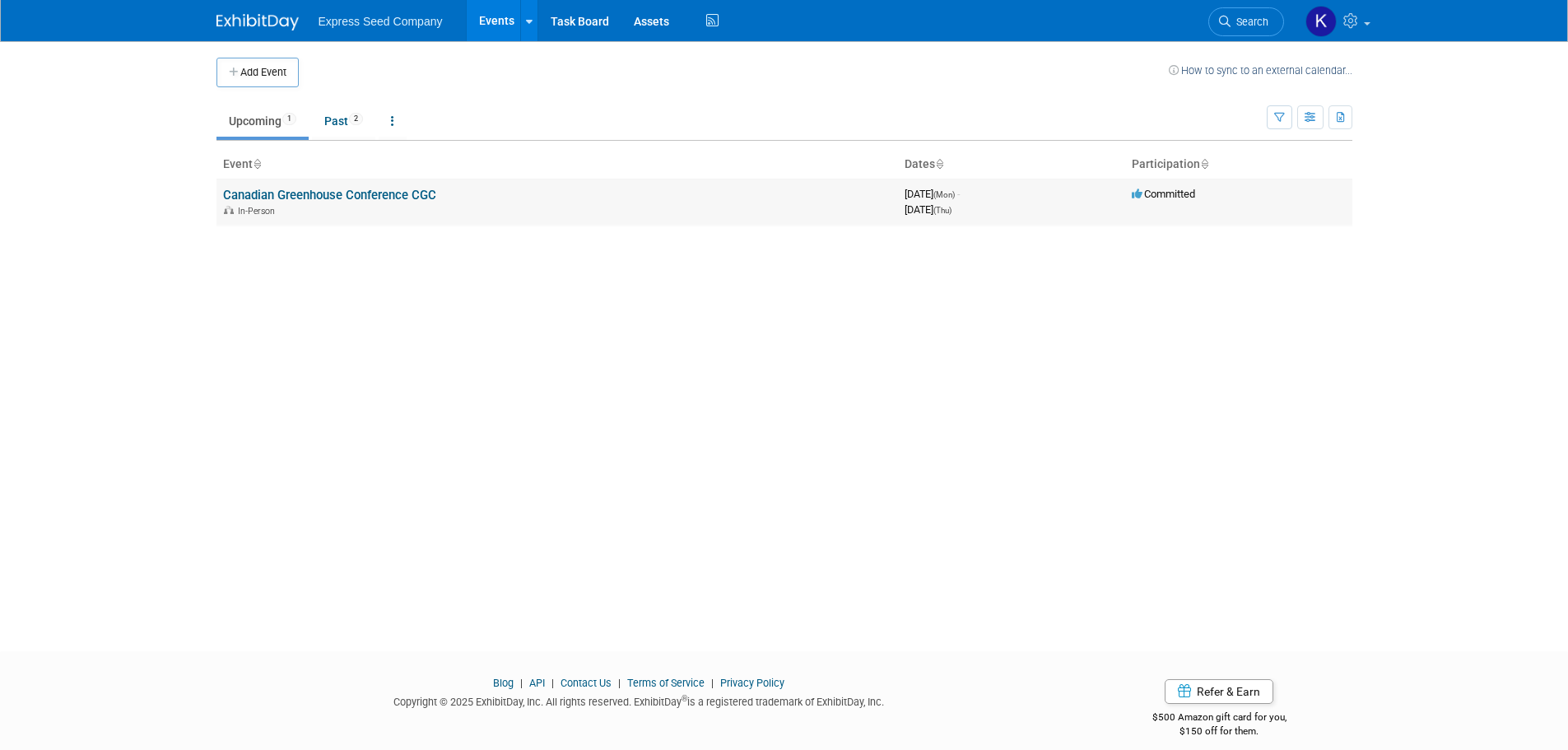
click at [301, 192] on link "Canadian Greenhouse Conference CGC" at bounding box center [330, 195] width 213 height 15
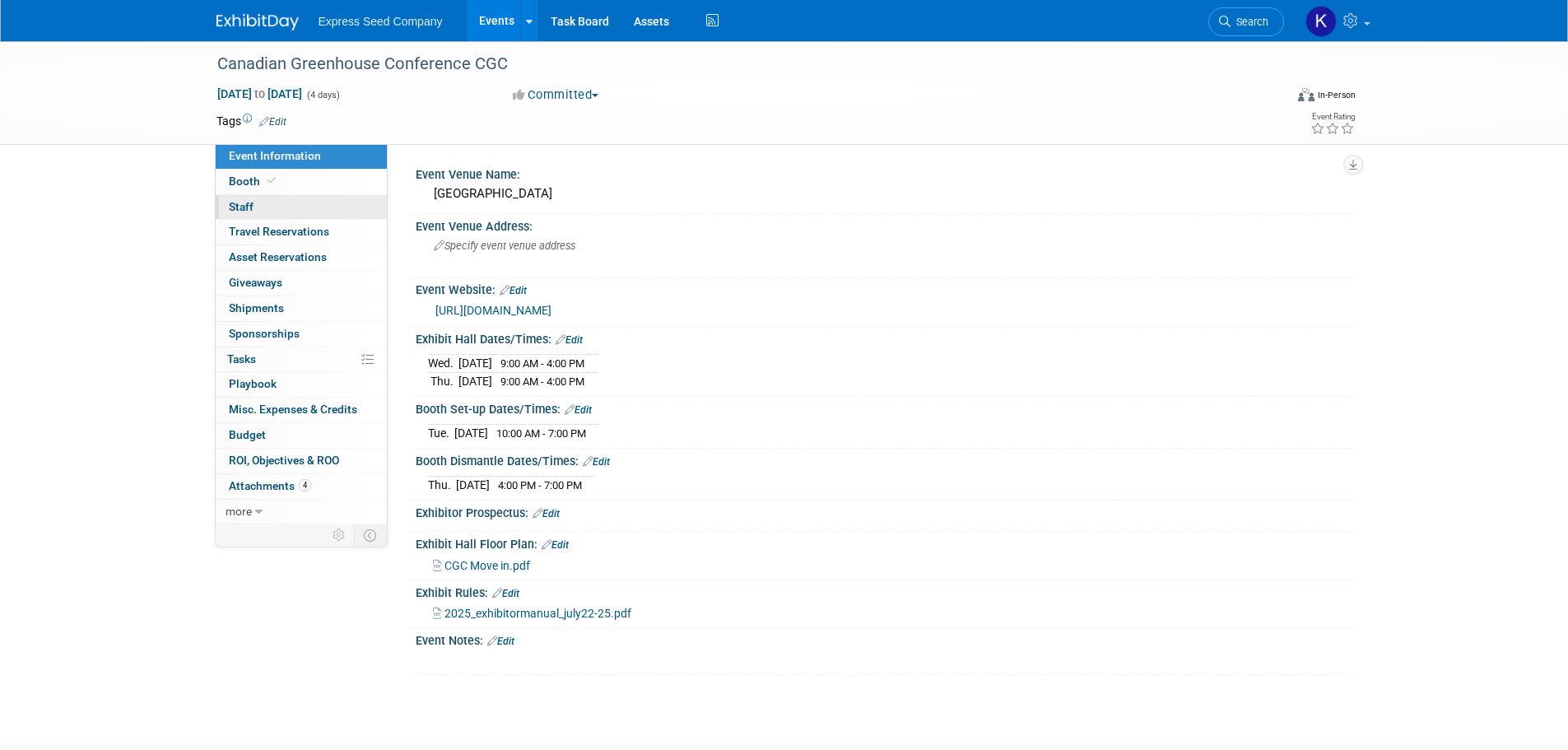
click at [250, 210] on span "Staff 0" at bounding box center [241, 206] width 25 height 13
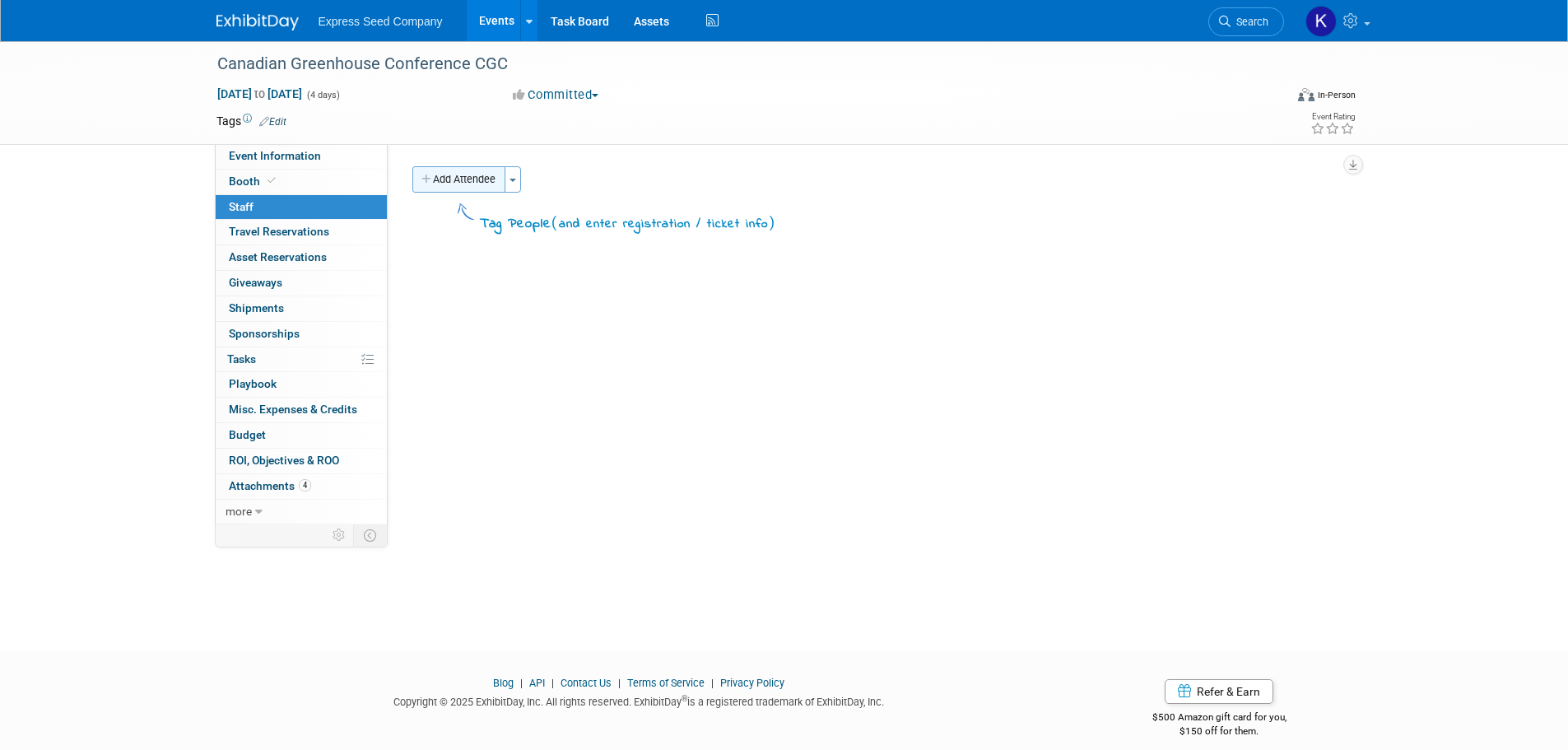
click at [439, 176] on button "Add Attendee" at bounding box center [459, 179] width 93 height 26
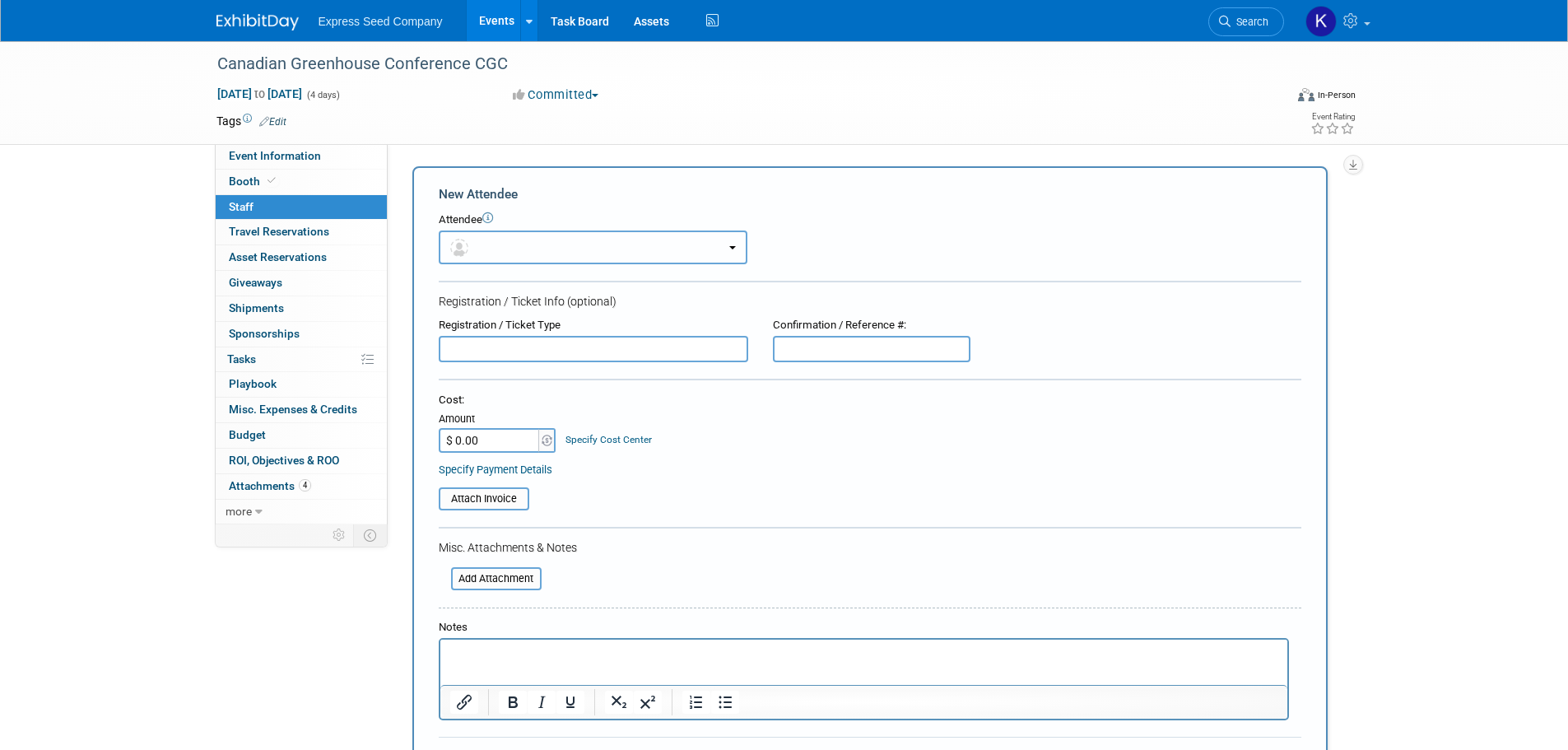
click at [502, 249] on button "button" at bounding box center [593, 248] width 309 height 34
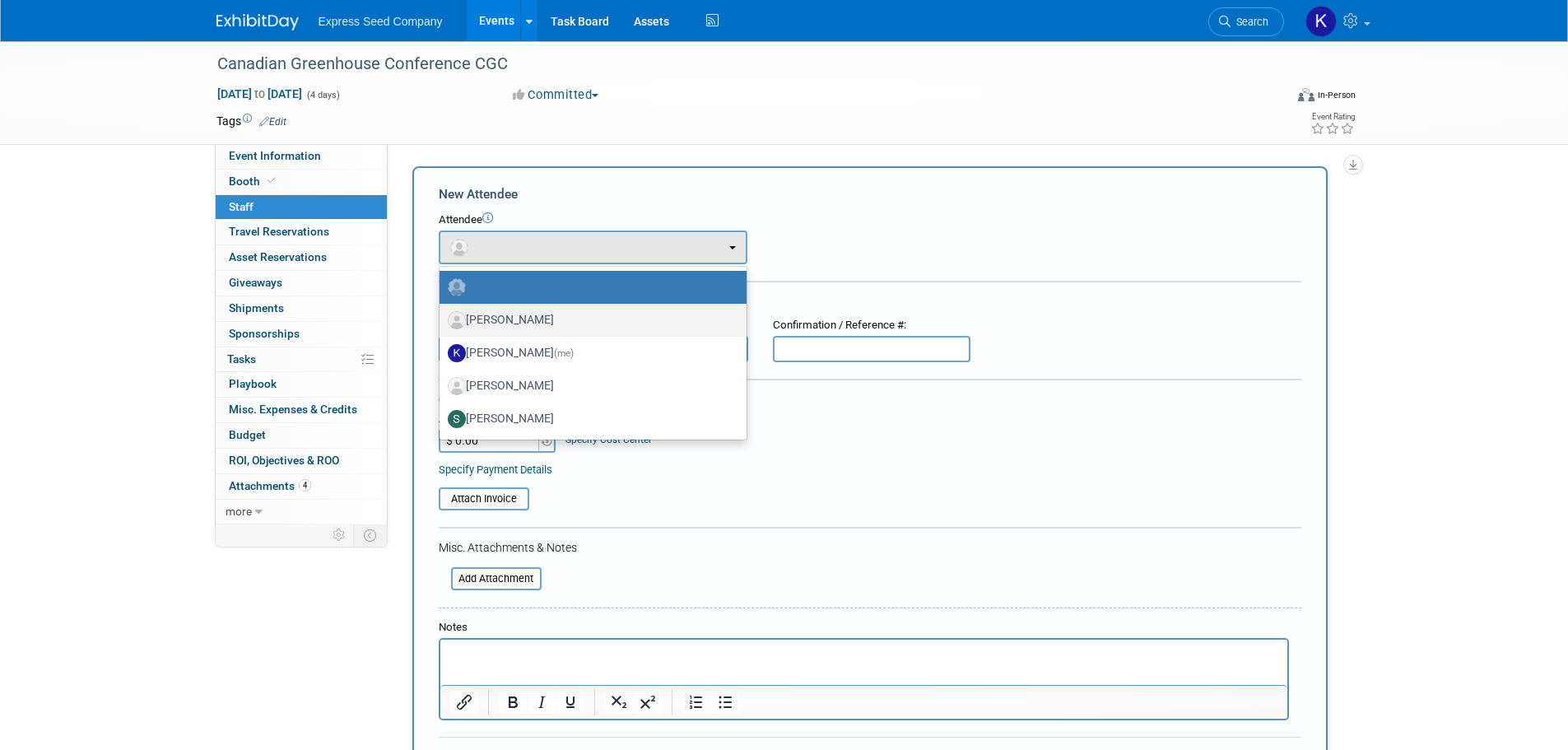
click at [536, 319] on label "[PERSON_NAME]" at bounding box center [588, 319] width 283 height 26
click at [442, 319] on input "[PERSON_NAME]" at bounding box center [437, 318] width 11 height 11
select select "8d39c6b2-3793-4a7a-a90c-49dfd49731ed"
select select "4"
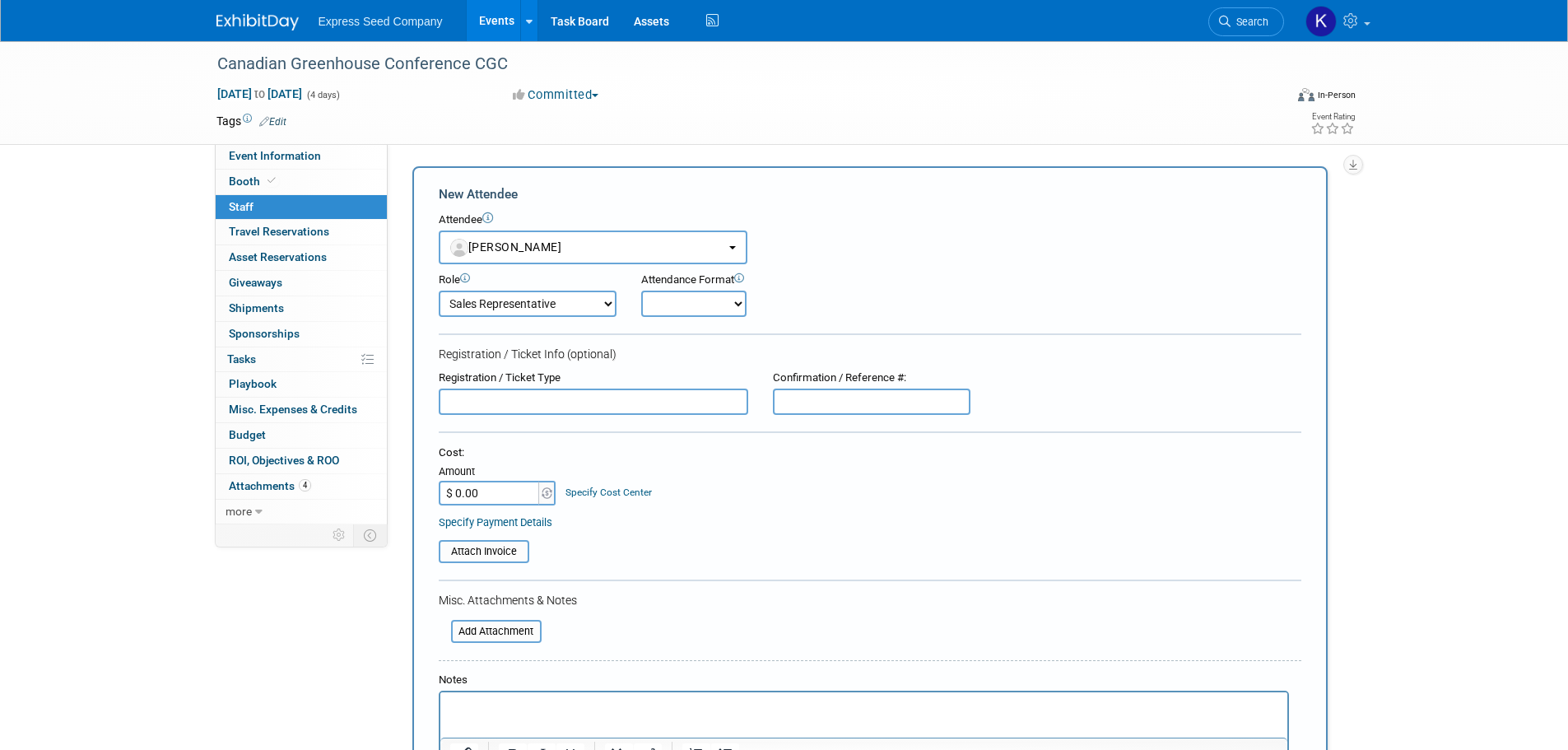
click at [666, 312] on select "Onsite Remote" at bounding box center [693, 303] width 105 height 26
select select "1"
click at [641, 291] on select "Onsite Remote" at bounding box center [693, 303] width 105 height 26
click at [520, 406] on input "text" at bounding box center [593, 401] width 309 height 26
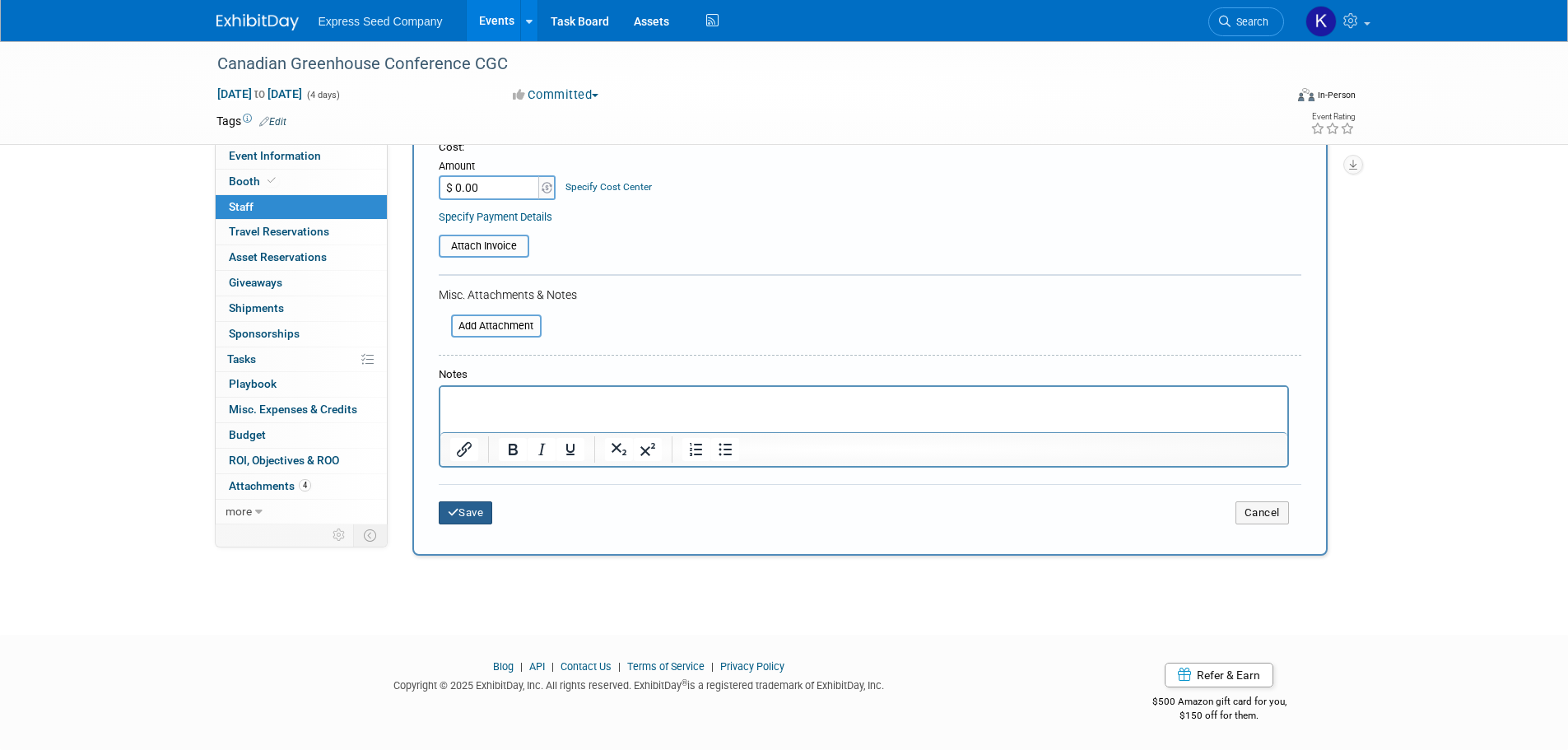
click at [472, 518] on button "Save" at bounding box center [466, 513] width 55 height 23
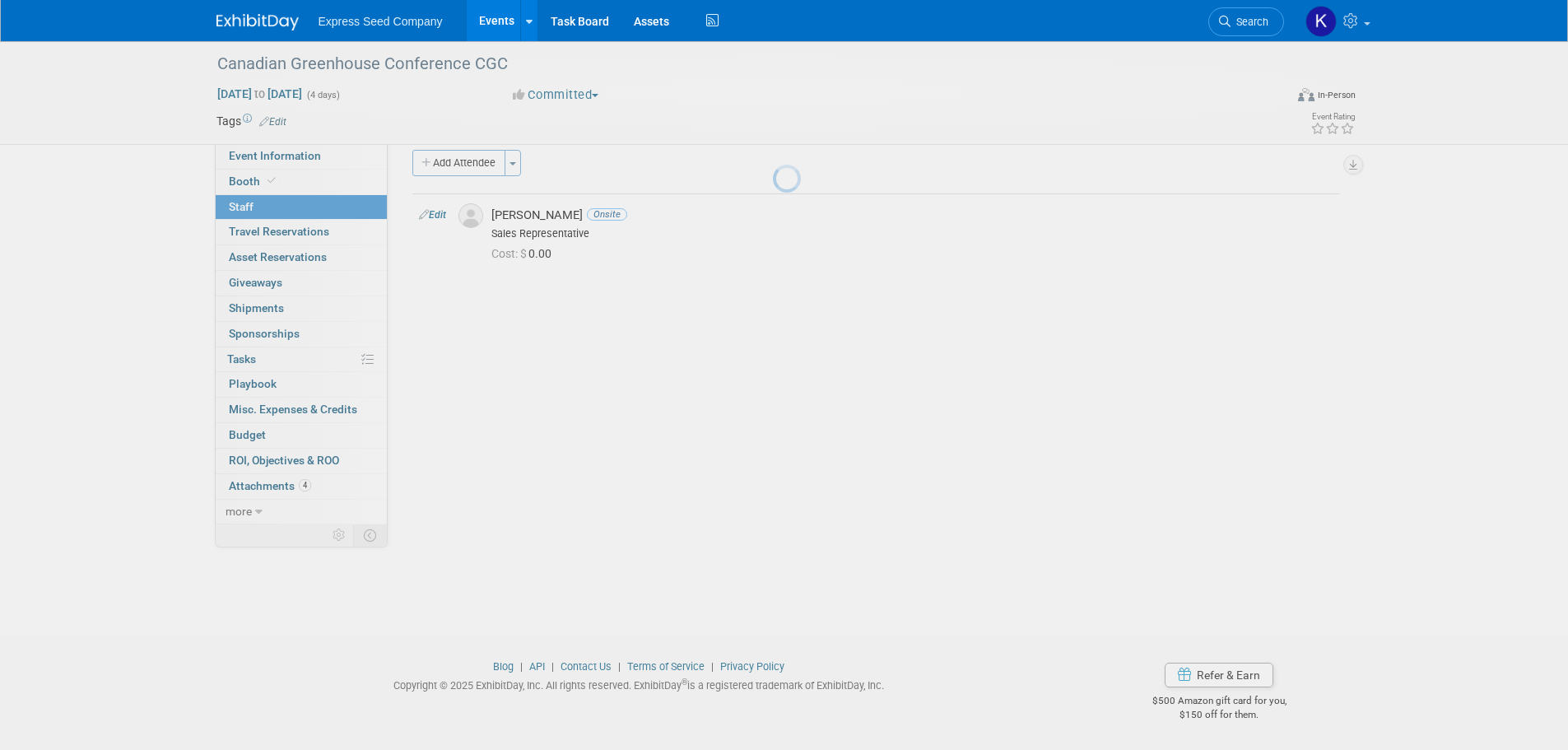
scroll to position [16, 0]
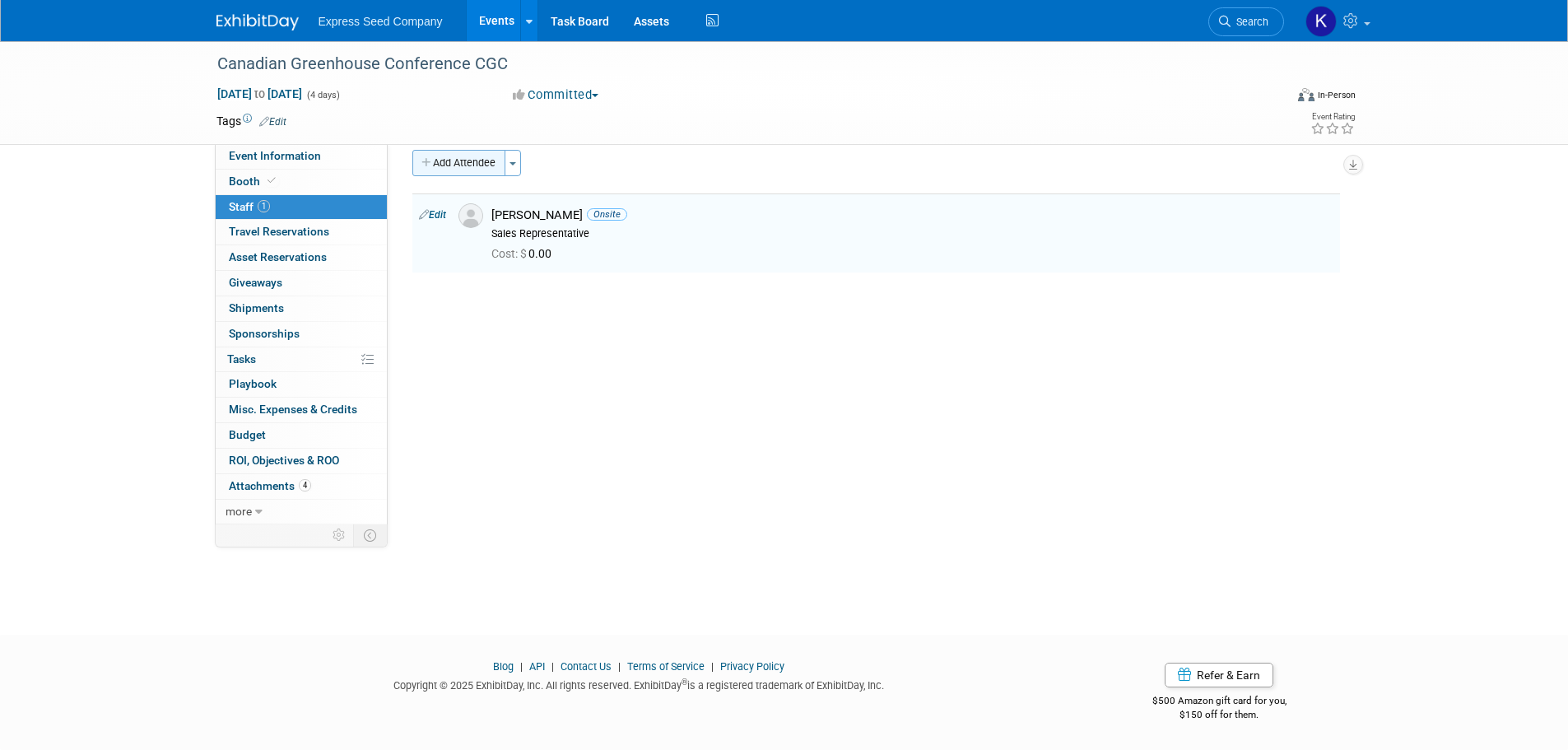
click at [449, 171] on button "Add Attendee" at bounding box center [459, 162] width 93 height 26
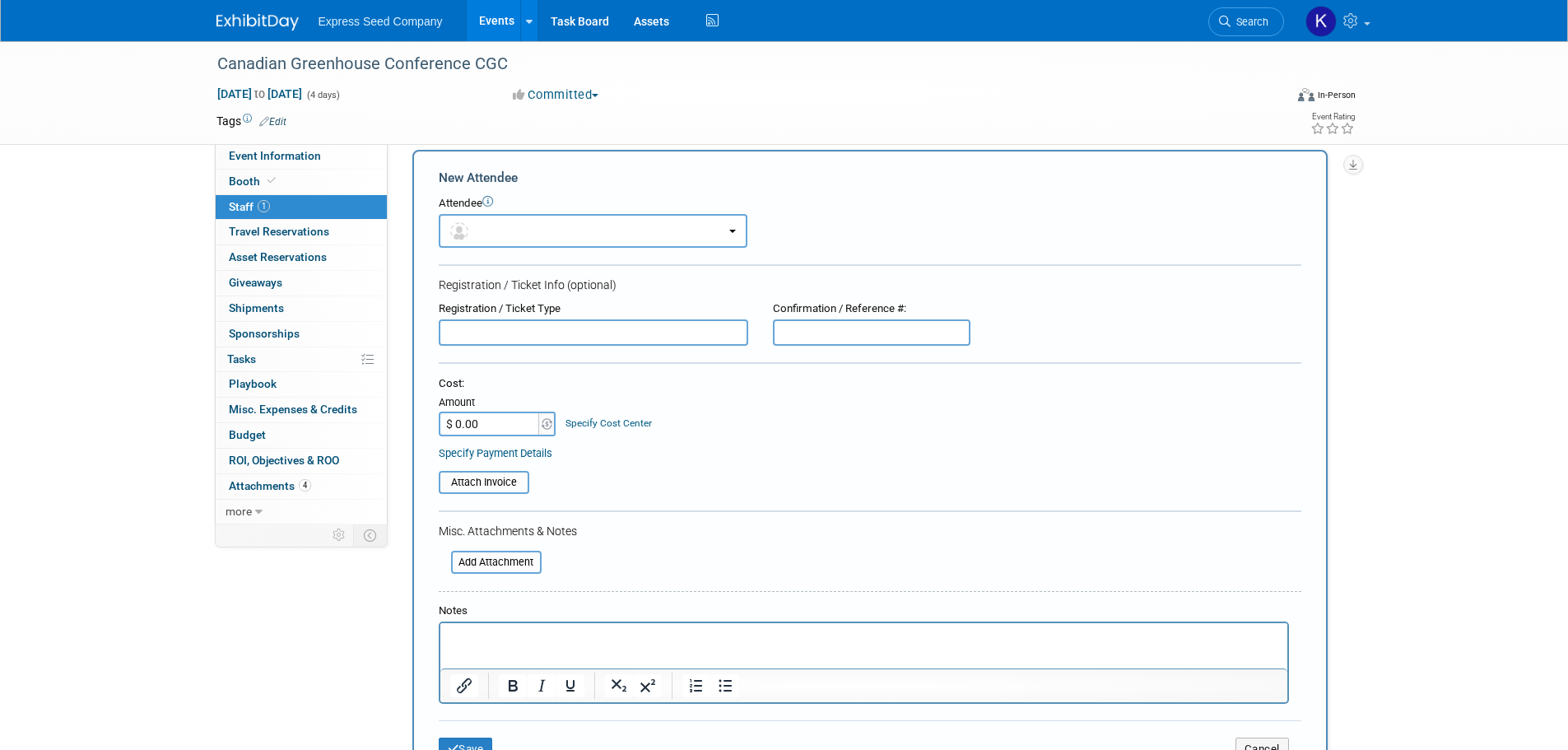
scroll to position [0, 0]
click at [485, 227] on button "button" at bounding box center [593, 231] width 309 height 34
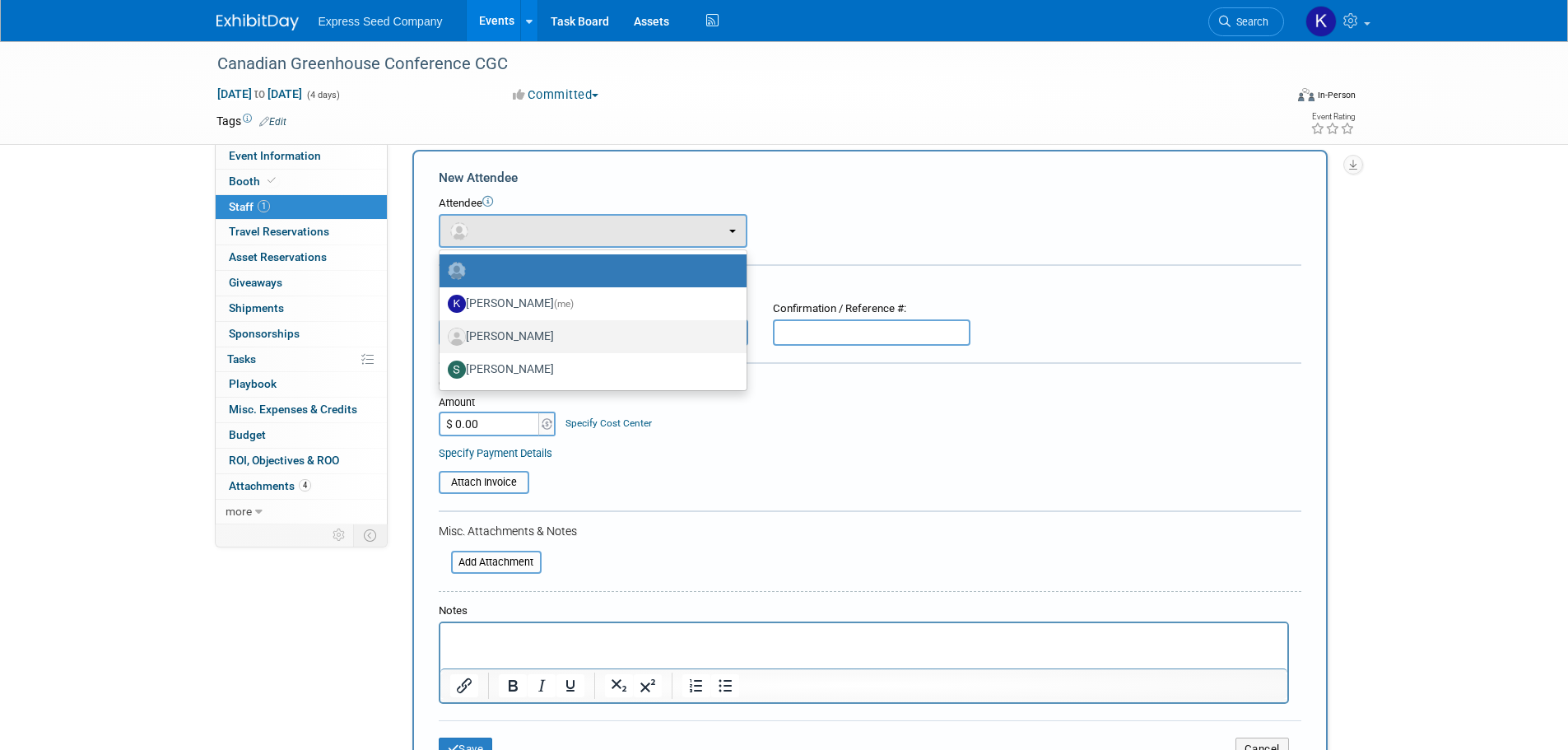
click at [523, 343] on label "Mike Chow" at bounding box center [588, 336] width 283 height 26
click at [442, 340] on input "Mike Chow" at bounding box center [437, 335] width 11 height 11
select select "ac5445c1-0ac1-4d74-b72f-690eae3d2efd"
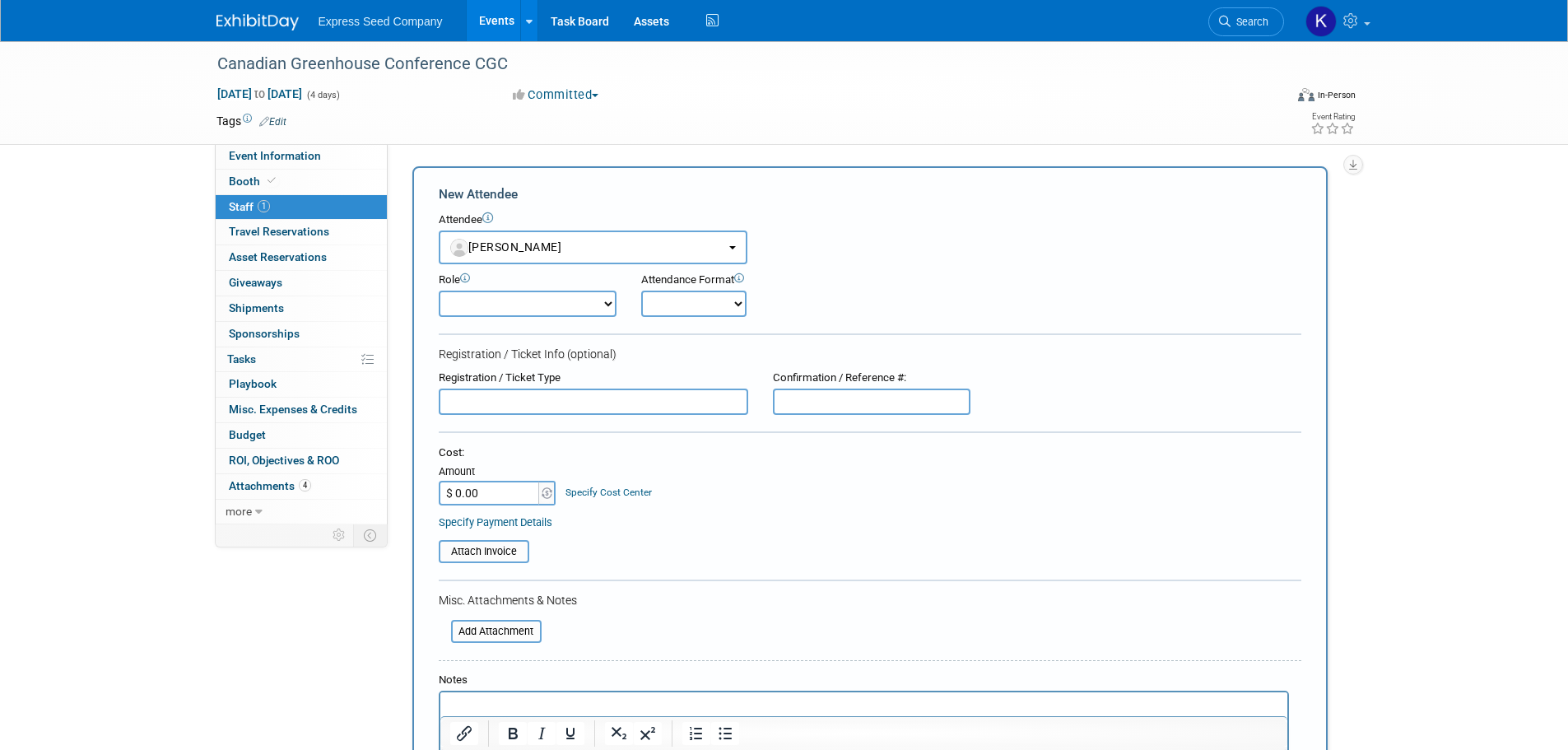
click at [522, 301] on select "Demonstrator Host Planner Presenter Sales Representative Set-up/Dismantle Crew …" at bounding box center [527, 303] width 178 height 26
click at [525, 314] on select "Demonstrator Host Planner Presenter Sales Representative Set-up/Dismantle Crew …" at bounding box center [527, 303] width 178 height 26
click at [668, 293] on select "Onsite Remote" at bounding box center [693, 303] width 105 height 26
select select "1"
click at [641, 291] on select "Onsite Remote" at bounding box center [693, 303] width 105 height 26
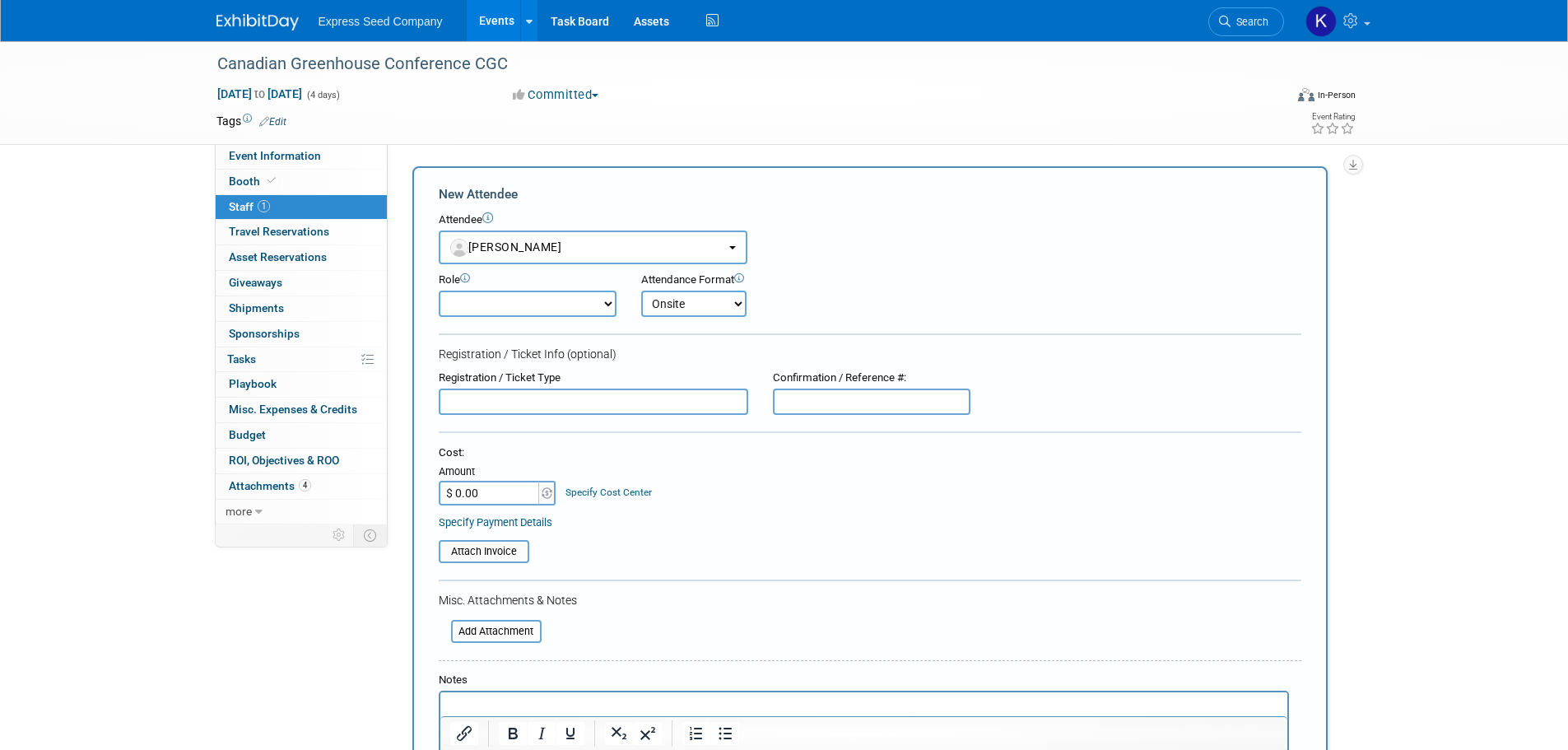
click at [493, 304] on select "Demonstrator Host Planner Presenter Sales Representative Set-up/Dismantle Crew …" at bounding box center [527, 303] width 178 height 26
click at [722, 572] on form "New Attendee Attendee <img src="https://www.exhibitday.com/Images/Unassigned-Us…" at bounding box center [869, 513] width 862 height 657
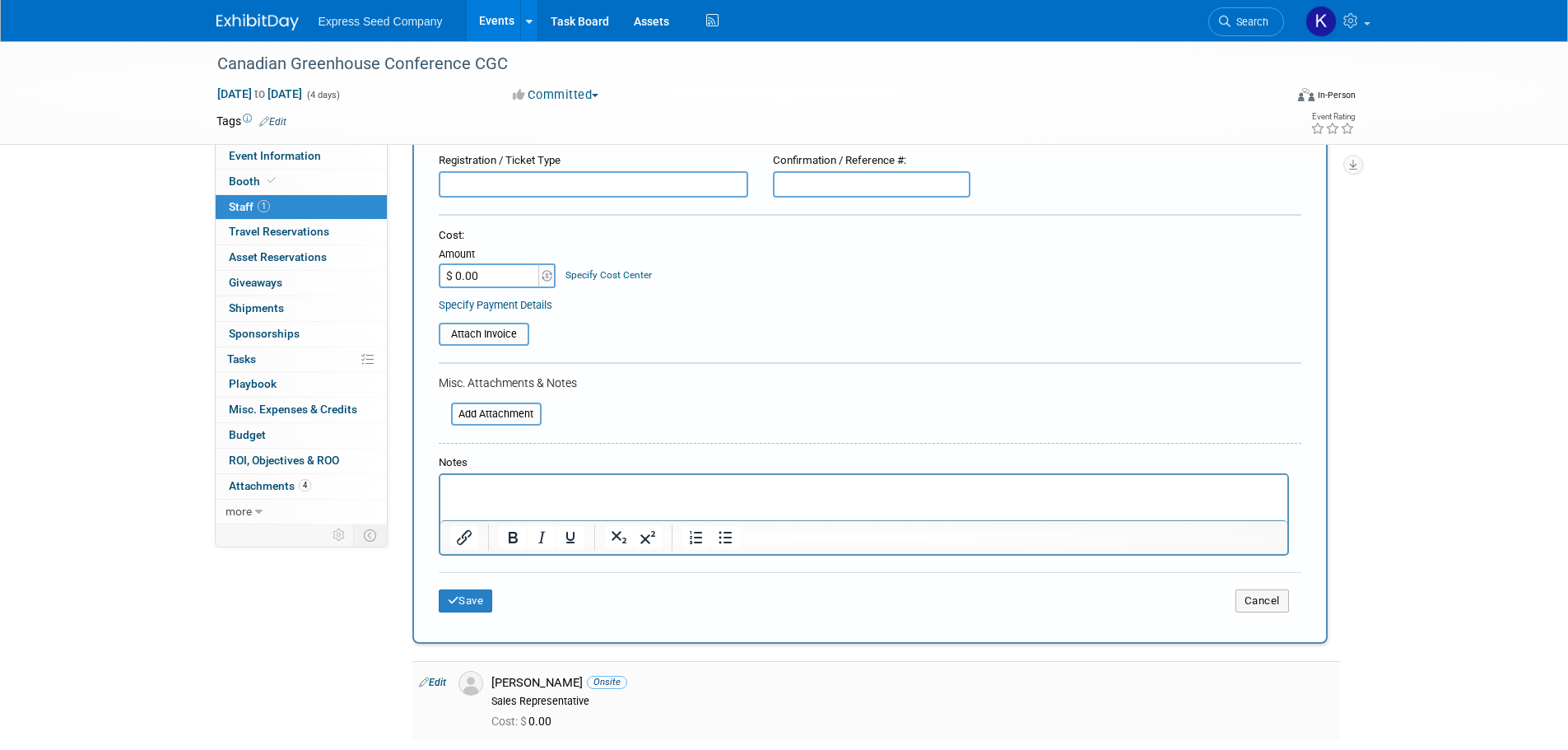
scroll to position [329, 0]
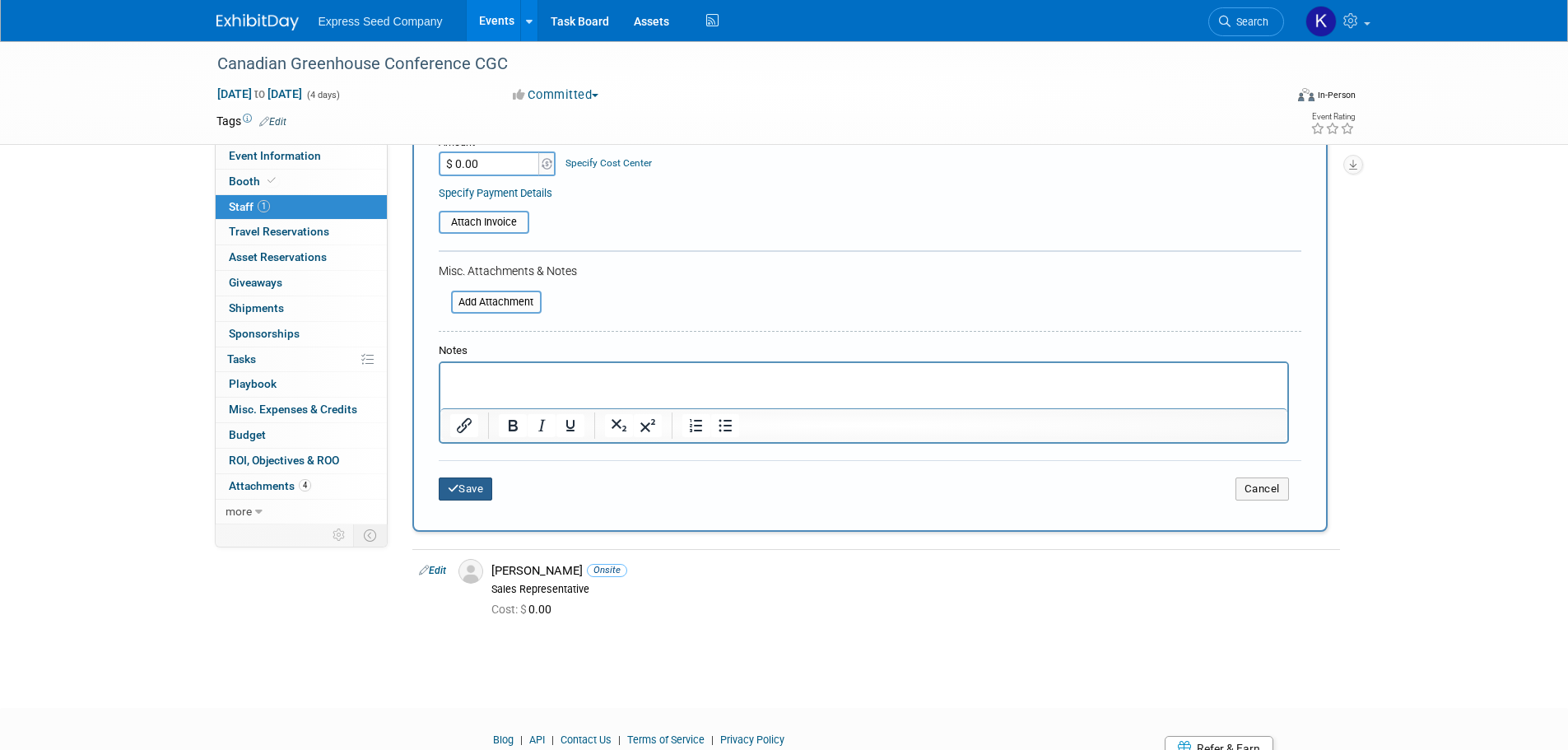
click at [453, 488] on icon "submit" at bounding box center [453, 488] width 12 height 11
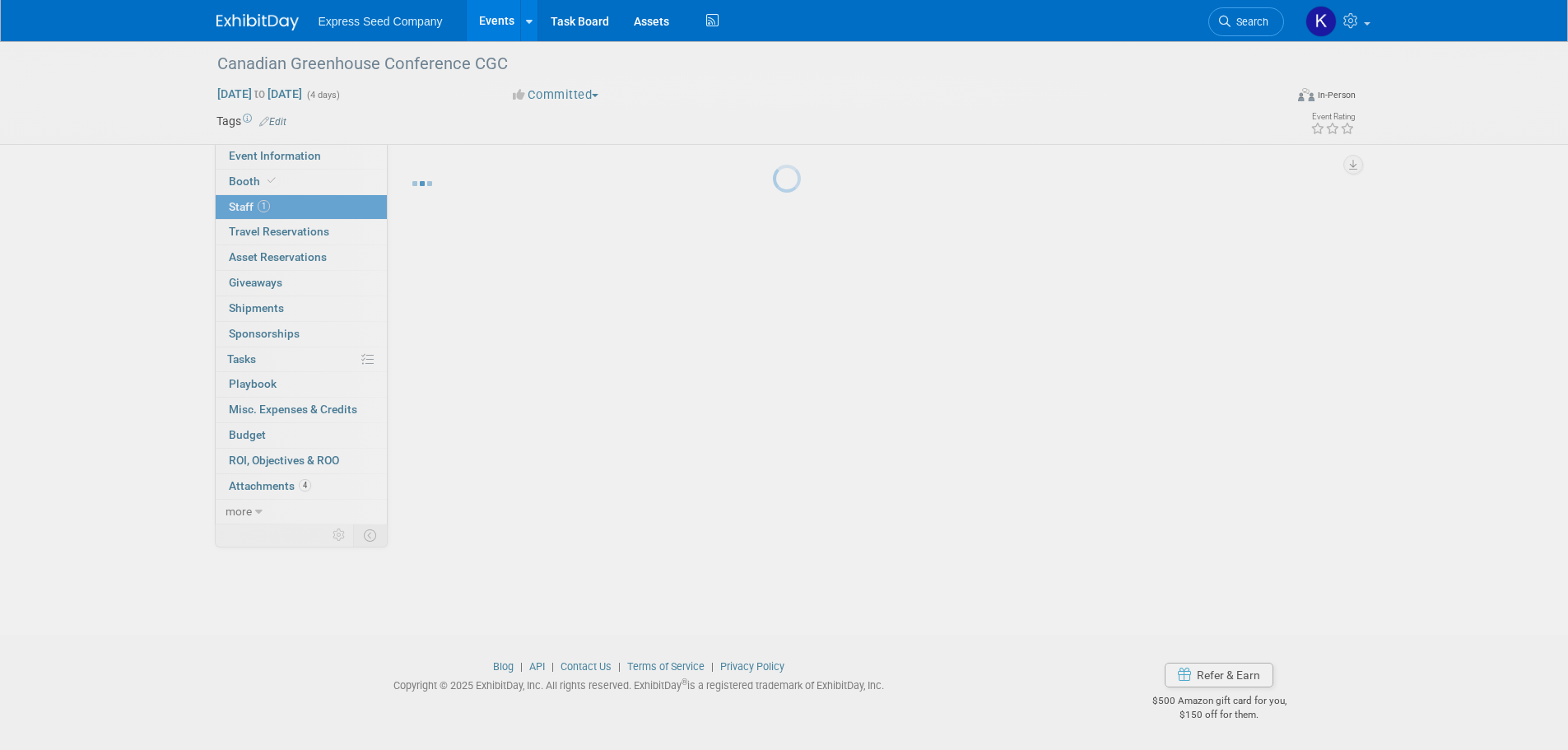
scroll to position [16, 0]
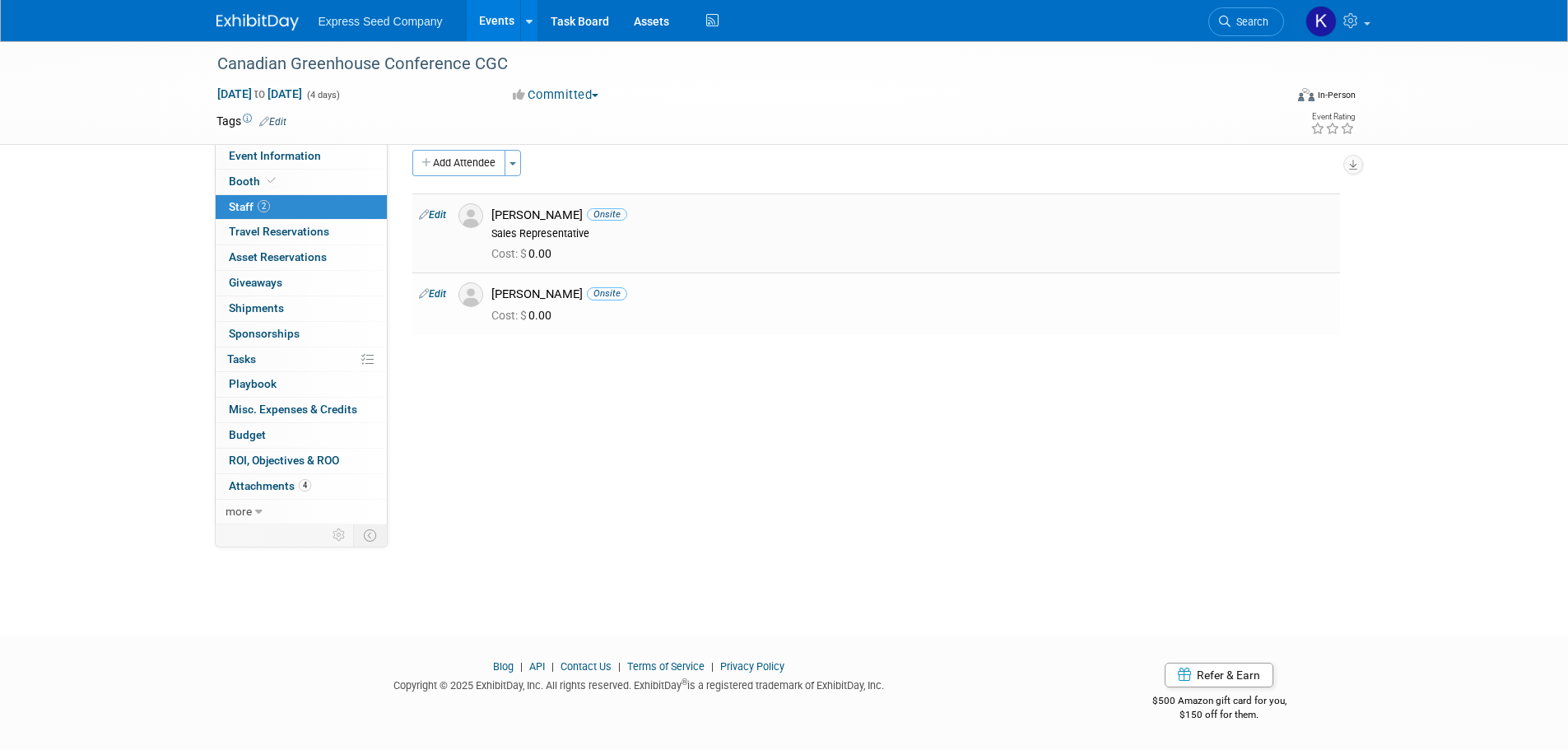
click at [524, 237] on div "Sales Representative" at bounding box center [912, 233] width 841 height 13
click at [439, 218] on link "Edit" at bounding box center [432, 214] width 27 height 12
select select "8d39c6b2-3793-4a7a-a90c-49dfd49731ed"
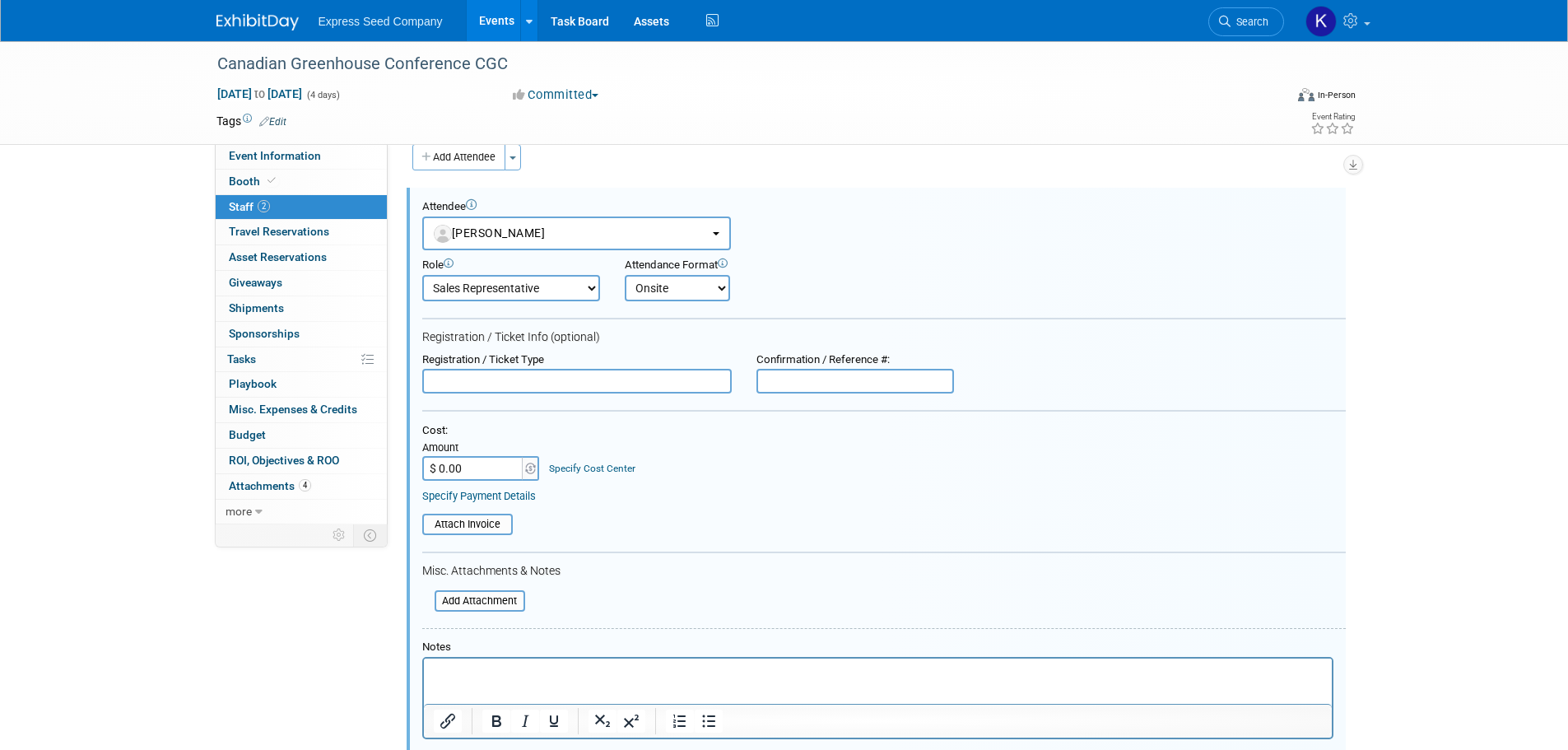
scroll to position [0, 0]
click at [492, 476] on input "$ 0.00" at bounding box center [474, 468] width 103 height 25
type input "$ 50.00"
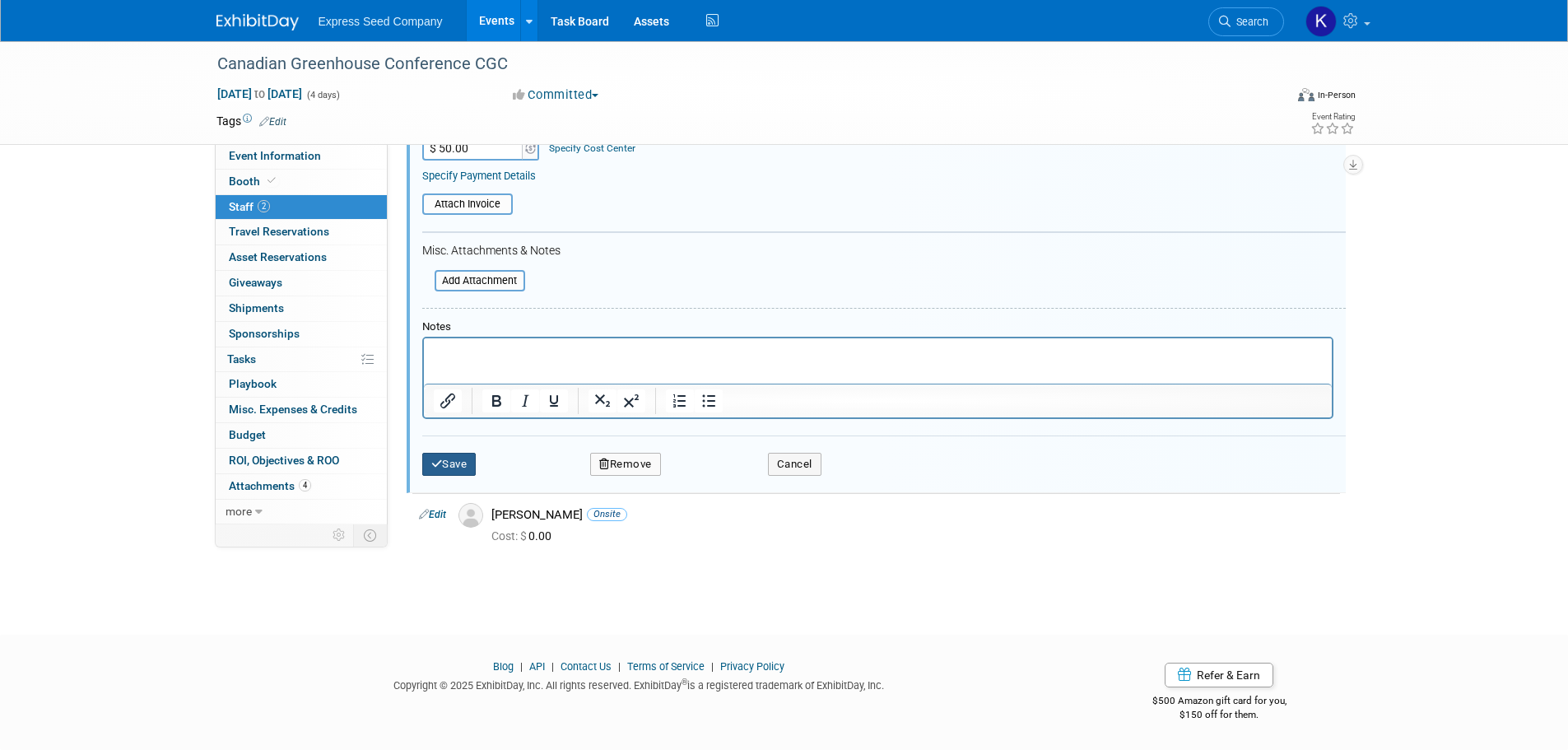
click at [452, 469] on button "Save" at bounding box center [449, 465] width 55 height 23
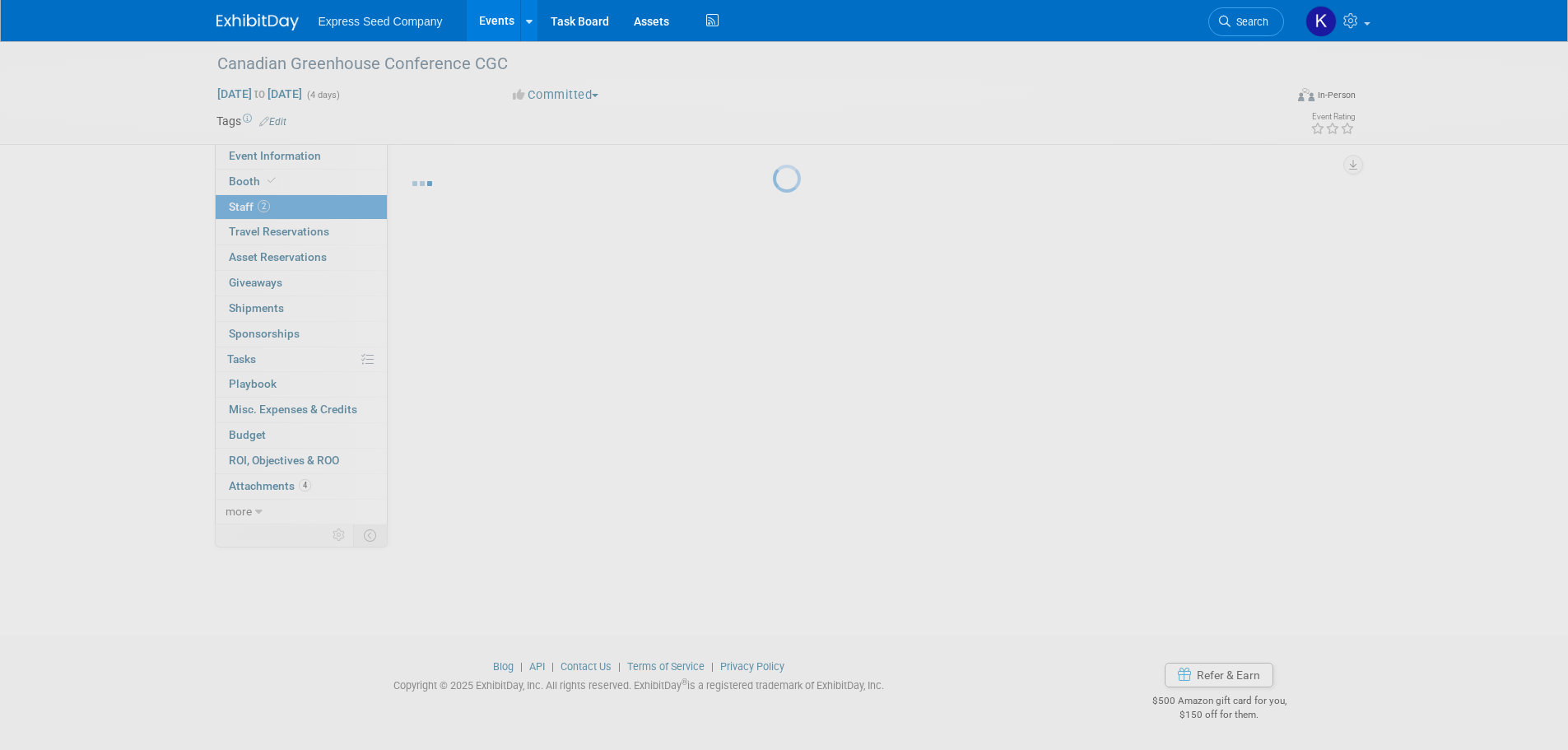
scroll to position [16, 0]
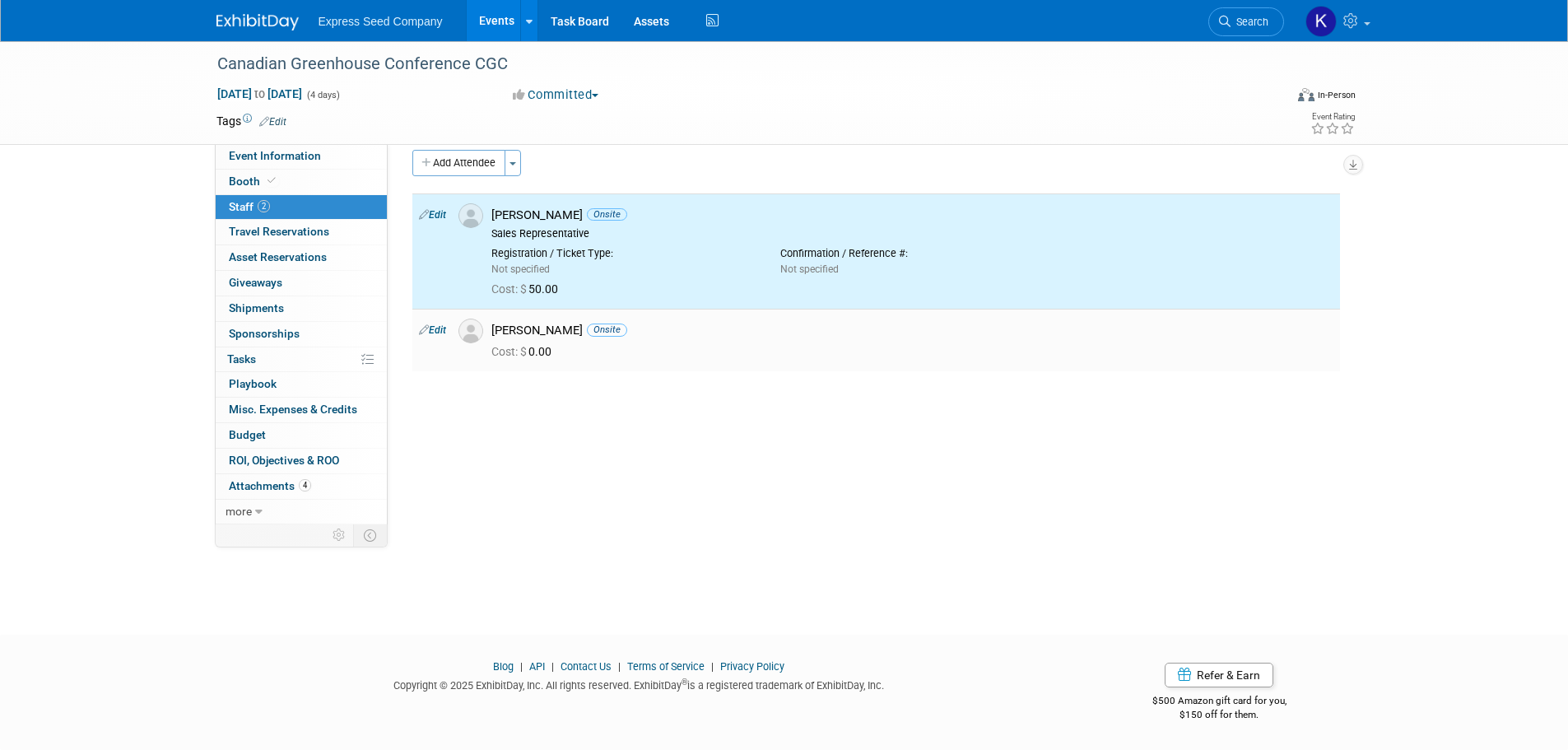
click at [499, 348] on span "Cost: $" at bounding box center [510, 351] width 37 height 13
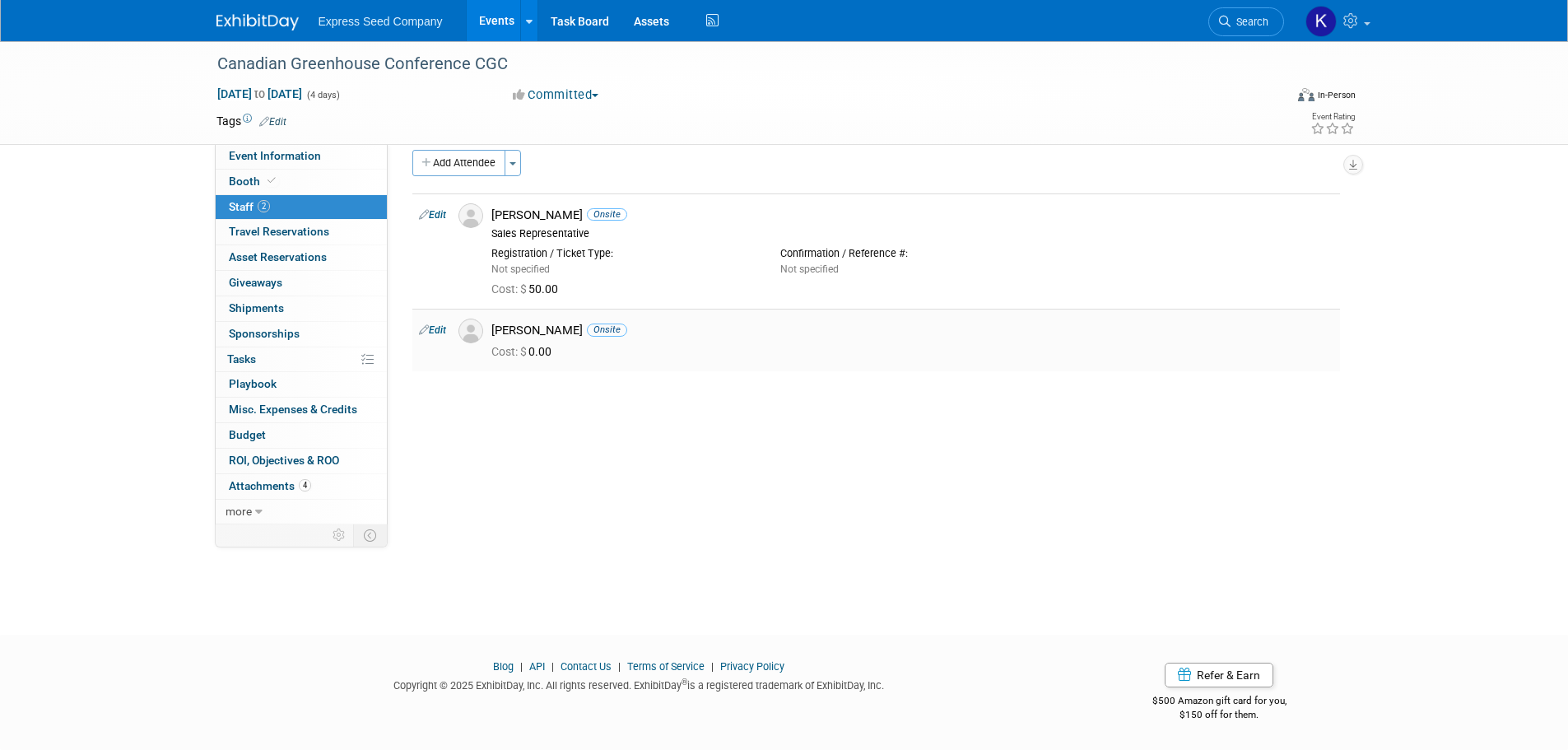
click at [428, 327] on icon at bounding box center [423, 329] width 10 height 17
select select "ac5445c1-0ac1-4d74-b72f-690eae3d2efd"
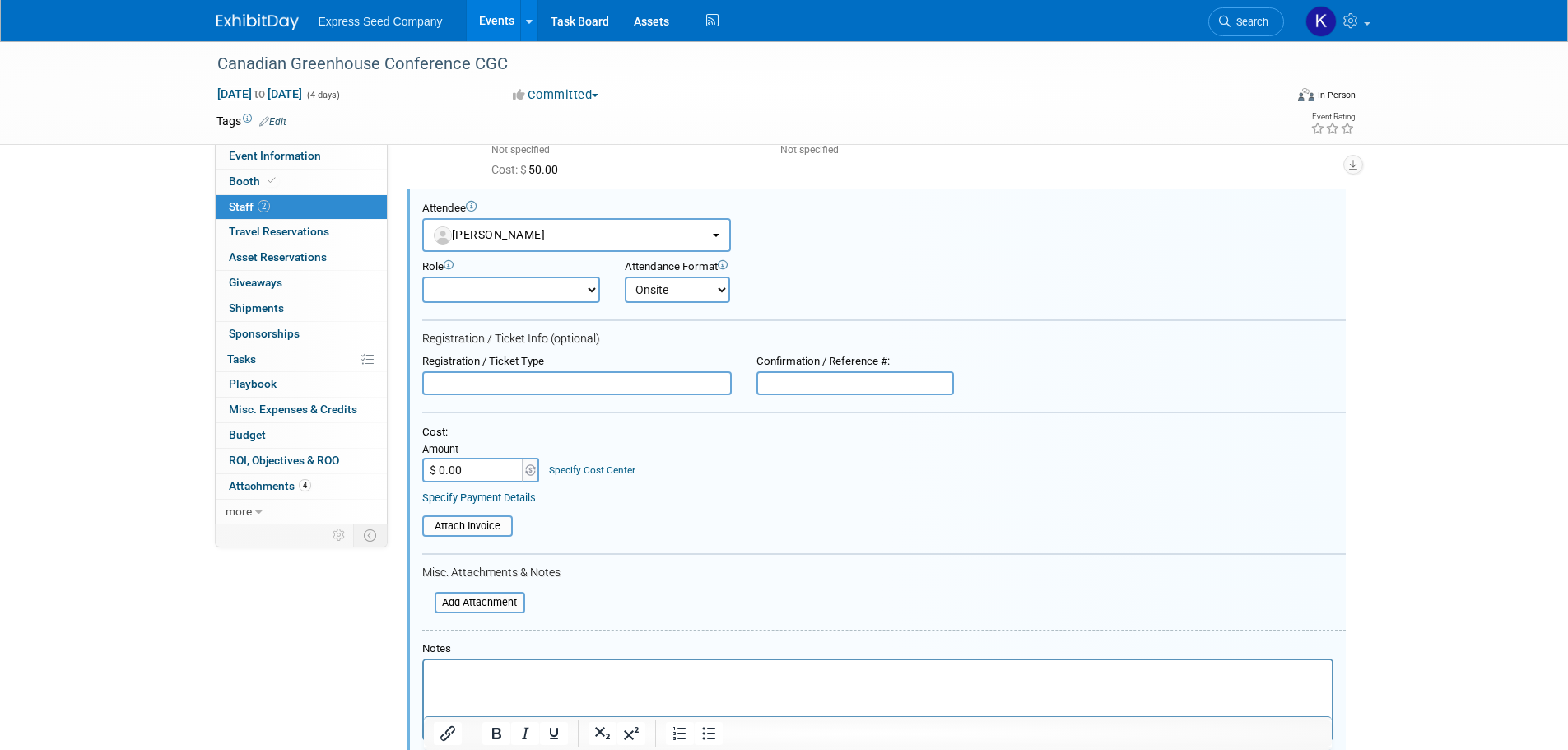
scroll to position [138, 0]
type input "$ 50.00"
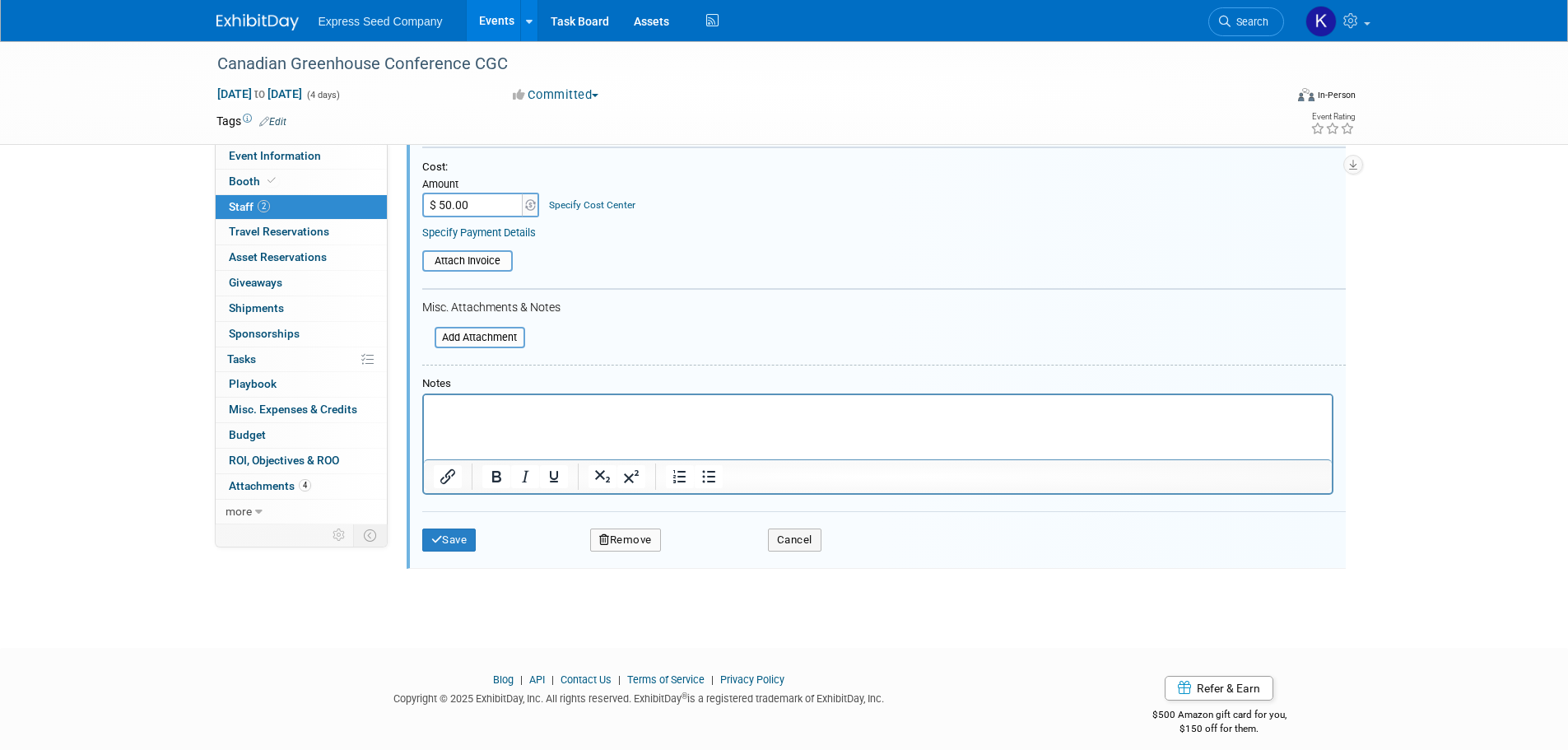
scroll to position [414, 0]
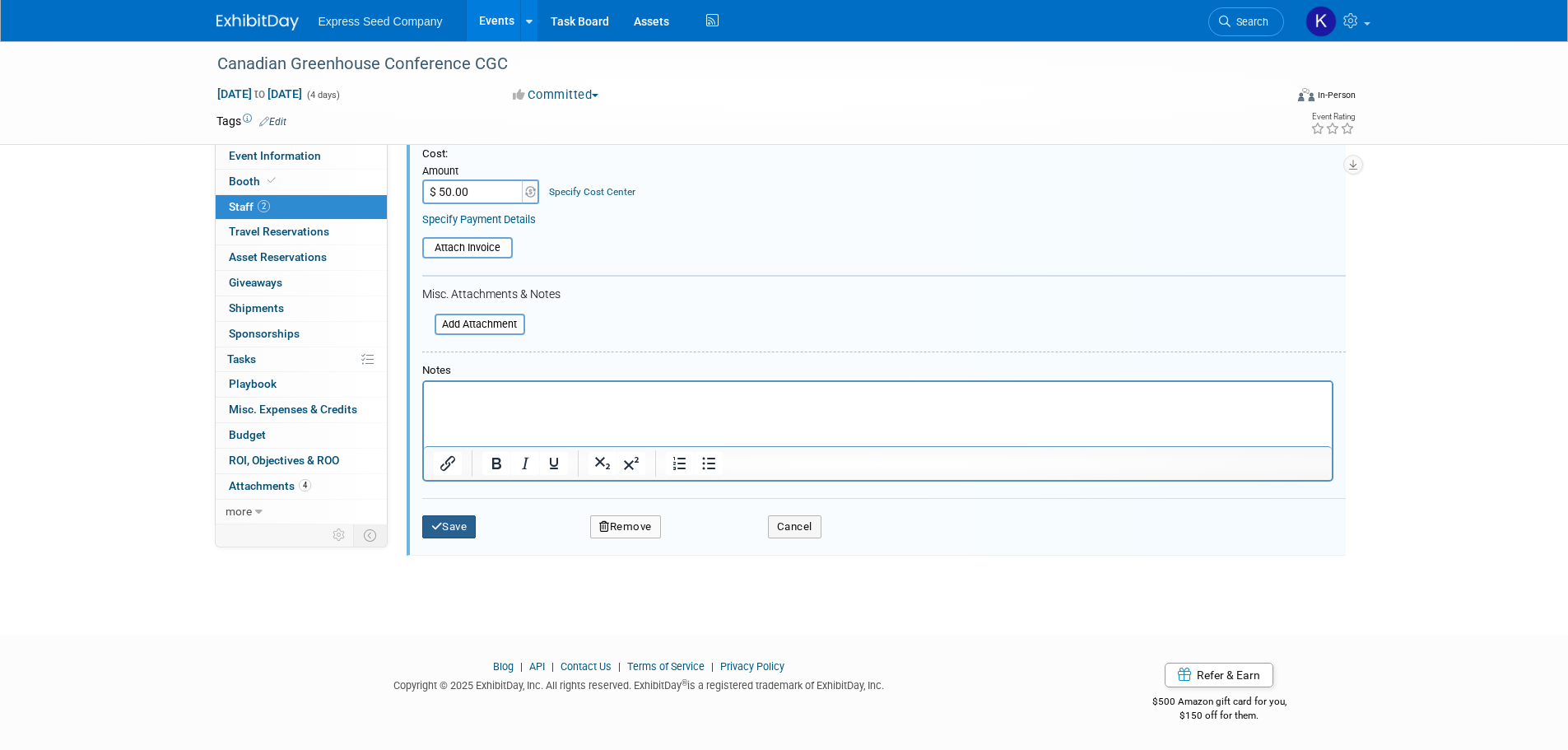
click at [453, 528] on button "Save" at bounding box center [449, 527] width 55 height 23
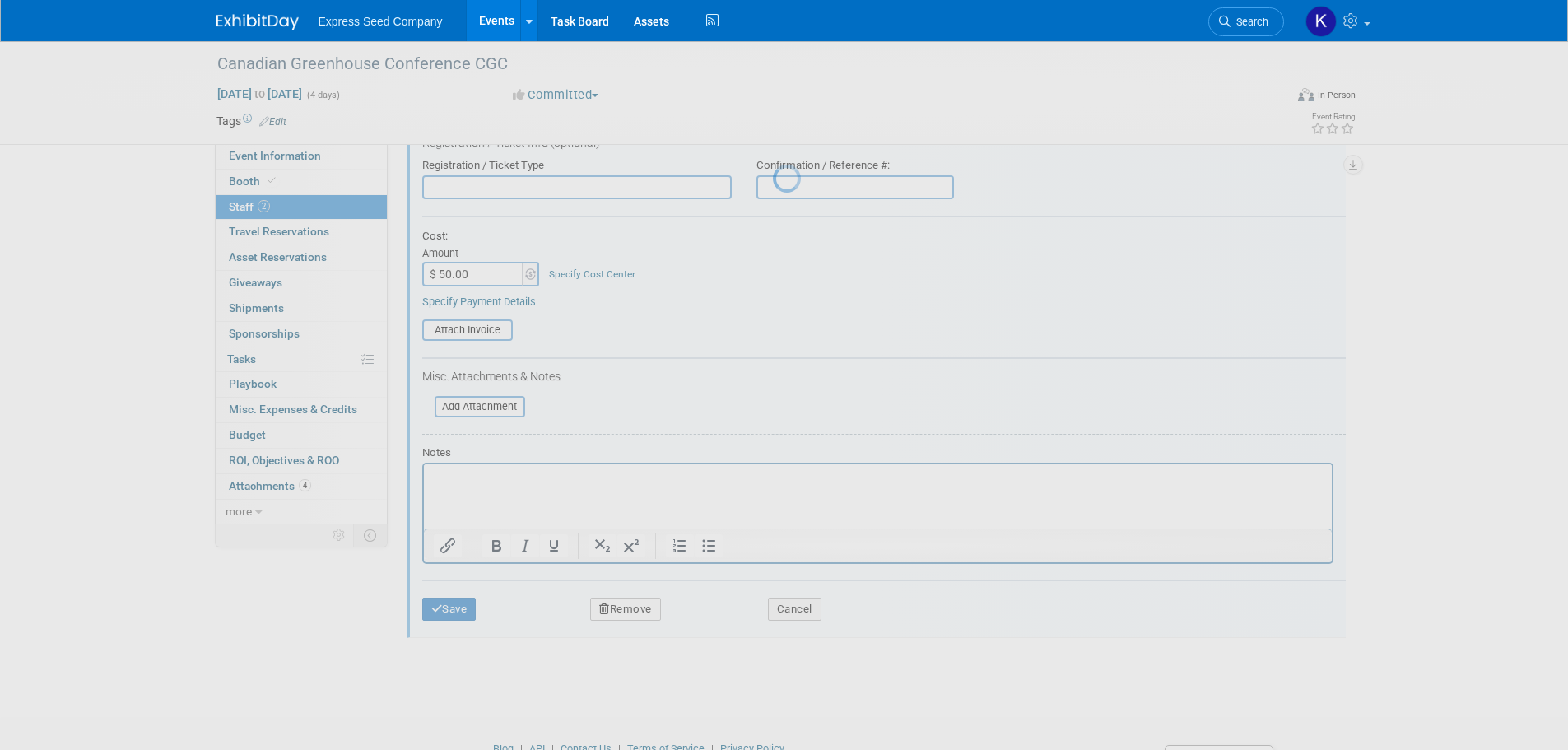
scroll to position [0, 0]
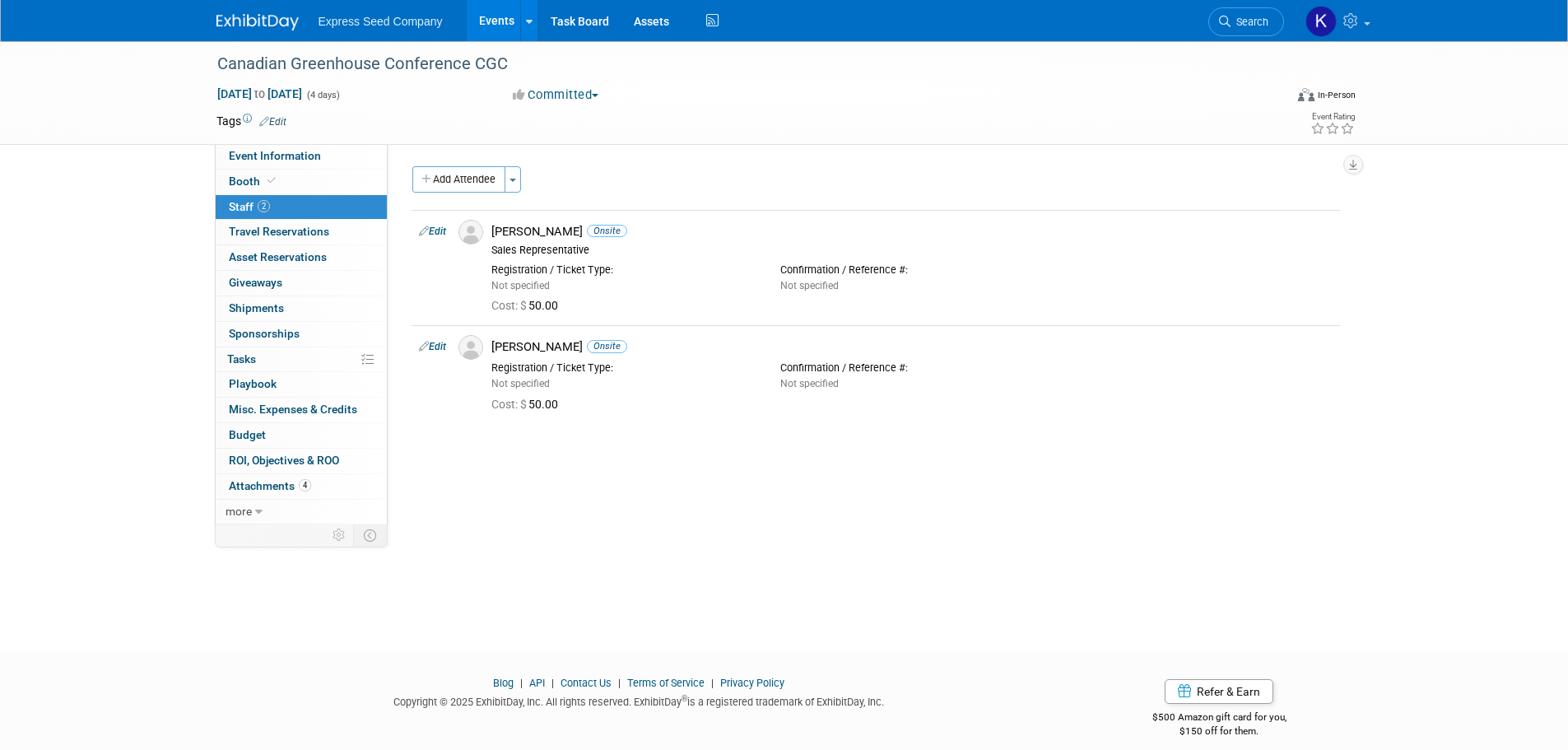
click at [488, 31] on link "Events" at bounding box center [496, 21] width 60 height 41
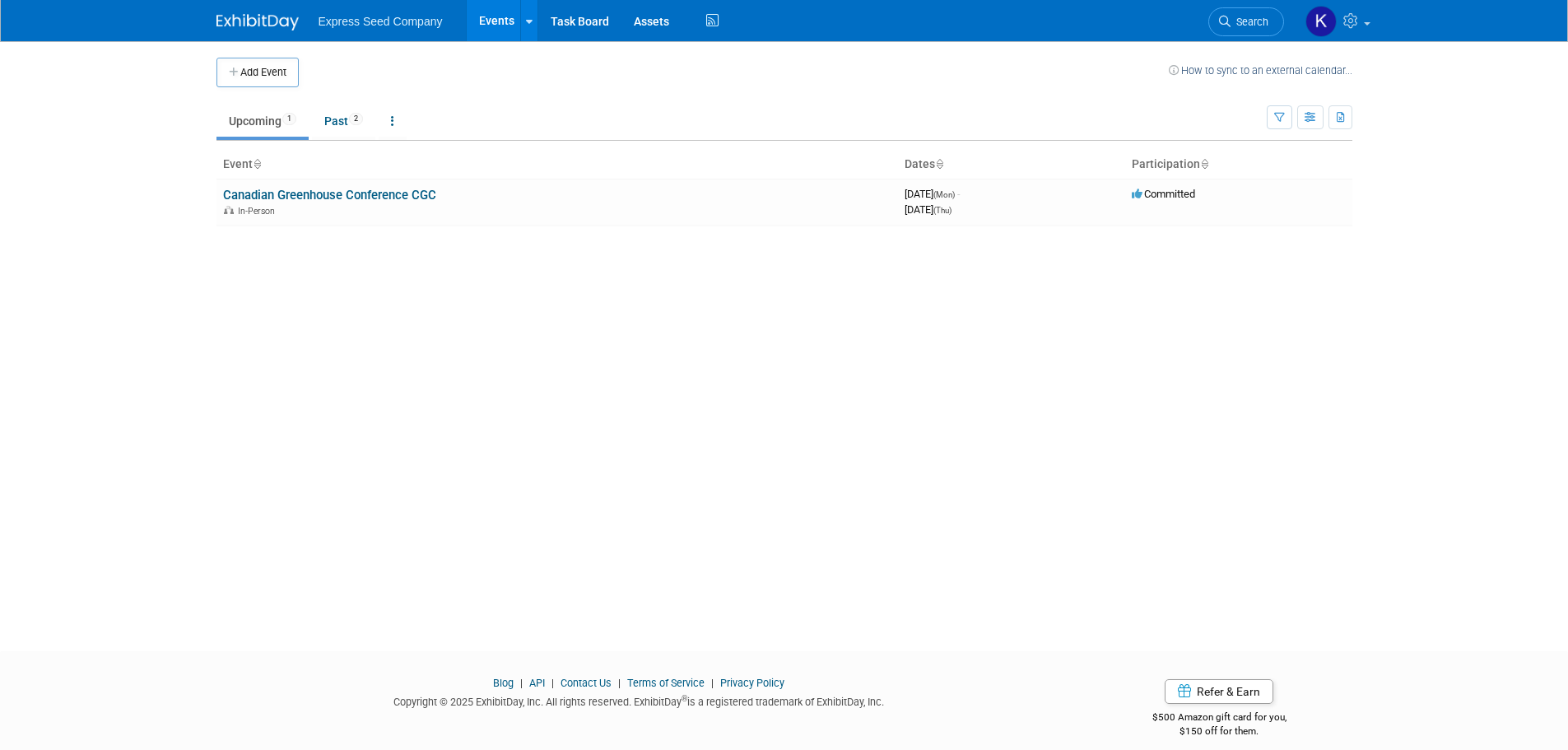
click at [1269, 300] on div "Add Event How to sync to an external calendar... New Event Duplicate Event Warn…" at bounding box center [784, 331] width 1160 height 580
